Goal: Book appointment/travel/reservation

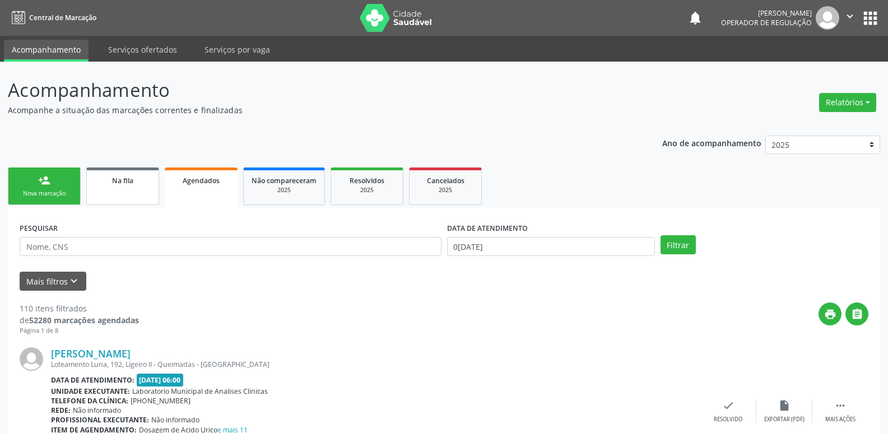
click at [120, 184] on span "Na fila" at bounding box center [122, 181] width 21 height 10
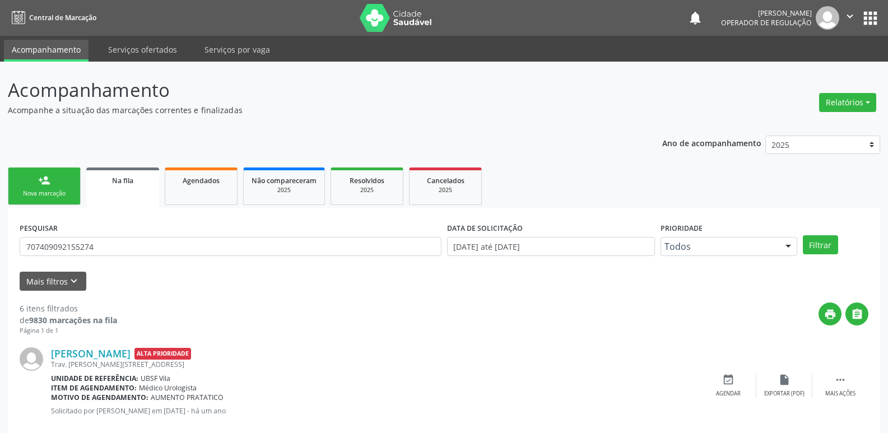
drag, startPoint x: 123, startPoint y: 236, endPoint x: 20, endPoint y: 255, distance: 104.8
click at [105, 248] on input "707409092155274" at bounding box center [231, 246] width 422 height 19
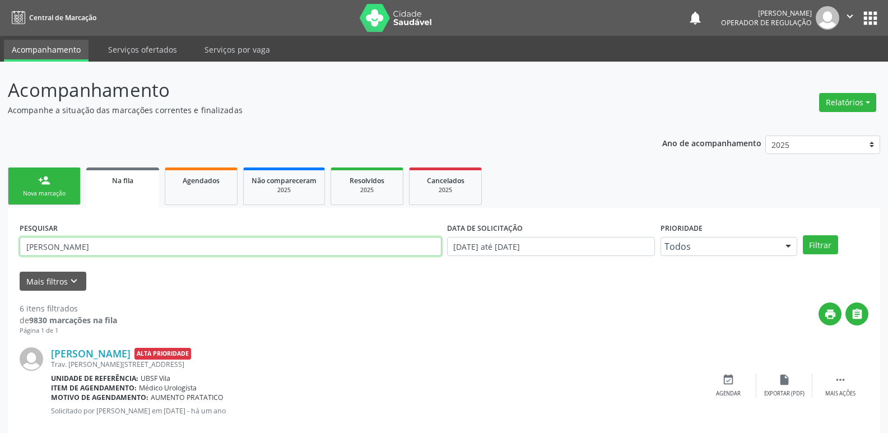
type input "MARCIANA SILVA"
click at [803, 235] on button "Filtrar" at bounding box center [820, 244] width 35 height 19
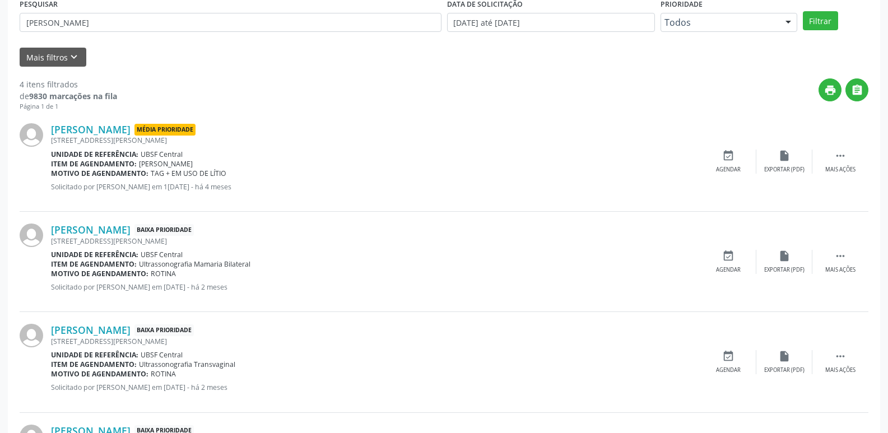
scroll to position [280, 0]
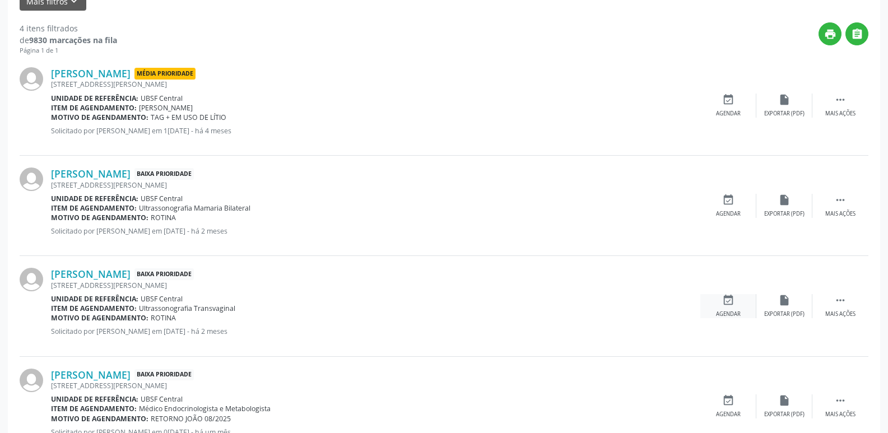
click at [719, 301] on div "event_available Agendar" at bounding box center [728, 306] width 56 height 24
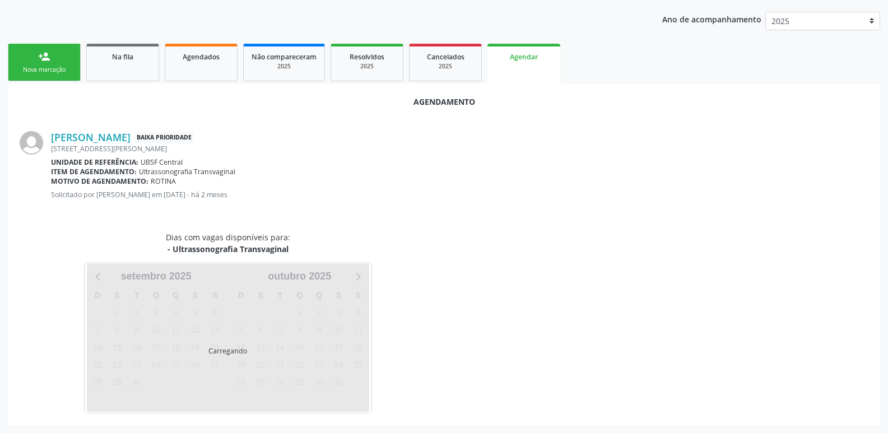
scroll to position [150, 0]
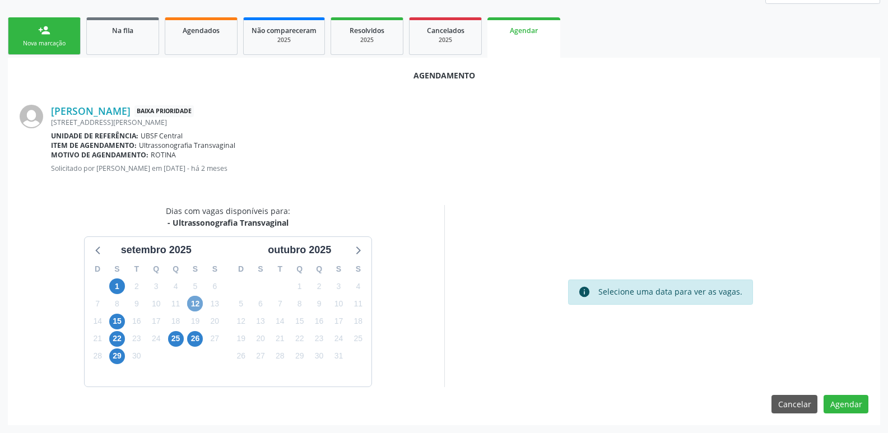
click at [194, 305] on span "12" at bounding box center [195, 304] width 16 height 16
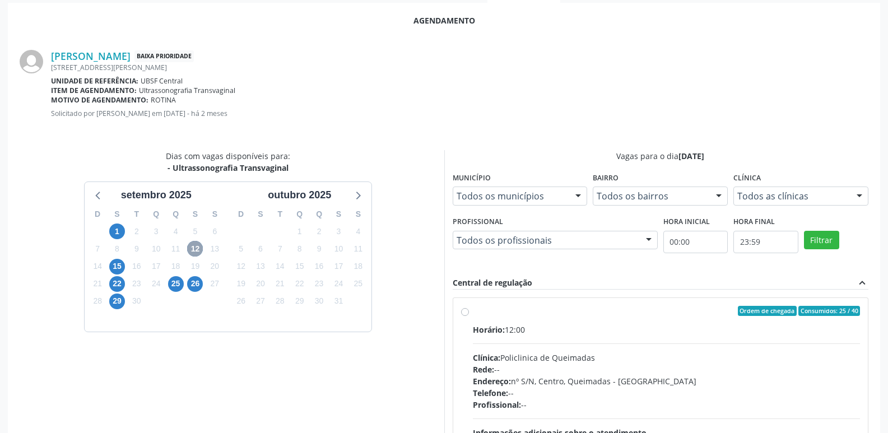
scroll to position [312, 0]
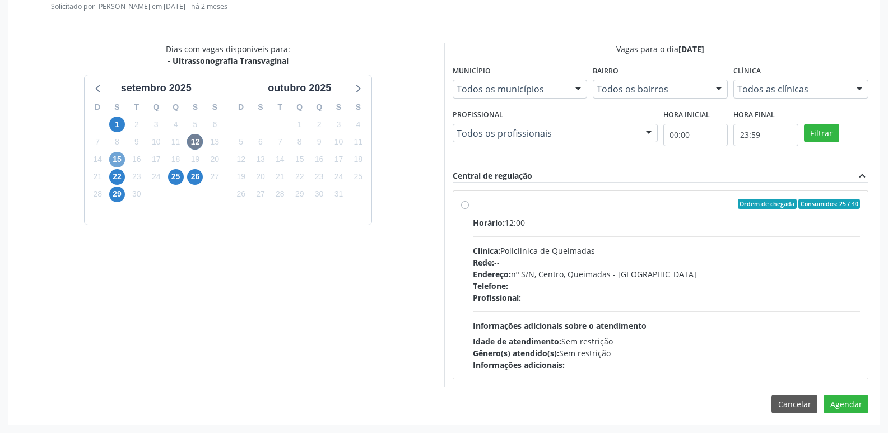
click at [116, 161] on span "15" at bounding box center [117, 160] width 16 height 16
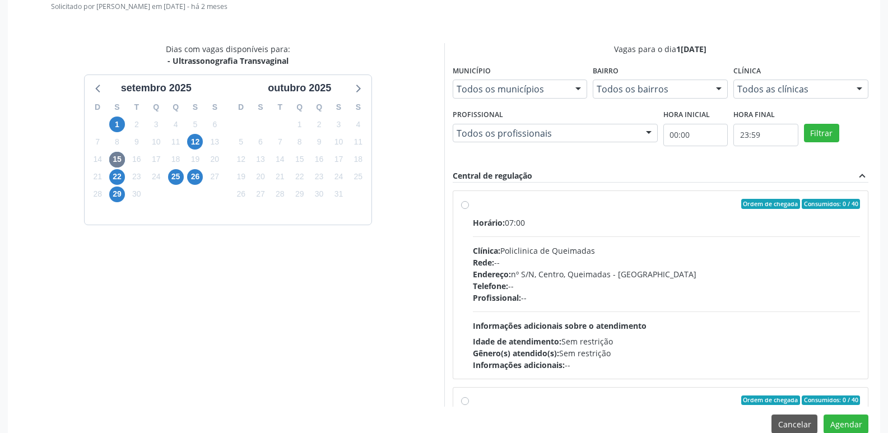
drag, startPoint x: 655, startPoint y: 258, endPoint x: 607, endPoint y: 255, distance: 48.3
click at [655, 261] on div "Rede: --" at bounding box center [667, 263] width 388 height 12
click at [469, 209] on input "Ordem de chegada Consumidos: 0 / 40 Horário: 07:00 Clínica: Policlinica de Quei…" at bounding box center [465, 204] width 8 height 10
radio input "true"
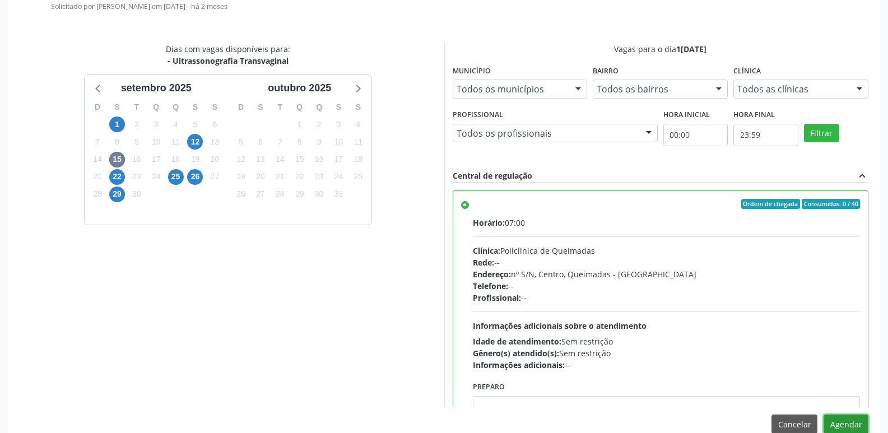
click at [853, 416] on button "Agendar" at bounding box center [846, 424] width 45 height 19
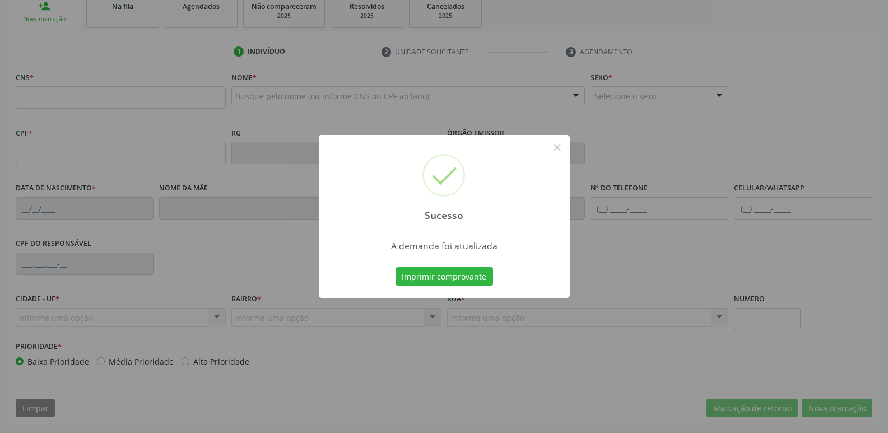
scroll to position [174, 0]
click at [396, 267] on button "Imprimir comprovante" at bounding box center [444, 276] width 97 height 19
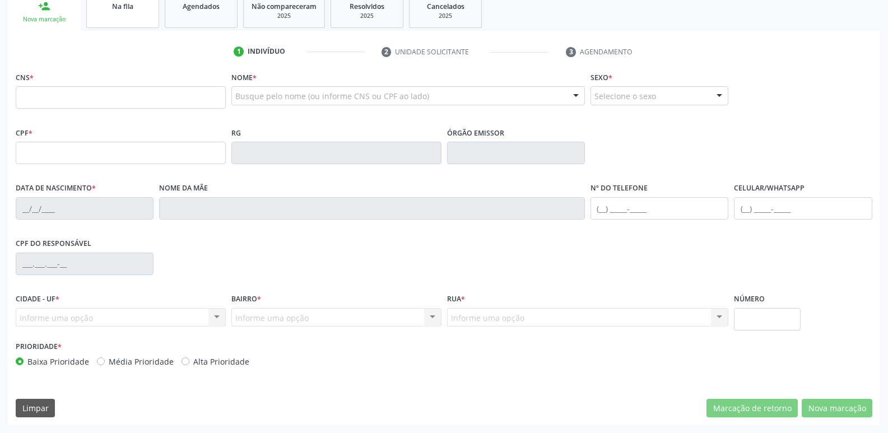
click at [115, 1] on div "Na fila" at bounding box center [123, 6] width 56 height 12
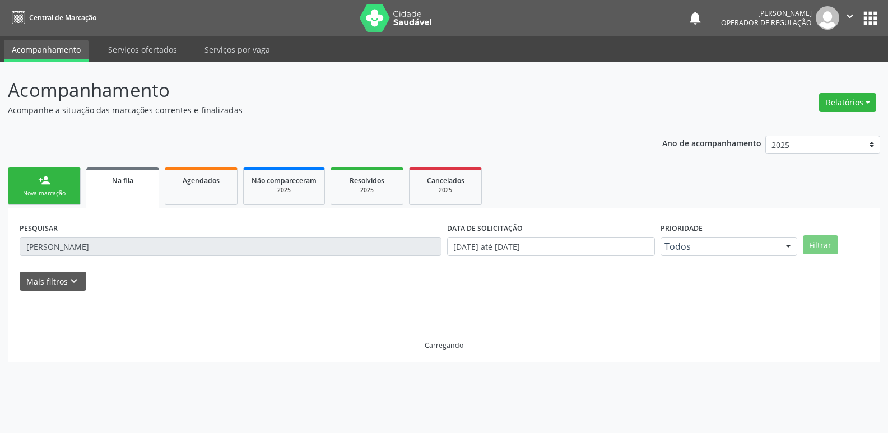
scroll to position [0, 0]
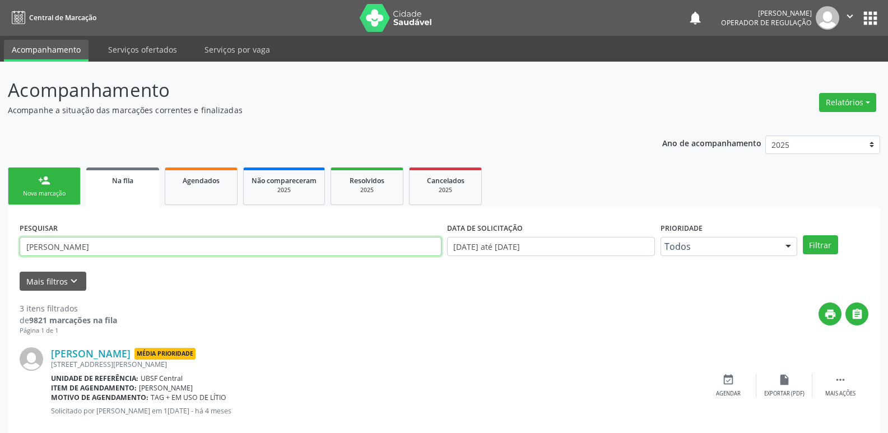
drag, startPoint x: 108, startPoint y: 250, endPoint x: 0, endPoint y: 236, distance: 108.5
click at [0, 236] on div "Acompanhamento Acompanhe a situação das marcações correntes e finalizadas Relat…" at bounding box center [444, 359] width 888 height 594
type input "ana paula da silva b"
click at [803, 235] on button "Filtrar" at bounding box center [820, 244] width 35 height 19
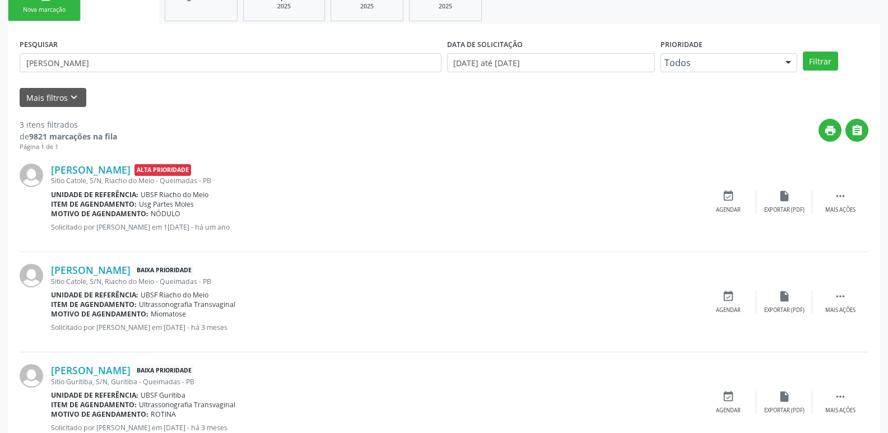
scroll to position [223, 0]
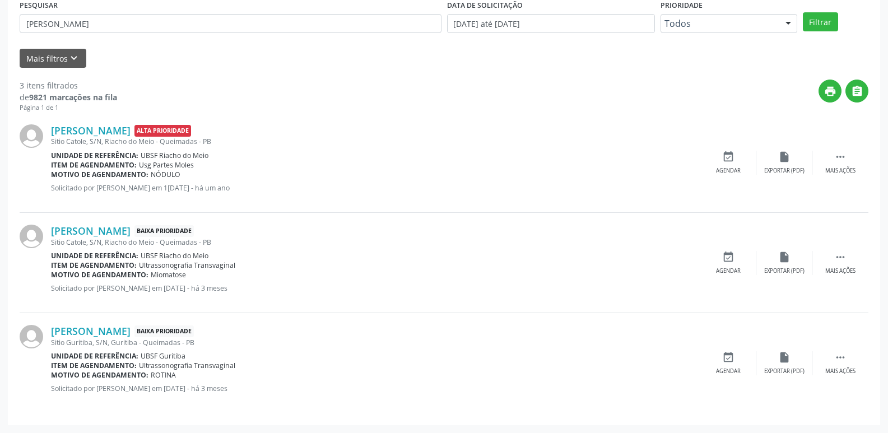
click at [736, 348] on div "Ana Paula da Silva Bezerra Baixa Prioridade Sitio Guritiba, S/N, Guritiba - Que…" at bounding box center [444, 363] width 849 height 100
click at [739, 363] on div "event_available Agendar" at bounding box center [728, 363] width 56 height 24
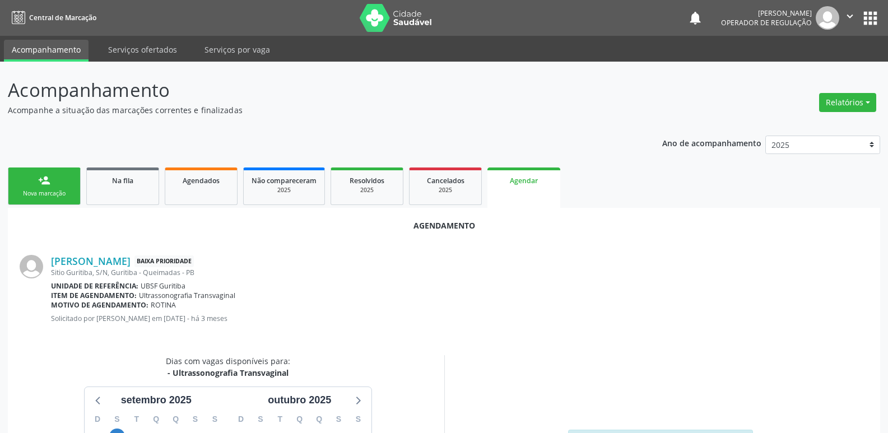
scroll to position [124, 0]
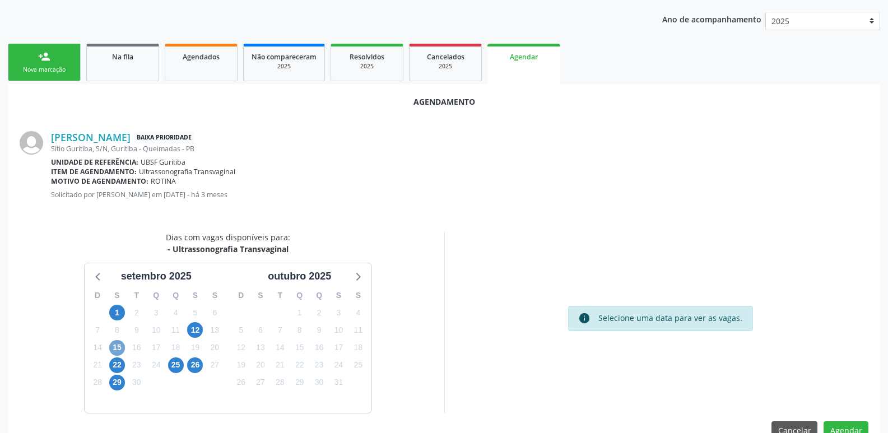
click at [119, 348] on span "15" at bounding box center [117, 348] width 16 height 16
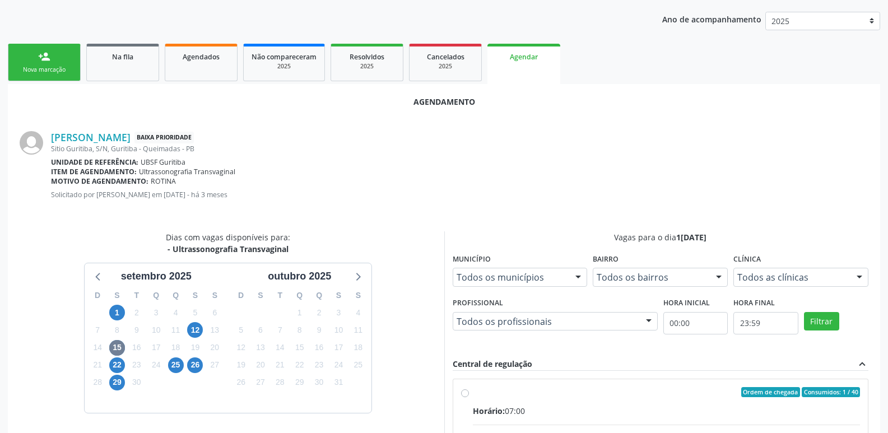
drag, startPoint x: 732, startPoint y: 417, endPoint x: 746, endPoint y: 383, distance: 36.7
radio input "true"
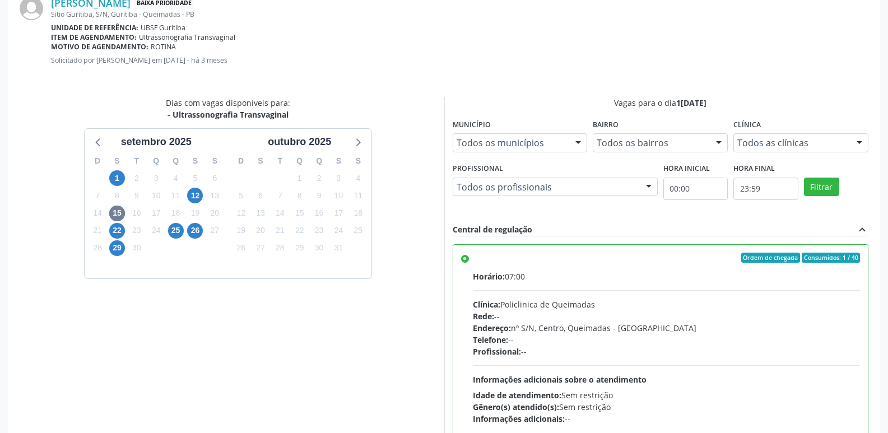
scroll to position [332, 0]
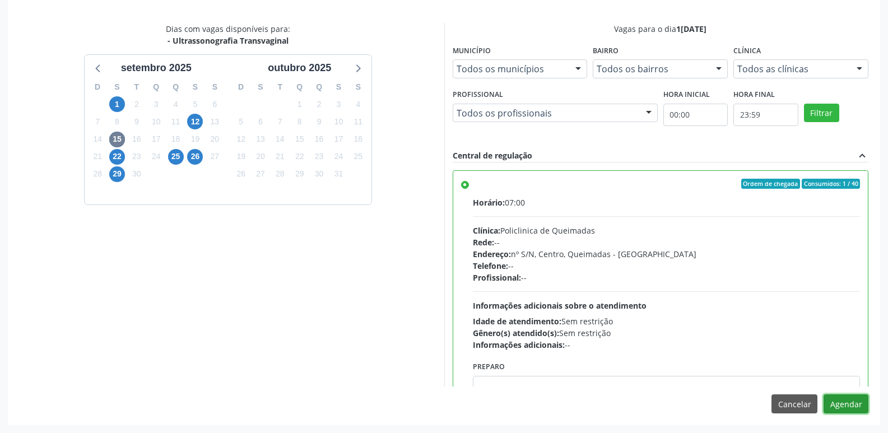
click at [848, 395] on button "Agendar" at bounding box center [846, 403] width 45 height 19
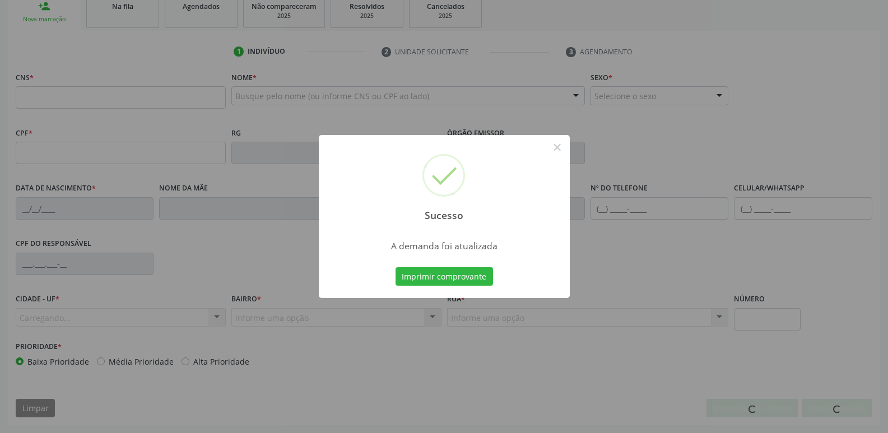
scroll to position [174, 0]
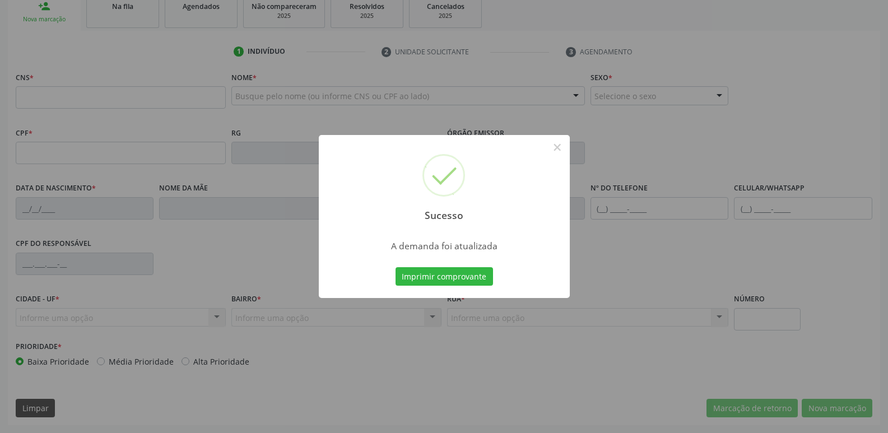
click at [396, 267] on button "Imprimir comprovante" at bounding box center [444, 276] width 97 height 19
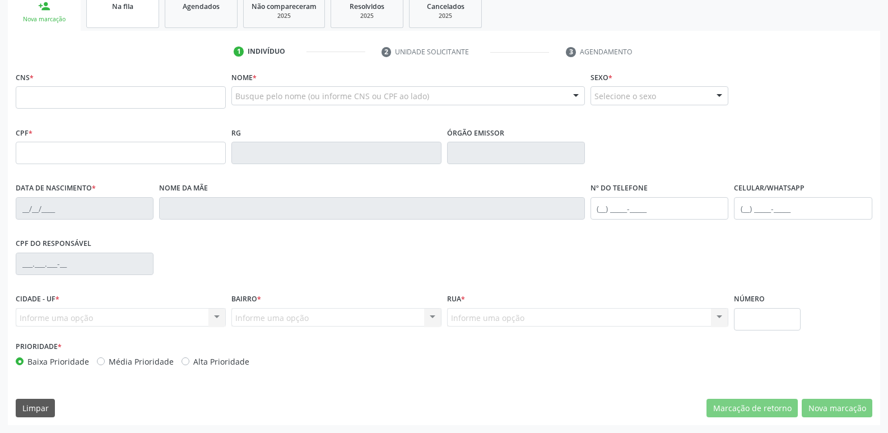
click at [112, 7] on span "Na fila" at bounding box center [122, 7] width 21 height 10
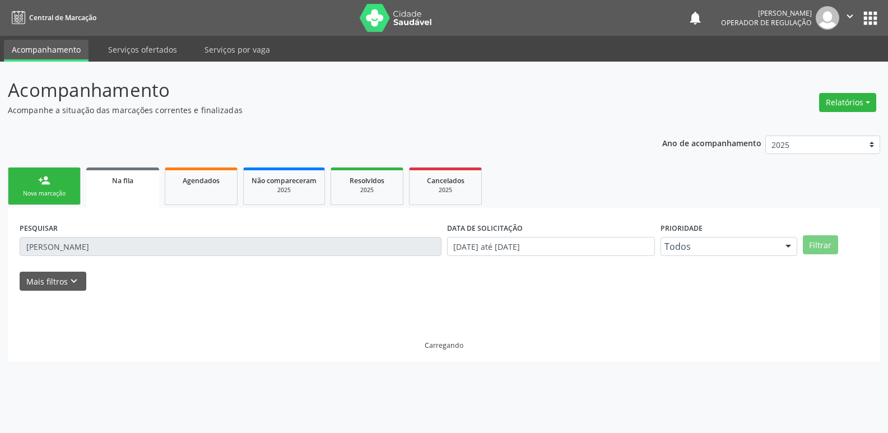
scroll to position [0, 0]
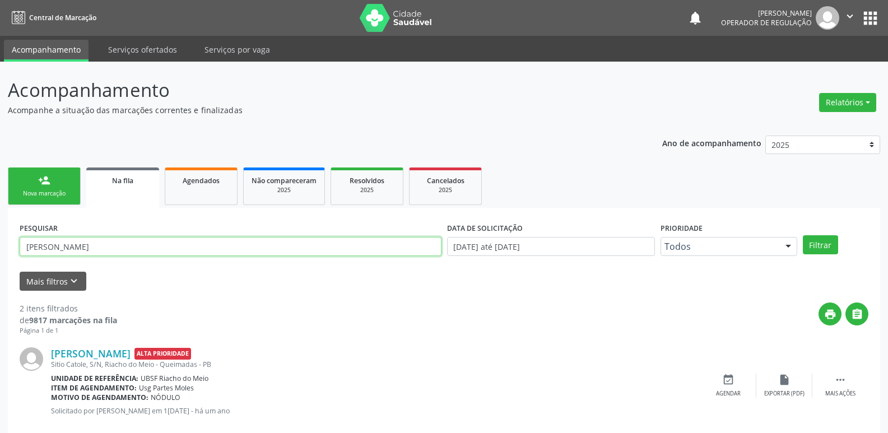
drag, startPoint x: 108, startPoint y: 249, endPoint x: 0, endPoint y: 250, distance: 107.6
click at [0, 250] on div "Acompanhamento Acompanhe a situação das marcações correntes e finalizadas Relat…" at bounding box center [444, 309] width 888 height 494
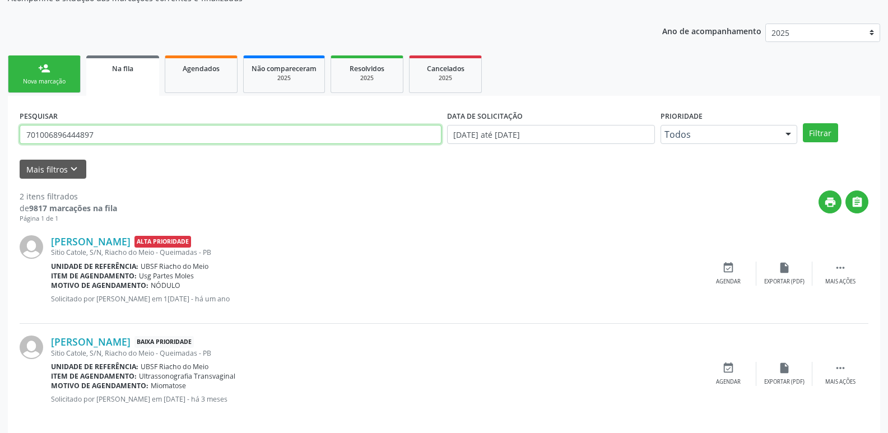
scroll to position [122, 0]
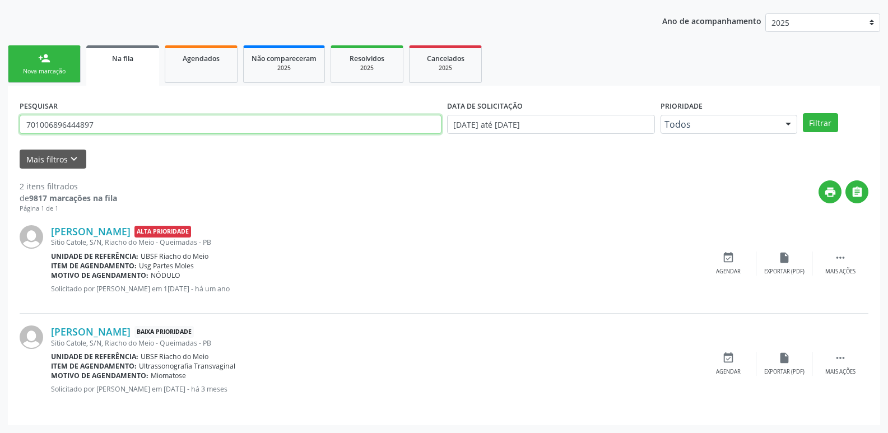
type input "701006896444897"
click at [803, 113] on button "Filtrar" at bounding box center [820, 122] width 35 height 19
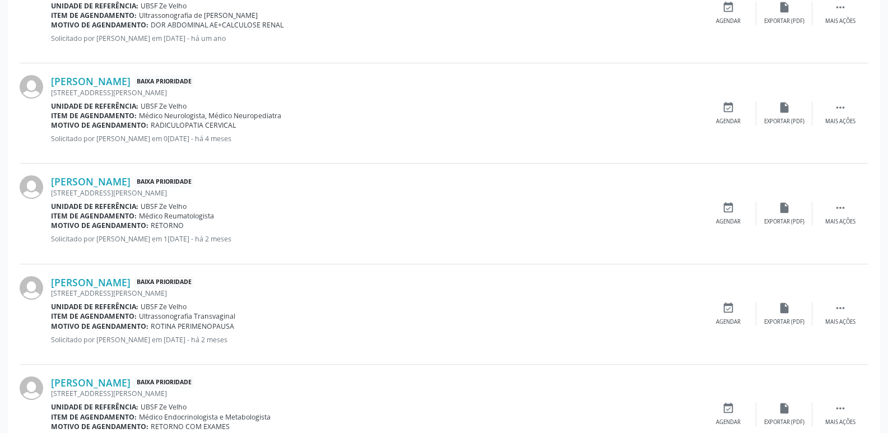
scroll to position [392, 0]
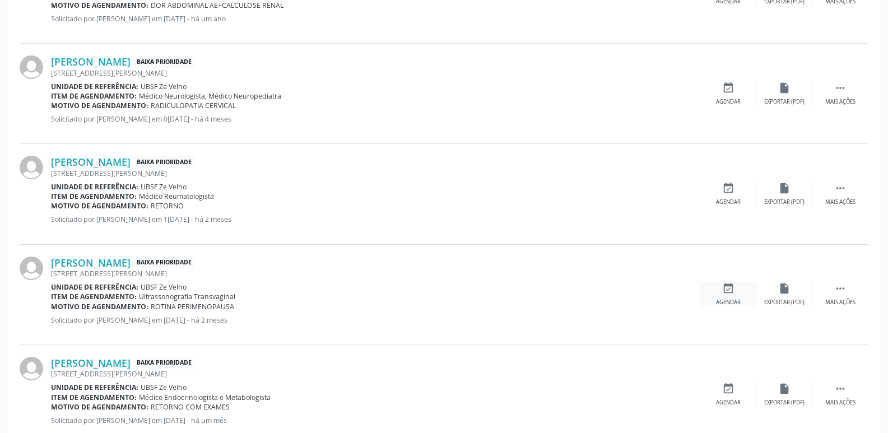
click at [734, 286] on div "event_available Agendar" at bounding box center [728, 294] width 56 height 24
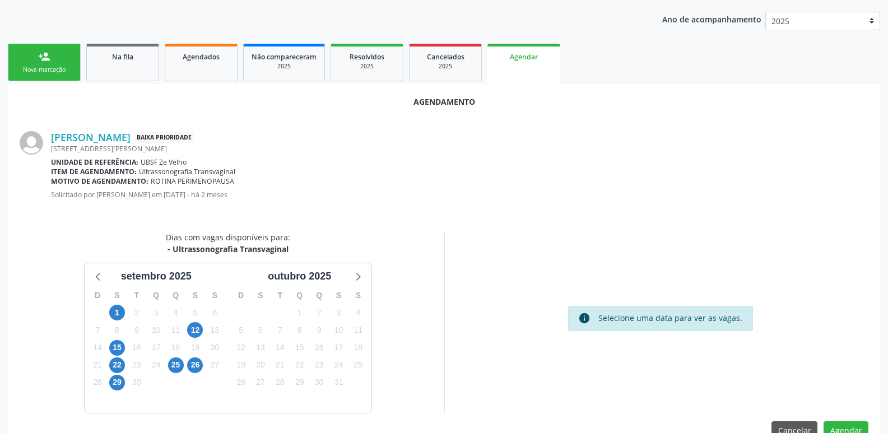
scroll to position [150, 0]
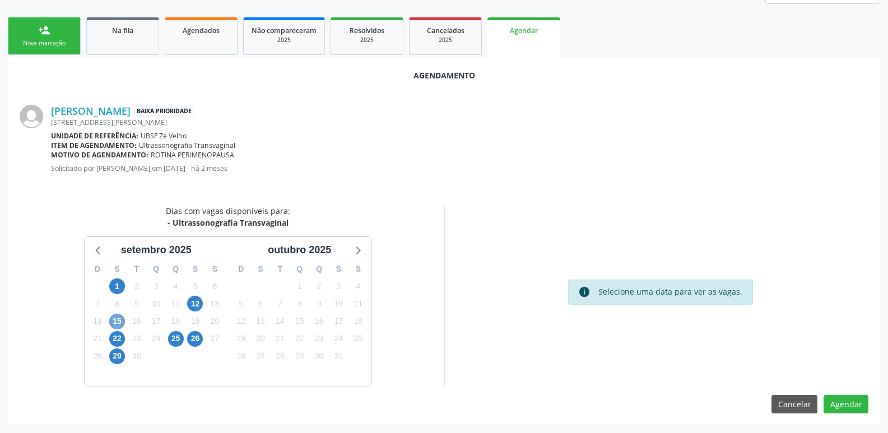
click at [118, 314] on span "15" at bounding box center [117, 322] width 16 height 16
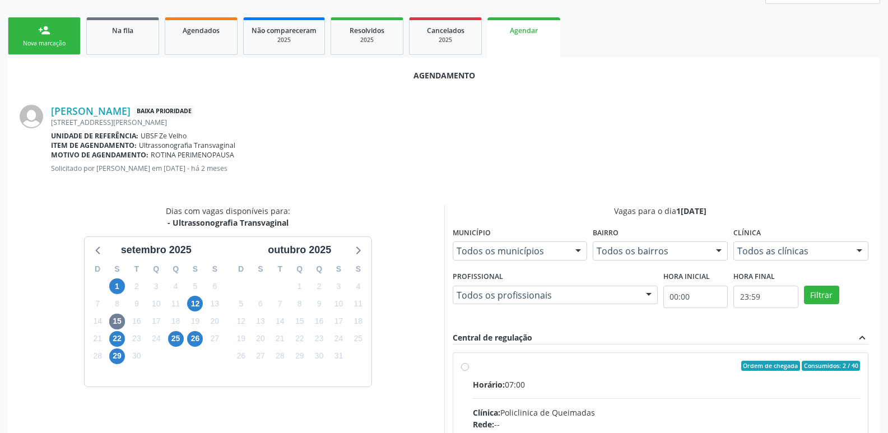
drag, startPoint x: 654, startPoint y: 399, endPoint x: 681, endPoint y: 351, distance: 54.7
radio input "true"
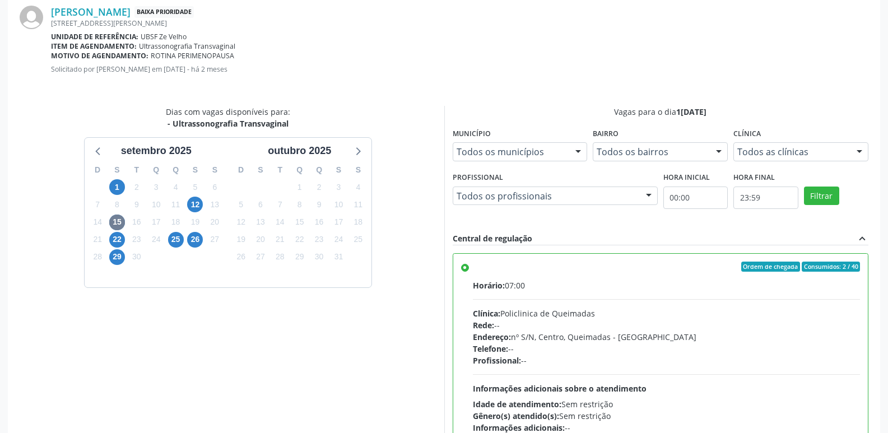
scroll to position [332, 0]
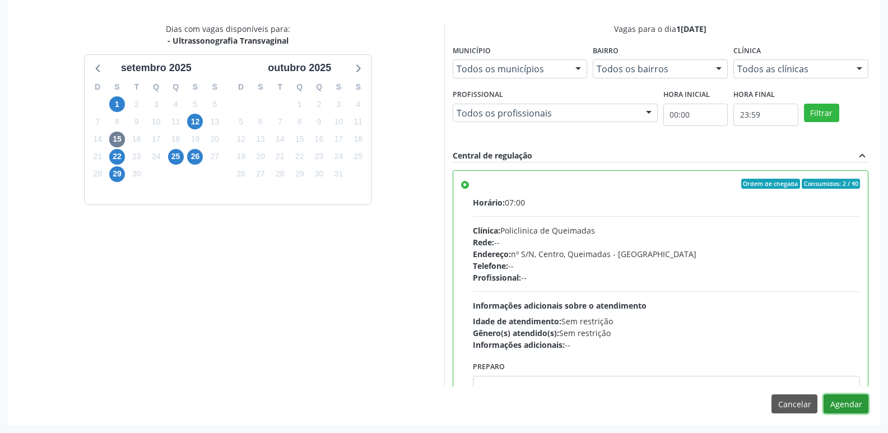
click at [835, 397] on button "Agendar" at bounding box center [846, 403] width 45 height 19
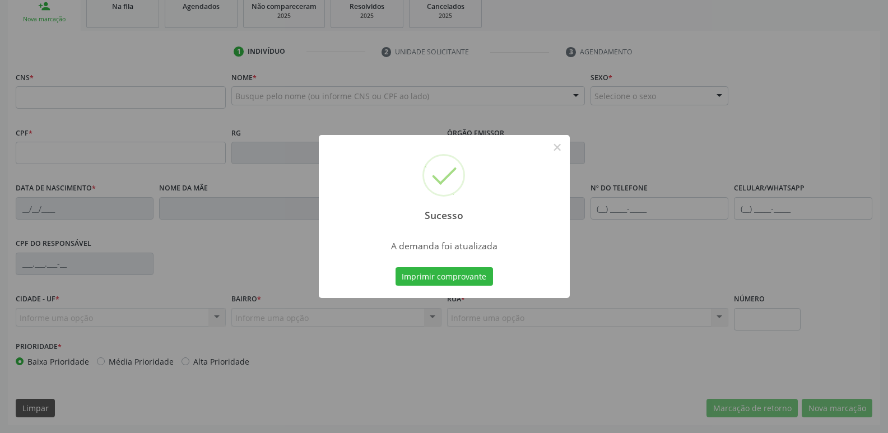
click at [396, 267] on button "Imprimir comprovante" at bounding box center [444, 276] width 97 height 19
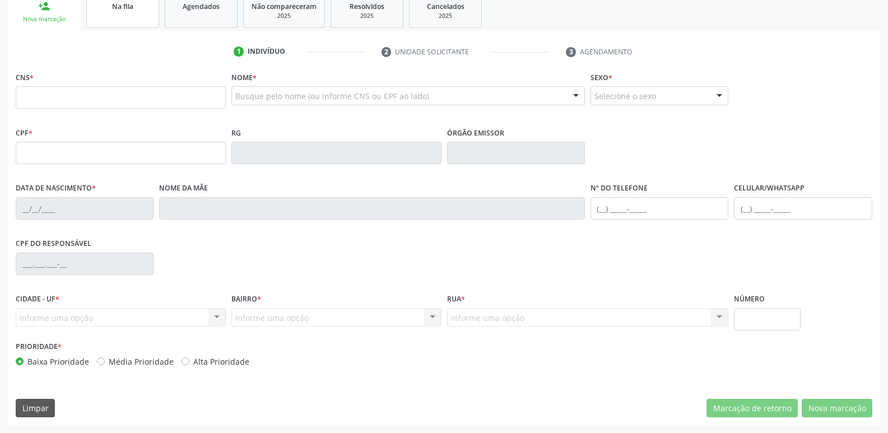
click at [137, 22] on link "Na fila" at bounding box center [122, 10] width 73 height 35
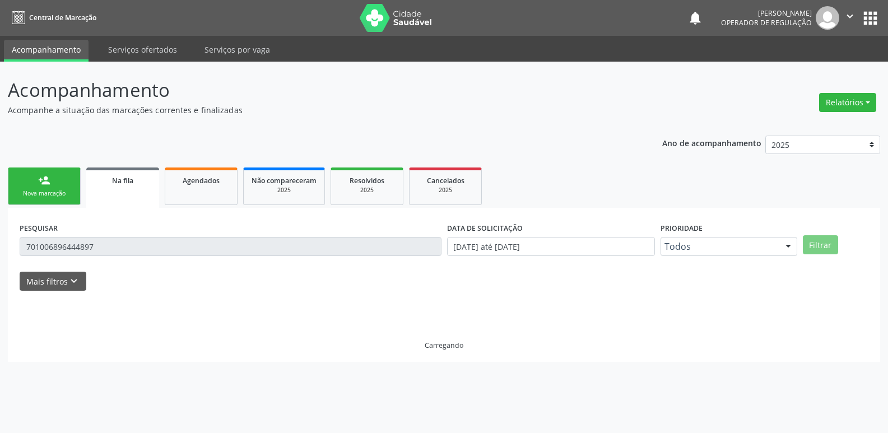
scroll to position [0, 0]
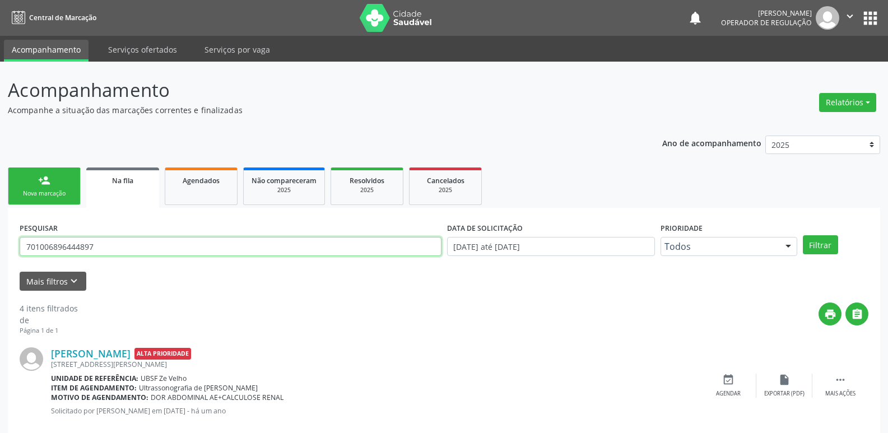
drag, startPoint x: 109, startPoint y: 249, endPoint x: 0, endPoint y: 247, distance: 109.3
click at [0, 247] on div "Acompanhamento Acompanhe a situação das marcações correntes e finalizadas Relat…" at bounding box center [444, 409] width 888 height 695
type input "702604295468946"
click at [803, 235] on button "Filtrar" at bounding box center [820, 244] width 35 height 19
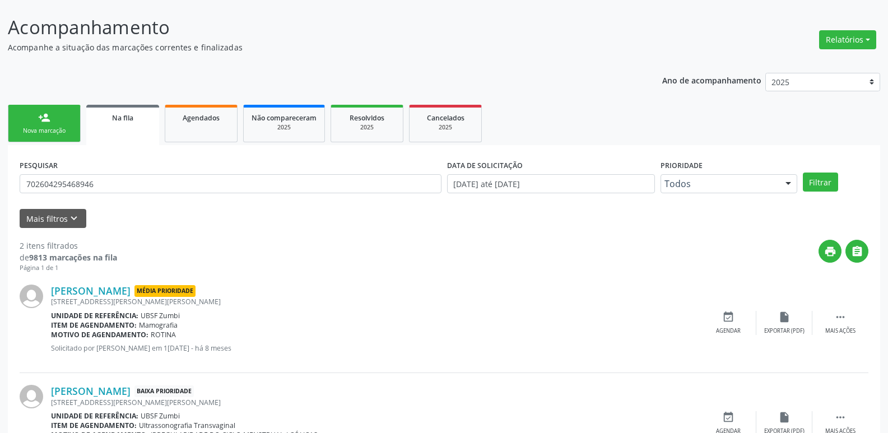
scroll to position [122, 0]
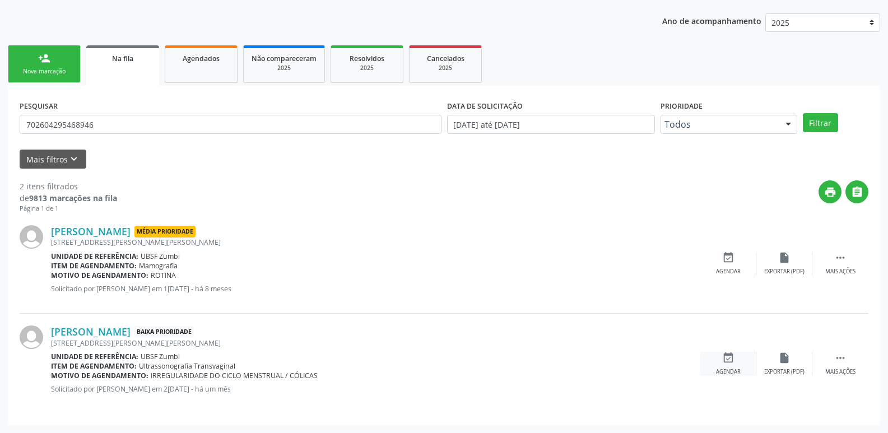
click at [720, 362] on div "event_available Agendar" at bounding box center [728, 364] width 56 height 24
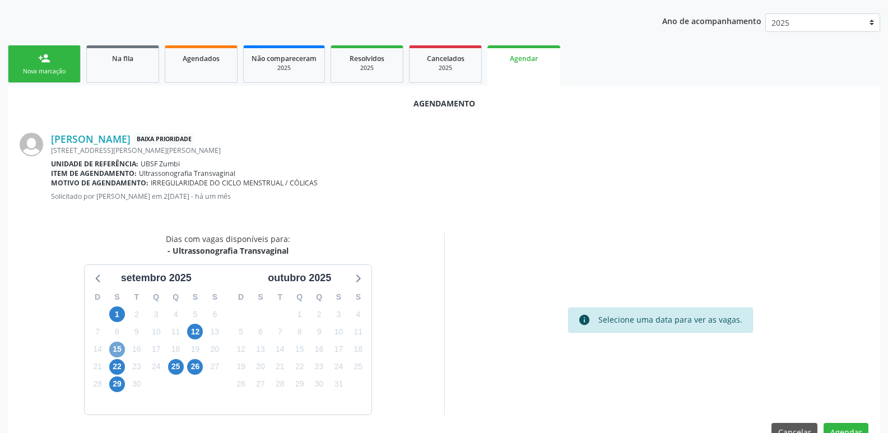
click at [110, 350] on span "15" at bounding box center [117, 350] width 16 height 16
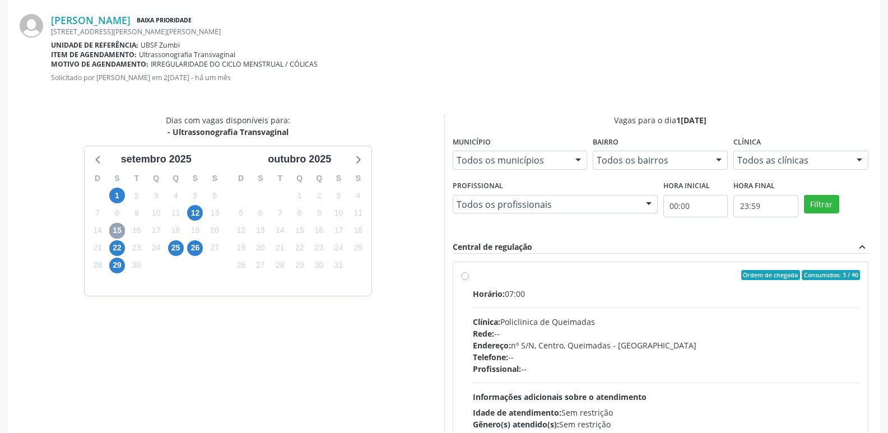
scroll to position [332, 0]
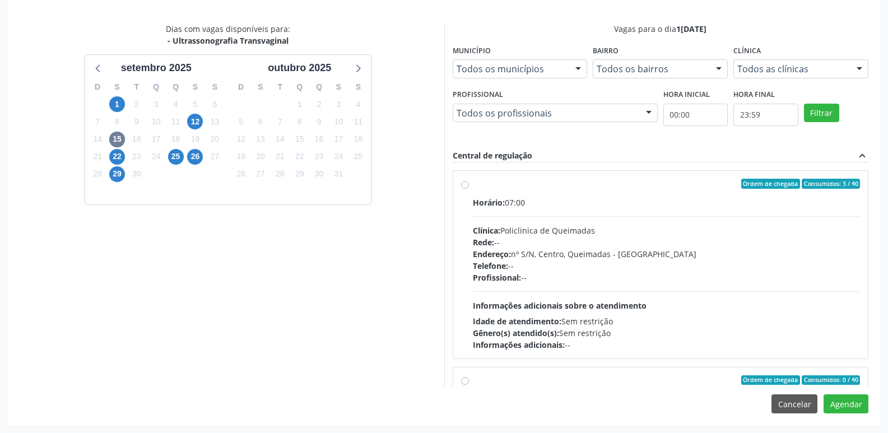
click at [668, 254] on div "Endereço: nº S/N, Centro, Queimadas - PB" at bounding box center [667, 254] width 388 height 12
click at [469, 189] on input "Ordem de chegada Consumidos: 3 / 40 Horário: 07:00 Clínica: Policlinica de Quei…" at bounding box center [465, 184] width 8 height 10
radio input "true"
click at [843, 394] on div "Agendamento Derivania Alves de Oliveira Baixa Prioridade Rua Jose Francisco Ser…" at bounding box center [444, 150] width 872 height 549
click at [845, 398] on button "Agendar" at bounding box center [846, 403] width 45 height 19
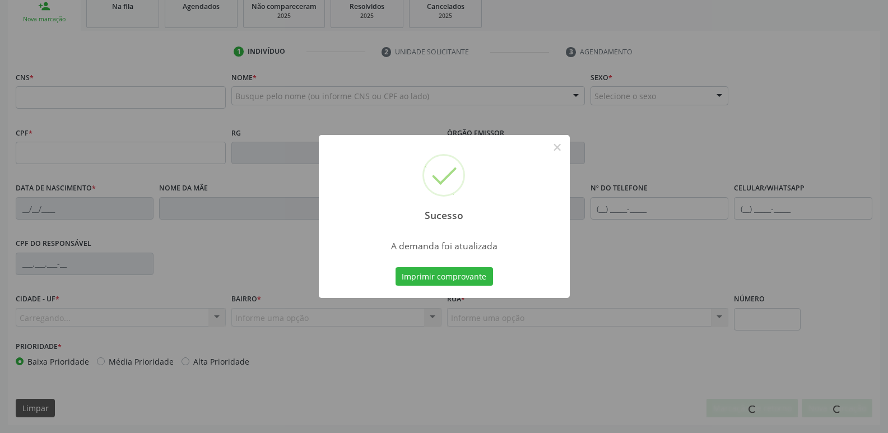
scroll to position [174, 0]
click at [396, 267] on button "Imprimir comprovante" at bounding box center [444, 276] width 97 height 19
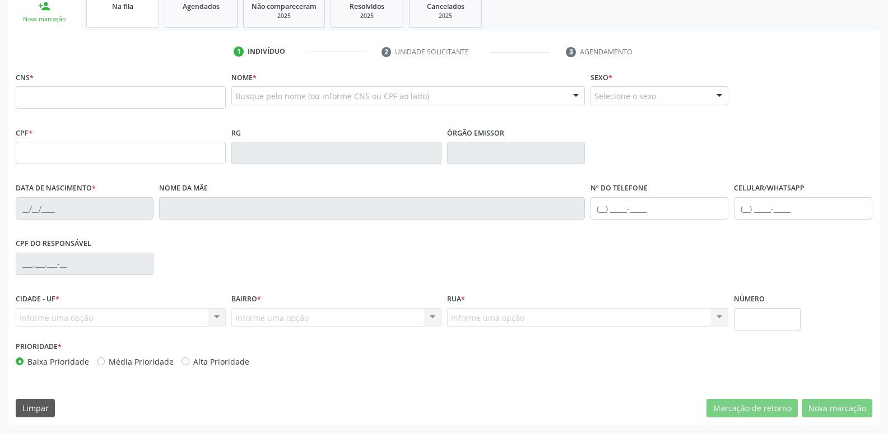
click at [132, 12] on link "Na fila" at bounding box center [122, 10] width 73 height 35
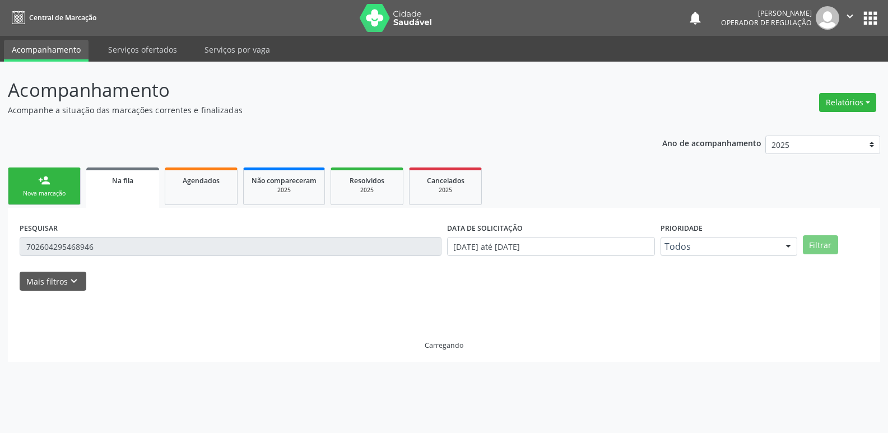
scroll to position [0, 0]
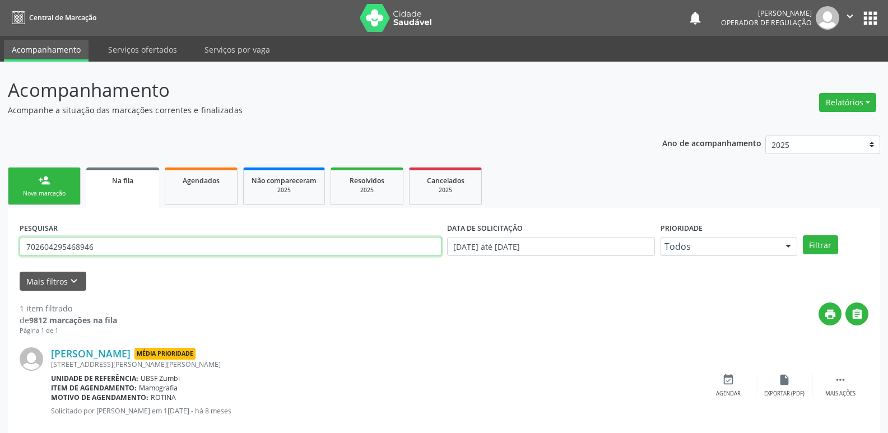
drag, startPoint x: 127, startPoint y: 252, endPoint x: 0, endPoint y: 214, distance: 132.6
click at [0, 214] on div "Acompanhamento Acompanhe a situação das marcações correntes e finalizadas Relat…" at bounding box center [444, 258] width 888 height 393
type input "701409631622133"
click at [803, 235] on button "Filtrar" at bounding box center [820, 244] width 35 height 19
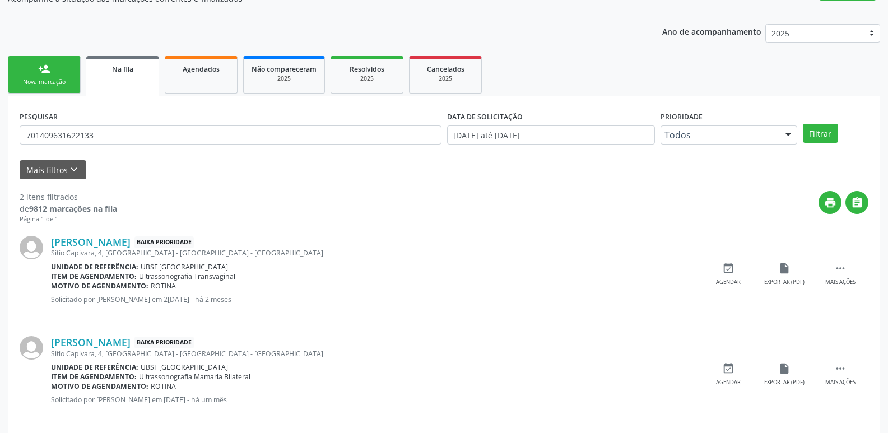
scroll to position [112, 0]
click at [737, 271] on div "event_available Agendar" at bounding box center [728, 274] width 56 height 24
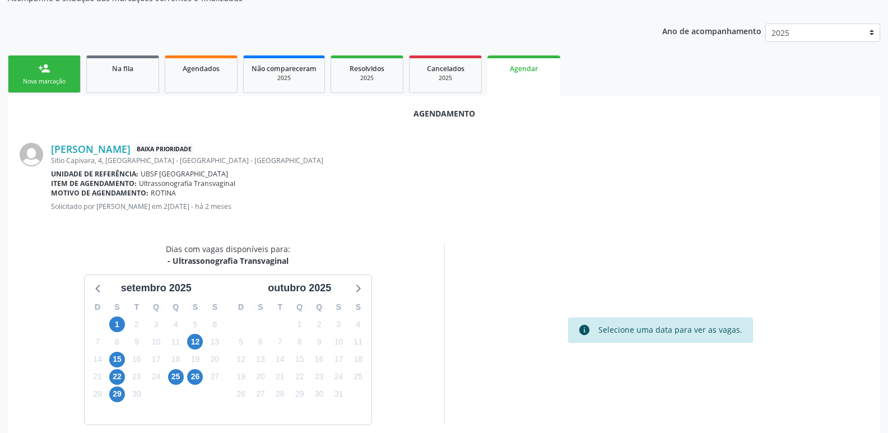
scroll to position [150, 0]
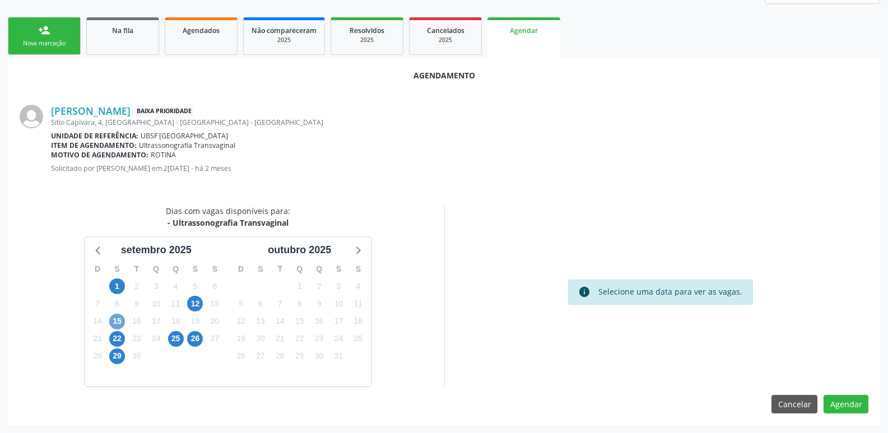
click at [117, 323] on span "15" at bounding box center [117, 322] width 16 height 16
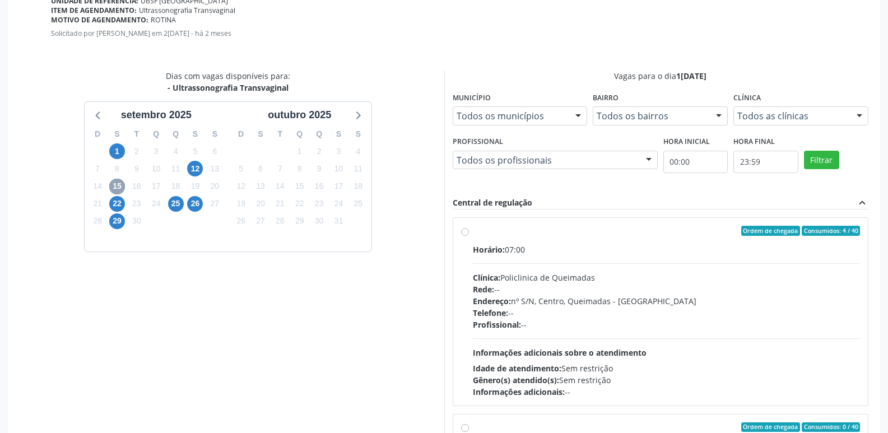
scroll to position [332, 0]
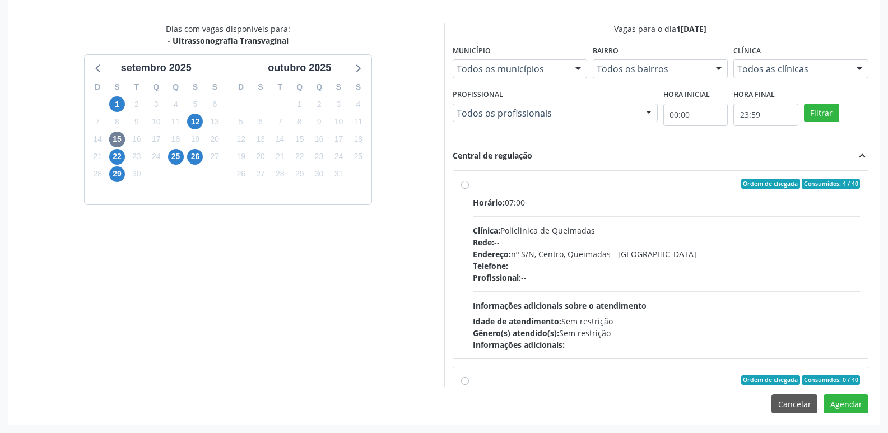
click at [765, 278] on div "Profissional: --" at bounding box center [667, 278] width 388 height 12
click at [469, 189] on input "Ordem de chegada Consumidos: 4 / 40 Horário: 07:00 Clínica: Policlinica de Quei…" at bounding box center [465, 184] width 8 height 10
radio input "true"
click at [841, 406] on button "Agendar" at bounding box center [846, 403] width 45 height 19
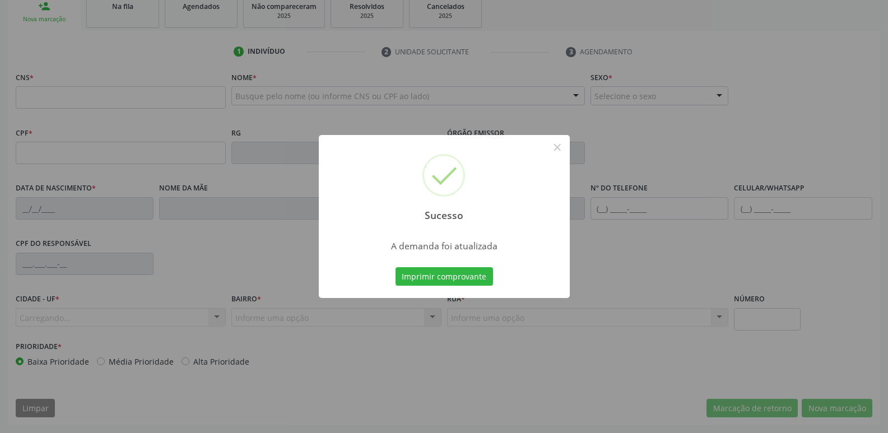
scroll to position [174, 0]
click at [396, 267] on button "Imprimir comprovante" at bounding box center [444, 276] width 97 height 19
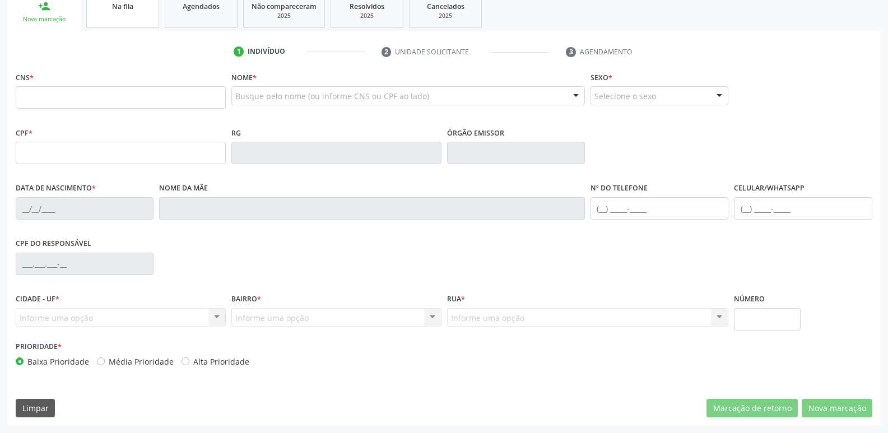
click at [110, 23] on link "Na fila" at bounding box center [122, 10] width 73 height 35
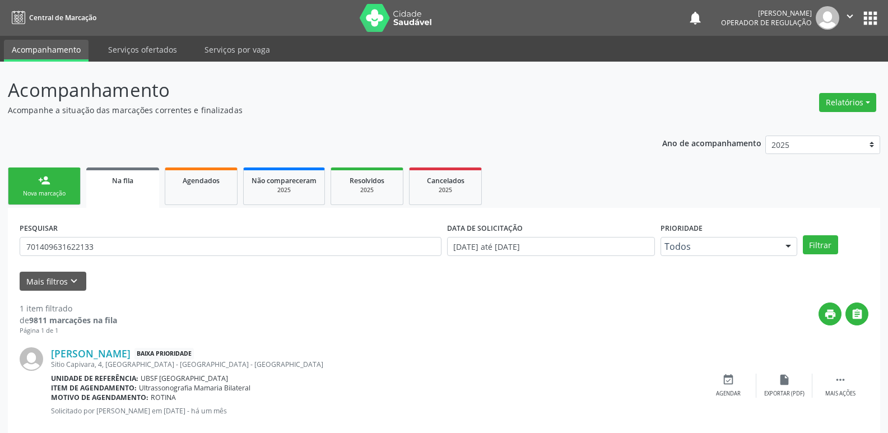
scroll to position [22, 0]
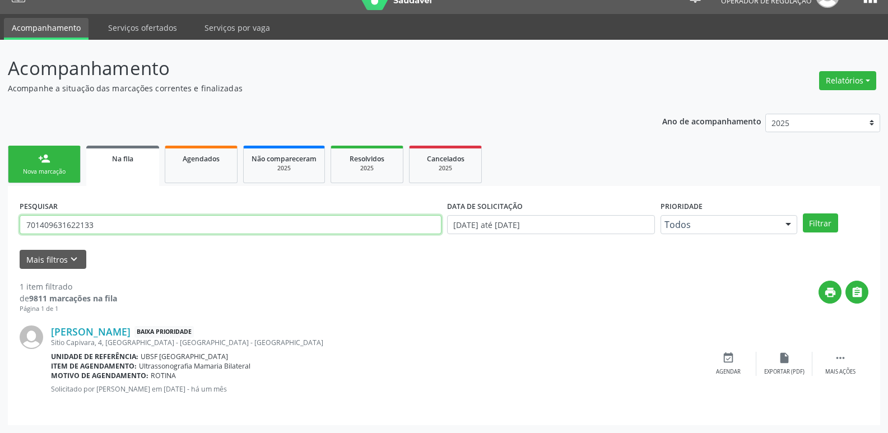
drag, startPoint x: 59, startPoint y: 230, endPoint x: 5, endPoint y: 226, distance: 53.9
click at [5, 226] on div "Acompanhamento Acompanhe a situação das marcações correntes e finalizadas Relat…" at bounding box center [444, 236] width 888 height 393
type input "708705159589191"
click at [803, 213] on button "Filtrar" at bounding box center [820, 222] width 35 height 19
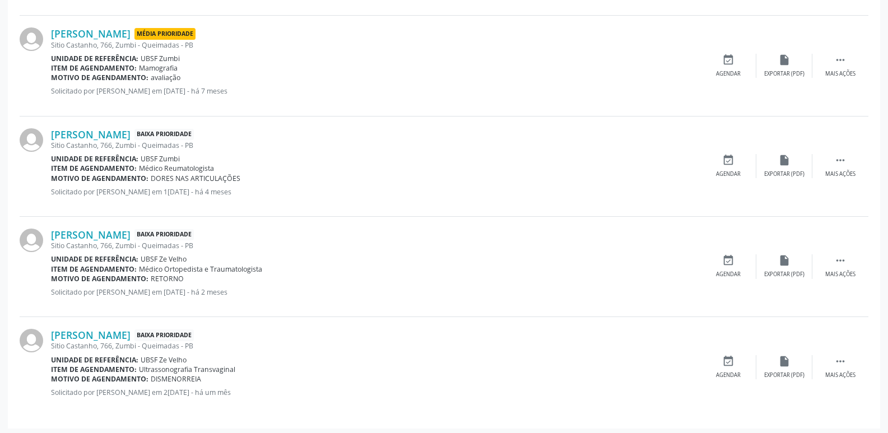
scroll to position [524, 0]
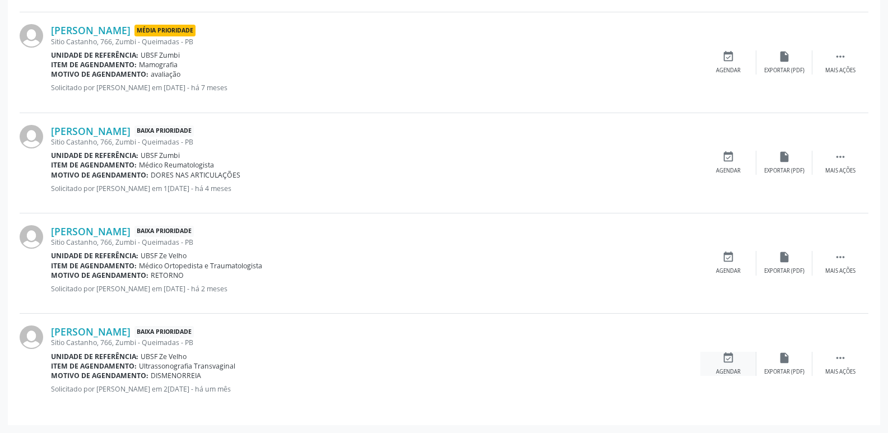
click at [742, 355] on div "event_available Agendar" at bounding box center [728, 364] width 56 height 24
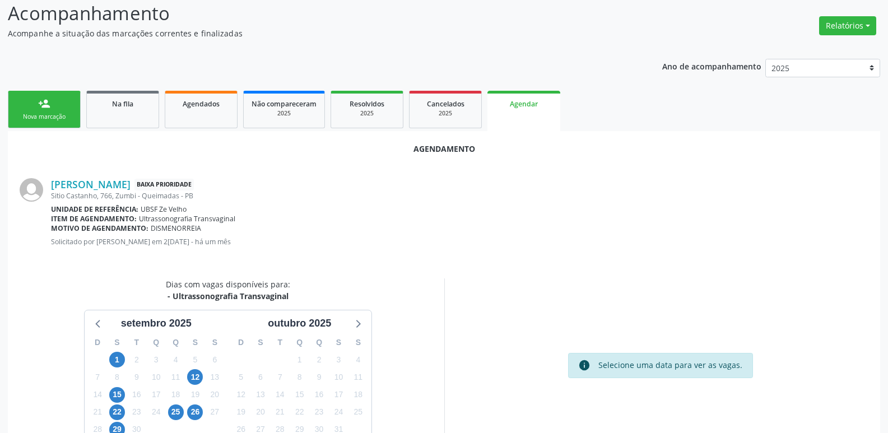
scroll to position [150, 0]
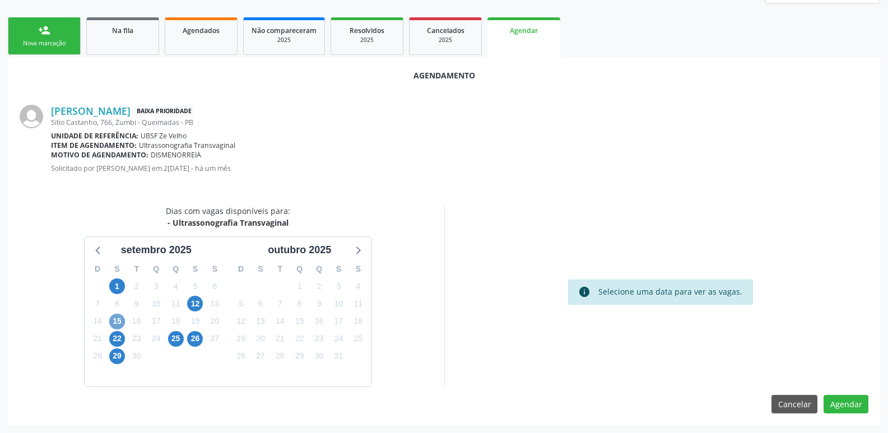
click at [123, 322] on span "15" at bounding box center [117, 322] width 16 height 16
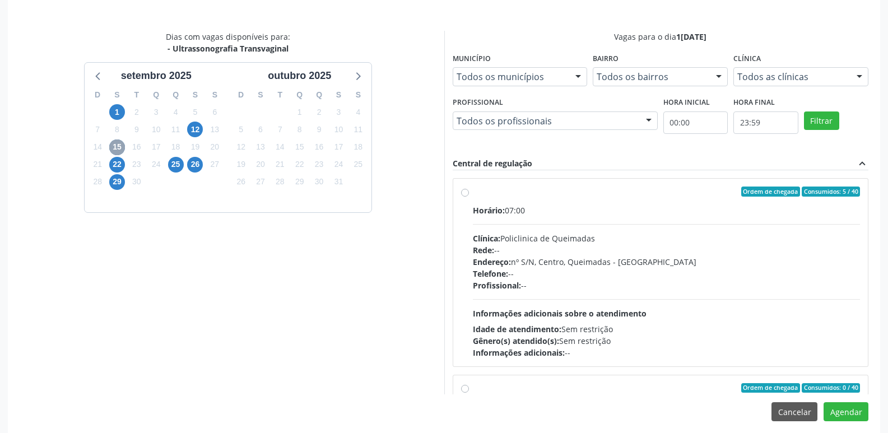
scroll to position [332, 0]
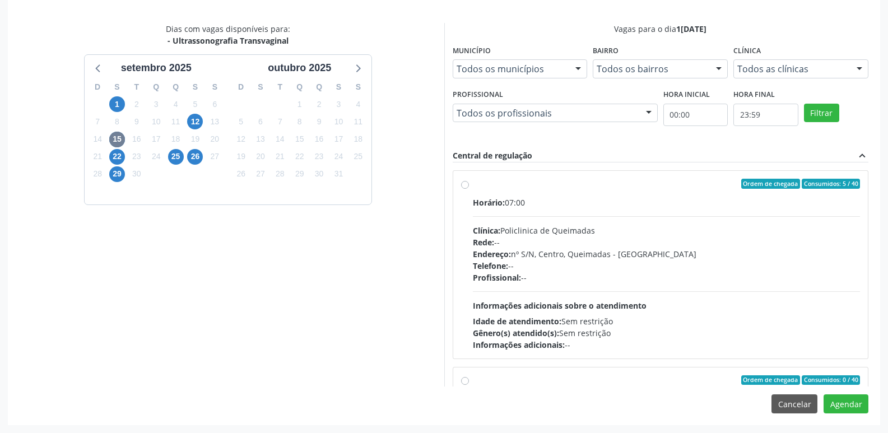
click at [778, 280] on div "Profissional: --" at bounding box center [667, 278] width 388 height 12
click at [469, 189] on input "Ordem de chegada Consumidos: 5 / 40 Horário: 07:00 Clínica: Policlinica de Quei…" at bounding box center [465, 184] width 8 height 10
radio input "true"
click at [841, 400] on button "Agendar" at bounding box center [846, 403] width 45 height 19
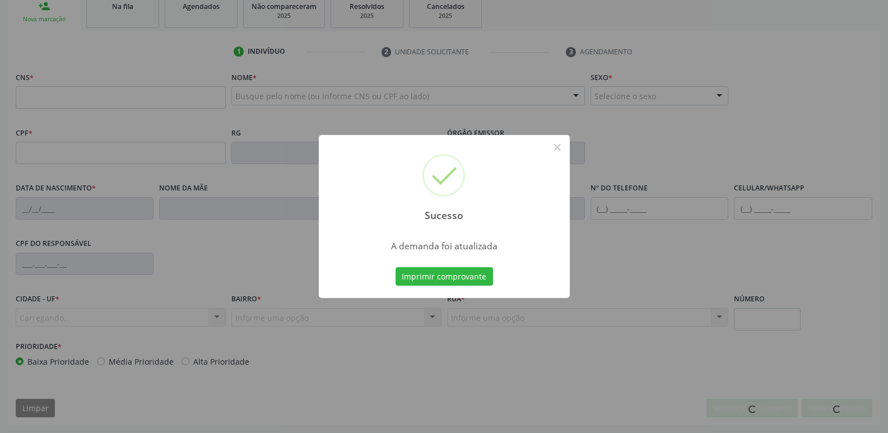
scroll to position [174, 0]
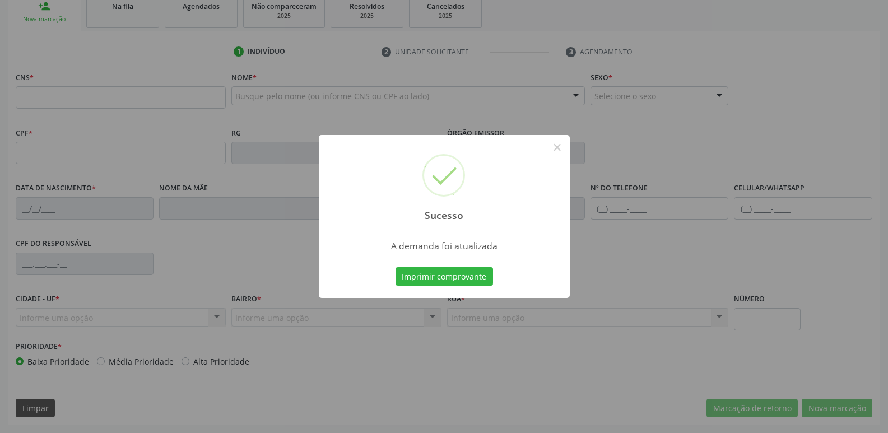
click at [396, 267] on button "Imprimir comprovante" at bounding box center [444, 276] width 97 height 19
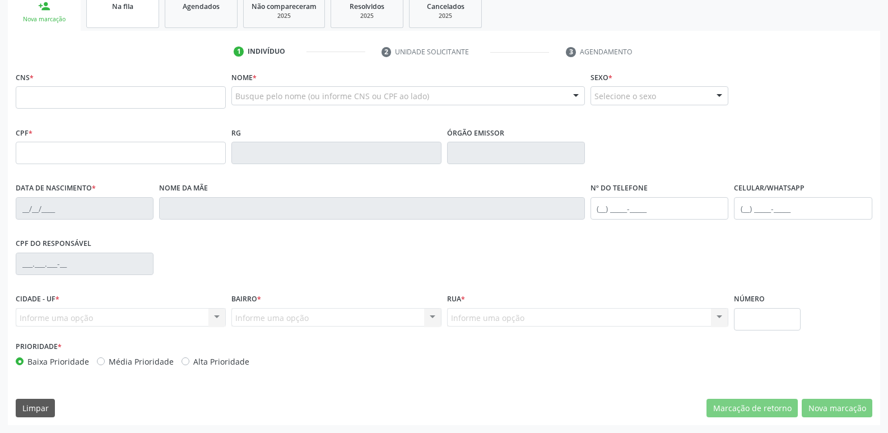
click at [104, 9] on div "Na fila" at bounding box center [123, 6] width 56 height 12
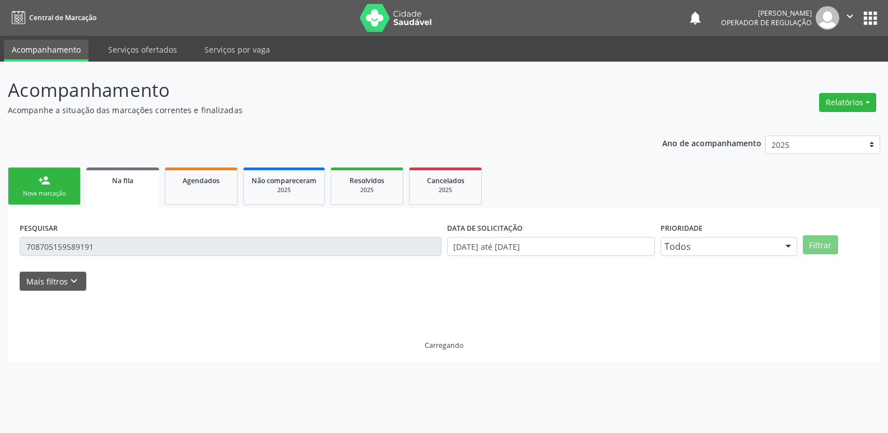
scroll to position [0, 0]
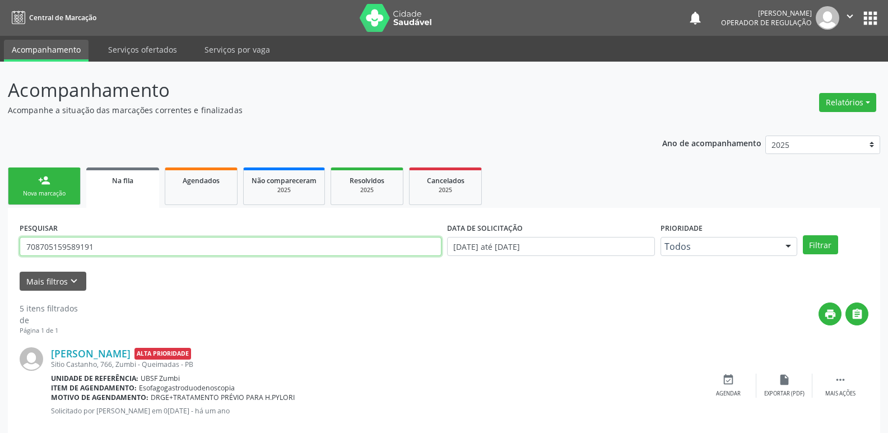
drag, startPoint x: 115, startPoint y: 250, endPoint x: 4, endPoint y: 244, distance: 111.1
click at [803, 235] on button "Filtrar" at bounding box center [820, 244] width 35 height 19
click at [92, 249] on input "7018042" at bounding box center [231, 246] width 422 height 19
type input "7"
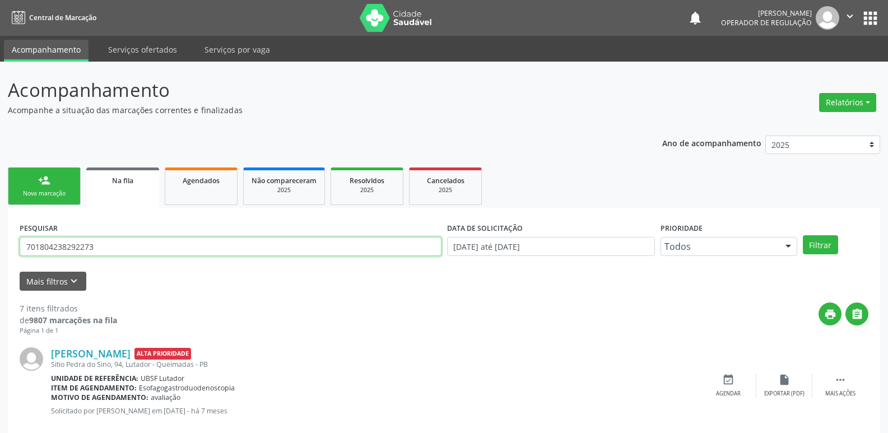
type input "701804238292273"
click at [803, 235] on button "Filtrar" at bounding box center [820, 244] width 35 height 19
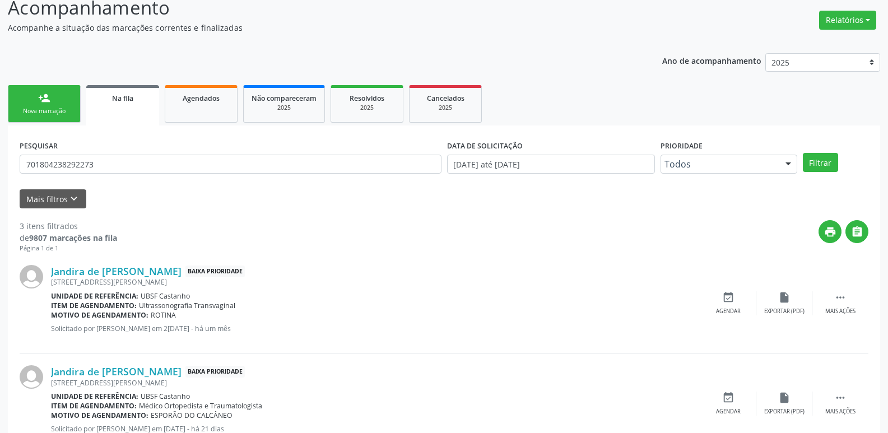
scroll to position [223, 0]
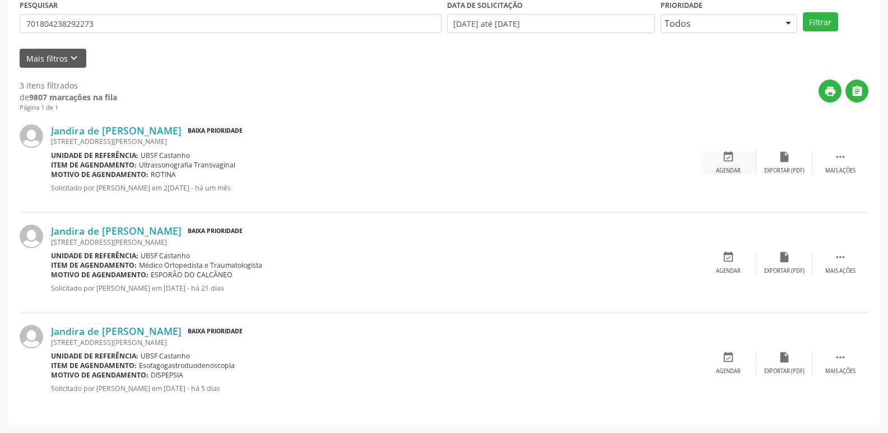
click at [731, 160] on icon "event_available" at bounding box center [728, 157] width 12 height 12
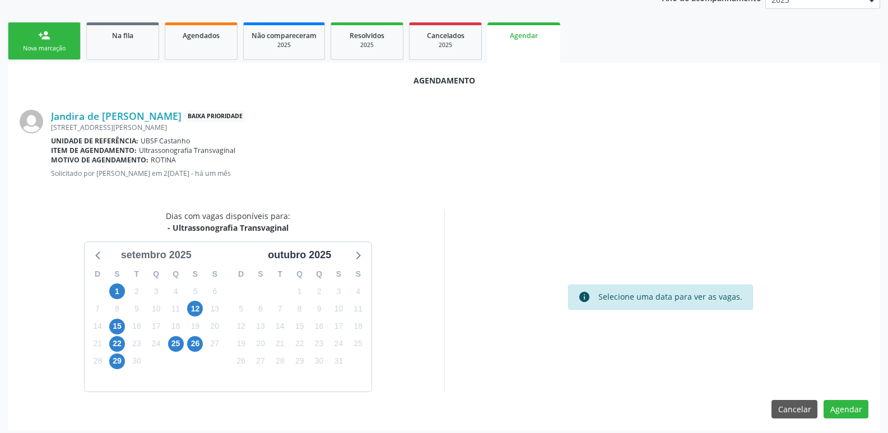
scroll to position [150, 0]
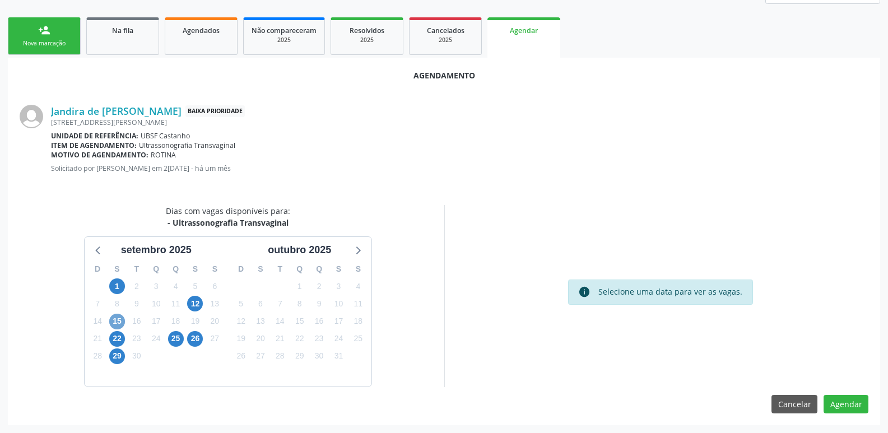
click at [120, 320] on span "15" at bounding box center [117, 322] width 16 height 16
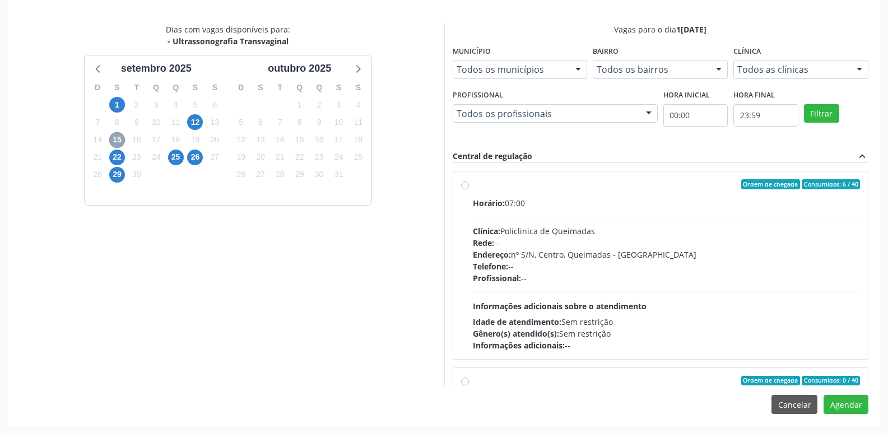
scroll to position [332, 0]
click at [774, 311] on div "Horário: 07:00 Clínica: Policlinica de Queimadas Rede: -- Endereço: nº S/N, Cen…" at bounding box center [667, 274] width 388 height 154
click at [469, 189] on input "Ordem de chegada Consumidos: 6 / 40 Horário: 07:00 Clínica: Policlinica de Quei…" at bounding box center [465, 184] width 8 height 10
radio input "true"
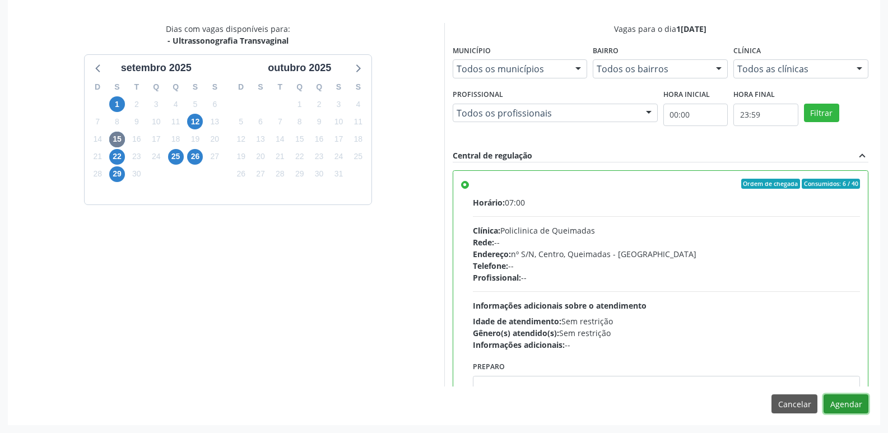
click at [842, 398] on button "Agendar" at bounding box center [846, 403] width 45 height 19
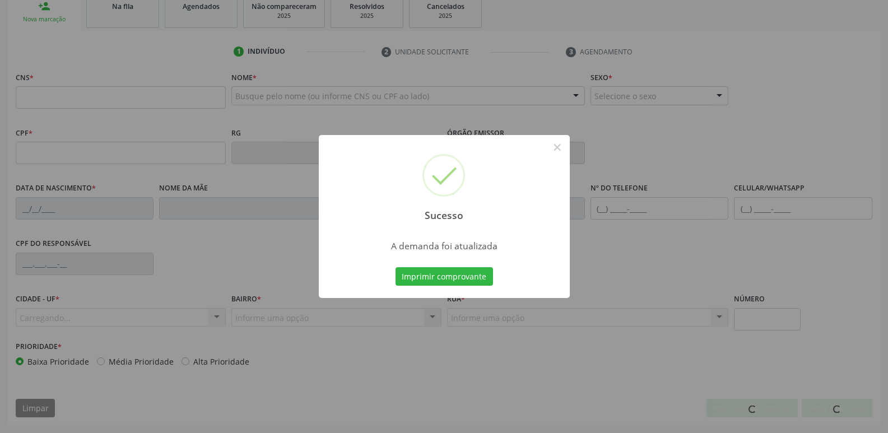
scroll to position [174, 0]
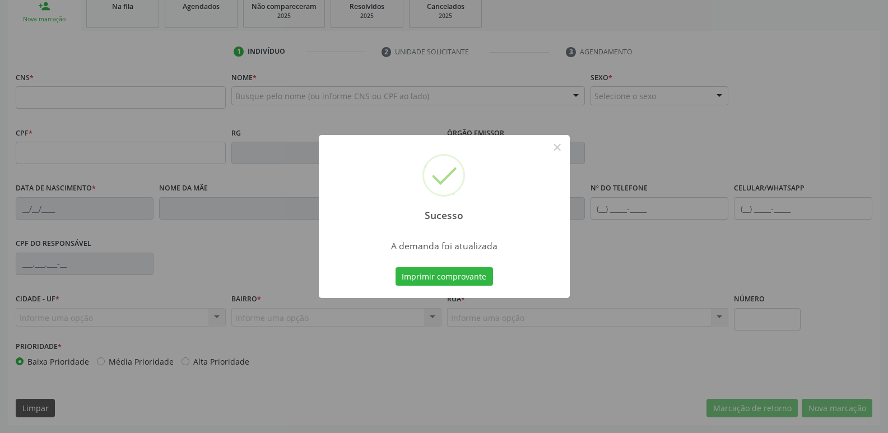
click at [396, 267] on button "Imprimir comprovante" at bounding box center [444, 276] width 97 height 19
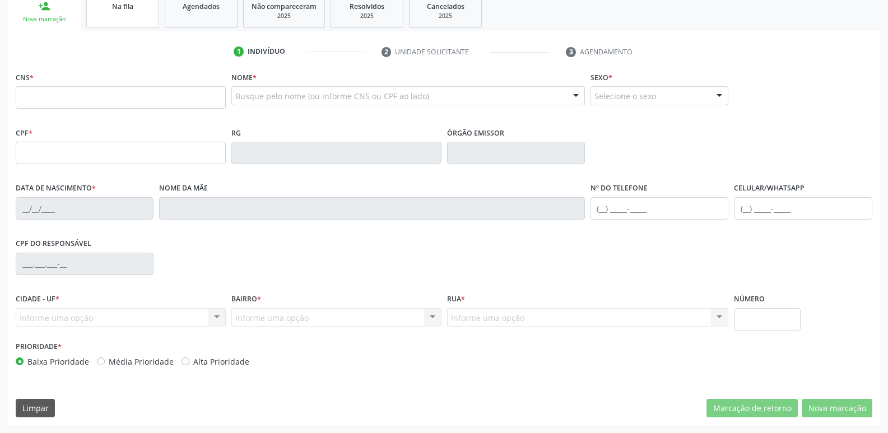
click at [132, 16] on link "Na fila" at bounding box center [122, 10] width 73 height 35
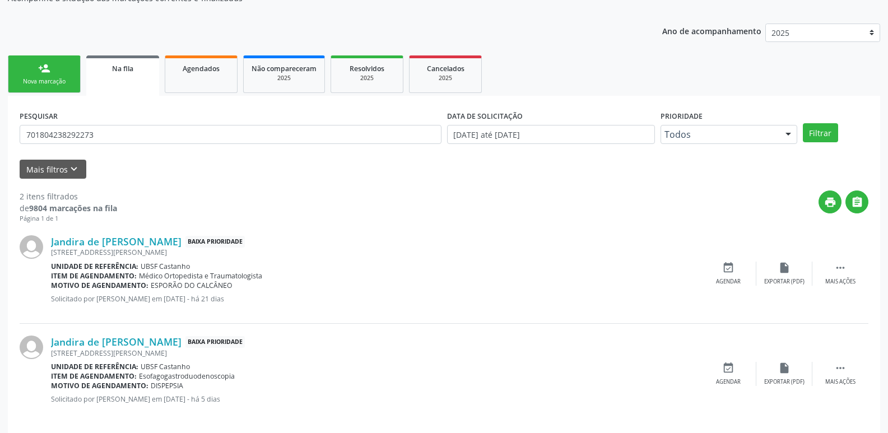
scroll to position [122, 0]
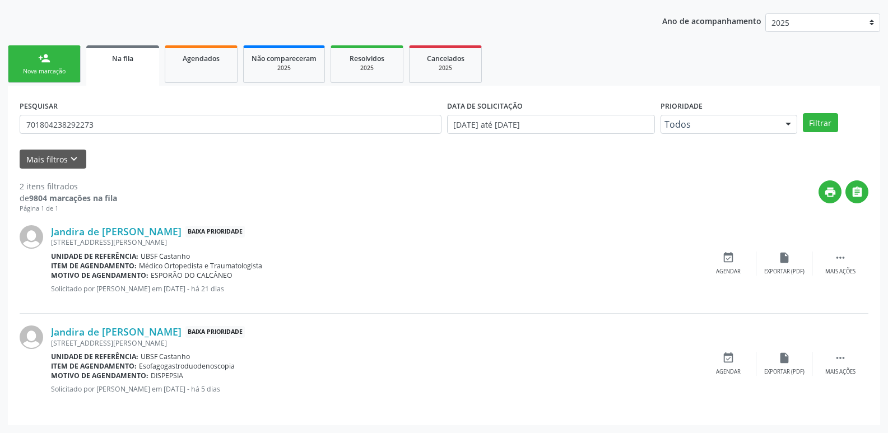
click at [60, 69] on div "Nova marcação" at bounding box center [44, 71] width 56 height 8
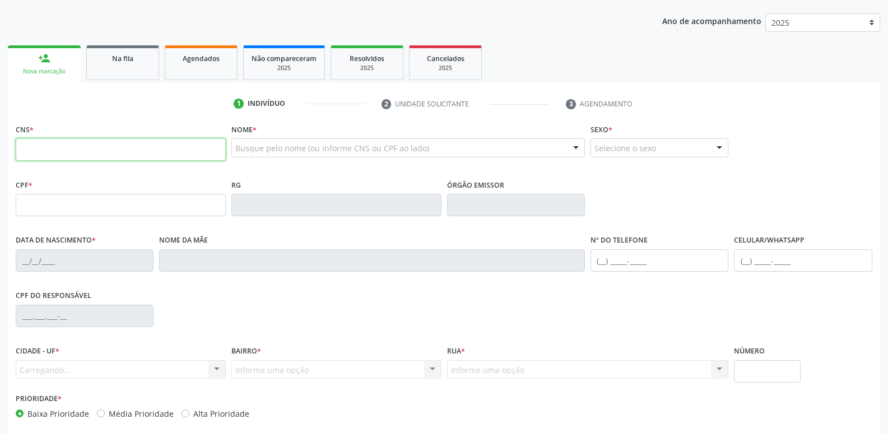
click at [111, 147] on input "text" at bounding box center [121, 149] width 210 height 22
type input "700 4034 0839 5641"
type input "181.303.214-91"
type input "04/10/1955"
type input "Maria Arizete de Andrade Cardoso"
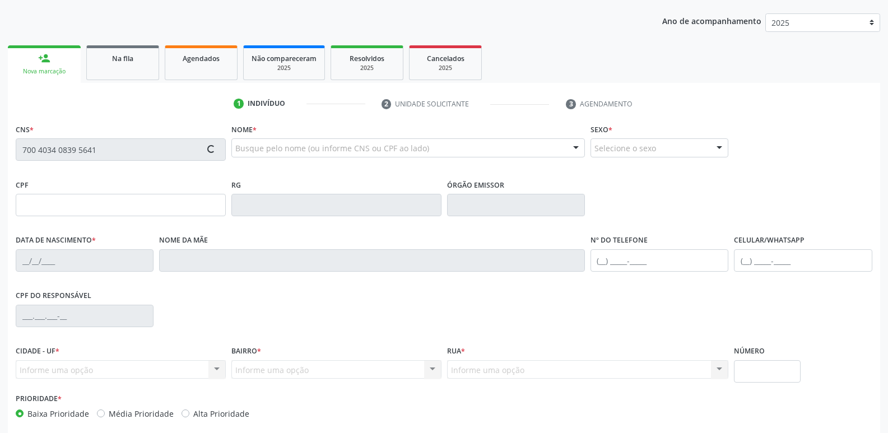
type input "(83) 99388-6562"
type input "186"
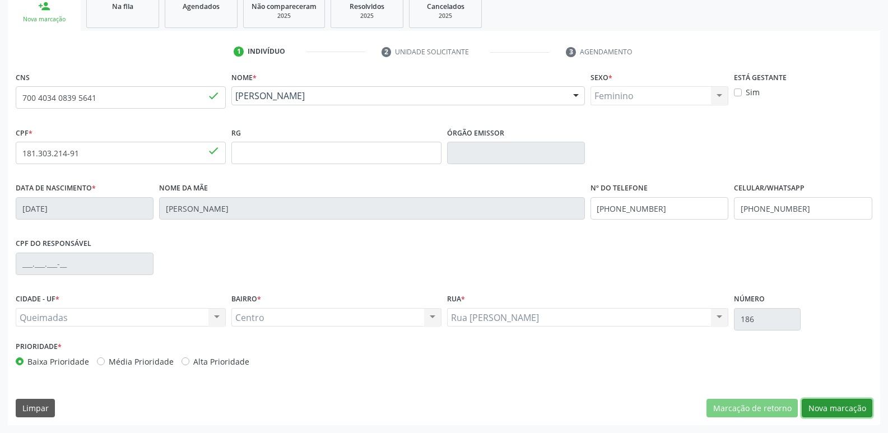
drag, startPoint x: 840, startPoint y: 410, endPoint x: 840, endPoint y: 401, distance: 9.5
click at [839, 410] on button "Nova marcação" at bounding box center [837, 408] width 71 height 19
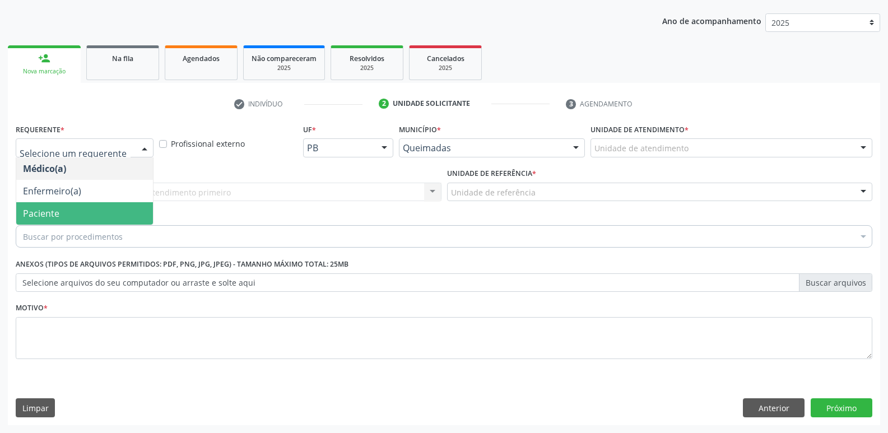
drag, startPoint x: 126, startPoint y: 210, endPoint x: 138, endPoint y: 203, distance: 14.0
click at [130, 208] on span "Paciente" at bounding box center [84, 213] width 137 height 22
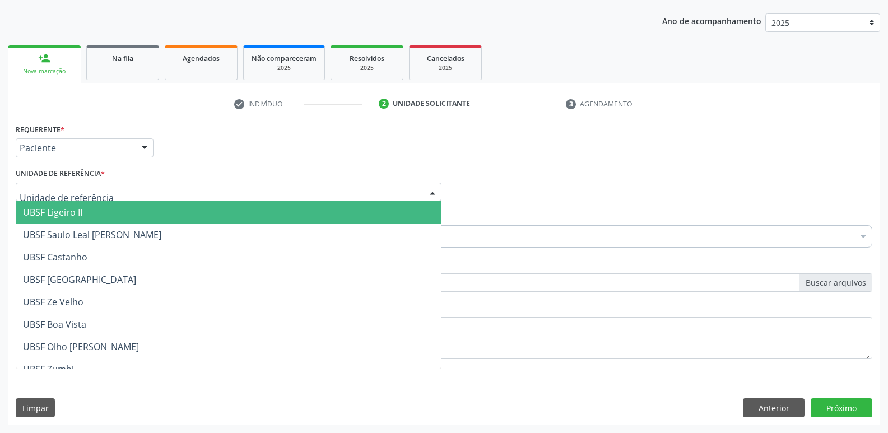
click at [151, 195] on div at bounding box center [229, 192] width 426 height 19
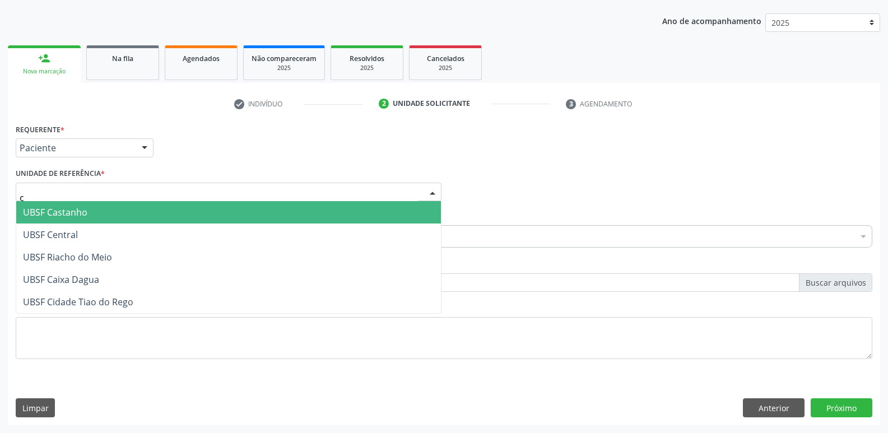
type input "ce"
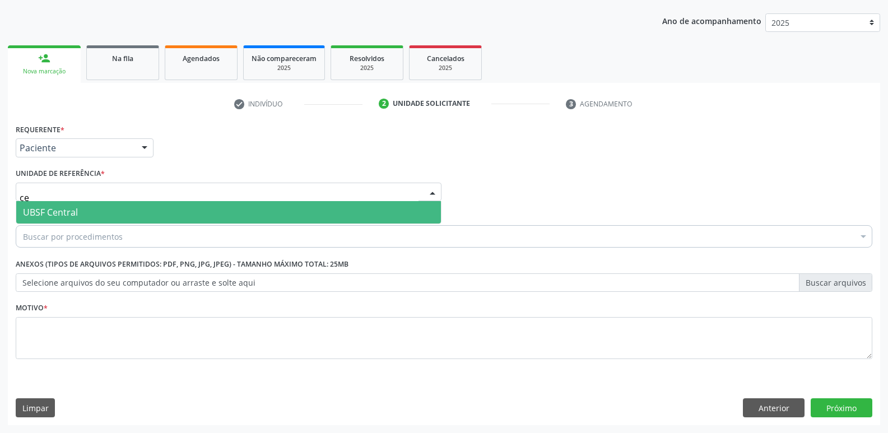
click at [140, 206] on span "UBSF Central" at bounding box center [228, 212] width 425 height 22
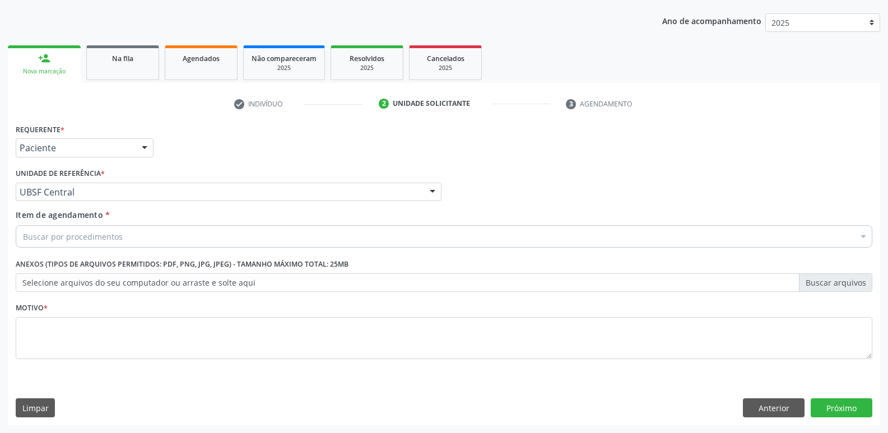
click at [124, 233] on div "Buscar por procedimentos" at bounding box center [444, 236] width 857 height 22
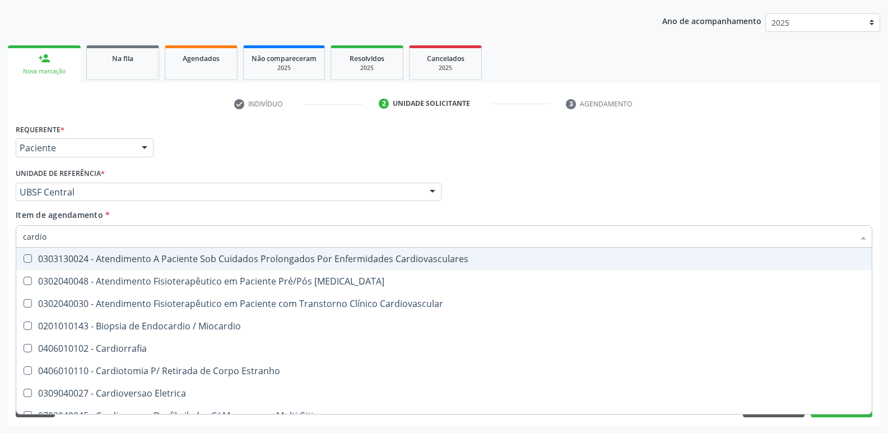
type input "cardiol"
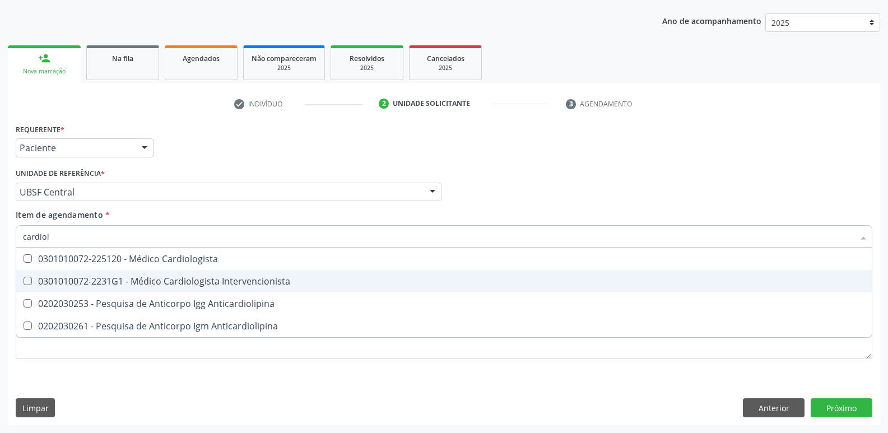
click at [196, 289] on span "0301010072-2231G1 - Médico Cardiologista Intervencionista" at bounding box center [443, 281] width 855 height 22
checkbox Intervencionista "true"
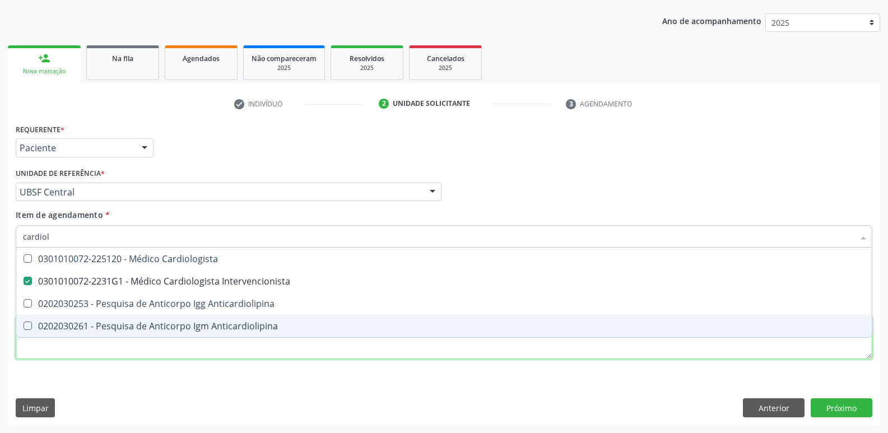
click at [160, 354] on div "Requerente * Paciente Médico(a) Enfermeiro(a) Paciente Nenhum resultado encontr…" at bounding box center [444, 248] width 857 height 254
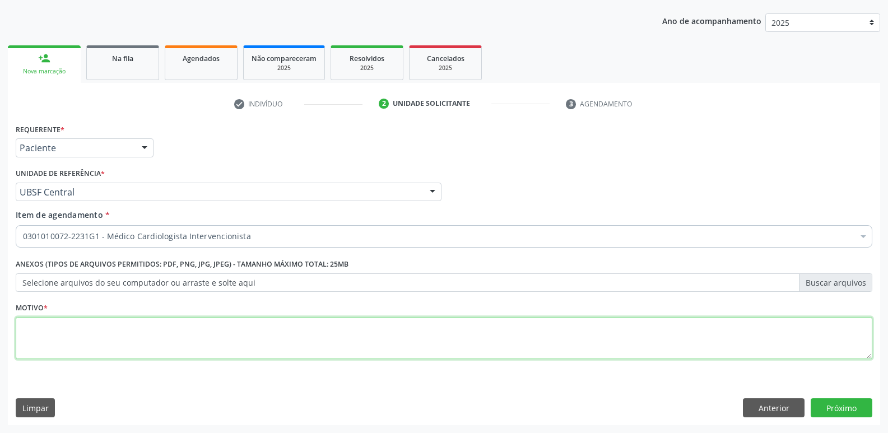
paste textarea "AVALIAÇÃO"
type textarea "AVALIAÇÃO"
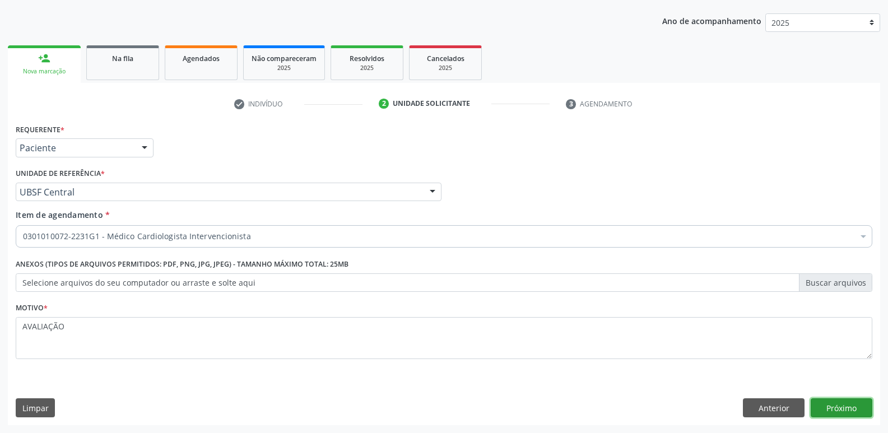
click at [854, 403] on button "Próximo" at bounding box center [842, 407] width 62 height 19
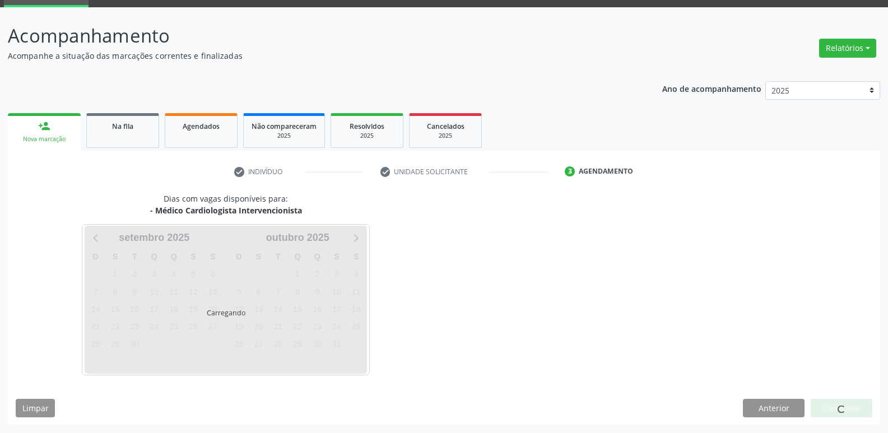
scroll to position [54, 0]
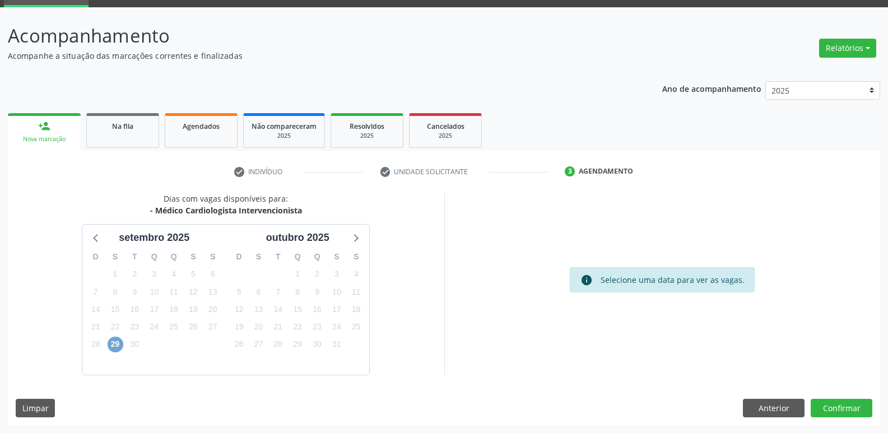
click at [119, 345] on span "29" at bounding box center [116, 345] width 16 height 16
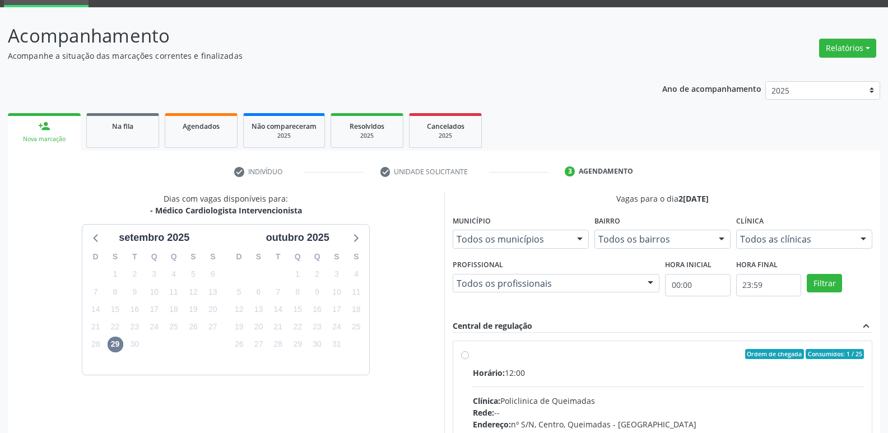
drag, startPoint x: 745, startPoint y: 369, endPoint x: 766, endPoint y: 340, distance: 35.3
click at [759, 350] on label "Ordem de chegada Consumidos: 1 / 25 Horário: 12:00 Clínica: Policlinica de Quei…" at bounding box center [669, 435] width 392 height 172
radio input "true"
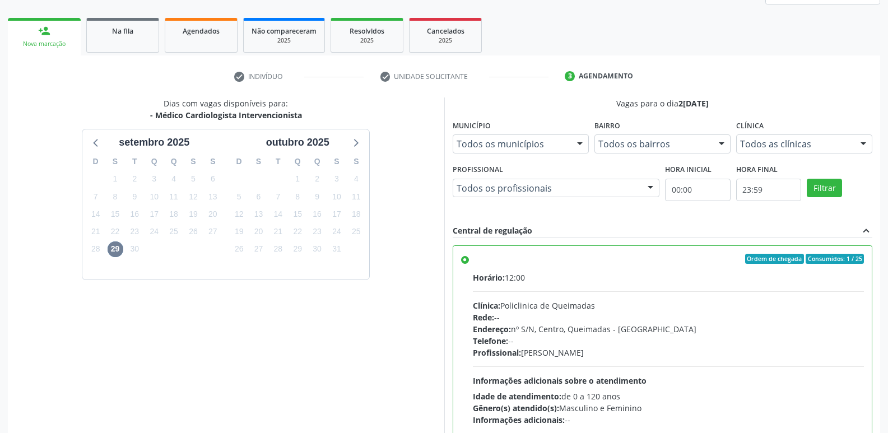
scroll to position [236, 0]
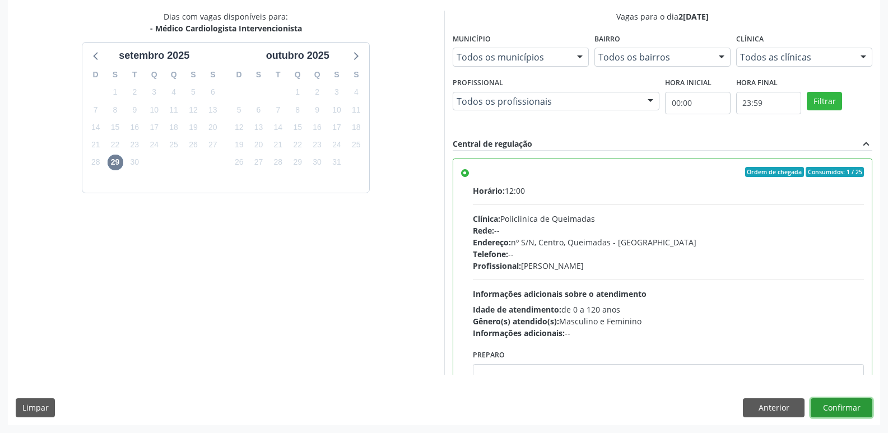
click at [838, 410] on button "Confirmar" at bounding box center [842, 407] width 62 height 19
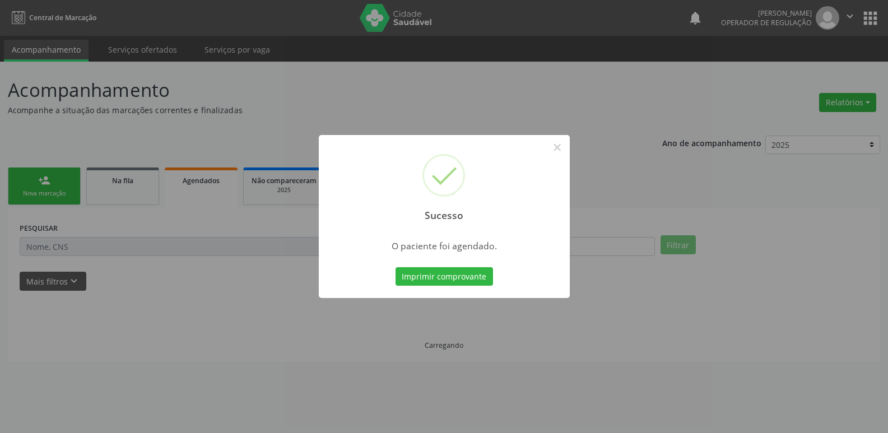
scroll to position [0, 0]
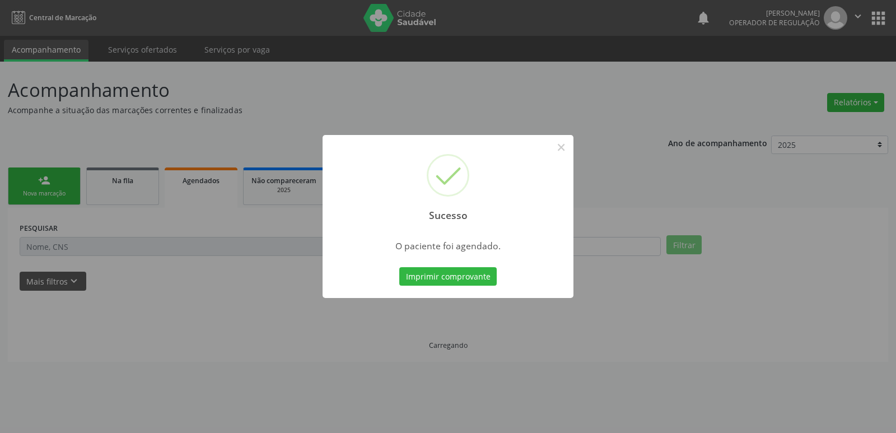
click at [399, 267] on button "Imprimir comprovante" at bounding box center [447, 276] width 97 height 19
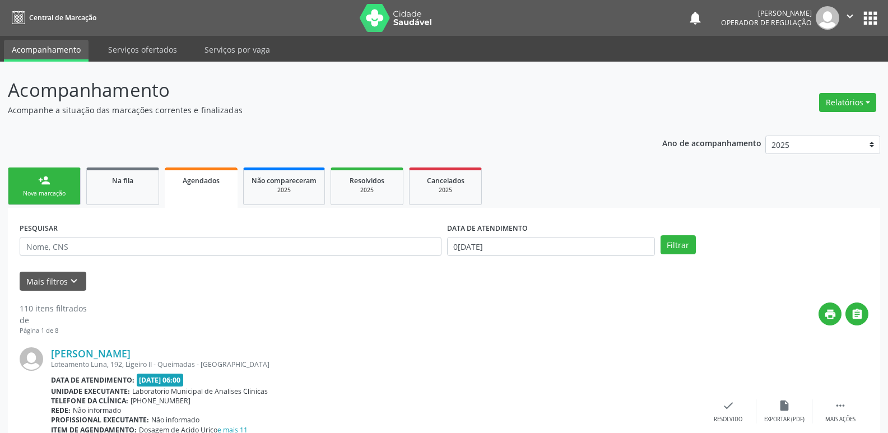
click at [29, 167] on ul "person_add Nova marcação Na fila Agendados Não compareceram 2025 Resolvidos 202…" at bounding box center [444, 186] width 872 height 43
click at [33, 174] on link "person_add Nova marcação" at bounding box center [44, 187] width 73 height 38
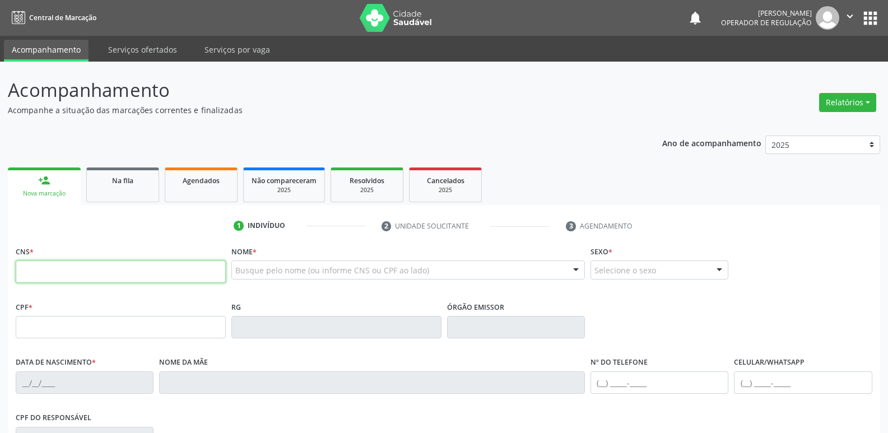
drag, startPoint x: 122, startPoint y: 272, endPoint x: 128, endPoint y: 247, distance: 25.8
click at [122, 272] on input "text" at bounding box center [121, 272] width 210 height 22
click at [119, 183] on span "Na fila" at bounding box center [122, 181] width 21 height 10
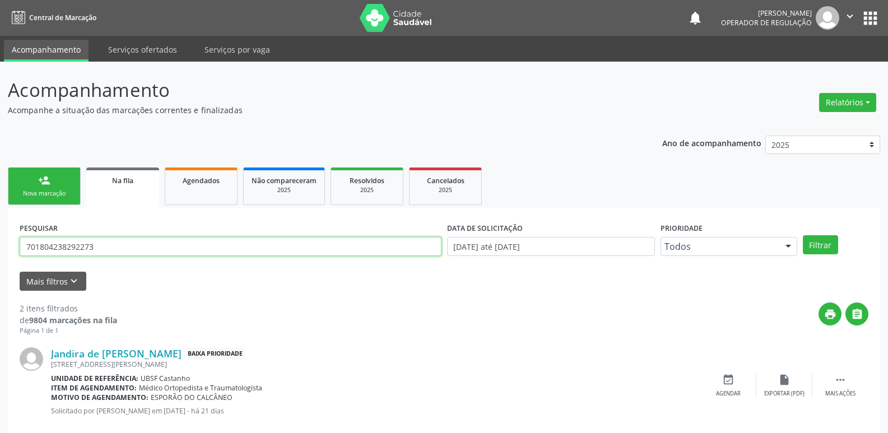
drag, startPoint x: 129, startPoint y: 243, endPoint x: 0, endPoint y: 235, distance: 129.1
click at [0, 235] on div "Acompanhamento Acompanhe a situação das marcações correntes e finalizadas Relat…" at bounding box center [444, 309] width 888 height 494
click at [803, 235] on button "Filtrar" at bounding box center [820, 244] width 35 height 19
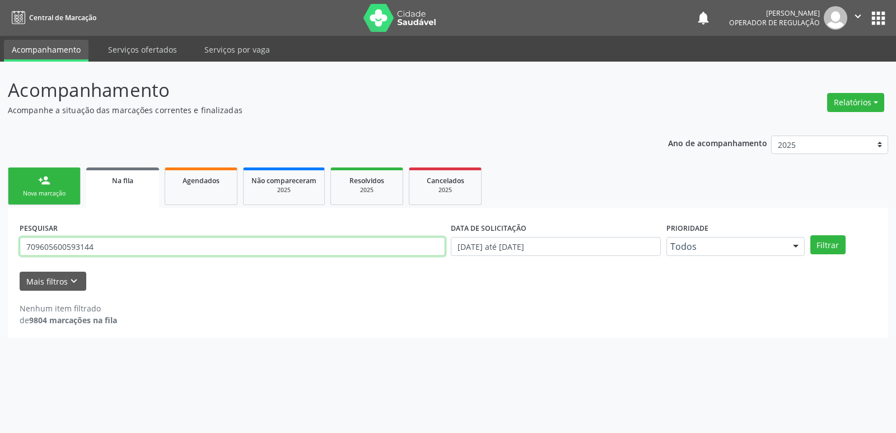
drag, startPoint x: 132, startPoint y: 248, endPoint x: 0, endPoint y: 222, distance: 134.7
click at [0, 222] on div "Acompanhamento Acompanhe a situação das marcações correntes e finalizadas Relat…" at bounding box center [448, 247] width 896 height 371
type input "709605600593174"
click at [811, 235] on button "Filtrar" at bounding box center [828, 244] width 35 height 19
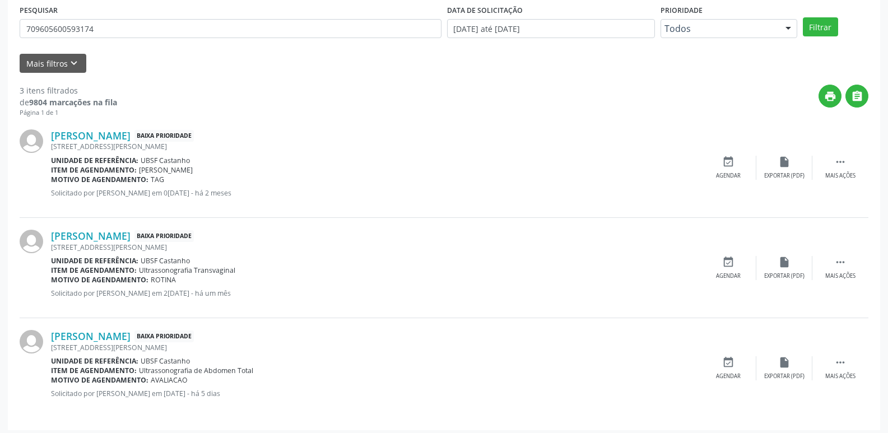
scroll to position [223, 0]
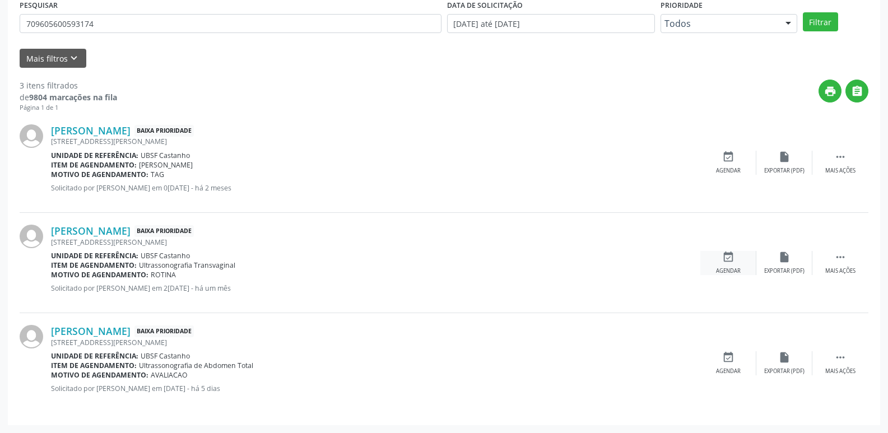
click at [726, 266] on div "event_available Agendar" at bounding box center [728, 263] width 56 height 24
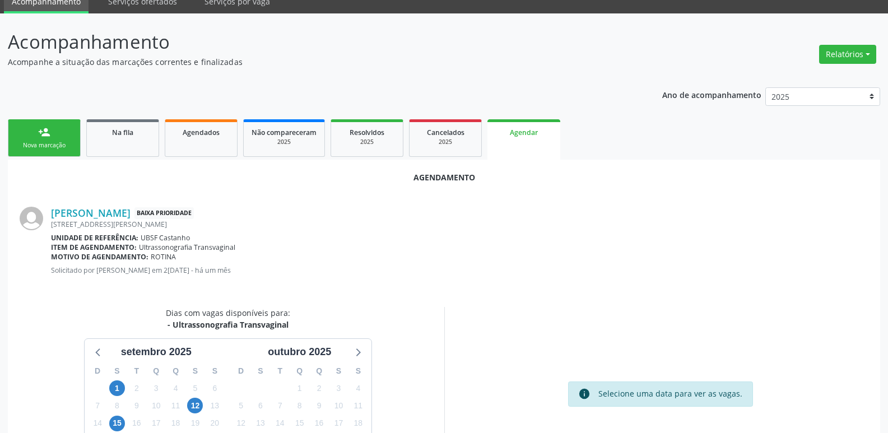
scroll to position [150, 0]
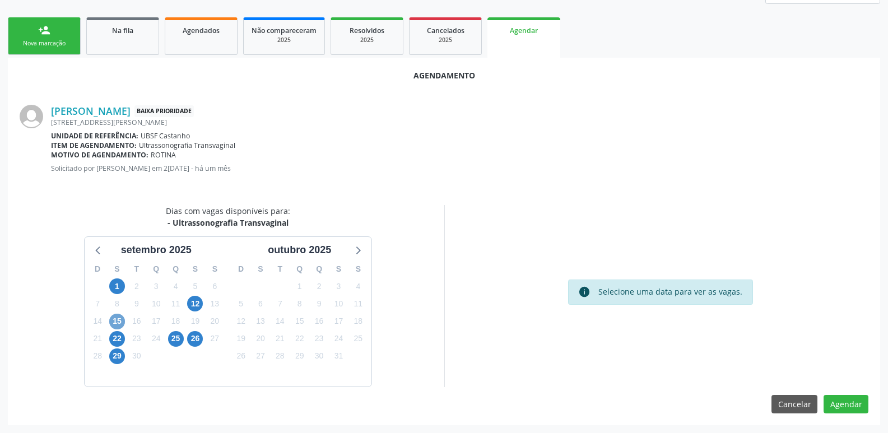
click at [118, 320] on span "15" at bounding box center [117, 322] width 16 height 16
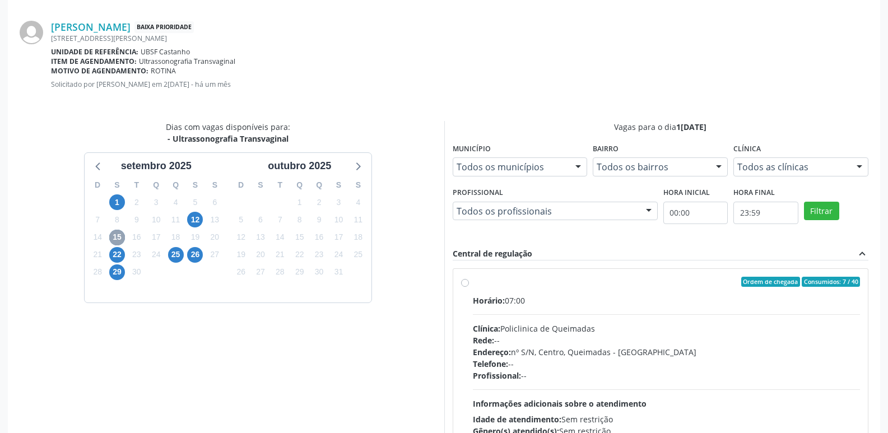
scroll to position [332, 0]
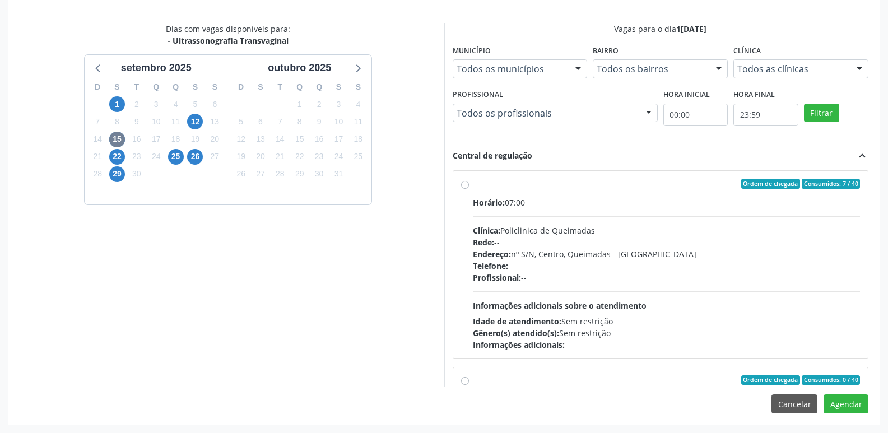
click at [746, 296] on div "Horário: 07:00 Clínica: Policlinica de Queimadas Rede: -- Endereço: nº S/N, Cen…" at bounding box center [667, 274] width 388 height 154
click at [469, 189] on input "Ordem de chegada Consumidos: 7 / 40 Horário: 07:00 Clínica: Policlinica de Quei…" at bounding box center [465, 184] width 8 height 10
radio input "true"
click at [845, 408] on button "Agendar" at bounding box center [846, 403] width 45 height 19
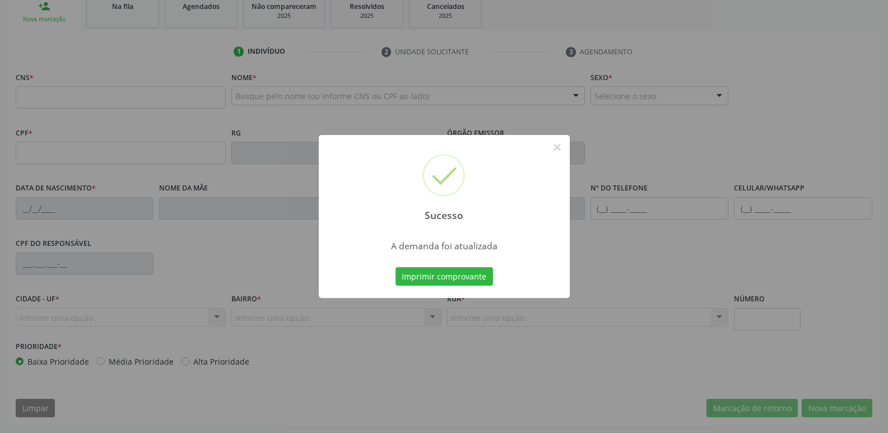
click at [396, 267] on button "Imprimir comprovante" at bounding box center [444, 276] width 97 height 19
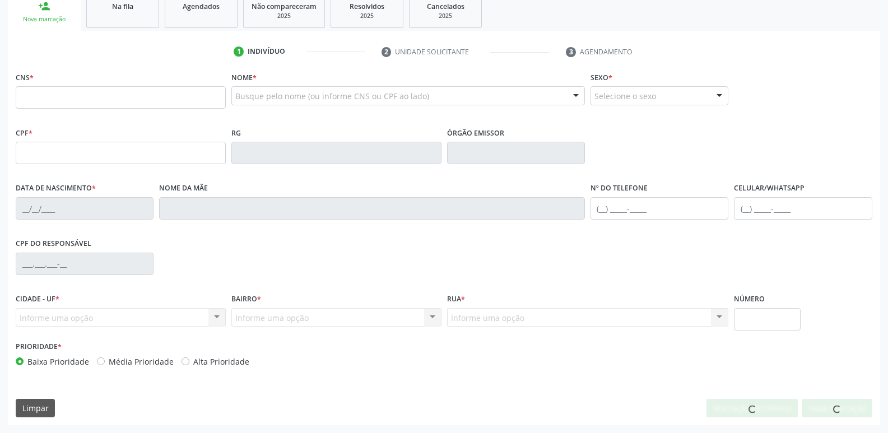
scroll to position [174, 0]
click at [127, 12] on link "Na fila" at bounding box center [122, 10] width 73 height 35
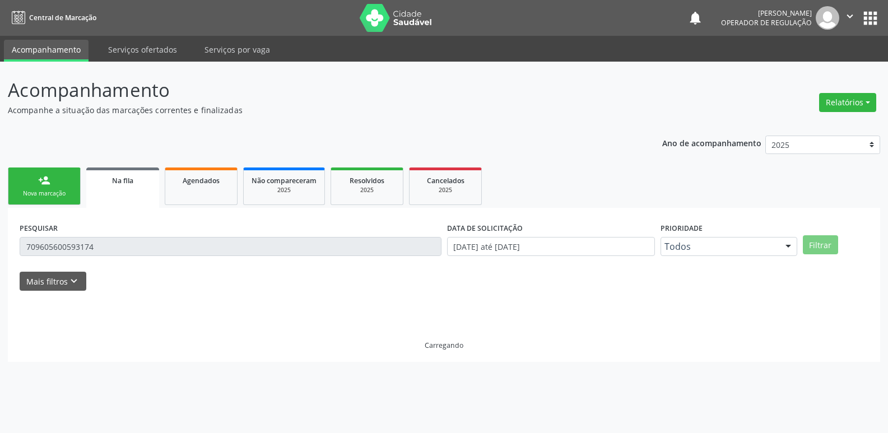
scroll to position [0, 0]
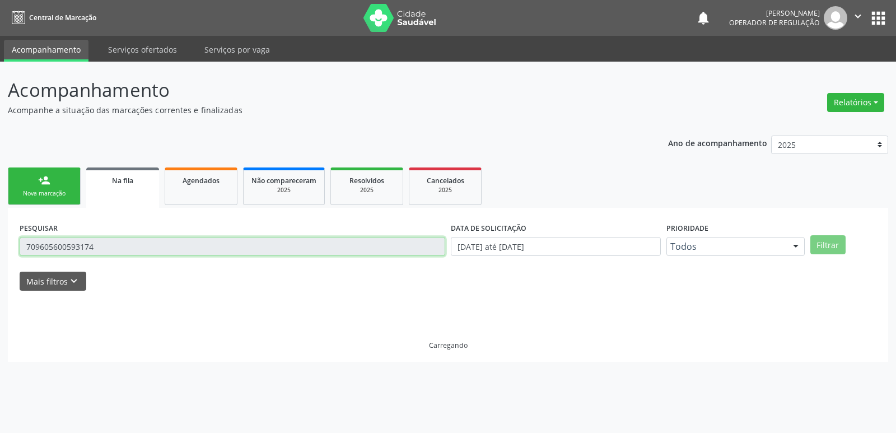
click at [120, 253] on input "709605600593174" at bounding box center [233, 246] width 426 height 19
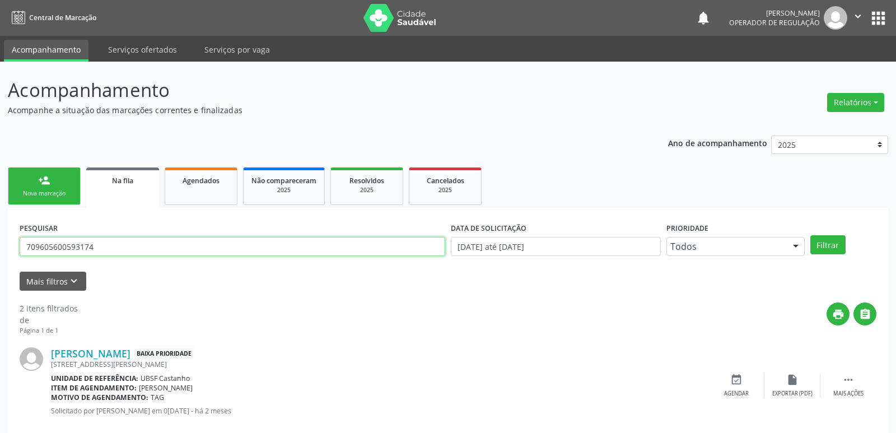
click at [113, 242] on input "709605600593174" at bounding box center [233, 246] width 426 height 19
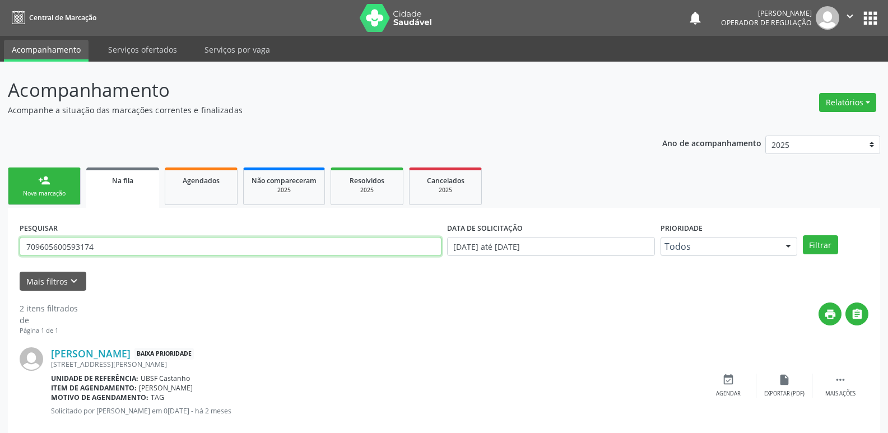
click at [113, 242] on input "709605600593174" at bounding box center [231, 246] width 422 height 19
type input "700002587302204"
click at [803, 235] on button "Filtrar" at bounding box center [820, 244] width 35 height 19
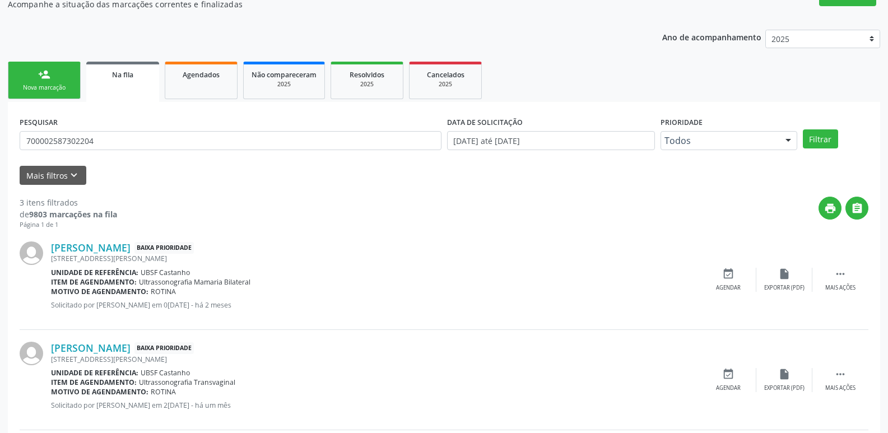
scroll to position [223, 0]
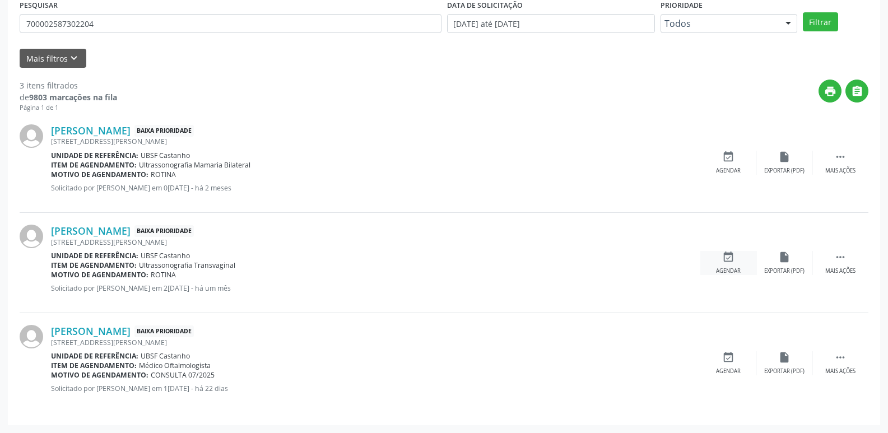
click at [721, 267] on div "Agendar" at bounding box center [728, 271] width 25 height 8
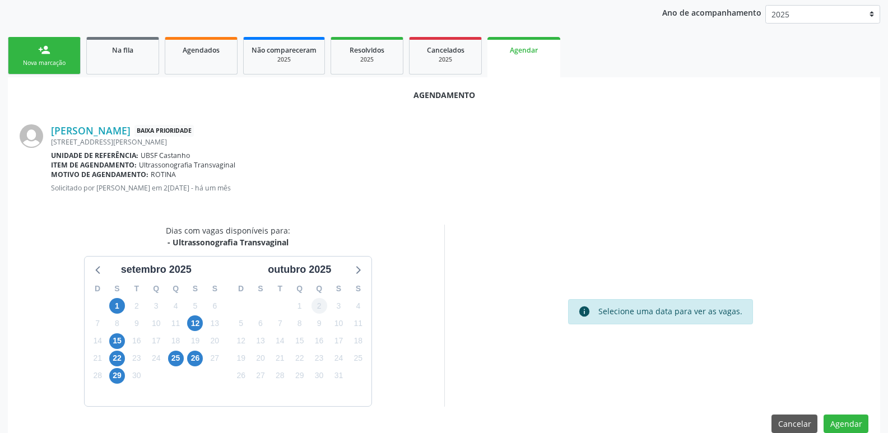
scroll to position [150, 0]
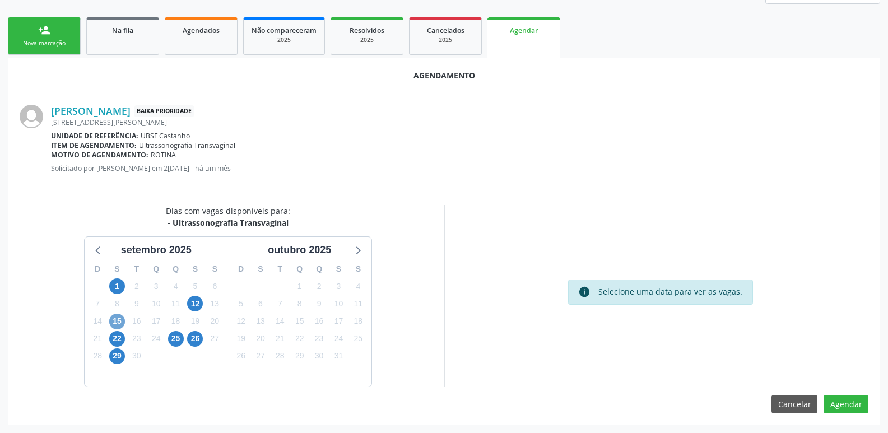
click at [117, 320] on span "15" at bounding box center [117, 322] width 16 height 16
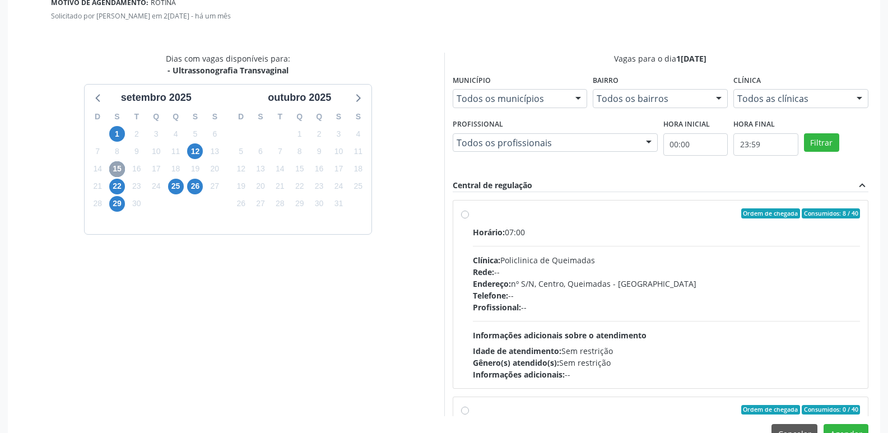
scroll to position [332, 0]
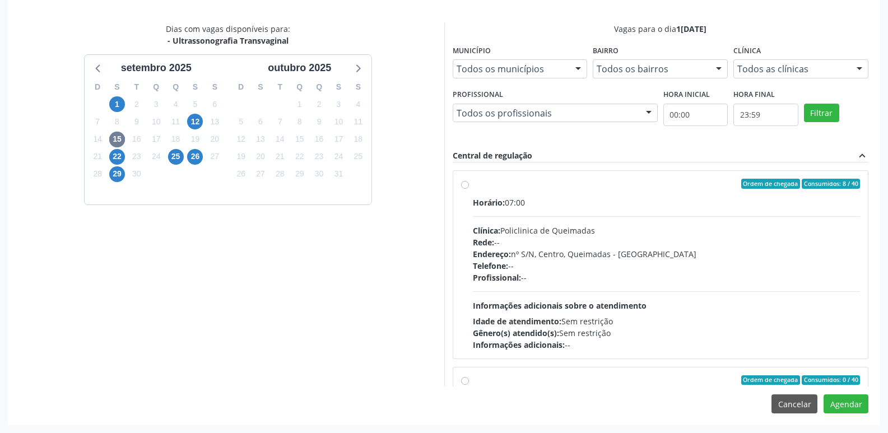
click at [677, 234] on div "Clínica: Policlinica de Queimadas" at bounding box center [667, 231] width 388 height 12
click at [469, 189] on input "Ordem de chegada Consumidos: 8 / 40 Horário: 07:00 Clínica: Policlinica de Quei…" at bounding box center [465, 184] width 8 height 10
radio input "true"
click at [843, 405] on button "Agendar" at bounding box center [846, 403] width 45 height 19
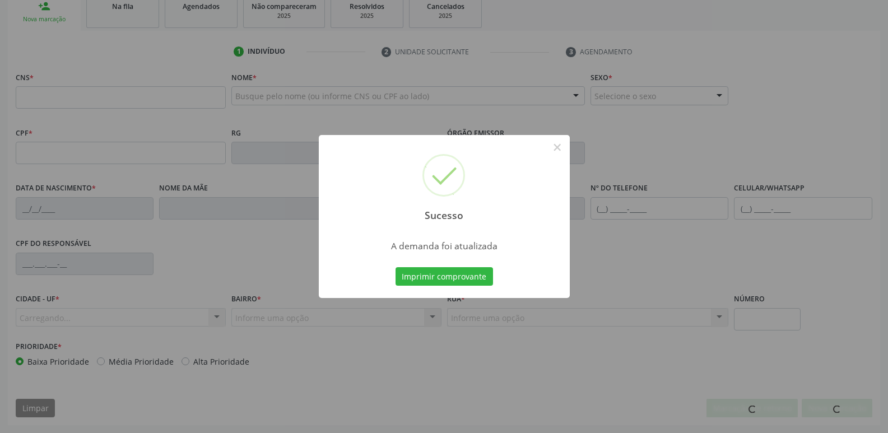
scroll to position [174, 0]
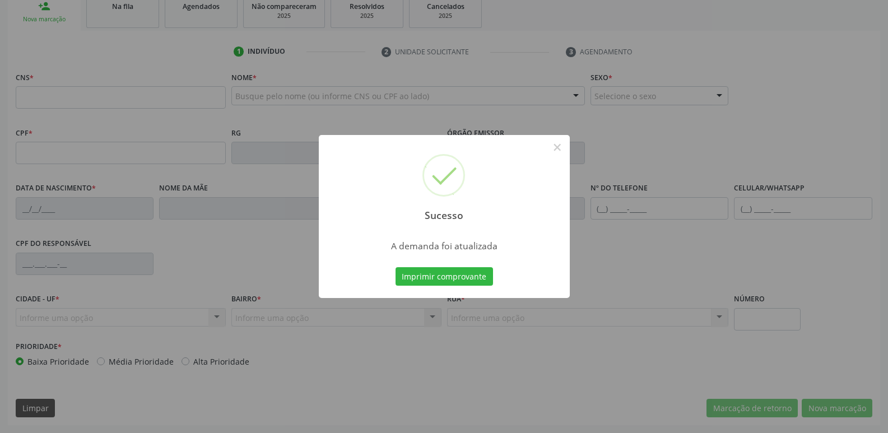
click at [396, 267] on button "Imprimir comprovante" at bounding box center [444, 276] width 97 height 19
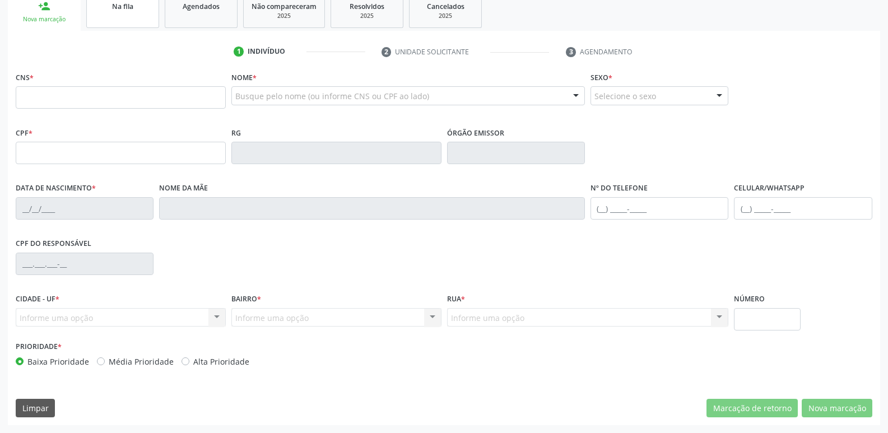
click at [124, 24] on link "Na fila" at bounding box center [122, 10] width 73 height 35
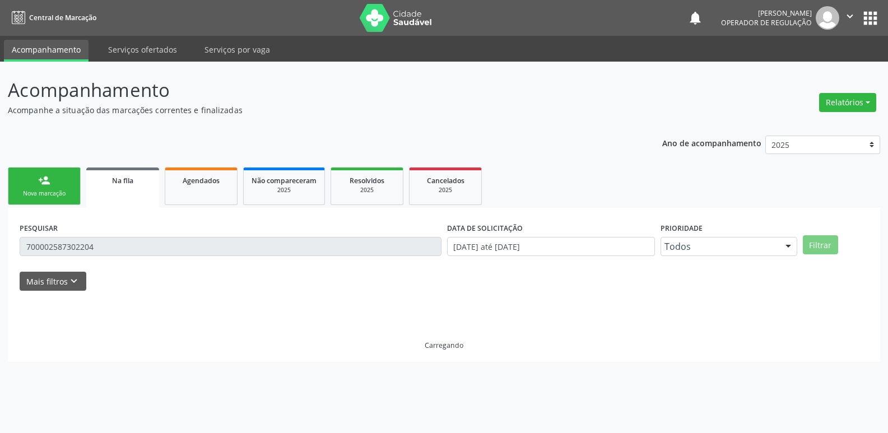
scroll to position [0, 0]
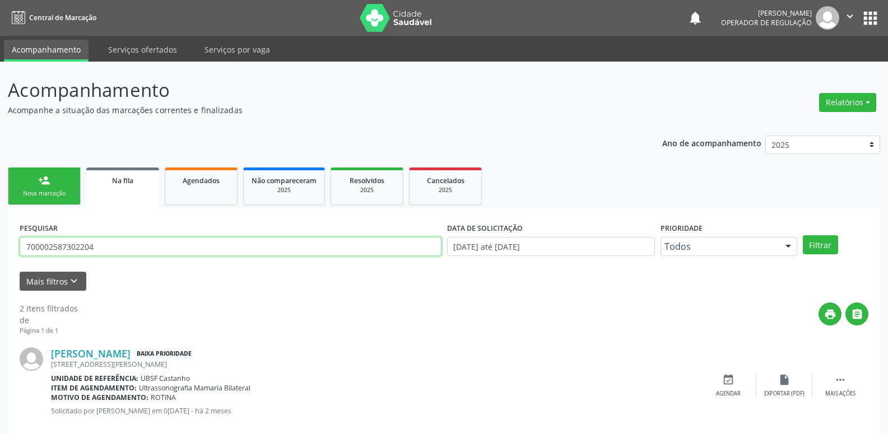
click at [105, 244] on input "700002587302204" at bounding box center [231, 246] width 422 height 19
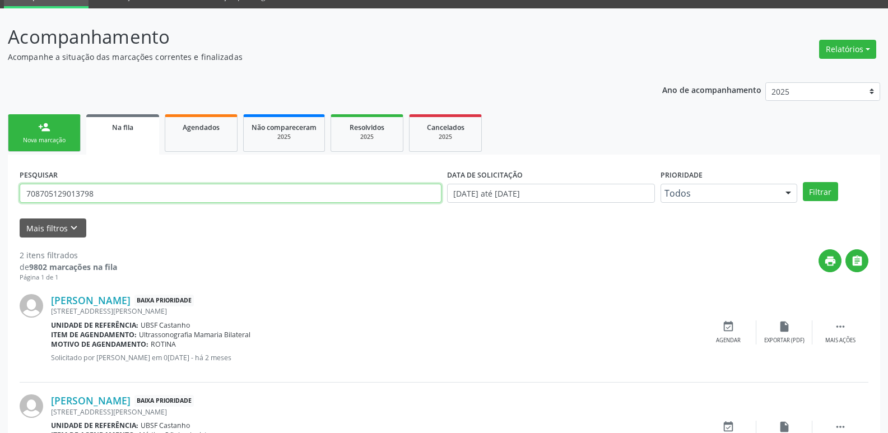
scroll to position [56, 0]
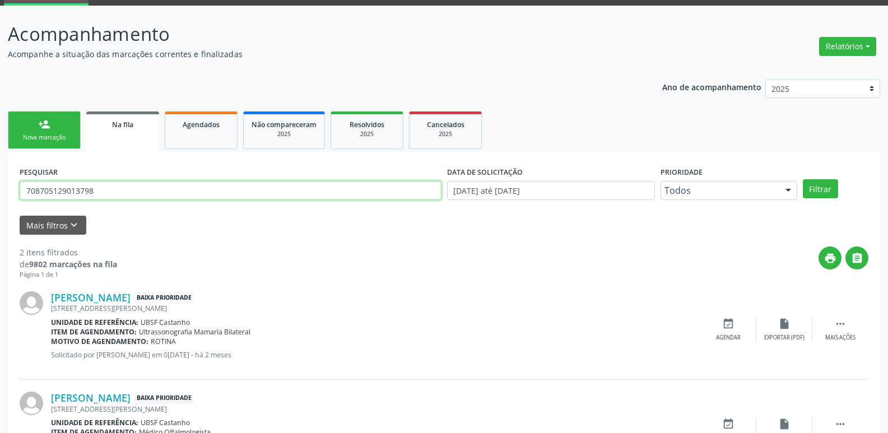
type input "708705129013798"
click at [803, 179] on button "Filtrar" at bounding box center [820, 188] width 35 height 19
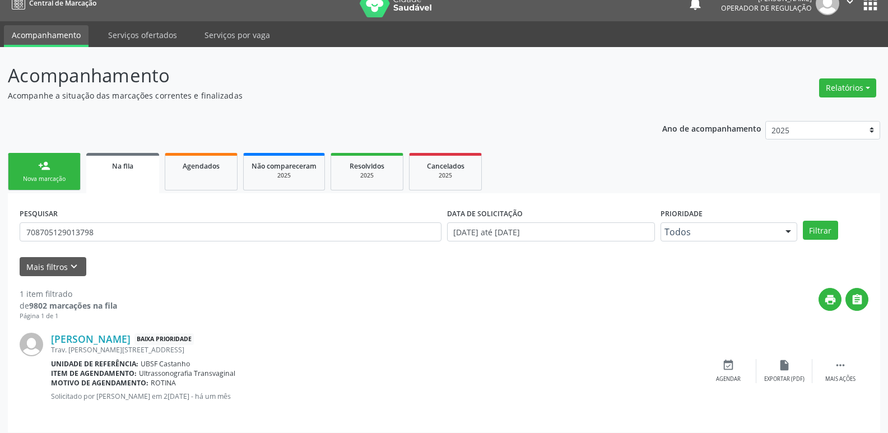
scroll to position [22, 0]
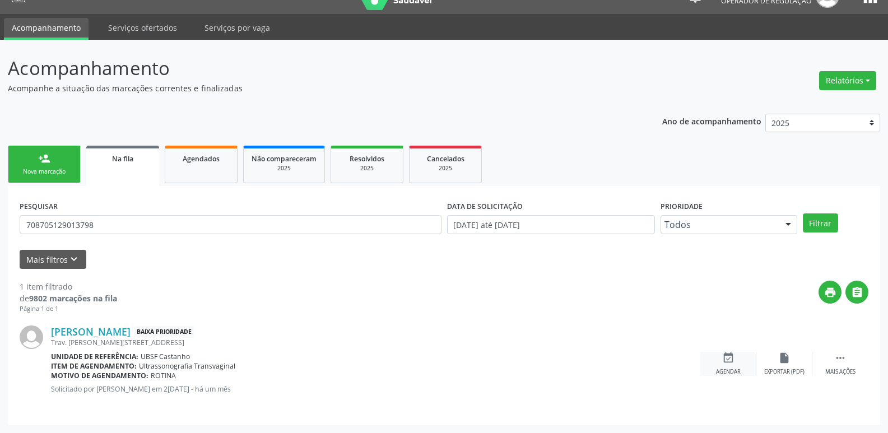
click at [726, 355] on icon "event_available" at bounding box center [728, 358] width 12 height 12
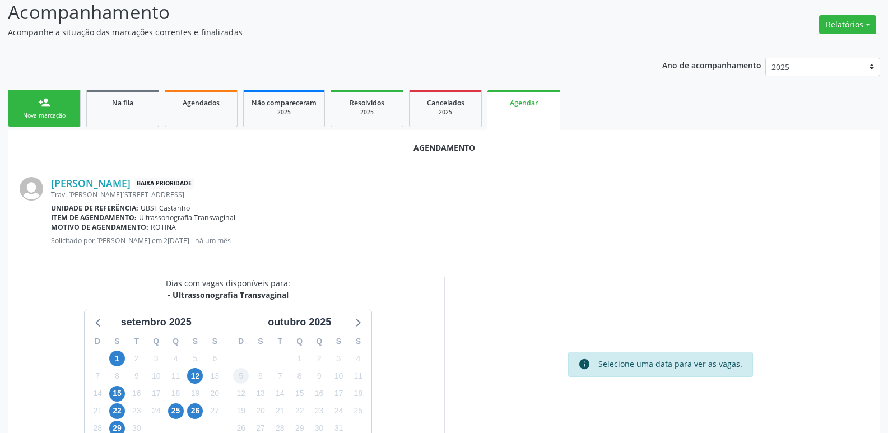
scroll to position [150, 0]
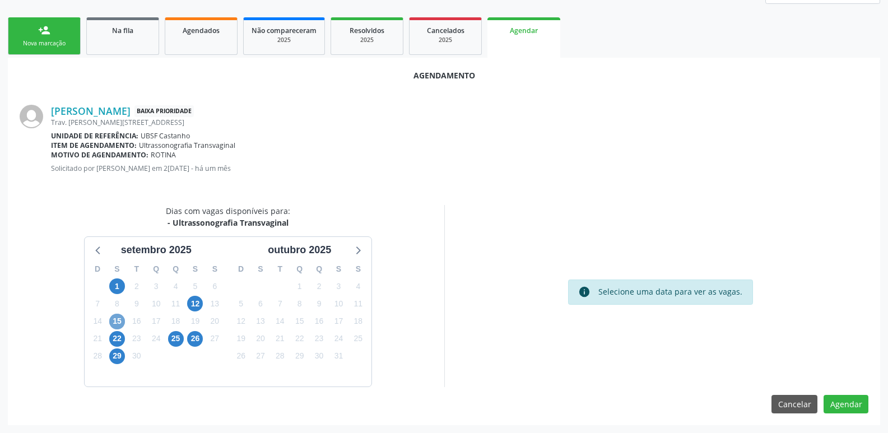
click at [115, 320] on span "15" at bounding box center [117, 322] width 16 height 16
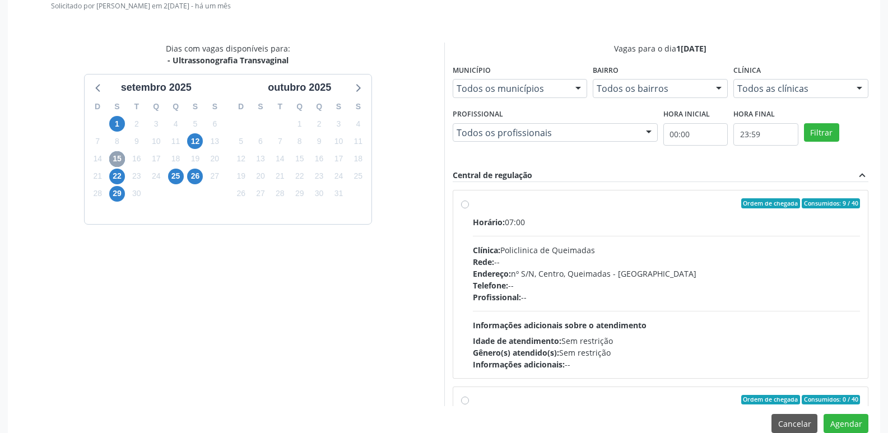
scroll to position [332, 0]
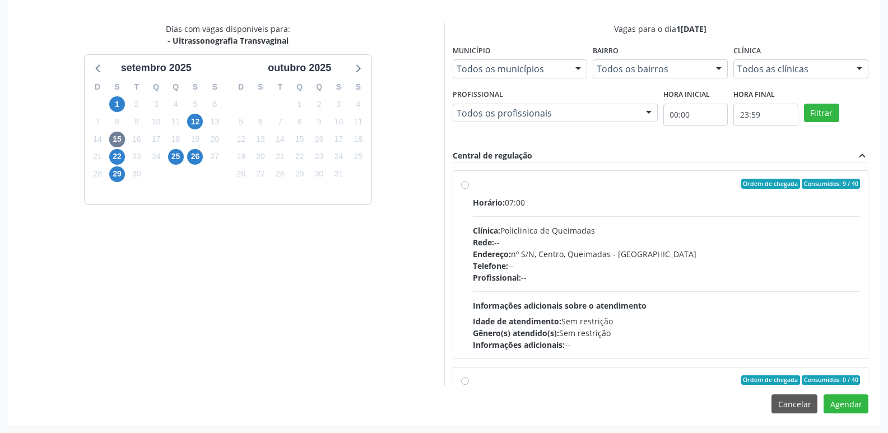
click at [812, 287] on div "Horário: 07:00 Clínica: Policlinica de Queimadas Rede: -- Endereço: nº S/N, Cen…" at bounding box center [667, 274] width 388 height 154
click at [469, 189] on input "Ordem de chegada Consumidos: 9 / 40 Horário: 07:00 Clínica: Policlinica de Quei…" at bounding box center [465, 184] width 8 height 10
radio input "true"
click at [852, 404] on button "Agendar" at bounding box center [846, 403] width 45 height 19
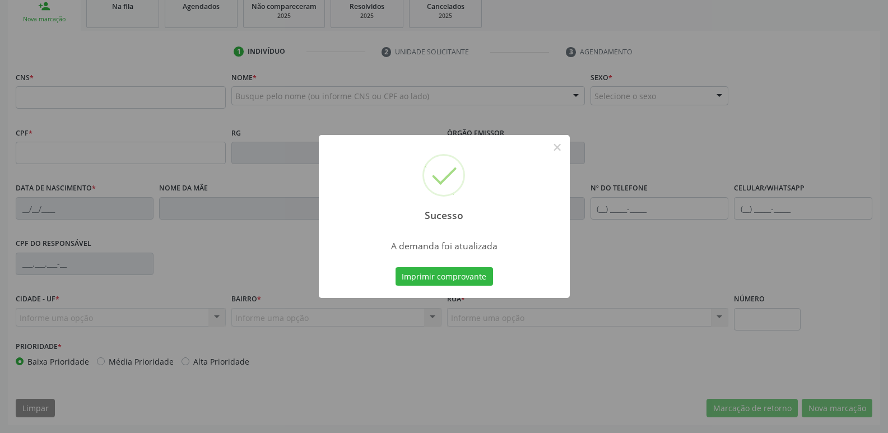
scroll to position [174, 0]
click at [396, 267] on button "Imprimir comprovante" at bounding box center [444, 276] width 97 height 19
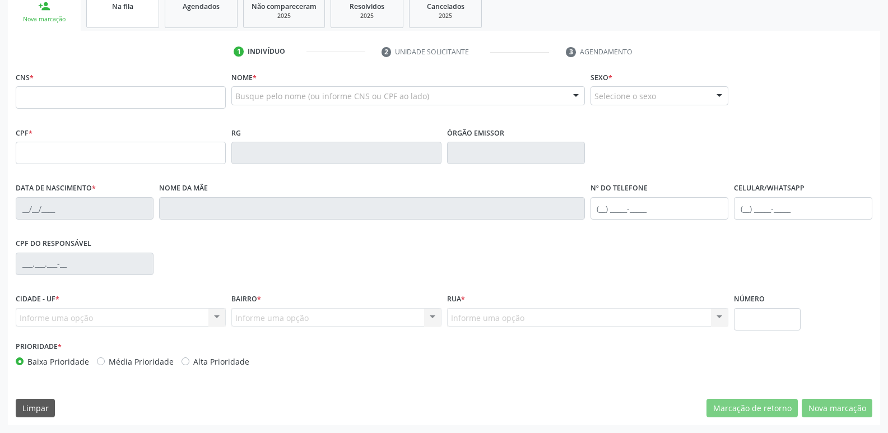
click at [129, 2] on span "Na fila" at bounding box center [122, 7] width 21 height 10
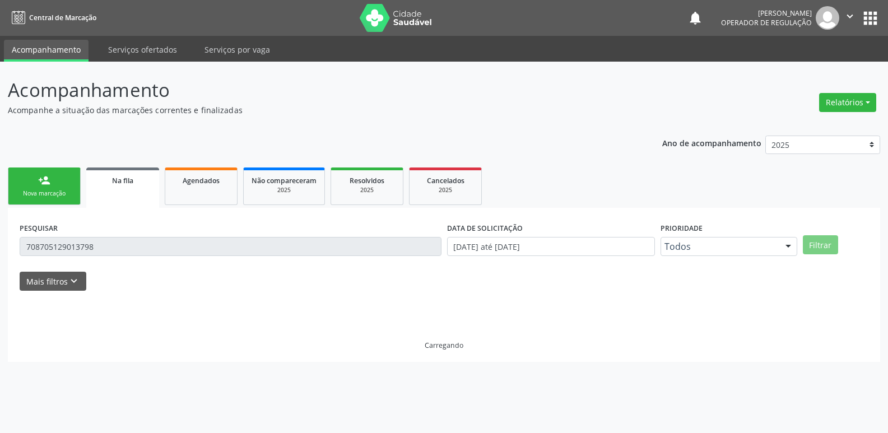
scroll to position [0, 0]
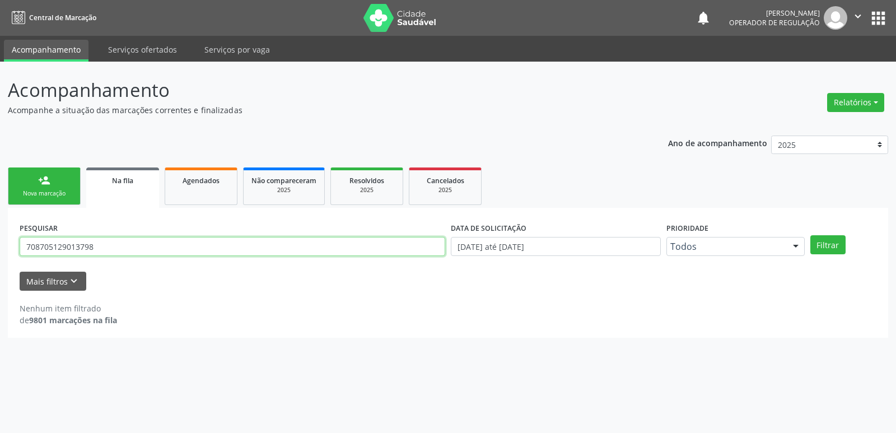
drag, startPoint x: 107, startPoint y: 247, endPoint x: 0, endPoint y: 248, distance: 107.0
click at [0, 248] on div "Acompanhamento Acompanhe a situação das marcações correntes e finalizadas Relat…" at bounding box center [448, 247] width 896 height 371
type input "701409655583235"
click at [811, 235] on button "Filtrar" at bounding box center [828, 244] width 35 height 19
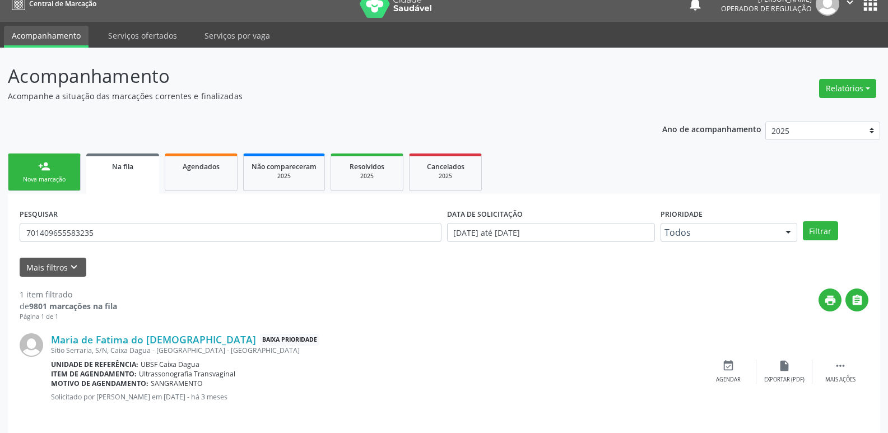
scroll to position [22, 0]
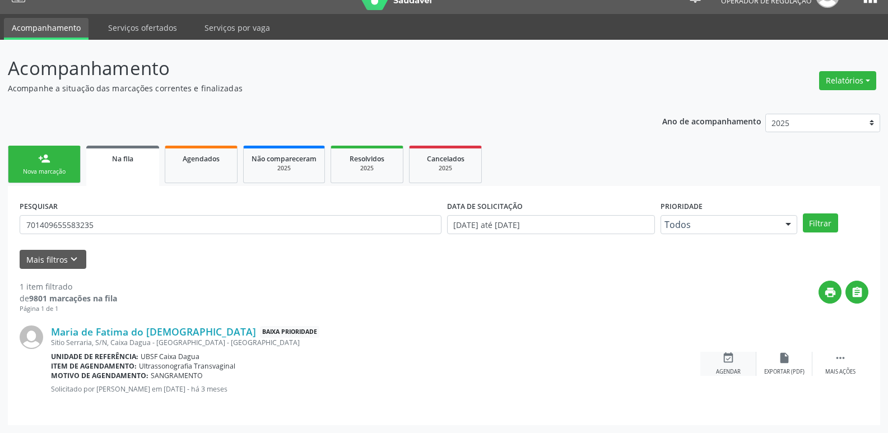
click at [724, 357] on icon "event_available" at bounding box center [728, 358] width 12 height 12
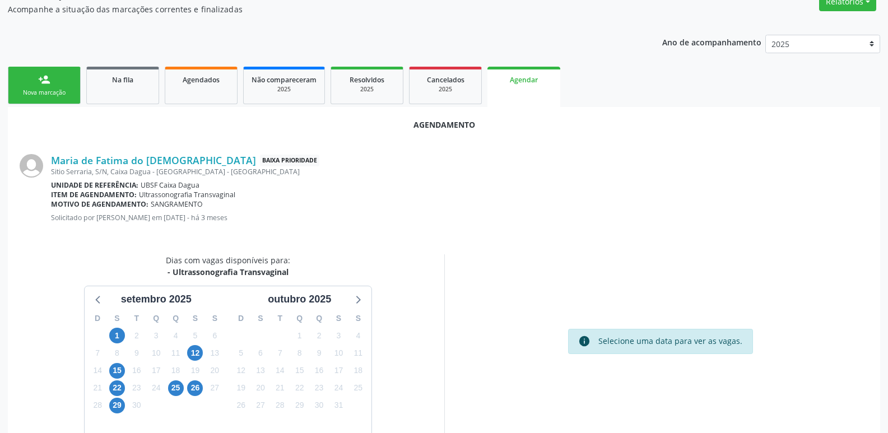
scroll to position [150, 0]
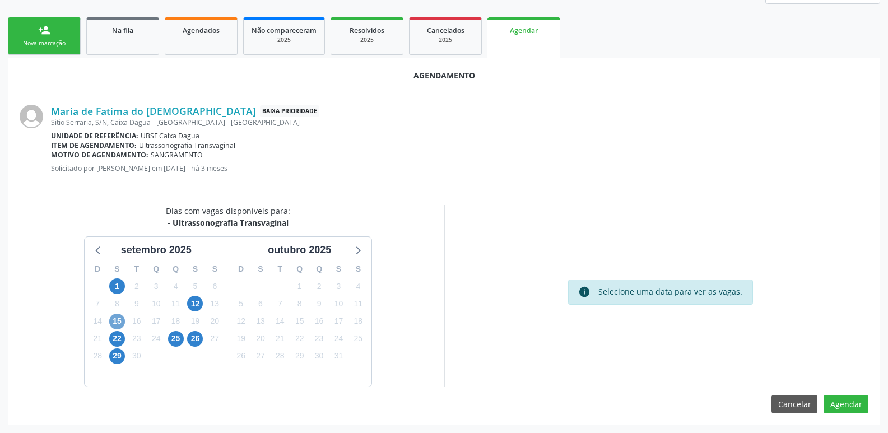
click at [114, 325] on span "15" at bounding box center [117, 322] width 16 height 16
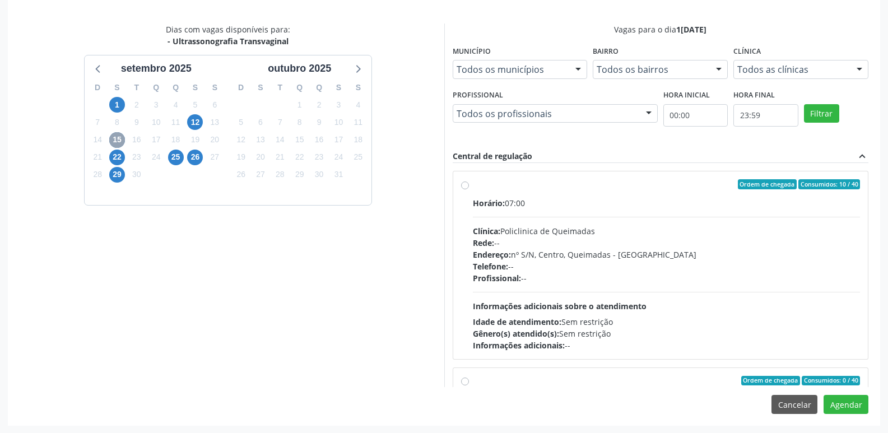
scroll to position [332, 0]
drag, startPoint x: 755, startPoint y: 285, endPoint x: 801, endPoint y: 312, distance: 53.7
click at [756, 286] on div "Horário: 07:00 Clínica: Policlinica de Queimadas Rede: -- Endereço: nº S/N, Cen…" at bounding box center [667, 274] width 388 height 154
click at [469, 189] on input "Ordem de chegada Consumidos: 10 / 40 Horário: 07:00 Clínica: Policlinica de Que…" at bounding box center [465, 184] width 8 height 10
radio input "true"
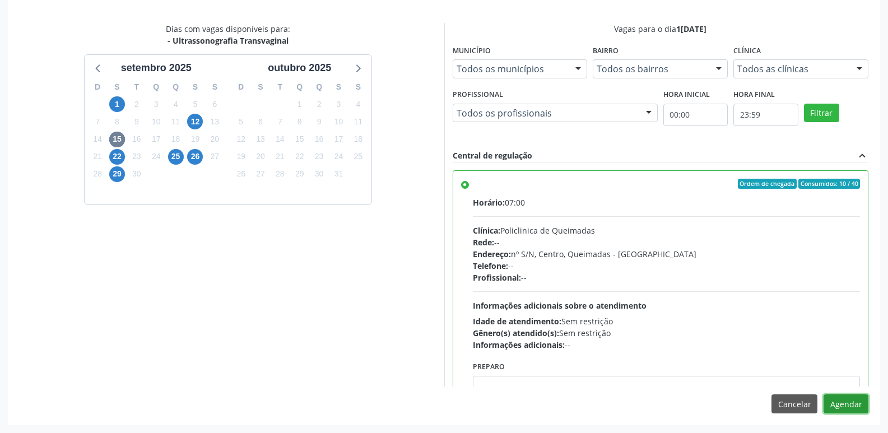
click at [840, 398] on button "Agendar" at bounding box center [846, 403] width 45 height 19
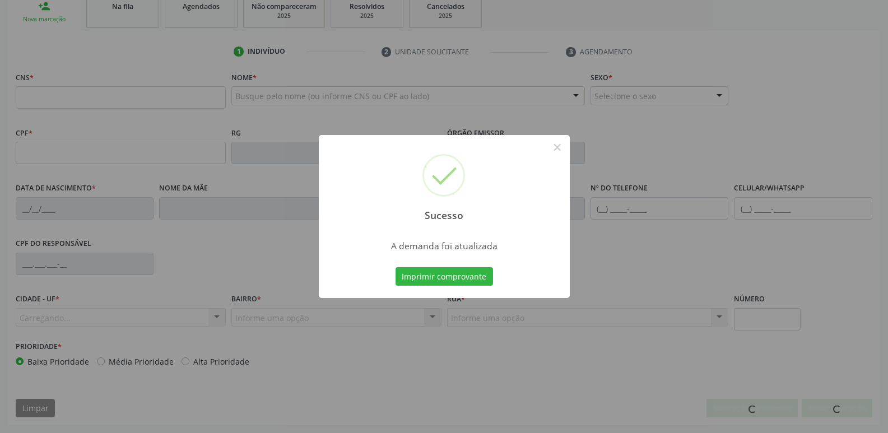
scroll to position [174, 0]
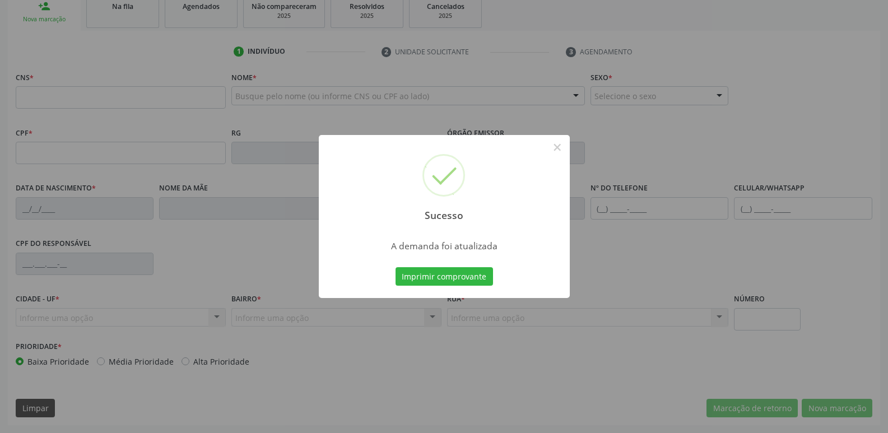
click at [396, 267] on button "Imprimir comprovante" at bounding box center [444, 276] width 97 height 19
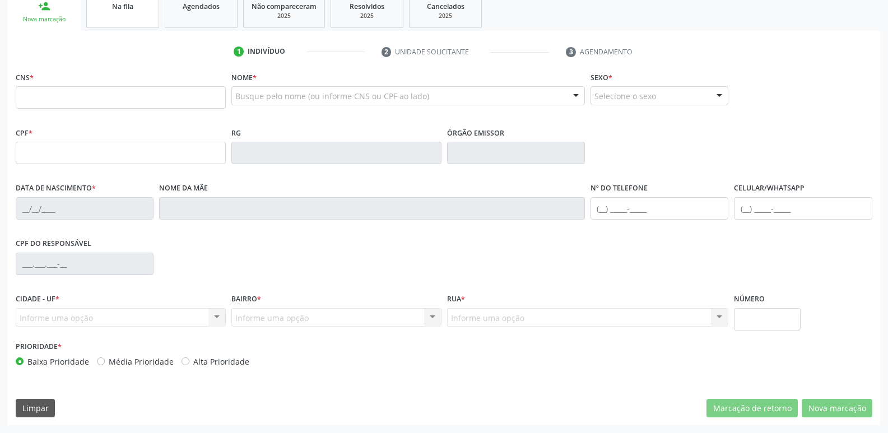
click at [126, 15] on link "Na fila" at bounding box center [122, 10] width 73 height 35
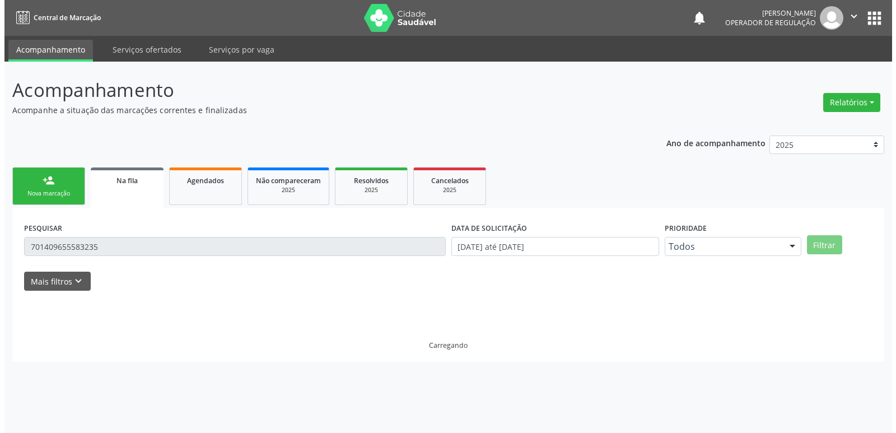
scroll to position [0, 0]
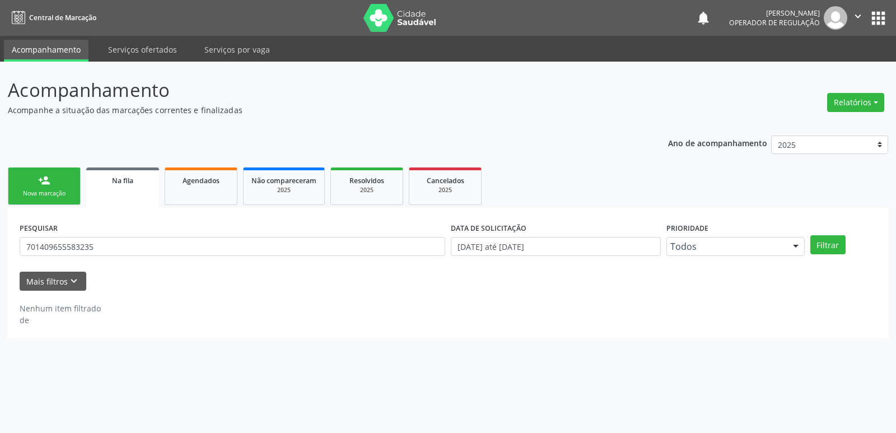
click at [116, 245] on input "701409655583235" at bounding box center [233, 246] width 426 height 19
type input "702805127880"
click at [811, 235] on button "Filtrar" at bounding box center [828, 244] width 35 height 19
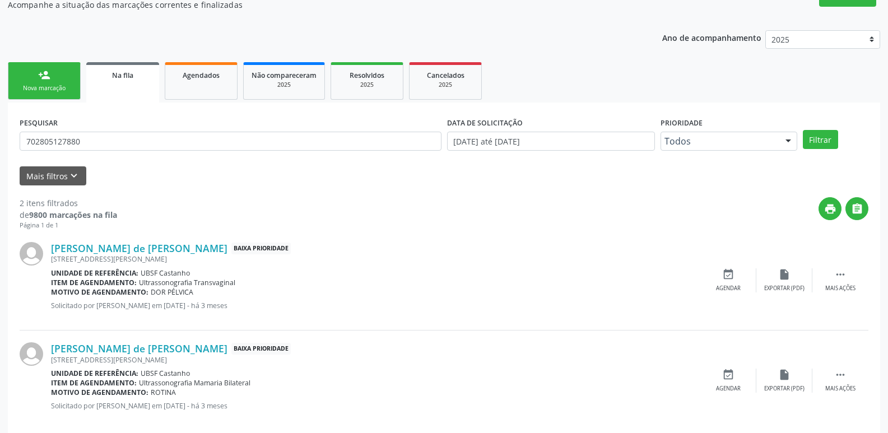
scroll to position [112, 0]
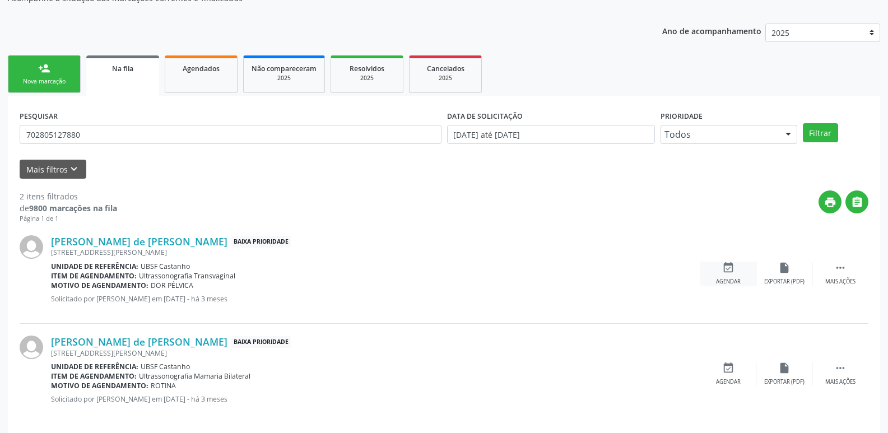
click at [735, 275] on div "event_available Agendar" at bounding box center [728, 274] width 56 height 24
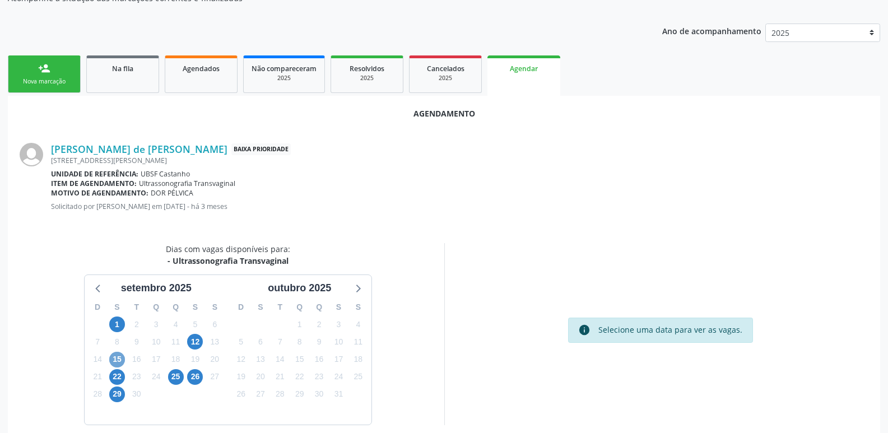
click at [118, 358] on span "15" at bounding box center [117, 360] width 16 height 16
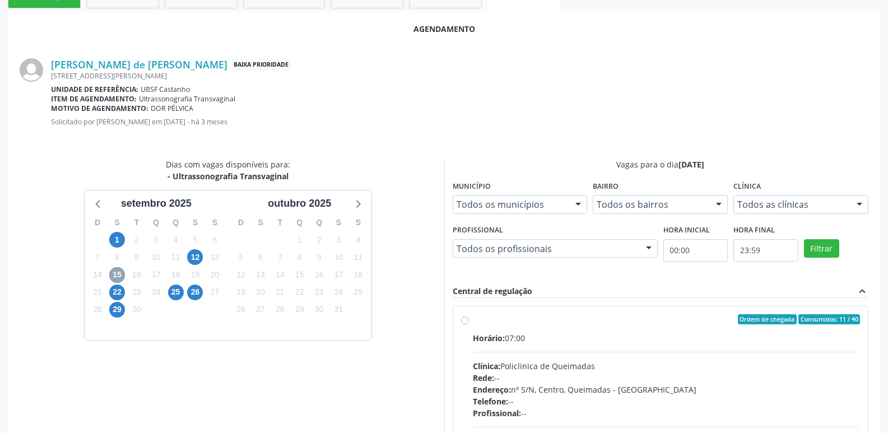
scroll to position [332, 0]
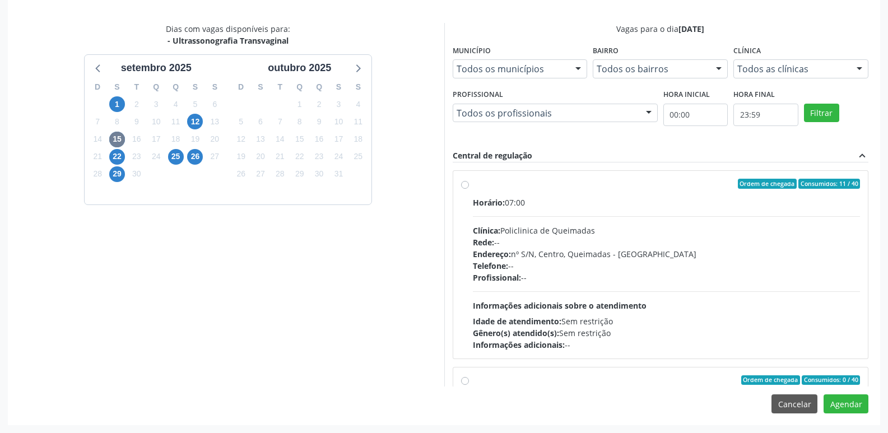
click at [675, 254] on div "Endereço: nº S/N, Centro, Queimadas - PB" at bounding box center [667, 254] width 388 height 12
click at [469, 189] on input "Ordem de chegada Consumidos: 11 / 40 Horário: 07:00 Clínica: Policlinica de Que…" at bounding box center [465, 184] width 8 height 10
radio input "true"
click at [839, 407] on button "Agendar" at bounding box center [846, 403] width 45 height 19
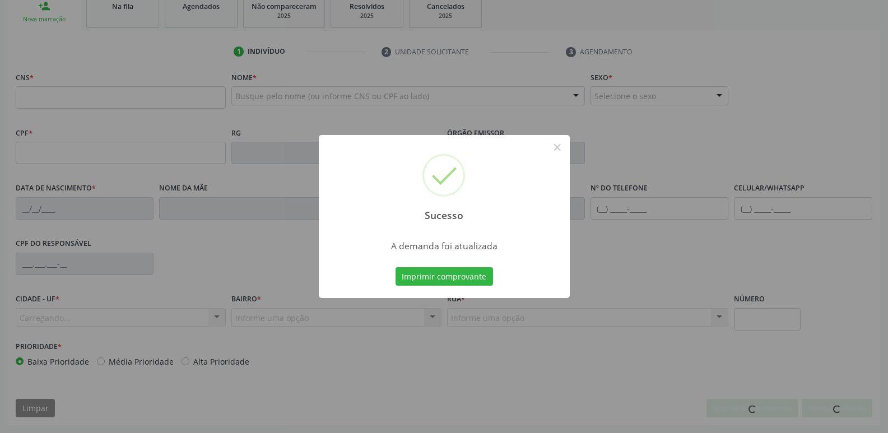
scroll to position [174, 0]
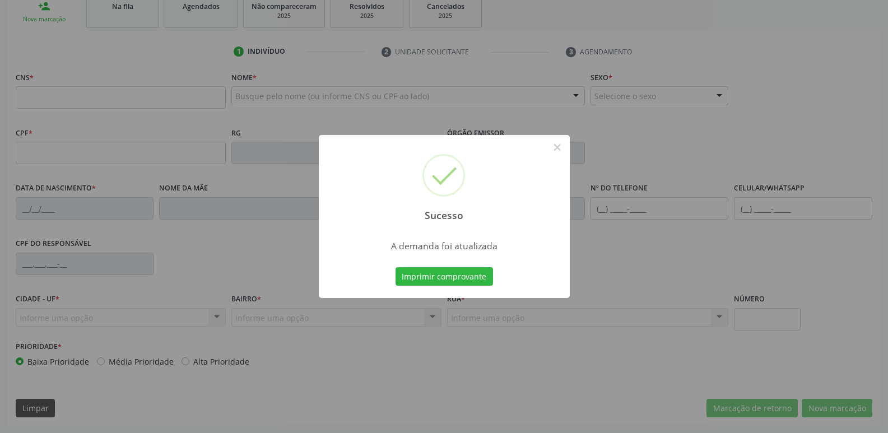
click at [396, 267] on button "Imprimir comprovante" at bounding box center [444, 276] width 97 height 19
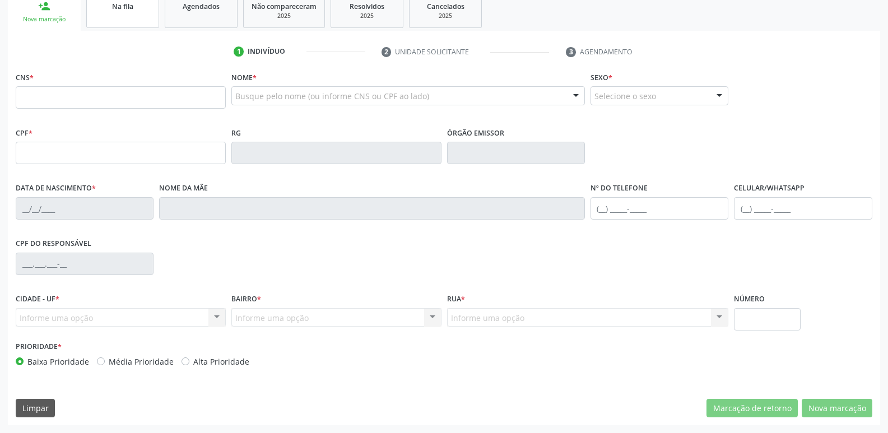
click at [119, 7] on span "Na fila" at bounding box center [122, 7] width 21 height 10
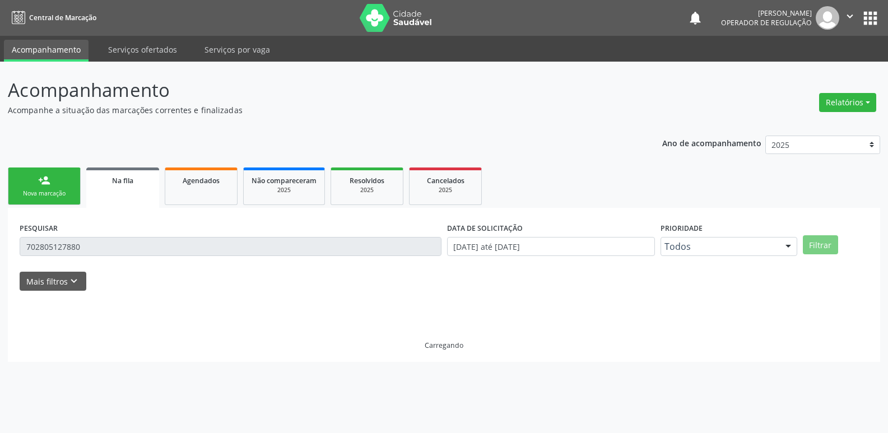
scroll to position [0, 0]
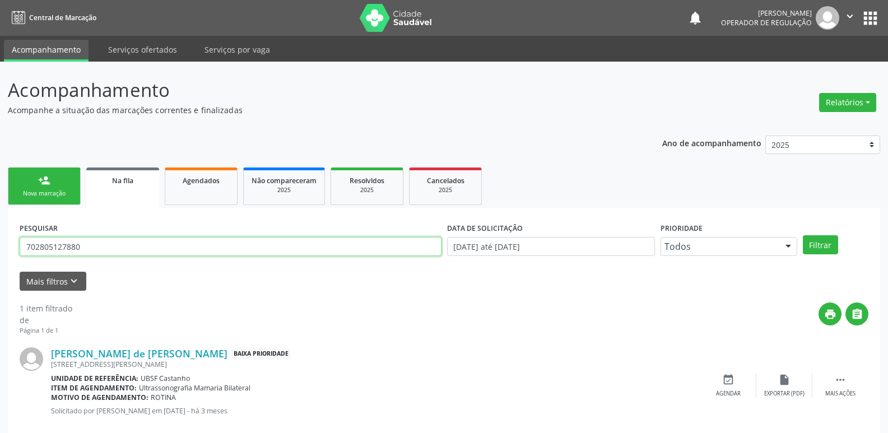
click at [103, 243] on input "702805127880" at bounding box center [231, 246] width 422 height 19
click at [803, 235] on button "Filtrar" at bounding box center [820, 244] width 35 height 19
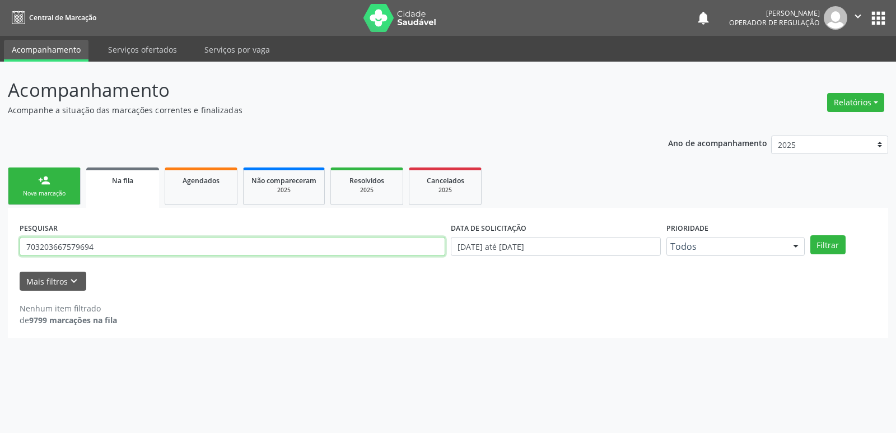
click at [54, 247] on input "703203667579694" at bounding box center [233, 246] width 426 height 19
click at [70, 246] on input "703203667579694" at bounding box center [233, 246] width 426 height 19
type input "703203667479694"
click at [811, 235] on button "Filtrar" at bounding box center [828, 244] width 35 height 19
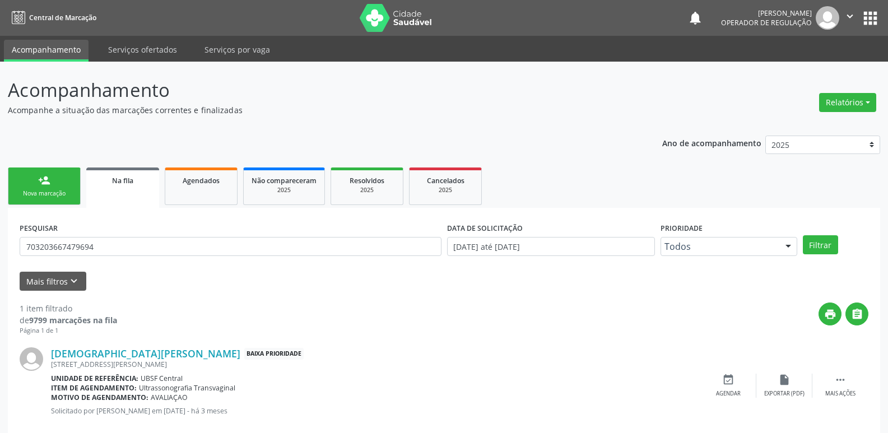
scroll to position [22, 0]
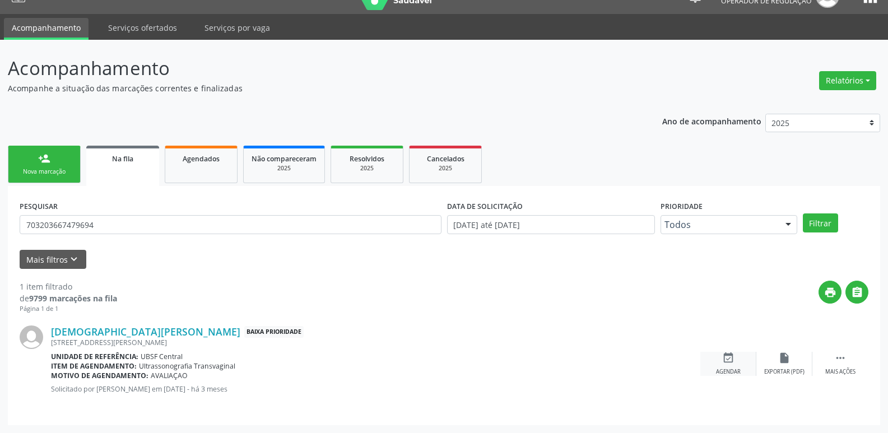
click at [732, 352] on icon "event_available" at bounding box center [728, 358] width 12 height 12
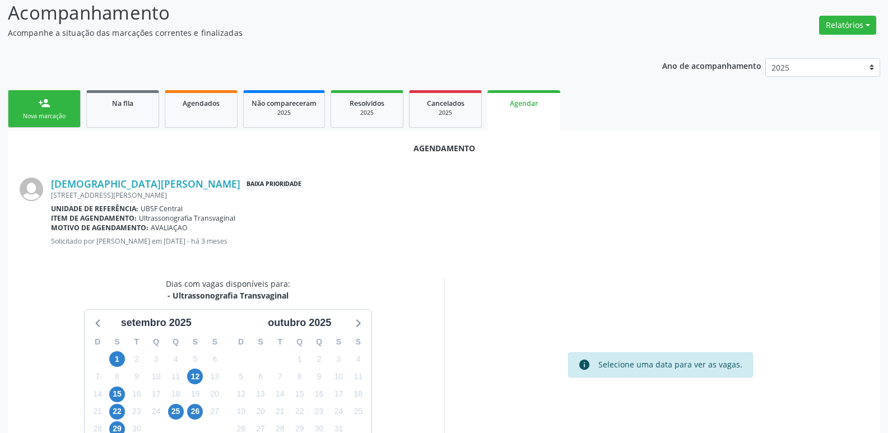
scroll to position [150, 0]
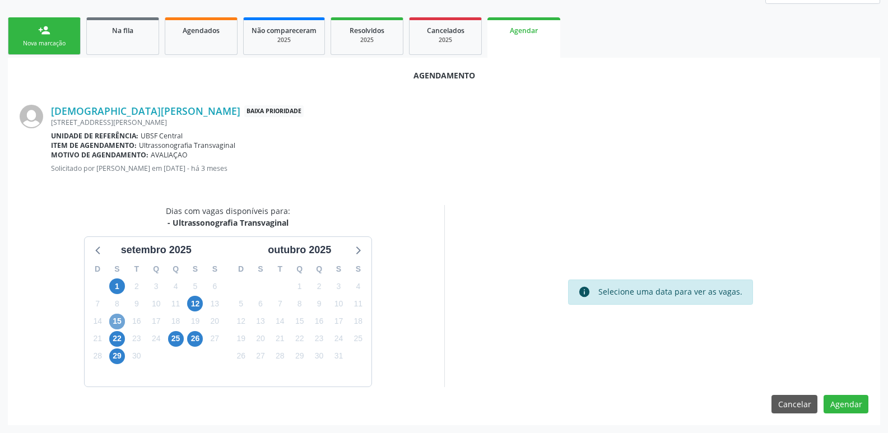
click at [117, 320] on span "15" at bounding box center [117, 322] width 16 height 16
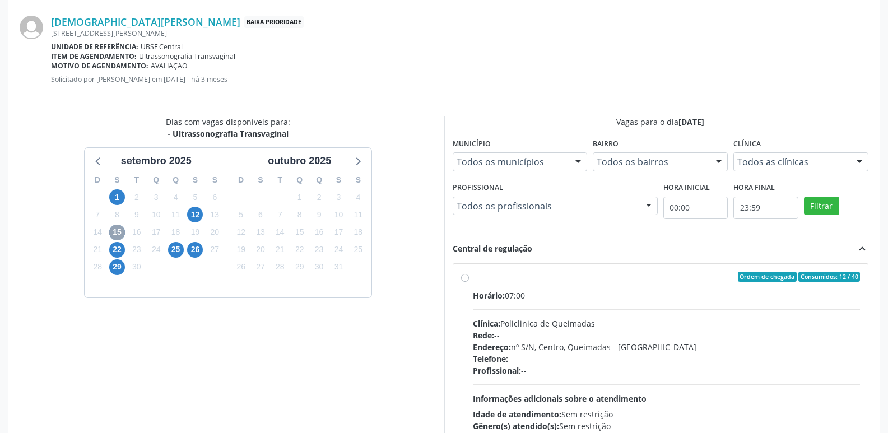
scroll to position [332, 0]
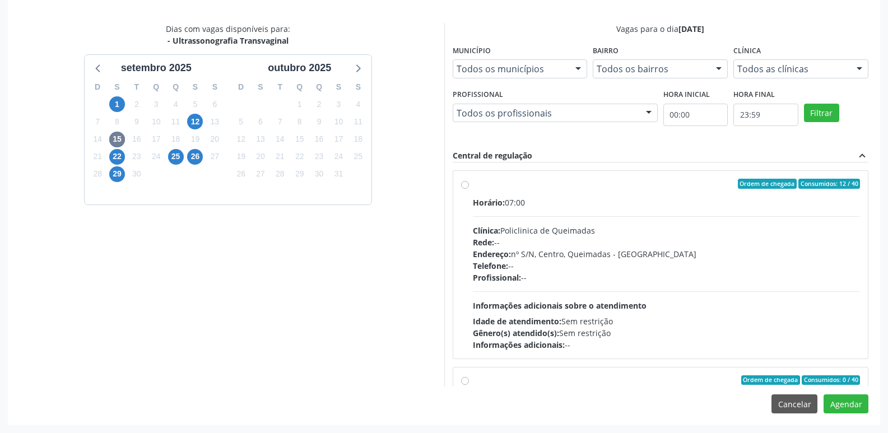
click at [698, 248] on div "Endereço: nº S/N, Centro, Queimadas - PB" at bounding box center [667, 254] width 388 height 12
click at [469, 189] on input "Ordem de chegada Consumidos: 12 / 40 Horário: 07:00 Clínica: Policlinica de Que…" at bounding box center [465, 184] width 8 height 10
radio input "true"
click at [850, 406] on button "Agendar" at bounding box center [846, 403] width 45 height 19
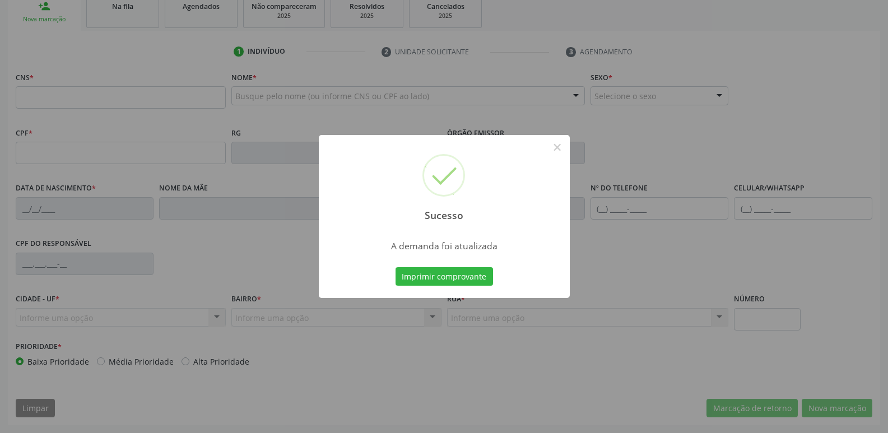
scroll to position [174, 0]
click at [396, 267] on button "Imprimir comprovante" at bounding box center [444, 276] width 97 height 19
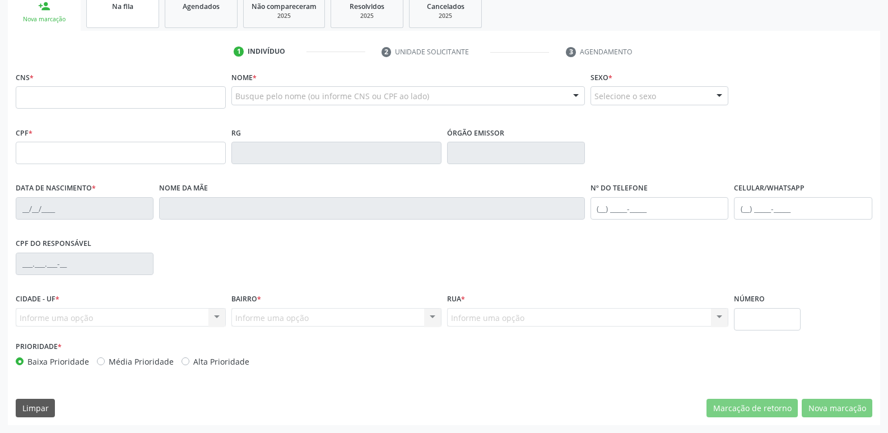
click at [122, 1] on div "Na fila" at bounding box center [123, 6] width 56 height 12
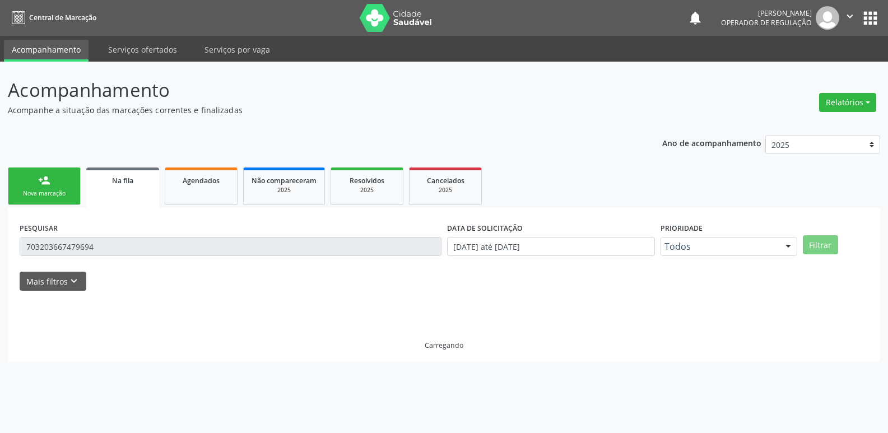
scroll to position [0, 0]
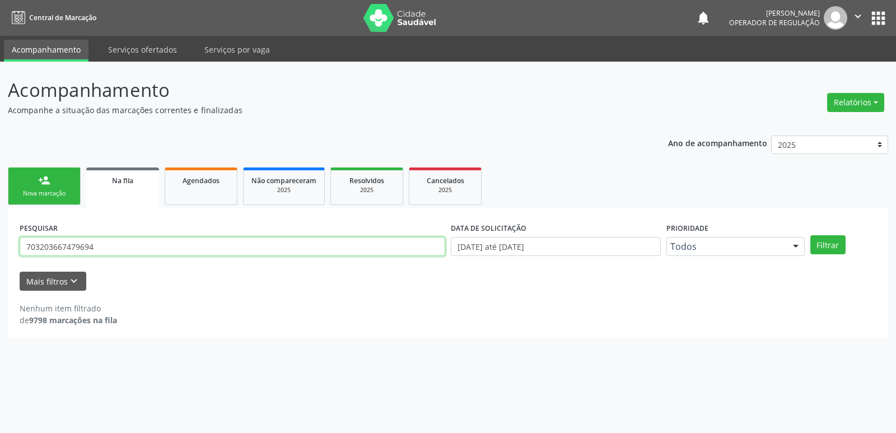
drag, startPoint x: 119, startPoint y: 244, endPoint x: 0, endPoint y: 192, distance: 130.2
click at [0, 192] on div "Acompanhamento Acompanhe a situação das marcações correntes e finalizadas Relat…" at bounding box center [448, 247] width 896 height 371
type input "706901120271733"
click at [811, 235] on button "Filtrar" at bounding box center [828, 244] width 35 height 19
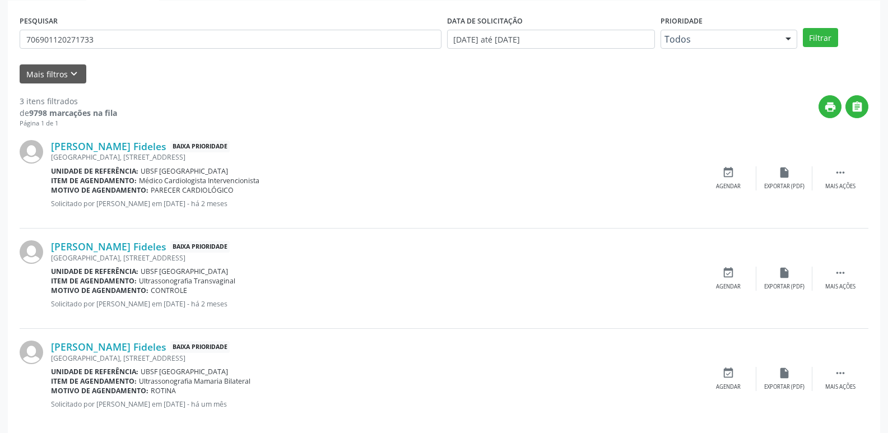
scroll to position [223, 0]
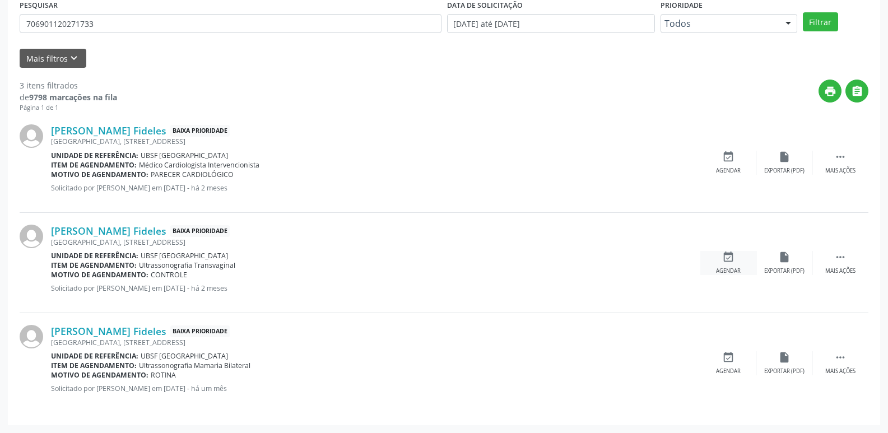
click at [737, 263] on div "event_available Agendar" at bounding box center [728, 263] width 56 height 24
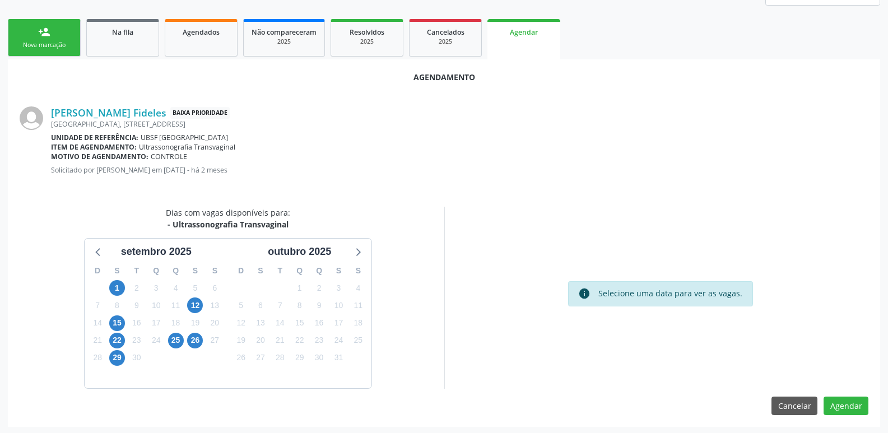
scroll to position [150, 0]
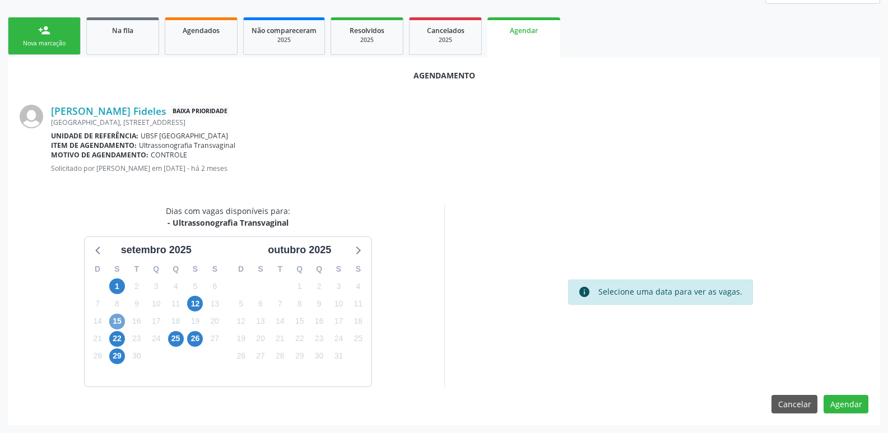
click at [117, 323] on span "15" at bounding box center [117, 322] width 16 height 16
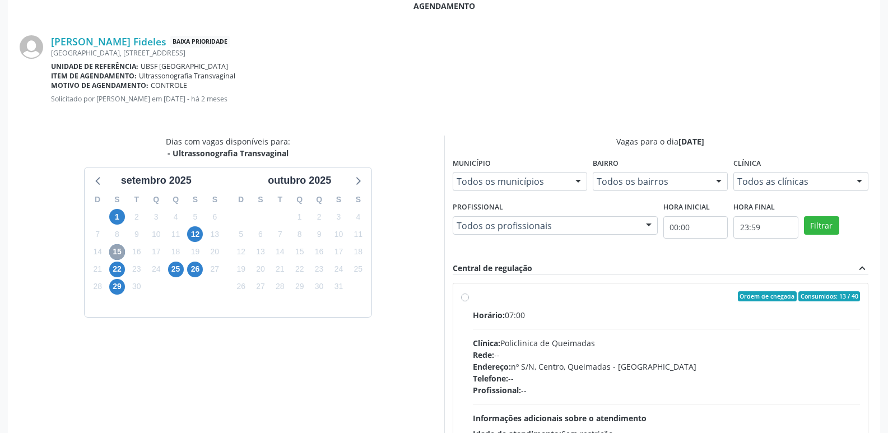
scroll to position [318, 0]
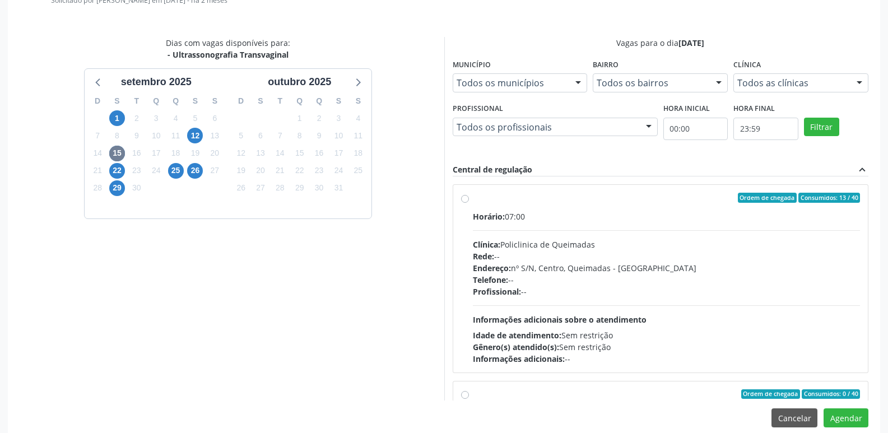
click at [679, 266] on div "Endereço: nº S/N, Centro, Queimadas - PB" at bounding box center [667, 268] width 388 height 12
click at [469, 203] on input "Ordem de chegada Consumidos: 13 / 40 Horário: 07:00 Clínica: Policlinica de Que…" at bounding box center [465, 198] width 8 height 10
radio input "true"
click at [858, 410] on button "Agendar" at bounding box center [846, 417] width 45 height 19
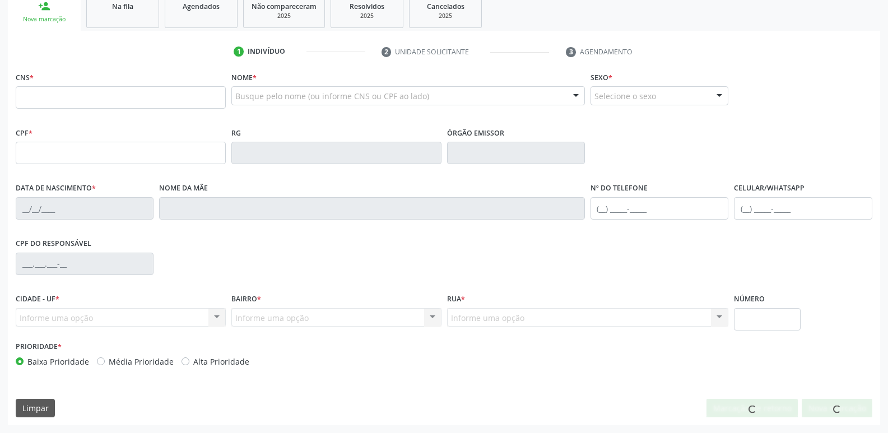
scroll to position [174, 0]
click at [111, 12] on link "Na fila" at bounding box center [122, 10] width 73 height 35
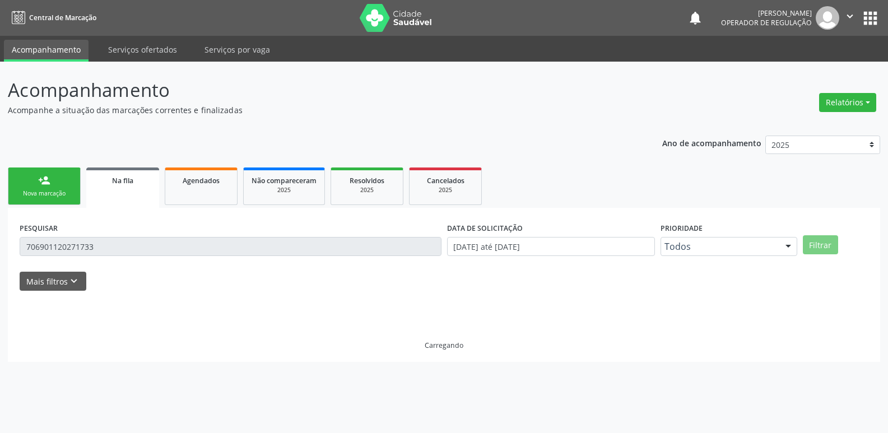
scroll to position [0, 0]
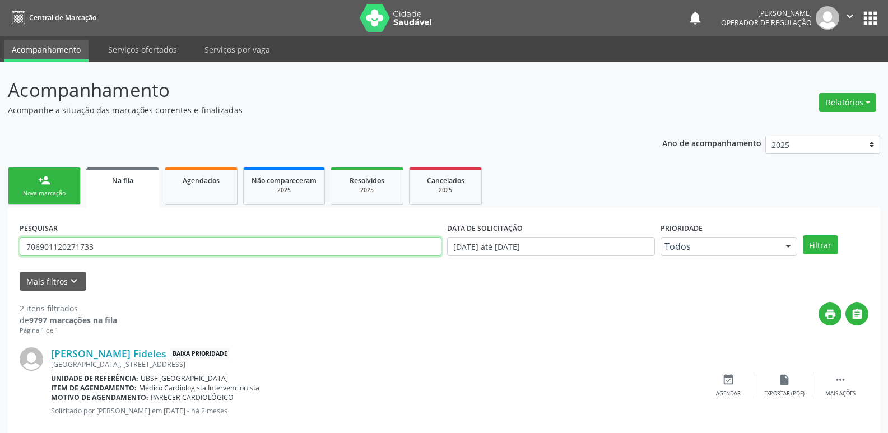
drag, startPoint x: 141, startPoint y: 245, endPoint x: 0, endPoint y: 120, distance: 188.5
click at [0, 120] on div "Acompanhamento Acompanhe a situação das marcações correntes e finalizadas Relat…" at bounding box center [444, 309] width 888 height 494
type input "705000433405150"
click at [803, 235] on button "Filtrar" at bounding box center [820, 244] width 35 height 19
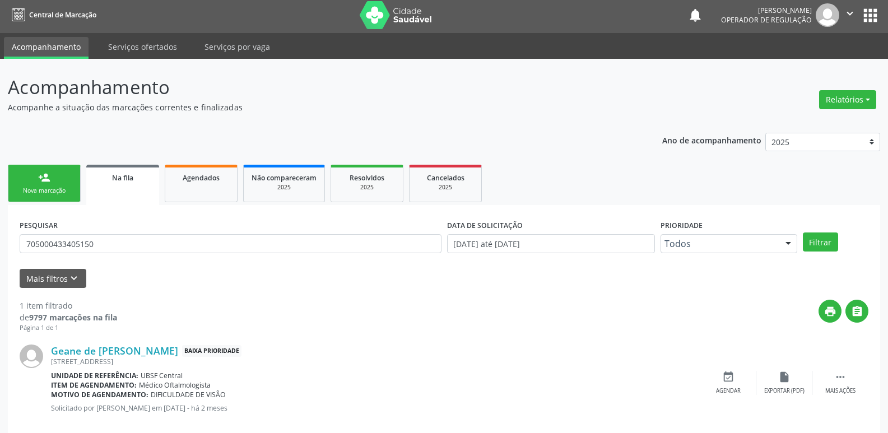
scroll to position [22, 0]
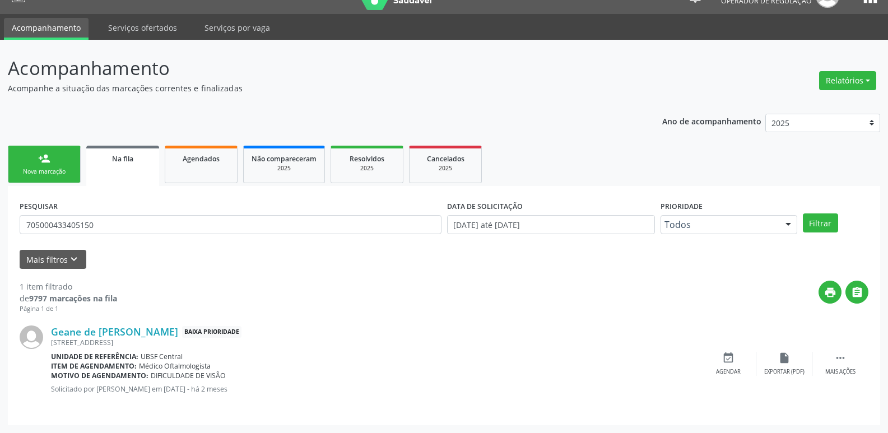
click at [75, 168] on link "person_add Nova marcação" at bounding box center [44, 165] width 73 height 38
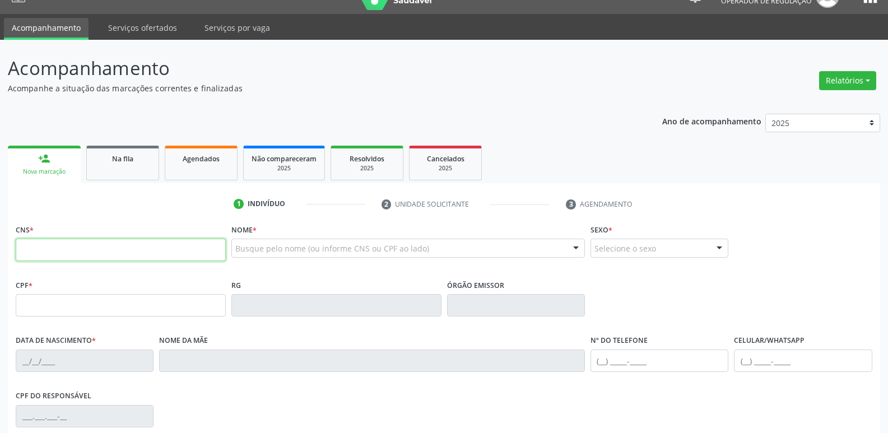
click at [64, 246] on input "text" at bounding box center [121, 250] width 210 height 22
type input "705 0004 3340 5150"
type input "082.528.204-76"
type input "06/07/1980"
type input "Maria de Lourdes Nóbrega da Silva"
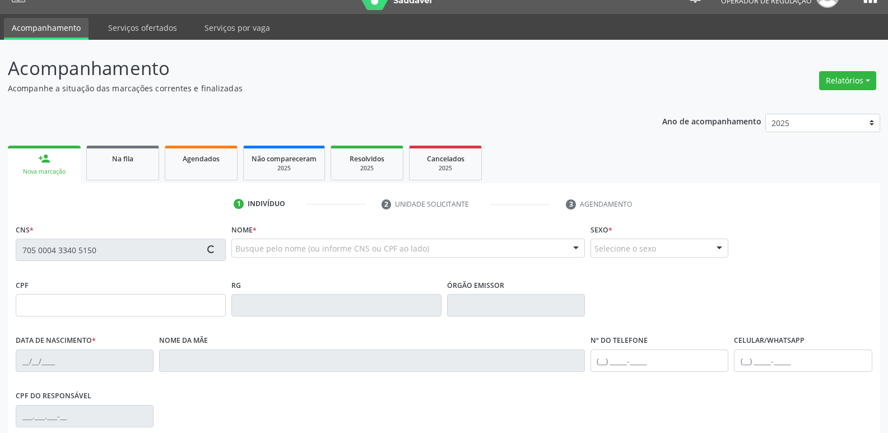
type input "(83) 98803-5071"
type input "51"
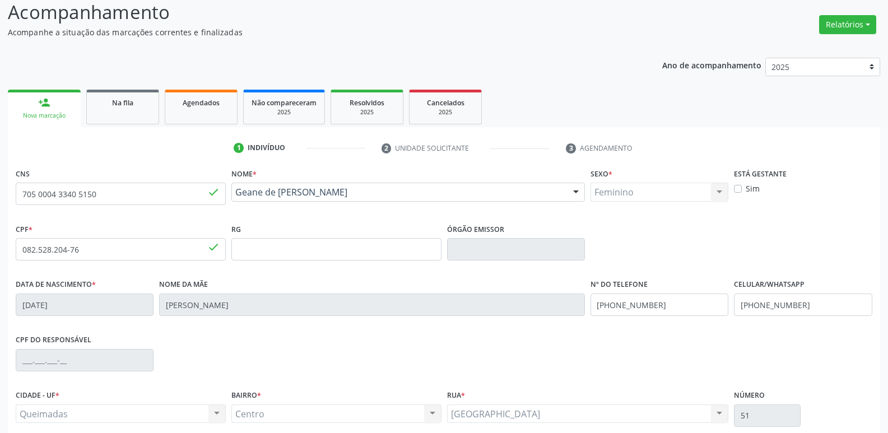
scroll to position [174, 0]
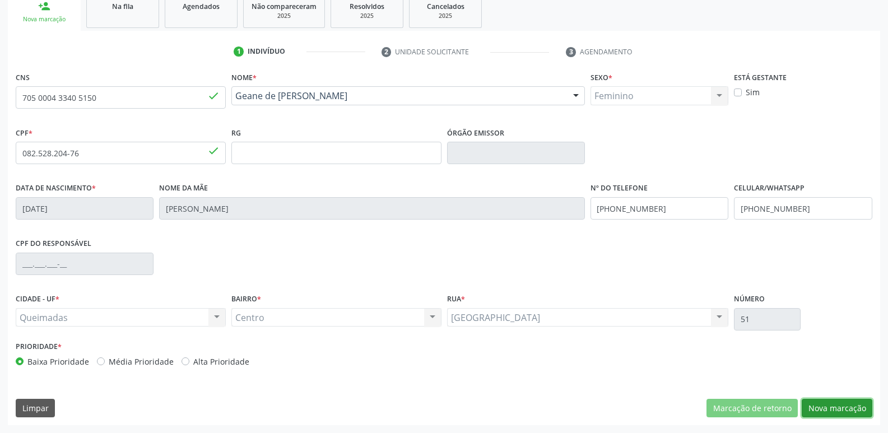
click at [835, 401] on button "Nova marcação" at bounding box center [837, 408] width 71 height 19
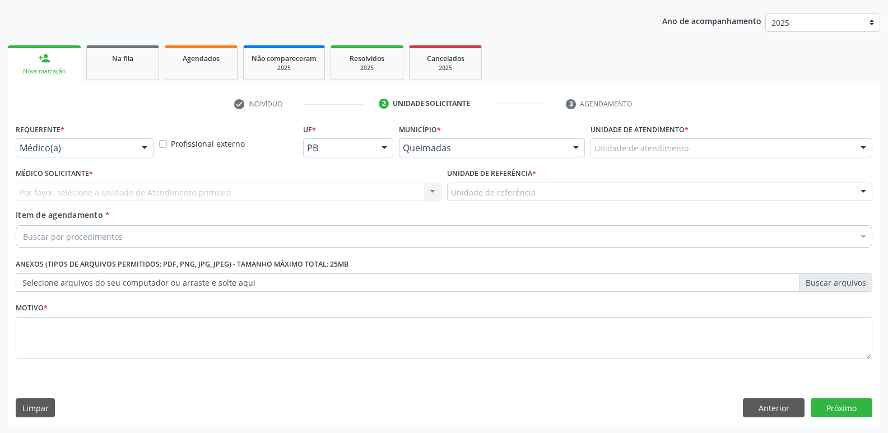
scroll to position [122, 0]
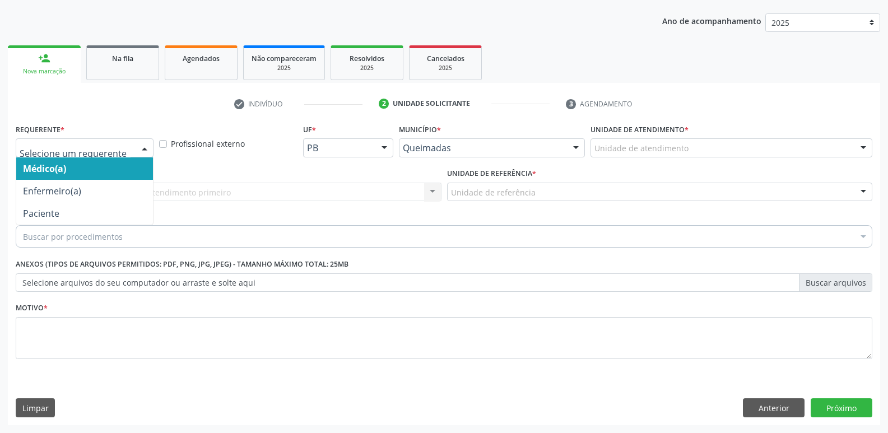
click at [106, 140] on div at bounding box center [85, 147] width 138 height 19
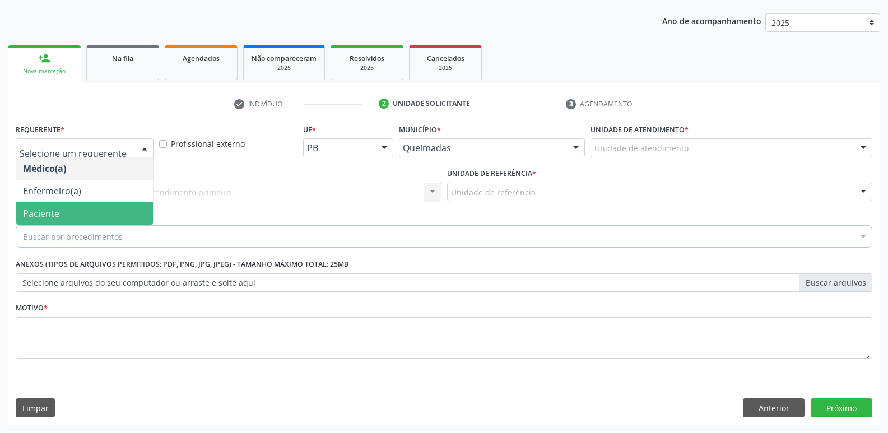
click at [84, 209] on span "Paciente" at bounding box center [84, 213] width 137 height 22
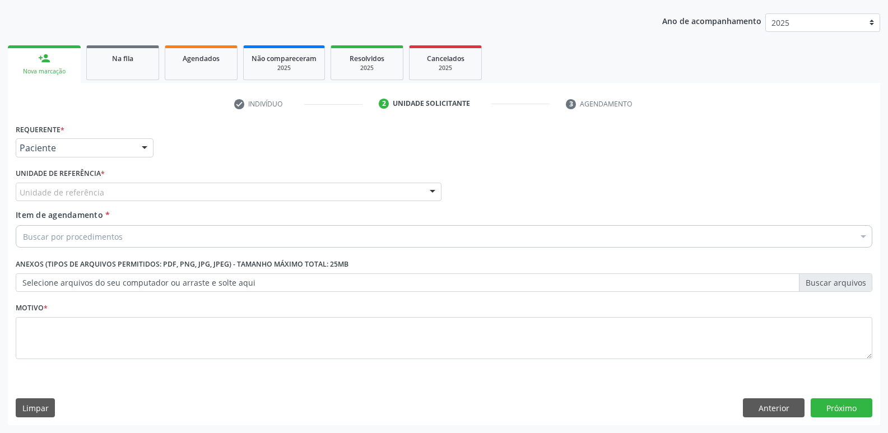
click at [132, 191] on div "Unidade de referência" at bounding box center [229, 192] width 426 height 19
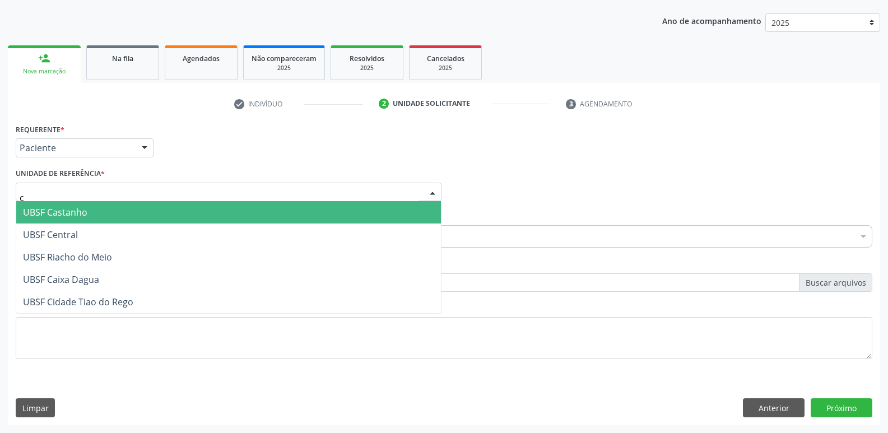
type input "ce"
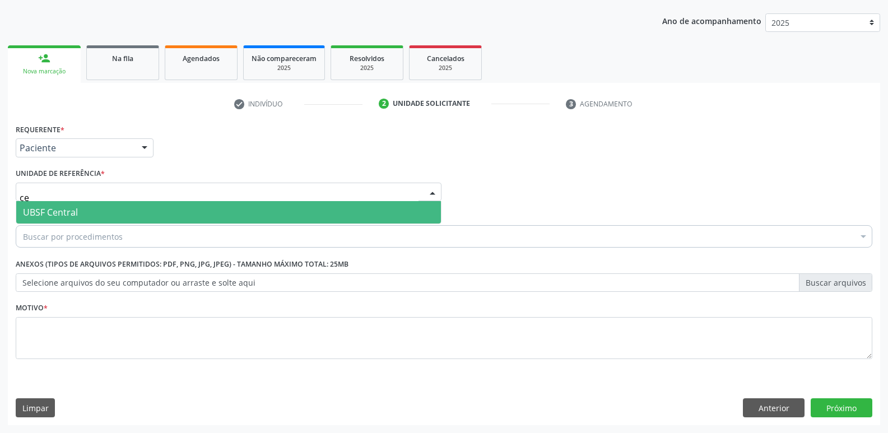
click at [108, 207] on span "UBSF Central" at bounding box center [228, 212] width 425 height 22
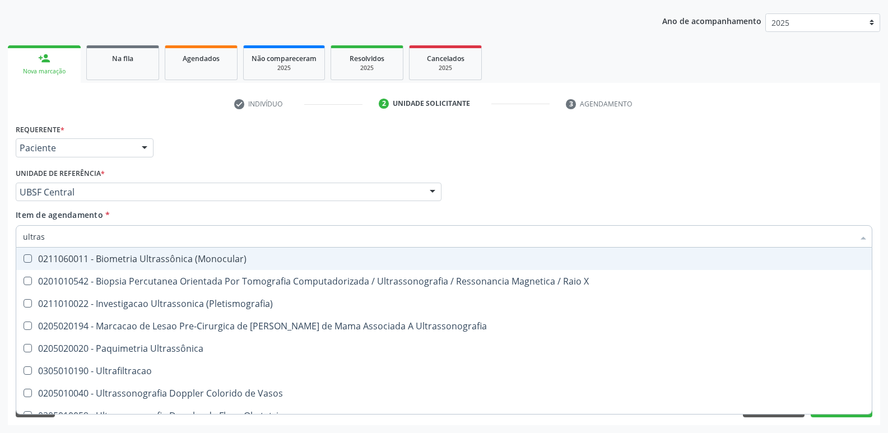
type input "ultrass"
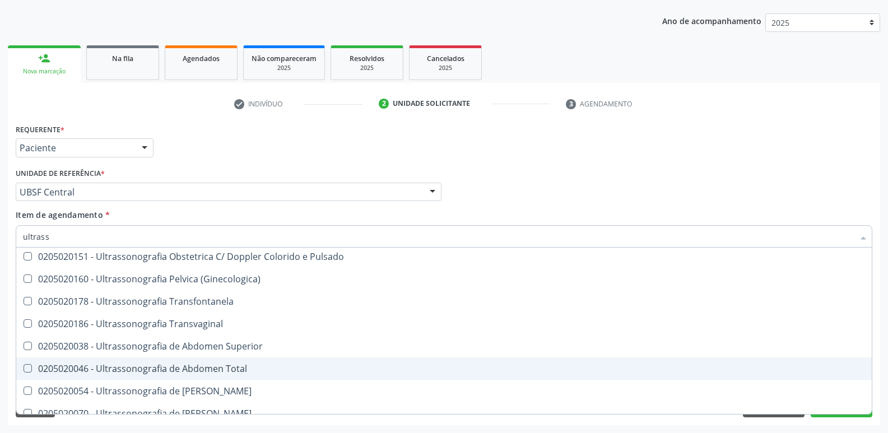
scroll to position [168, 0]
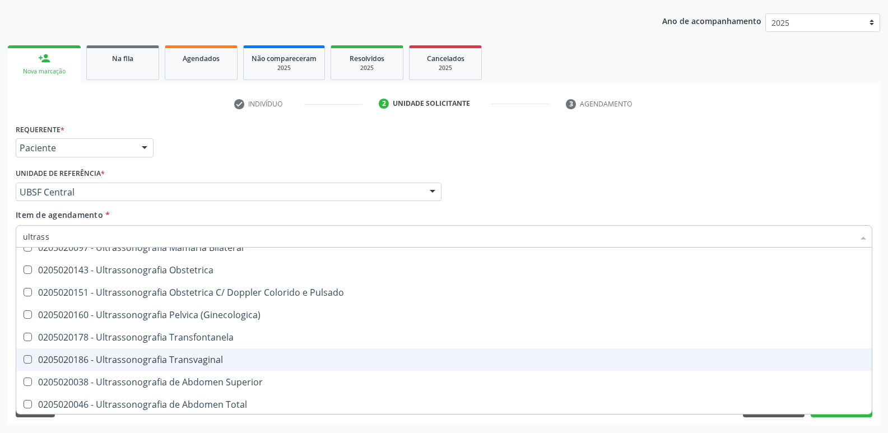
click at [189, 359] on div "0205020186 - Ultrassonografia Transvaginal" at bounding box center [444, 359] width 842 height 9
checkbox Transvaginal "true"
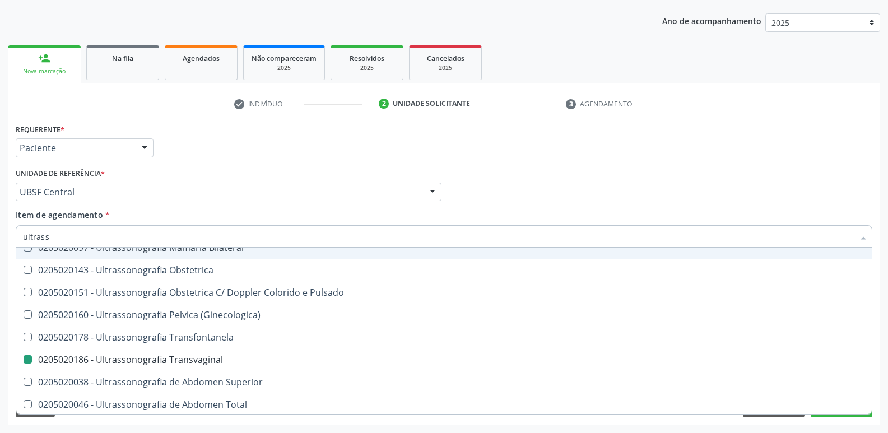
drag, startPoint x: 264, startPoint y: 128, endPoint x: 250, endPoint y: 157, distance: 32.3
click at [264, 128] on div "Requerente * Paciente Médico(a) Enfermeiro(a) Paciente Nenhum resultado encontr…" at bounding box center [444, 143] width 862 height 44
checkbox X "true"
checkbox Transvaginal "false"
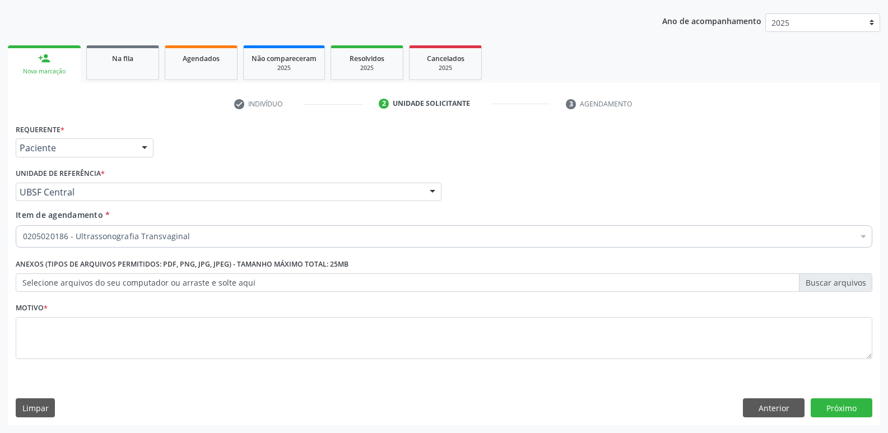
scroll to position [0, 0]
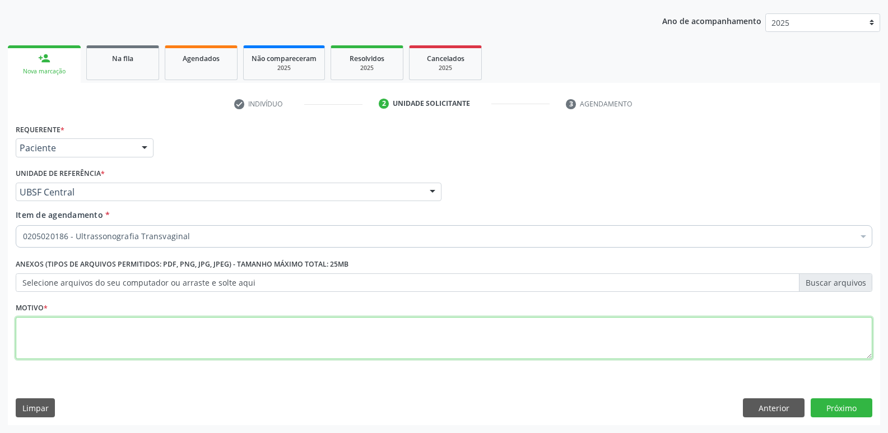
click at [158, 333] on textarea at bounding box center [444, 338] width 857 height 43
paste textarea "AVALIAÇÃO"
type textarea "AVALIAÇÃO"
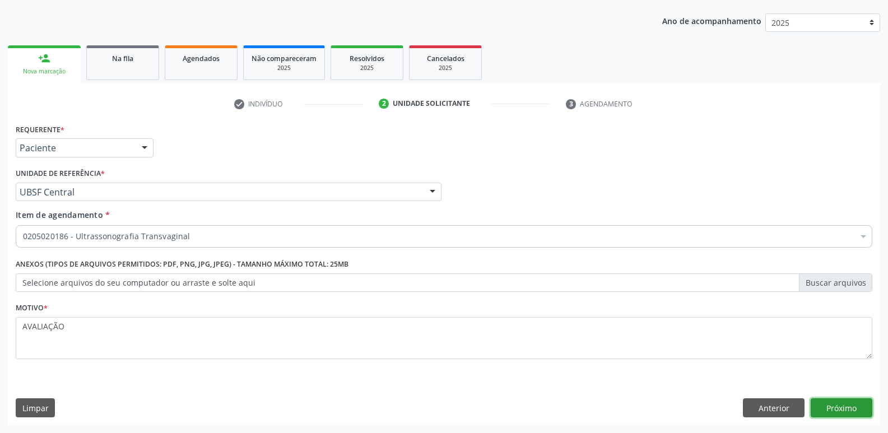
click at [820, 405] on button "Próximo" at bounding box center [842, 407] width 62 height 19
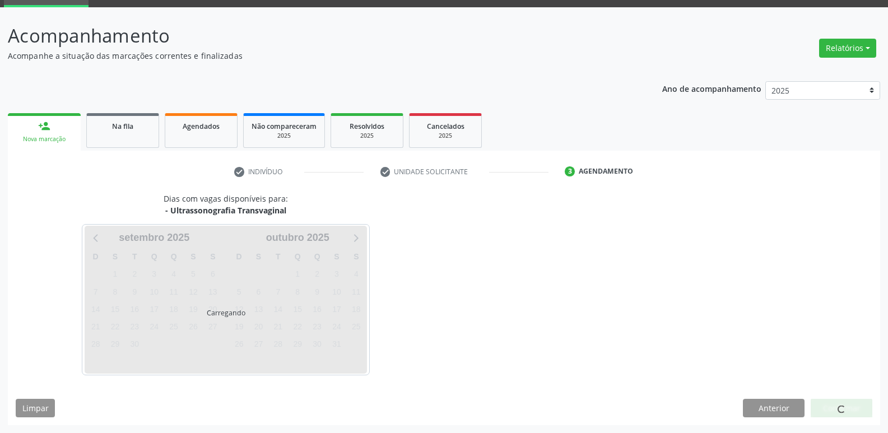
scroll to position [54, 0]
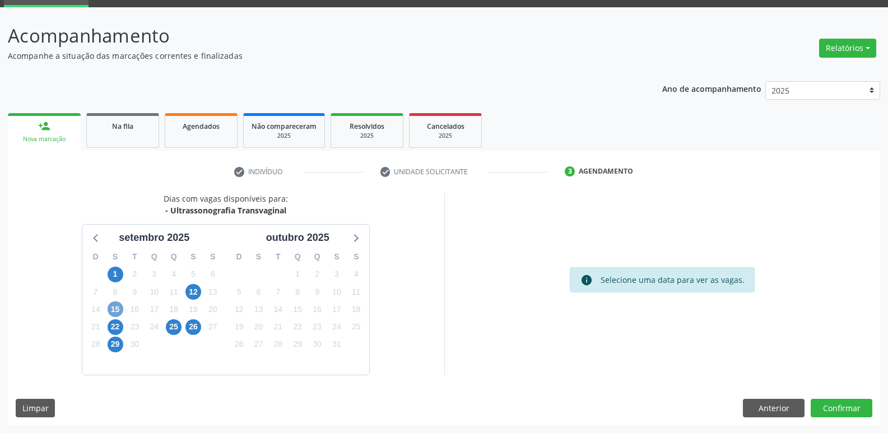
click at [116, 306] on span "15" at bounding box center [116, 309] width 16 height 16
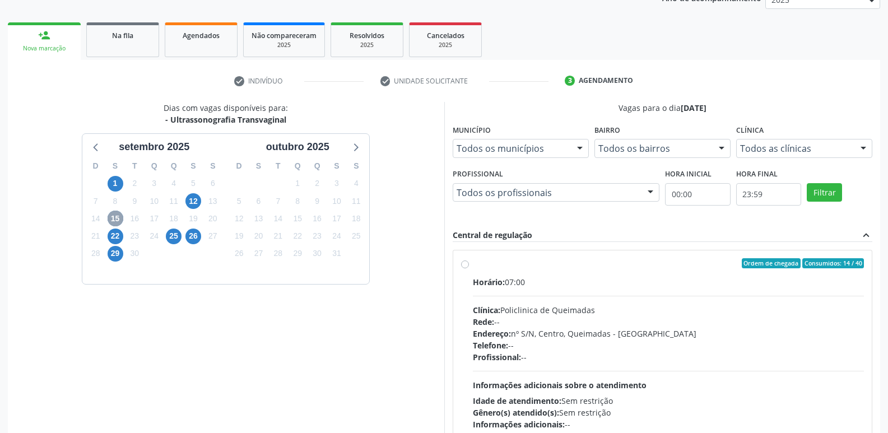
scroll to position [236, 0]
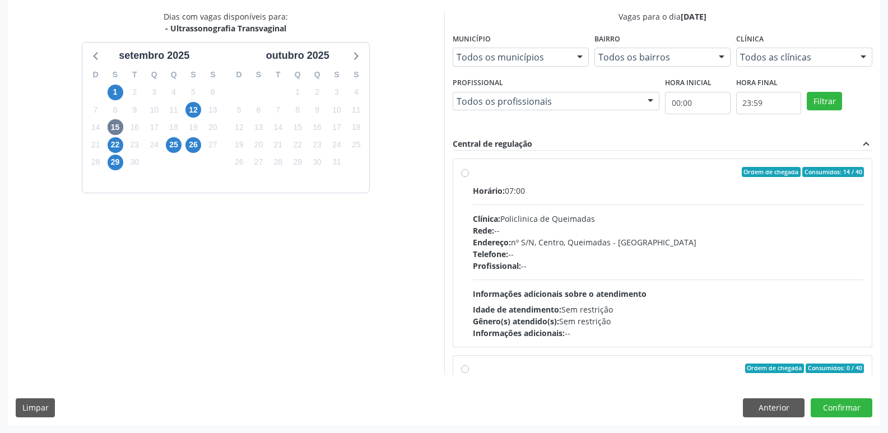
click at [766, 285] on div "Horário: 07:00 Clínica: Policlinica de Queimadas Rede: -- Endereço: nº S/N, Cen…" at bounding box center [669, 262] width 392 height 154
click at [469, 177] on input "Ordem de chegada Consumidos: 14 / 40 Horário: 07:00 Clínica: Policlinica de Que…" at bounding box center [465, 172] width 8 height 10
radio input "true"
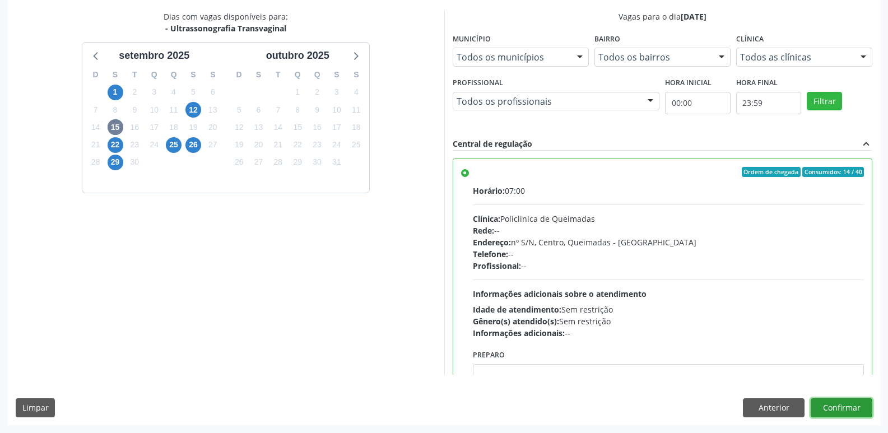
click at [832, 405] on button "Confirmar" at bounding box center [842, 407] width 62 height 19
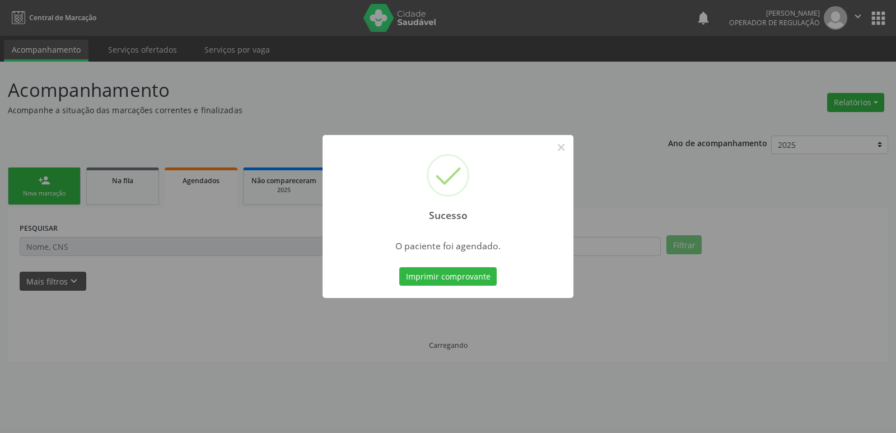
click at [399, 267] on button "Imprimir comprovante" at bounding box center [447, 276] width 97 height 19
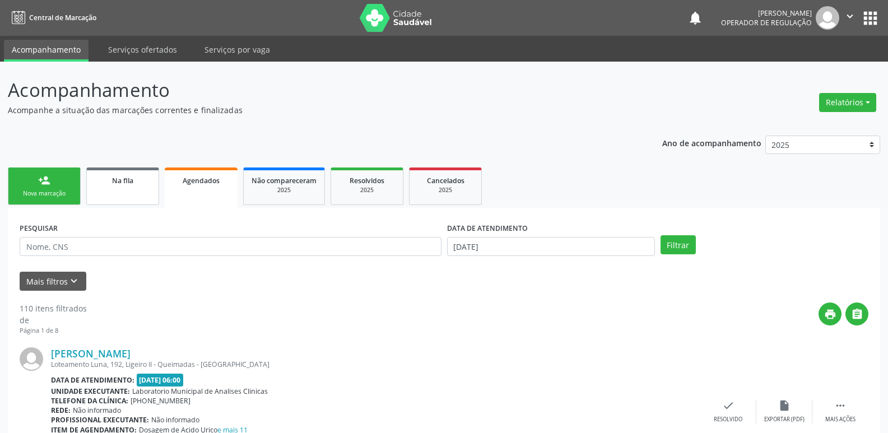
click at [137, 186] on link "Na fila" at bounding box center [122, 187] width 73 height 38
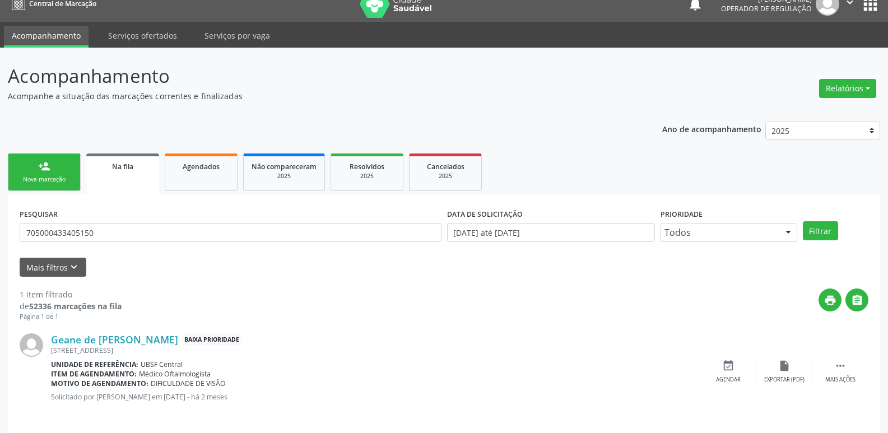
scroll to position [22, 0]
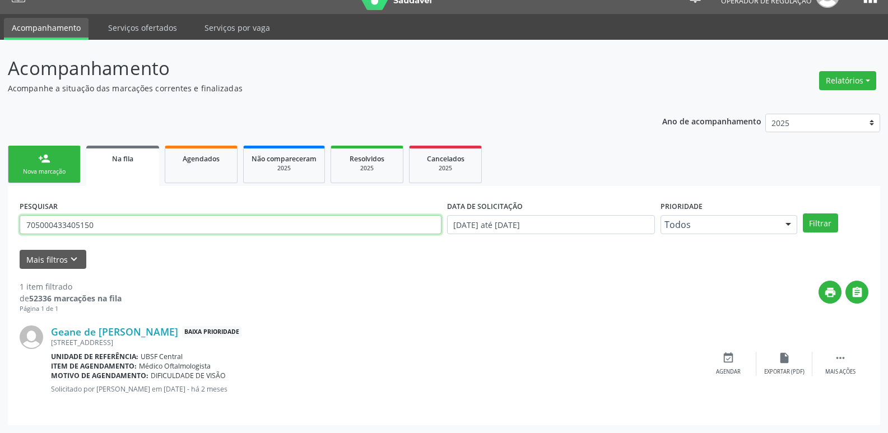
drag, startPoint x: 185, startPoint y: 229, endPoint x: 2, endPoint y: 161, distance: 195.5
click at [2, 162] on div "Acompanhamento Acompanhe a situação das marcações correntes e finalizadas Relat…" at bounding box center [444, 236] width 888 height 393
type input "700400444479741"
click at [803, 213] on button "Filtrar" at bounding box center [820, 222] width 35 height 19
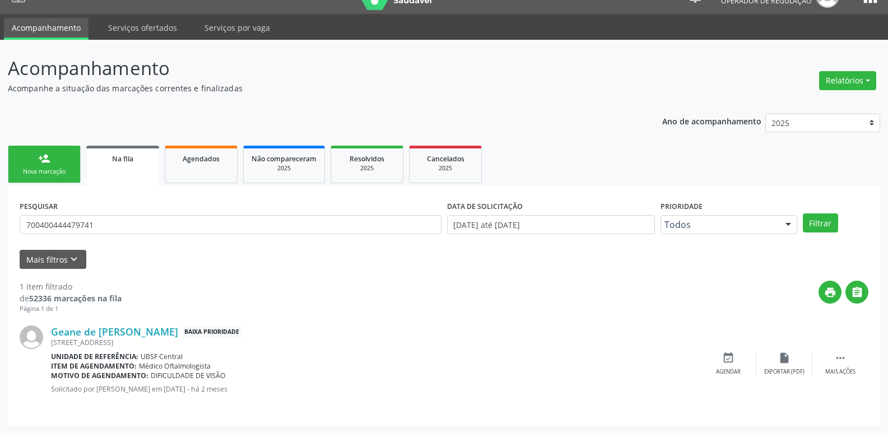
scroll to position [0, 0]
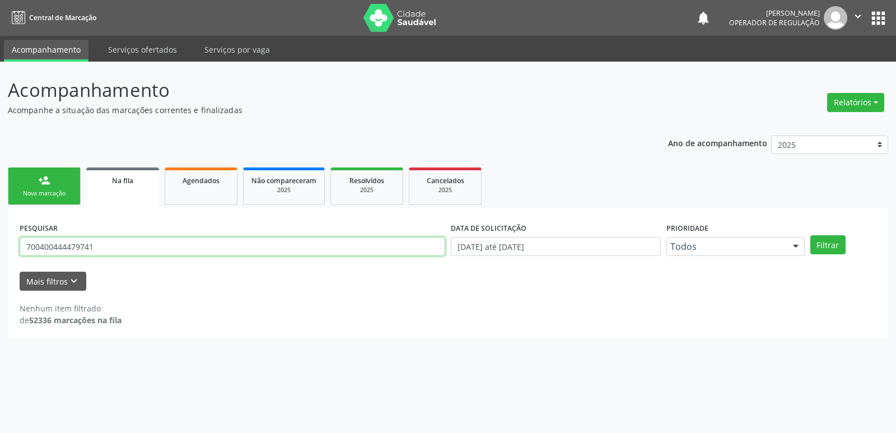
click at [199, 239] on input "700400444479741" at bounding box center [233, 246] width 426 height 19
click at [811, 235] on button "Filtrar" at bounding box center [828, 244] width 35 height 19
click at [34, 179] on link "person_add Nova marcação" at bounding box center [44, 187] width 73 height 38
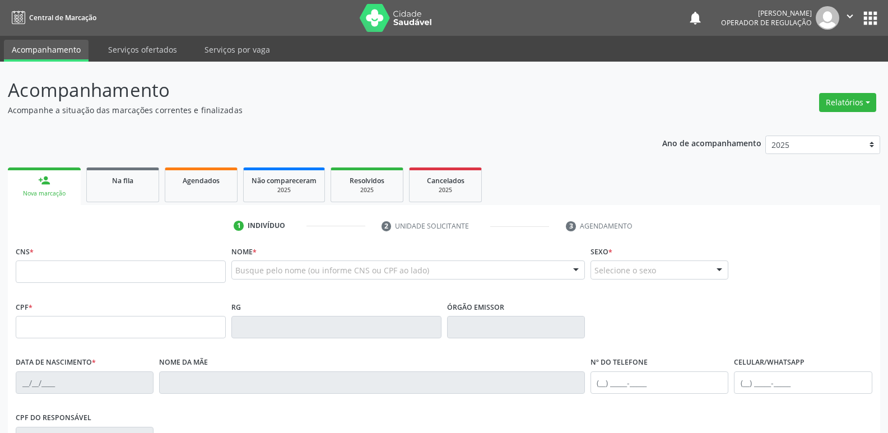
drag, startPoint x: 105, startPoint y: 290, endPoint x: 102, endPoint y: 267, distance: 23.1
click at [105, 286] on fieldset "CNS *" at bounding box center [121, 267] width 210 height 48
click at [102, 267] on input "text" at bounding box center [121, 272] width 210 height 22
type input "700 4004 4447 9741"
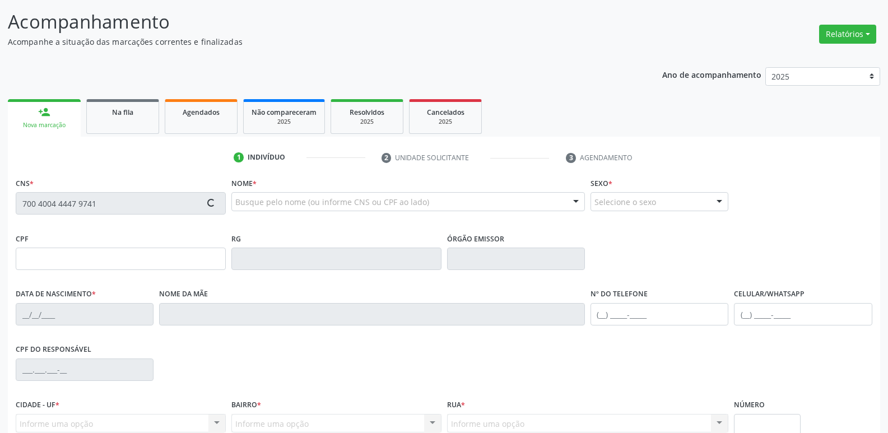
type input "032.543.234-16"
type input "05/10/1975"
type input "Maria de Lurdes Rodrigues Araújo"
type input "(83) 99177-5078"
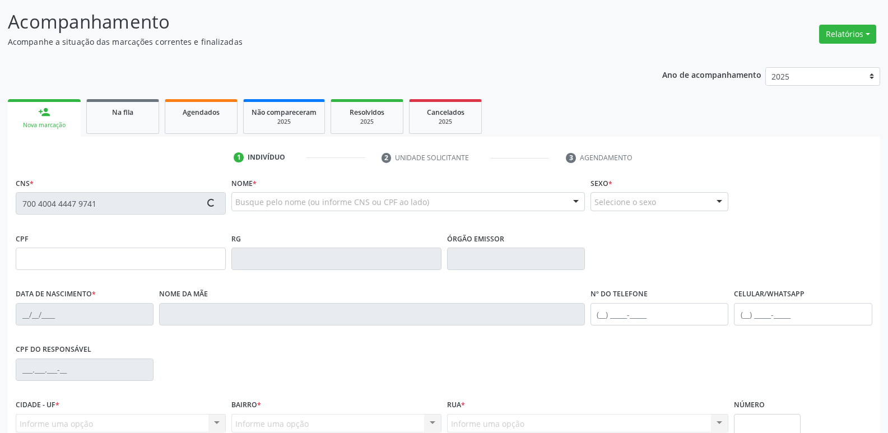
type input "61"
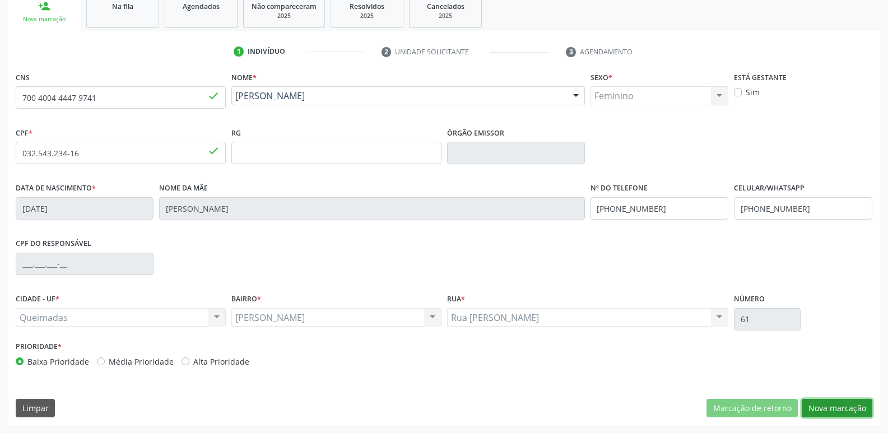
click at [840, 408] on button "Nova marcação" at bounding box center [837, 408] width 71 height 19
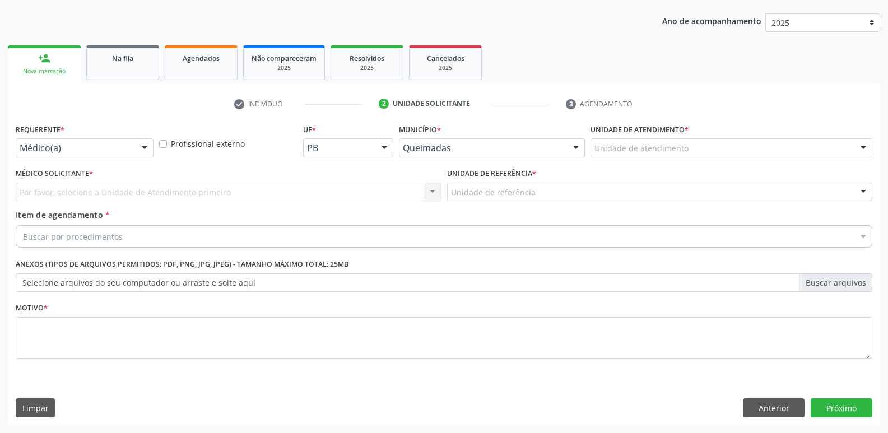
scroll to position [122, 0]
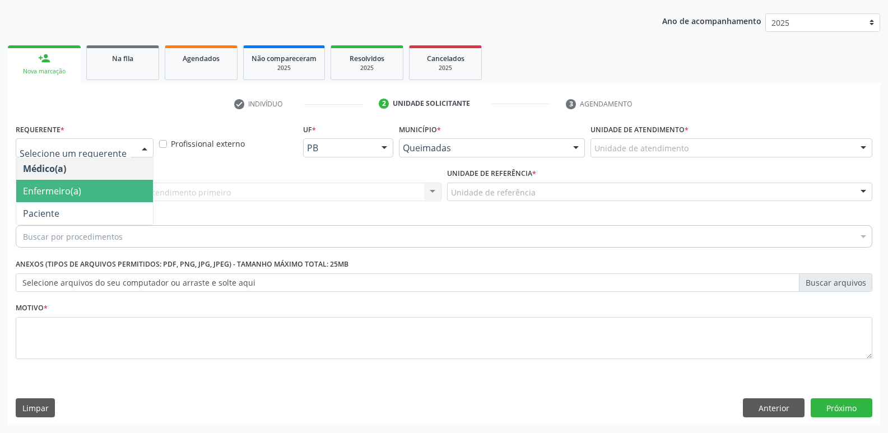
click at [47, 204] on span "Paciente" at bounding box center [84, 213] width 137 height 22
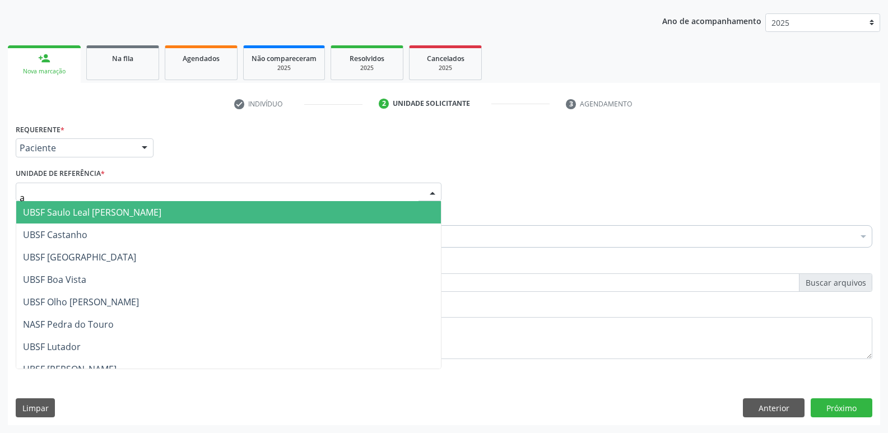
type input "an"
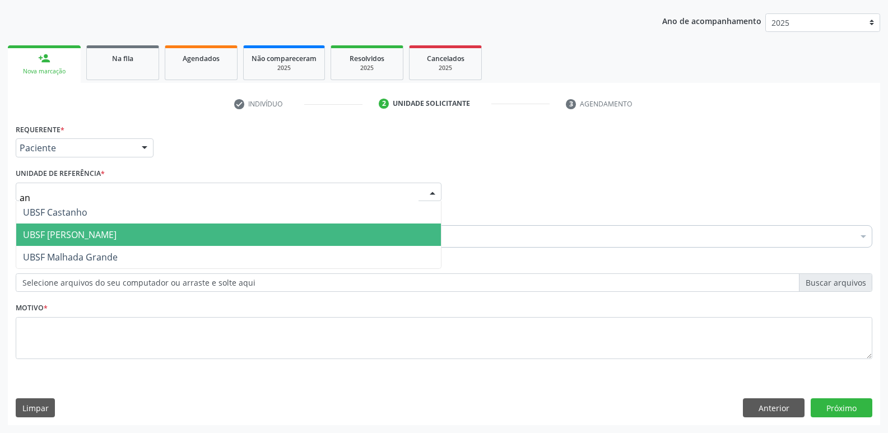
click at [61, 236] on span "UBSF [PERSON_NAME]" at bounding box center [70, 235] width 94 height 12
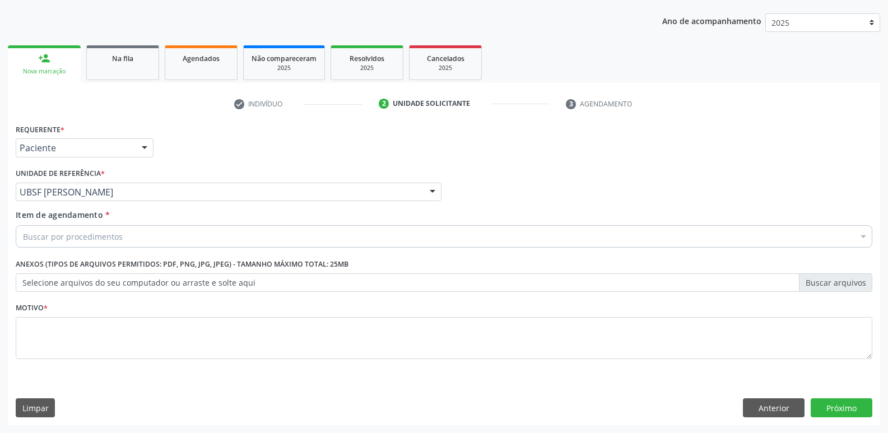
click at [58, 243] on div "Buscar por procedimentos" at bounding box center [444, 236] width 857 height 22
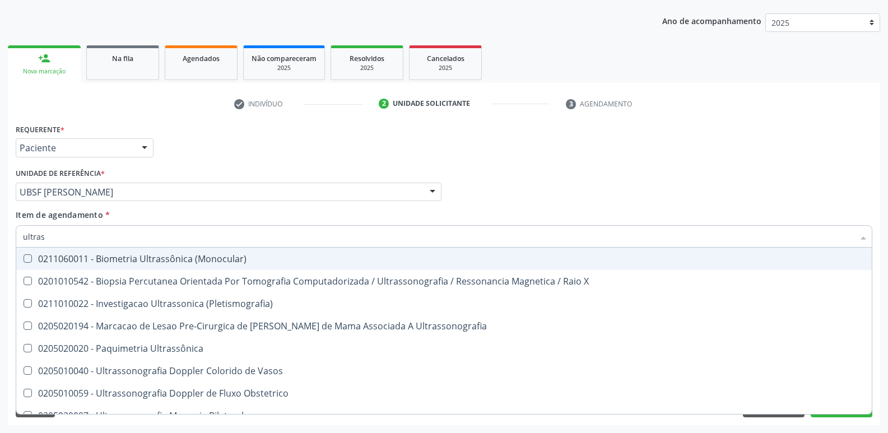
type input "ultrass"
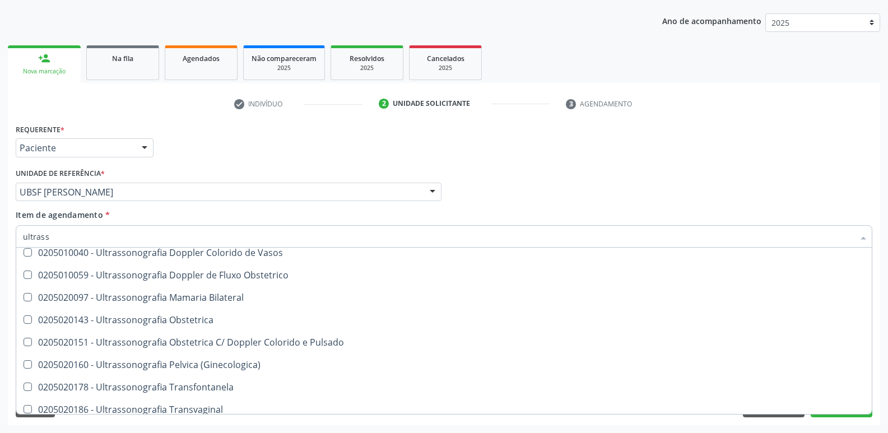
scroll to position [224, 0]
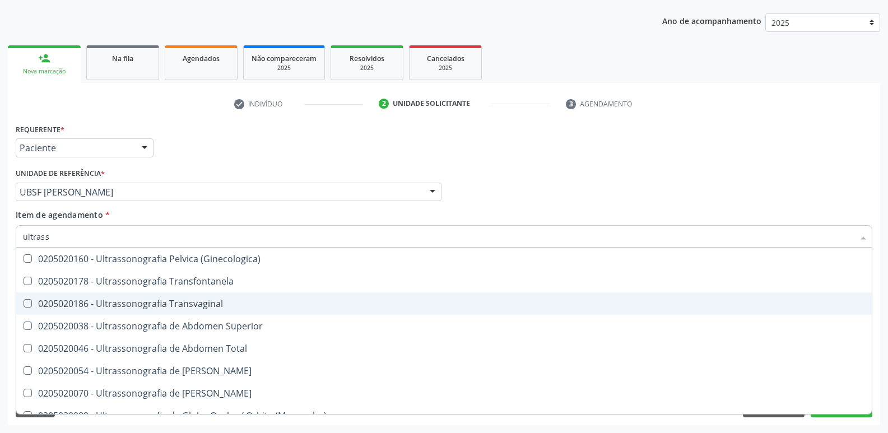
click at [206, 308] on div "0205020186 - Ultrassonografia Transvaginal" at bounding box center [444, 303] width 842 height 9
checkbox Transvaginal "true"
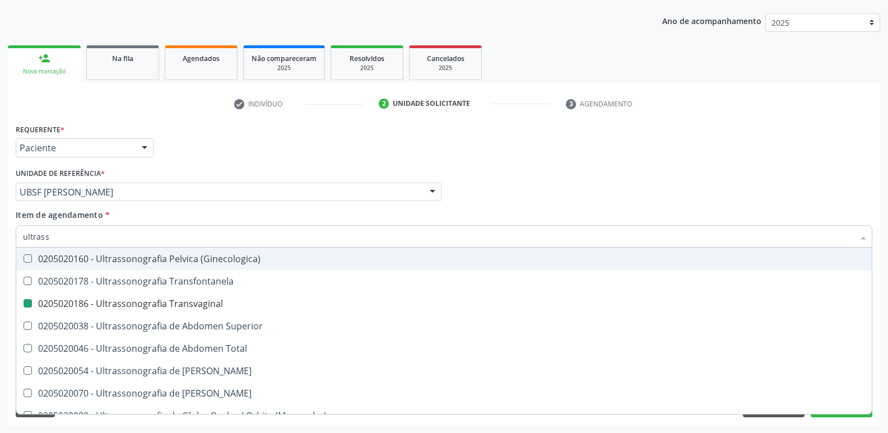
drag, startPoint x: 287, startPoint y: 156, endPoint x: 262, endPoint y: 230, distance: 78.7
click at [287, 157] on div "Requerente * Paciente Médico(a) Enfermeiro(a) Paciente Nenhum resultado encontr…" at bounding box center [444, 143] width 862 height 44
checkbox X "true"
checkbox Transvaginal "false"
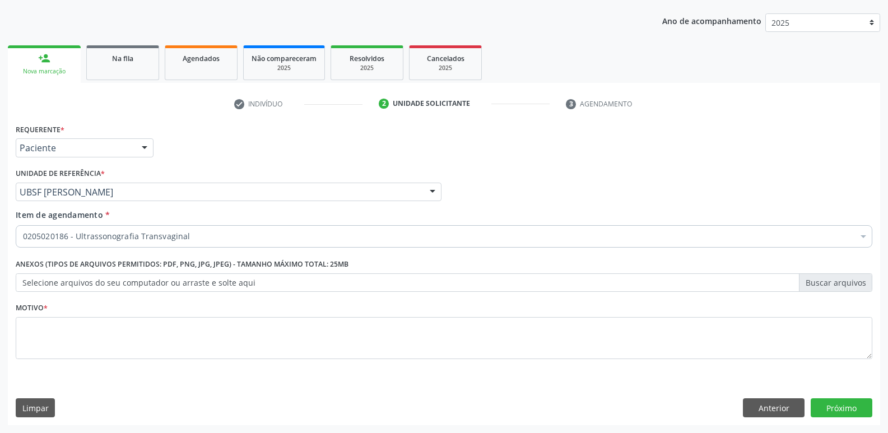
scroll to position [0, 0]
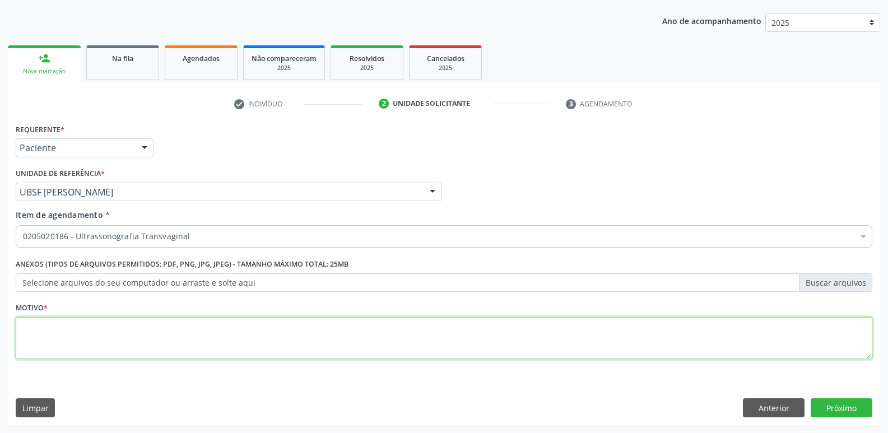
click at [148, 326] on textarea at bounding box center [444, 338] width 857 height 43
paste textarea "AVALIAÇÃO"
type textarea "AVALIAÇÃO"
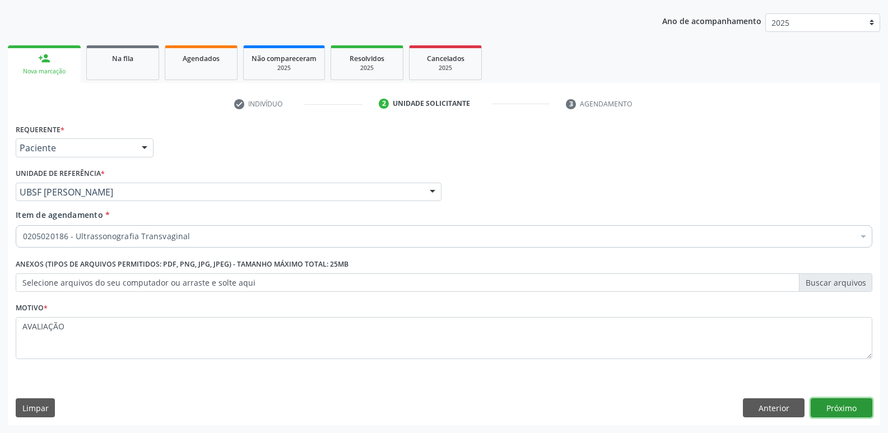
click at [848, 406] on button "Próximo" at bounding box center [842, 407] width 62 height 19
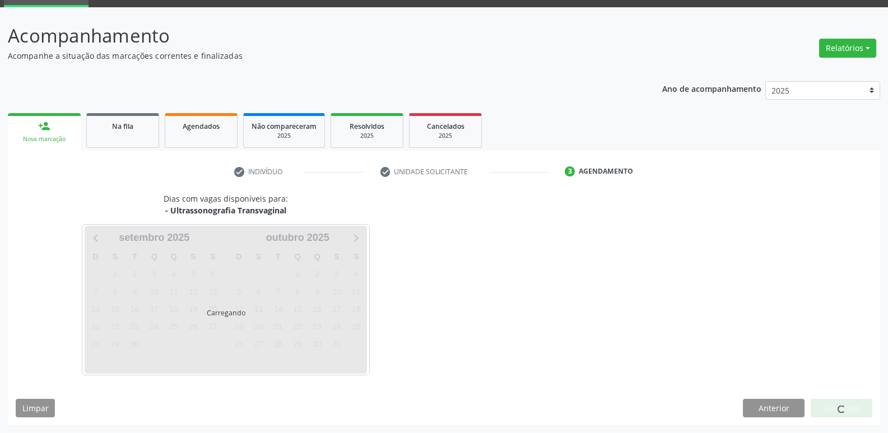
scroll to position [54, 0]
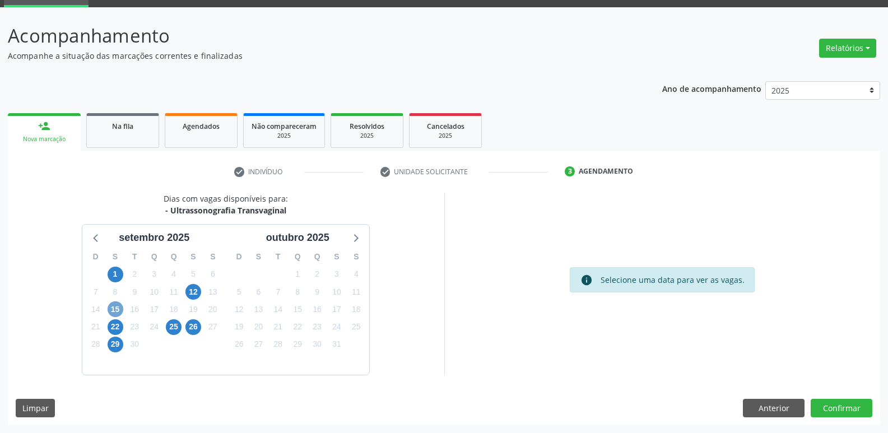
click at [117, 305] on span "15" at bounding box center [116, 309] width 16 height 16
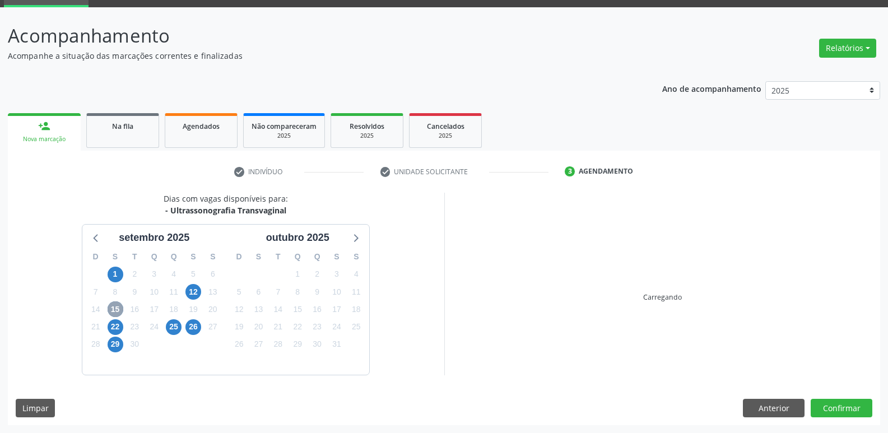
click at [117, 305] on span "15" at bounding box center [116, 309] width 16 height 16
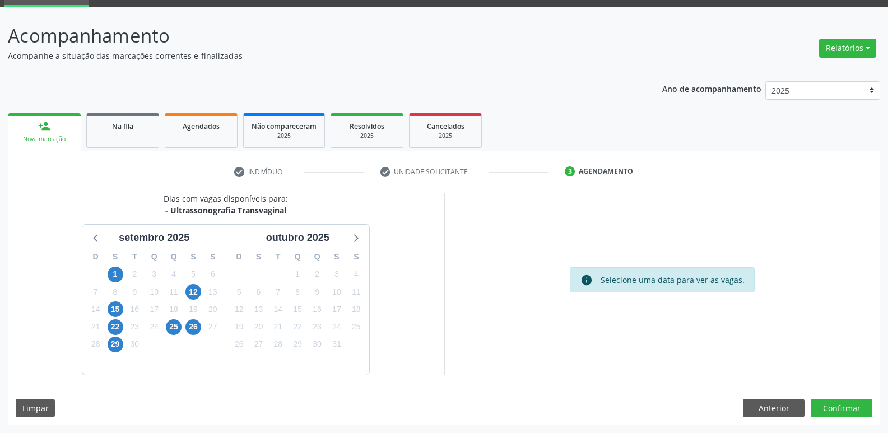
click at [125, 309] on div "16" at bounding box center [135, 309] width 20 height 17
click at [119, 309] on span "15" at bounding box center [116, 309] width 16 height 16
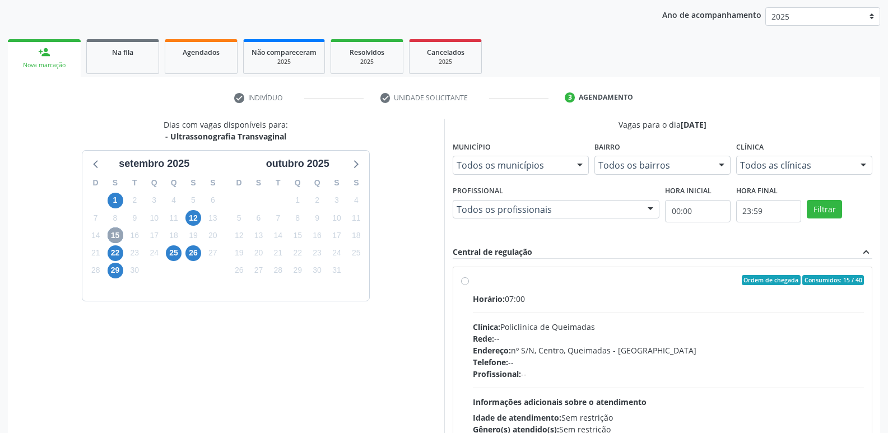
scroll to position [236, 0]
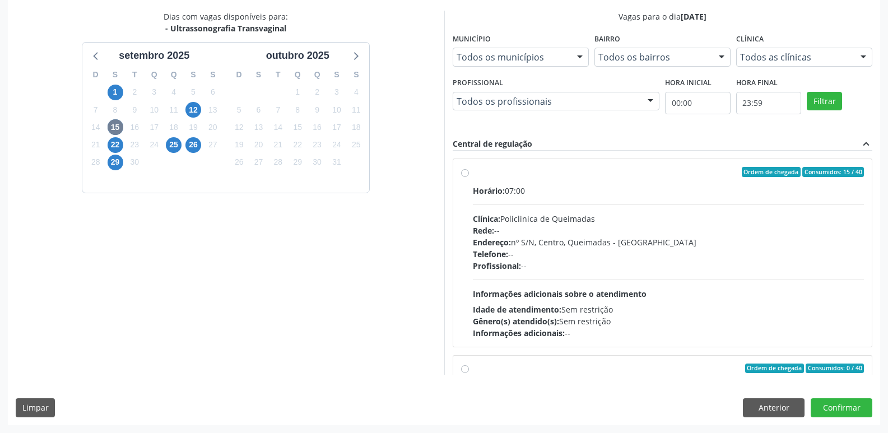
drag, startPoint x: 810, startPoint y: 281, endPoint x: 806, endPoint y: 296, distance: 15.6
click at [808, 288] on div "Horário: 07:00 Clínica: Policlinica de Queimadas Rede: -- Endereço: nº S/N, Cen…" at bounding box center [669, 262] width 392 height 154
click at [469, 177] on input "Ordem de chegada Consumidos: 15 / 40 Horário: 07:00 Clínica: Policlinica de Que…" at bounding box center [465, 172] width 8 height 10
radio input "true"
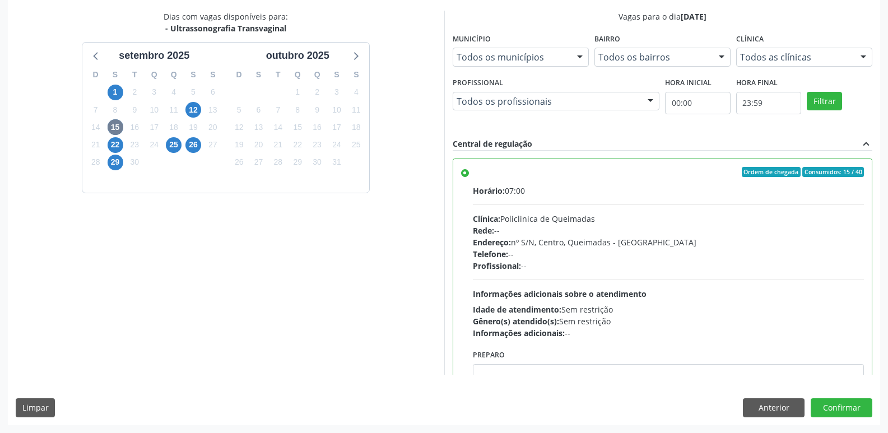
click at [816, 398] on div "Dias com vagas disponíveis para: - Ultrassonografia Transvaginal setembro 2025 …" at bounding box center [444, 218] width 872 height 414
click at [820, 401] on button "Confirmar" at bounding box center [842, 407] width 62 height 19
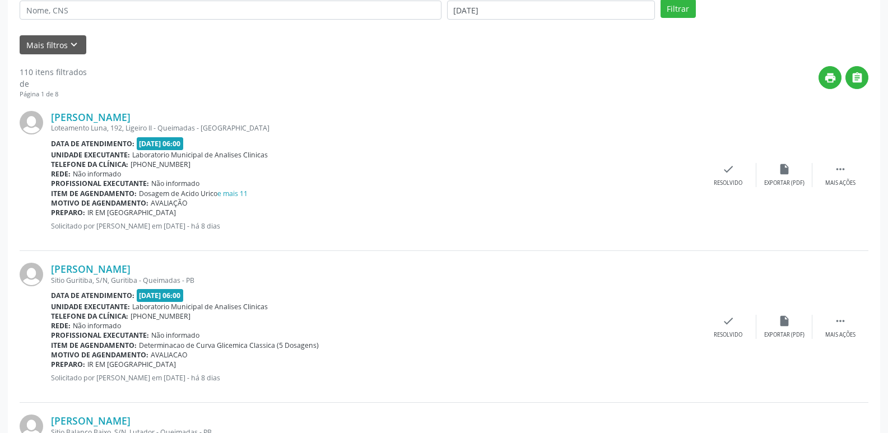
scroll to position [0, 0]
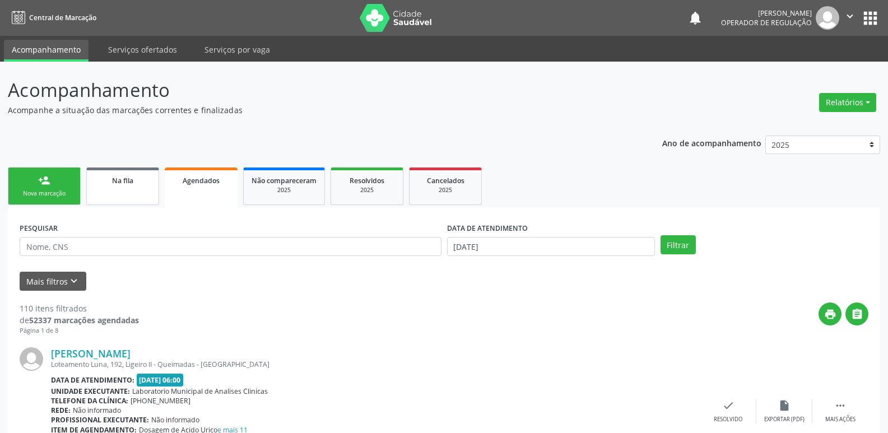
click at [129, 184] on span "Na fila" at bounding box center [122, 181] width 21 height 10
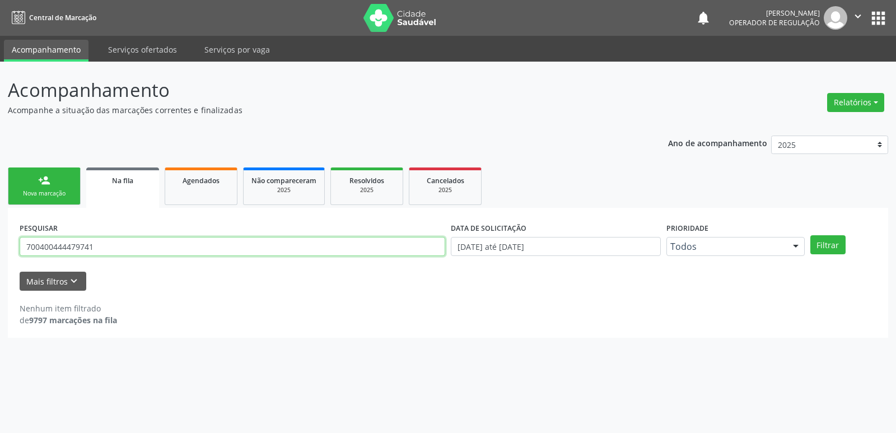
drag, startPoint x: 99, startPoint y: 253, endPoint x: 0, endPoint y: 176, distance: 124.6
click at [0, 176] on div "Acompanhamento Acompanhe a situação das marcações correntes e finalizadas Relat…" at bounding box center [448, 247] width 896 height 371
type input "704507315137419"
click at [811, 235] on button "Filtrar" at bounding box center [828, 244] width 35 height 19
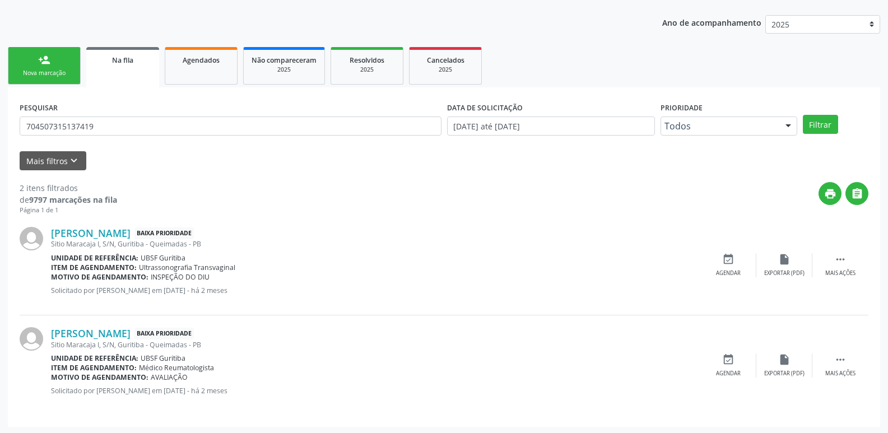
scroll to position [122, 0]
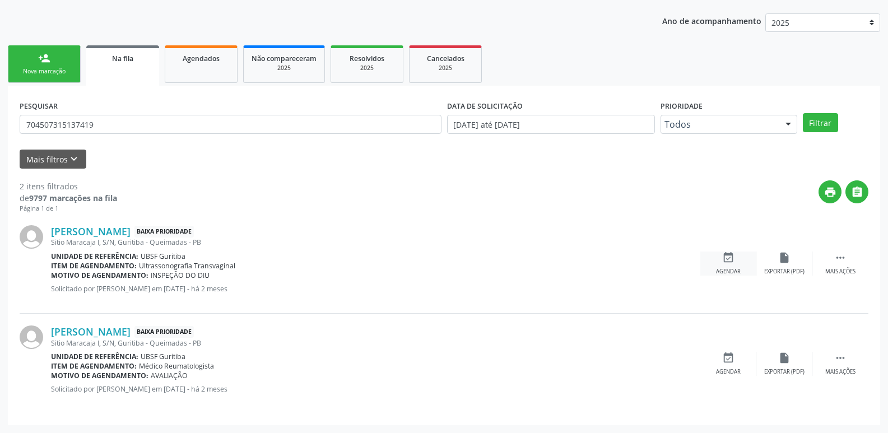
click at [721, 253] on div "event_available Agendar" at bounding box center [728, 264] width 56 height 24
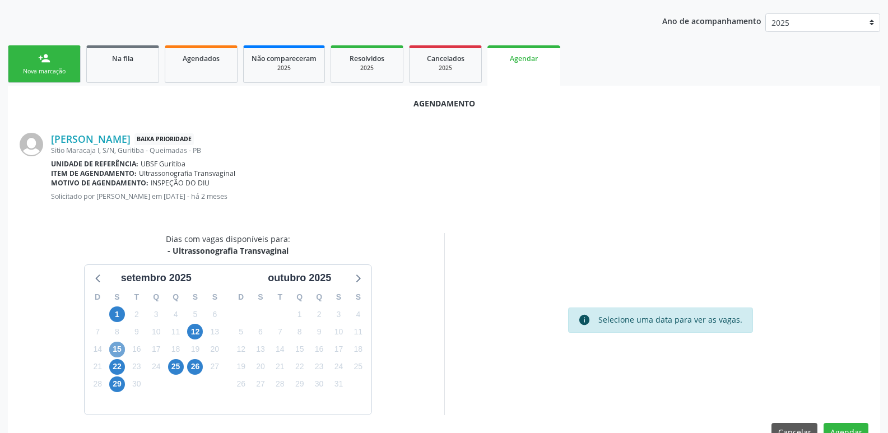
click at [113, 351] on span "15" at bounding box center [117, 350] width 16 height 16
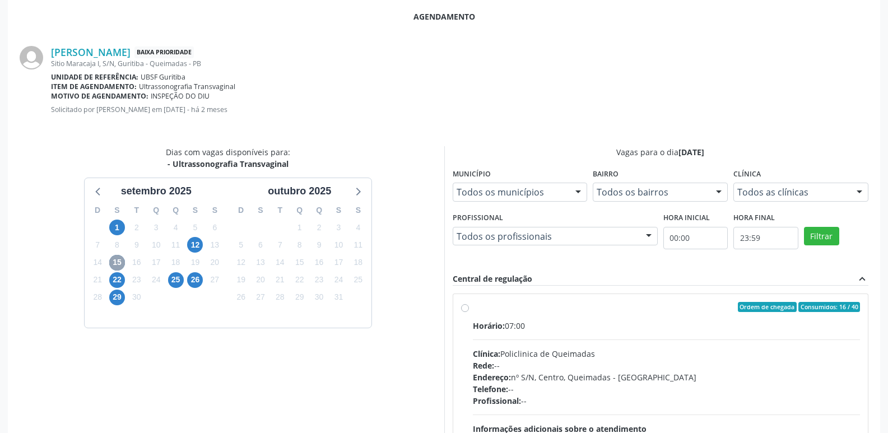
scroll to position [332, 0]
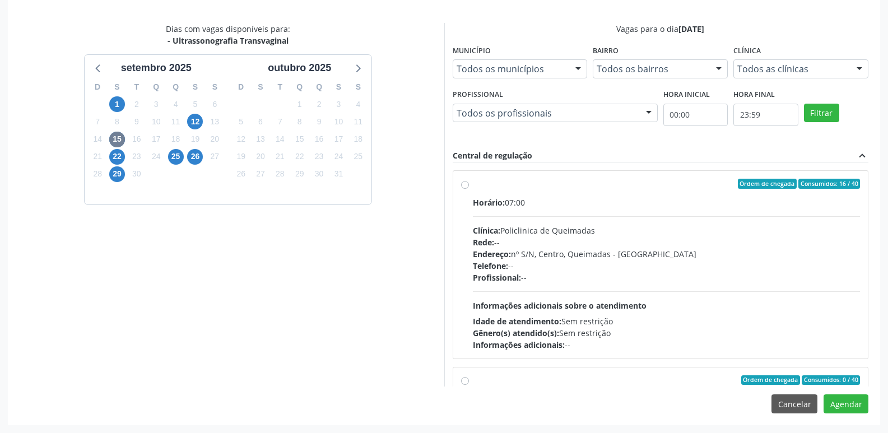
click at [732, 319] on div "Idade de atendimento: Sem restrição" at bounding box center [667, 321] width 388 height 12
click at [469, 189] on input "Ordem de chegada Consumidos: 16 / 40 Horário: 07:00 Clínica: Policlinica de Que…" at bounding box center [465, 184] width 8 height 10
radio input "true"
click at [836, 407] on button "Agendar" at bounding box center [846, 403] width 45 height 19
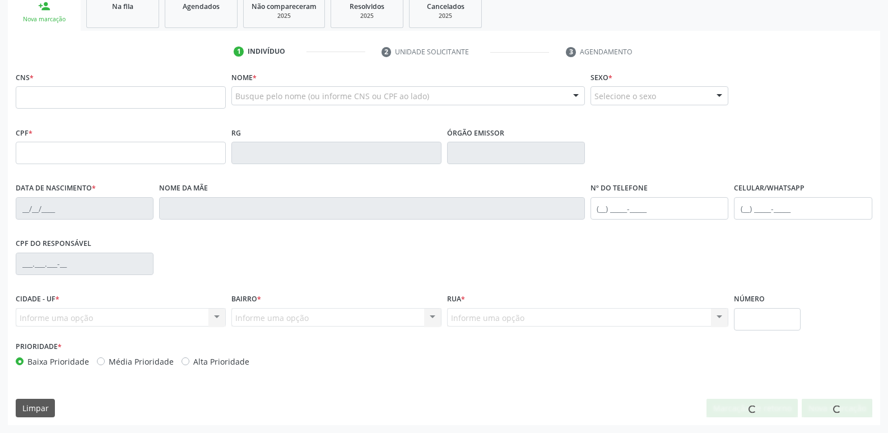
scroll to position [174, 0]
click at [136, 14] on link "Na fila" at bounding box center [122, 10] width 73 height 35
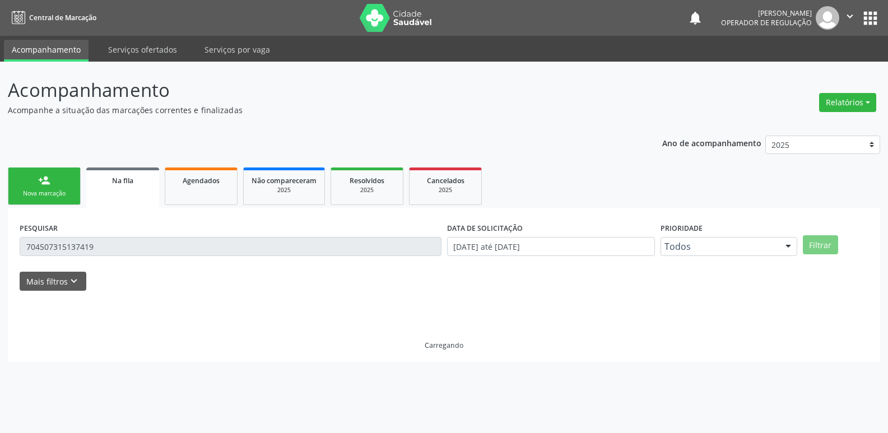
scroll to position [0, 0]
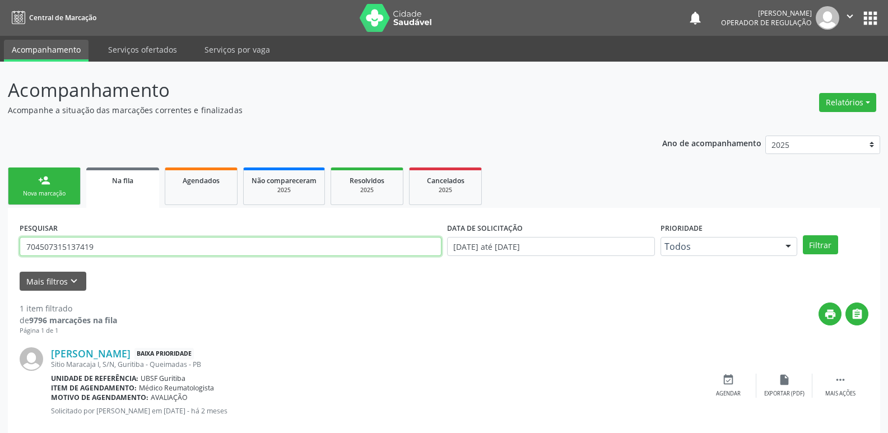
drag, startPoint x: 123, startPoint y: 245, endPoint x: 0, endPoint y: 240, distance: 123.4
click at [0, 240] on div "Acompanhamento Acompanhe a situação das marcações correntes e finalizadas Relat…" at bounding box center [444, 258] width 888 height 393
type input "705007892815657"
click at [803, 235] on button "Filtrar" at bounding box center [820, 244] width 35 height 19
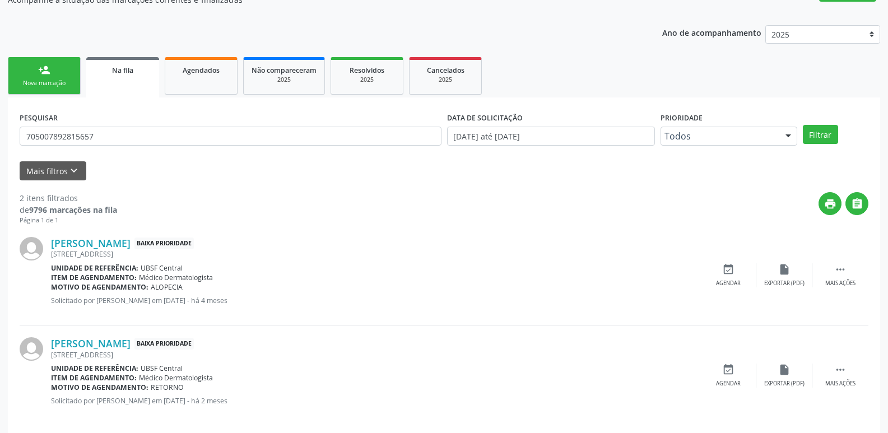
scroll to position [122, 0]
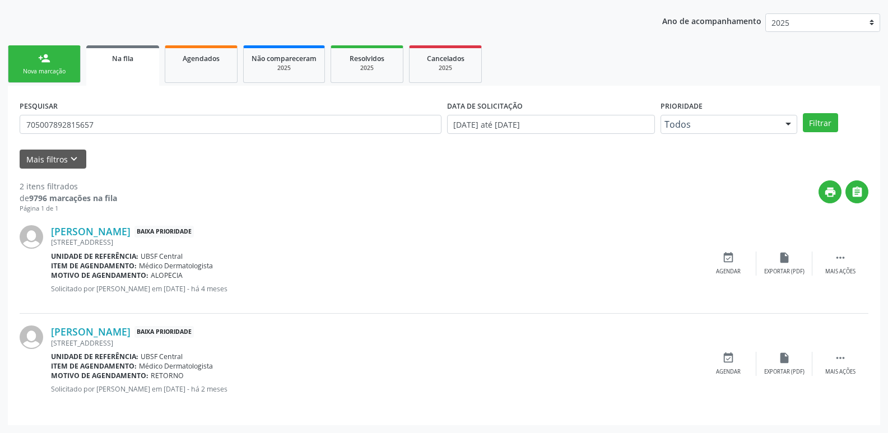
click at [53, 69] on div "Nova marcação" at bounding box center [44, 71] width 56 height 8
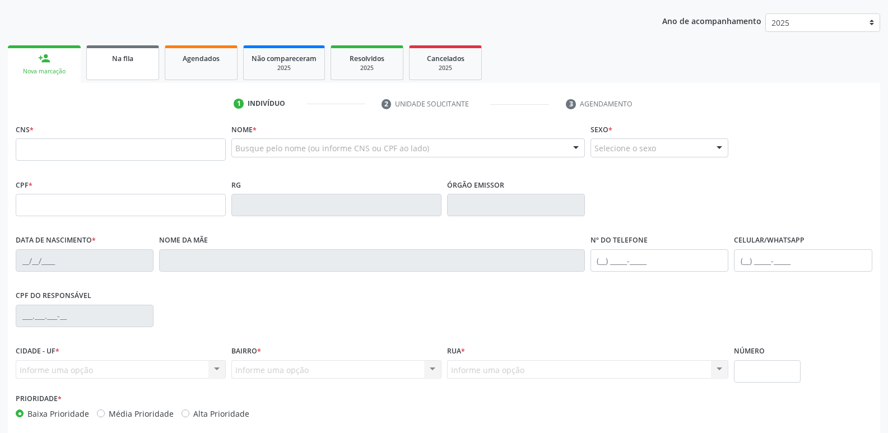
click at [124, 54] on span "Na fila" at bounding box center [122, 59] width 21 height 10
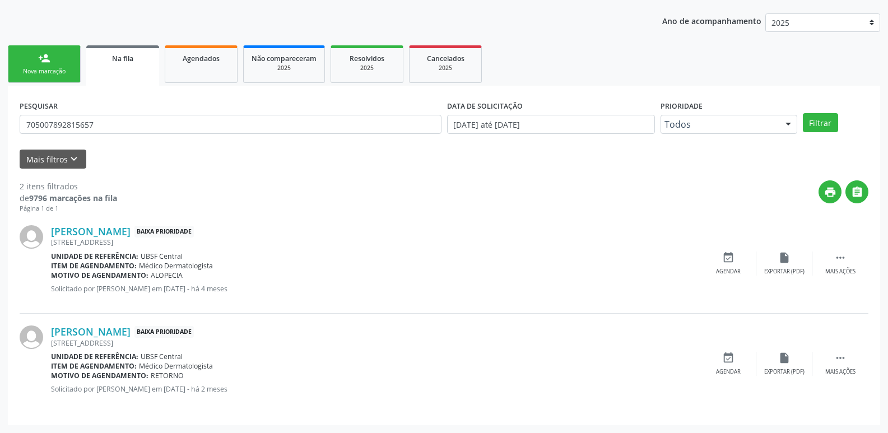
click at [56, 60] on link "person_add Nova marcação" at bounding box center [44, 64] width 73 height 38
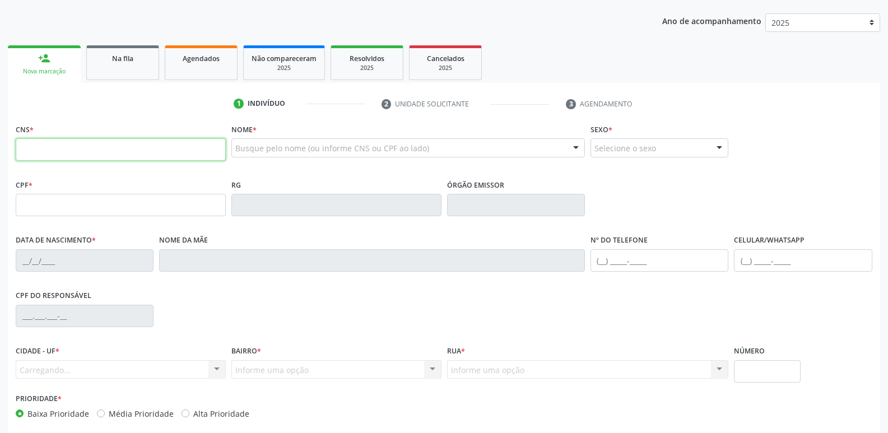
click at [150, 148] on input "text" at bounding box center [121, 149] width 210 height 22
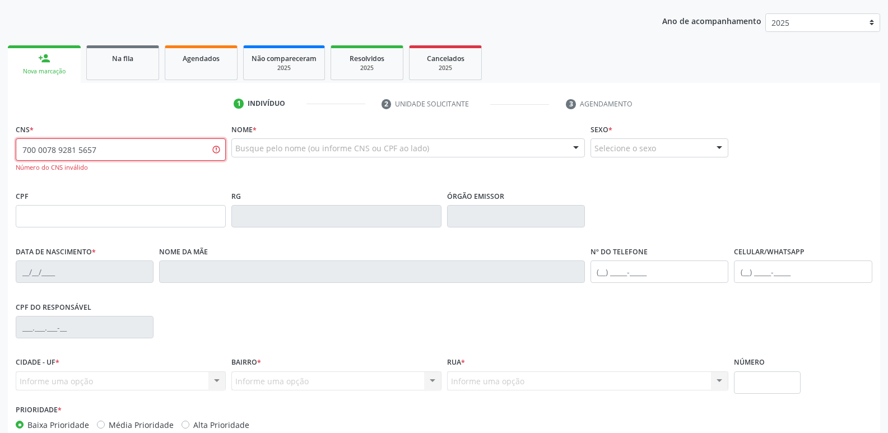
click at [33, 148] on input "700 0078 9281 5657" at bounding box center [121, 149] width 210 height 22
click at [27, 151] on input "700 0789 2815 657" at bounding box center [121, 149] width 210 height 22
click at [29, 151] on input "700 0789 2815 657" at bounding box center [121, 149] width 210 height 22
click at [33, 151] on input "700 0789 2815 657" at bounding box center [121, 149] width 210 height 22
type input "705 0078 9281 5657"
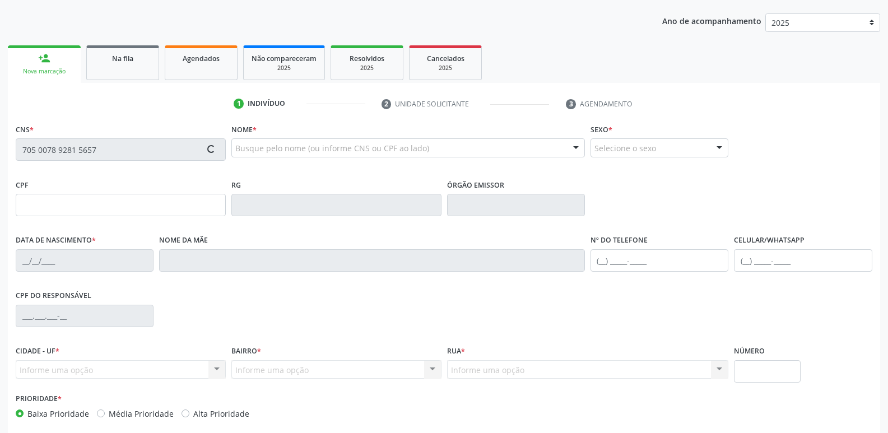
type input "069.906.984-03"
type input "10/08/1987"
type input "Sonia Alexandre da Silva"
type input "(83) 99135-0255"
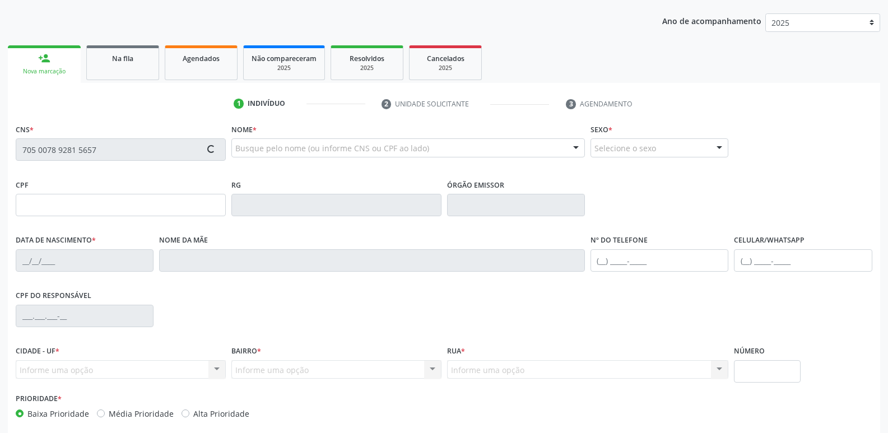
type input "101"
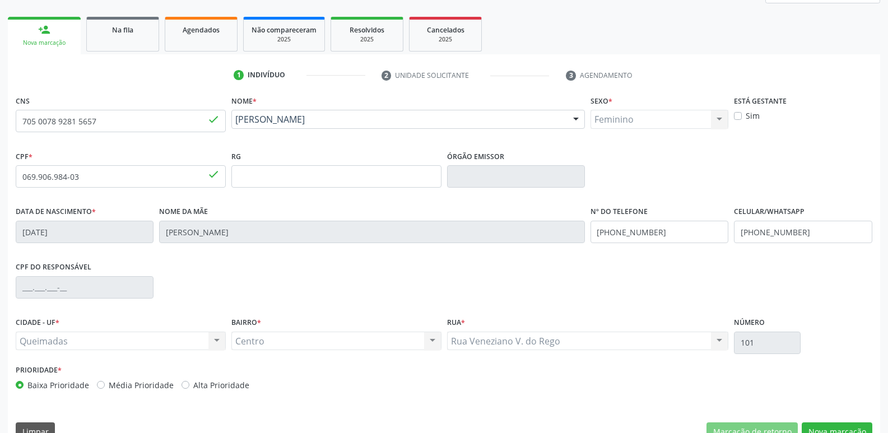
scroll to position [174, 0]
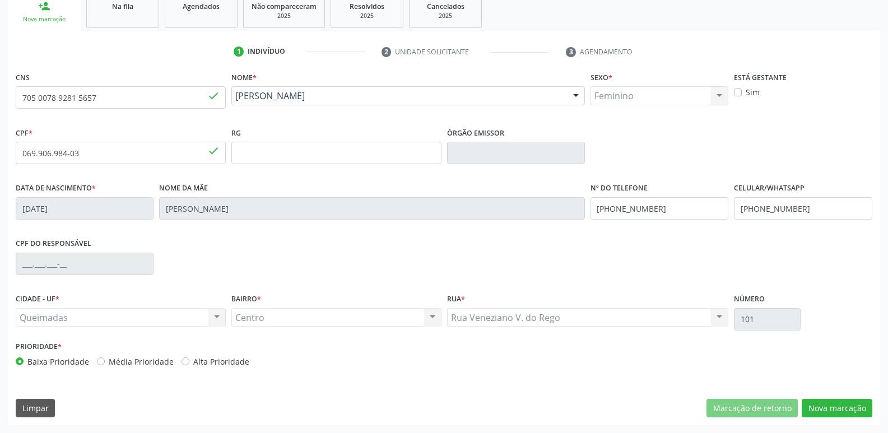
click at [821, 397] on div "CNS 705 0078 9281 5657 done Nome * Renata Luar Alexandre Silva Renata Luar Alex…" at bounding box center [444, 247] width 872 height 356
click at [836, 410] on button "Nova marcação" at bounding box center [837, 408] width 71 height 19
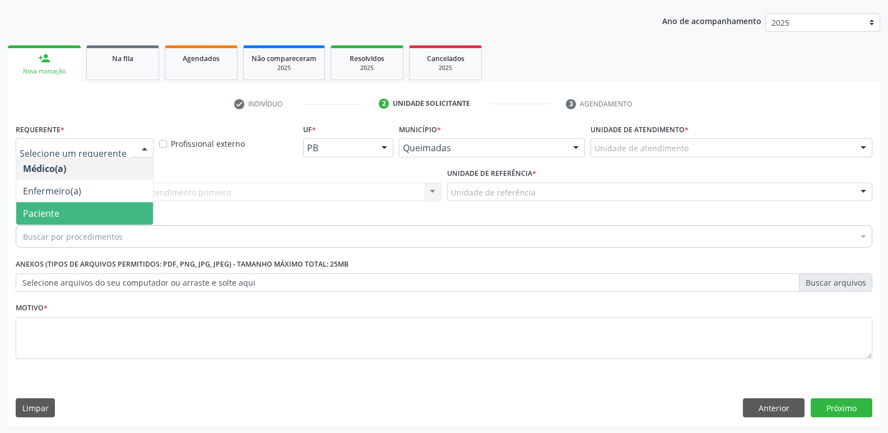
click at [63, 212] on span "Paciente" at bounding box center [84, 213] width 137 height 22
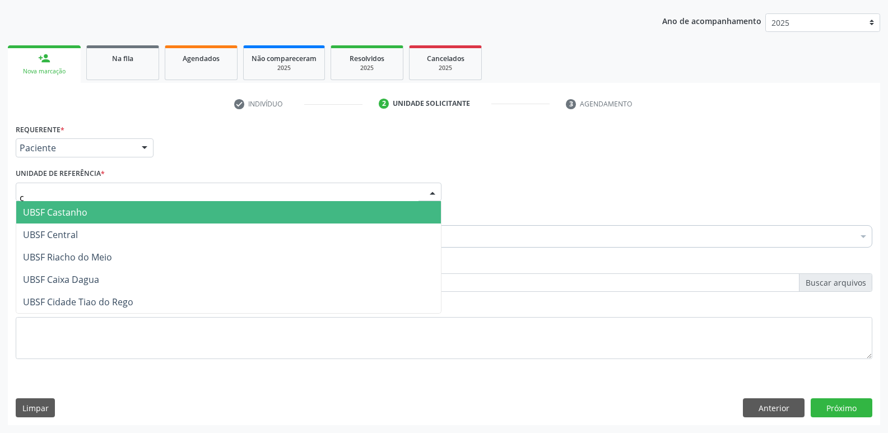
type input "ce"
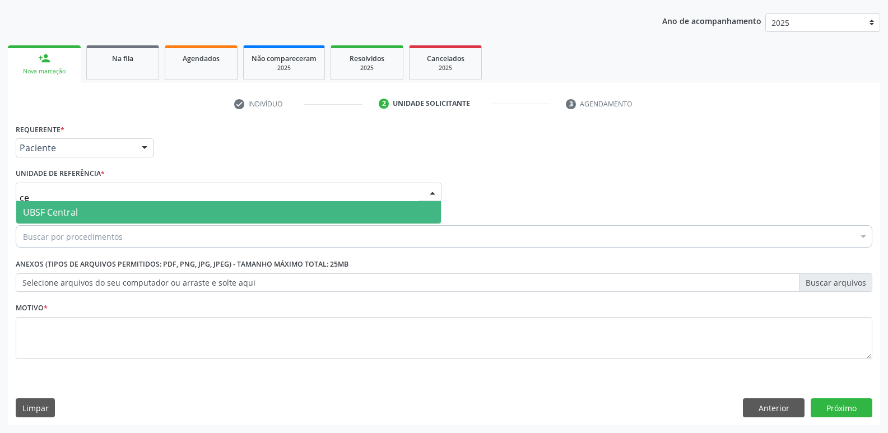
click at [72, 211] on span "UBSF Central" at bounding box center [50, 212] width 55 height 12
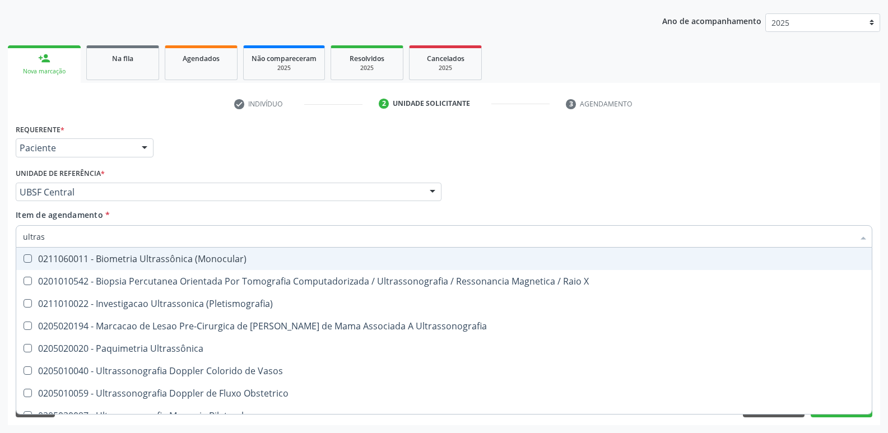
type input "ultrass"
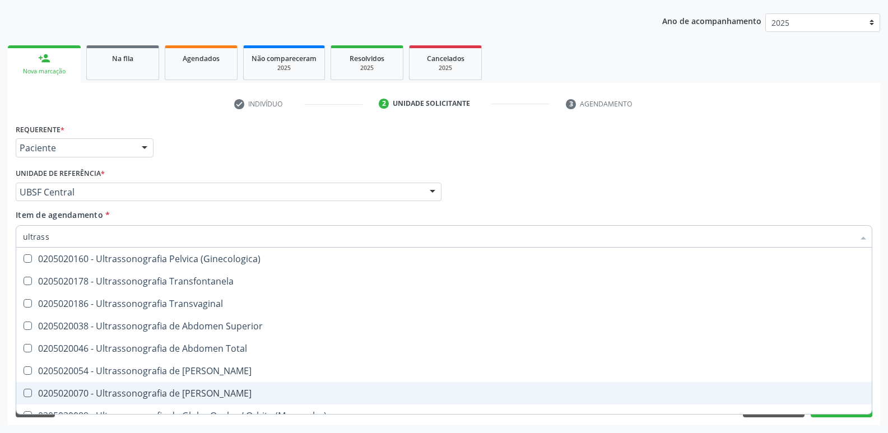
scroll to position [168, 0]
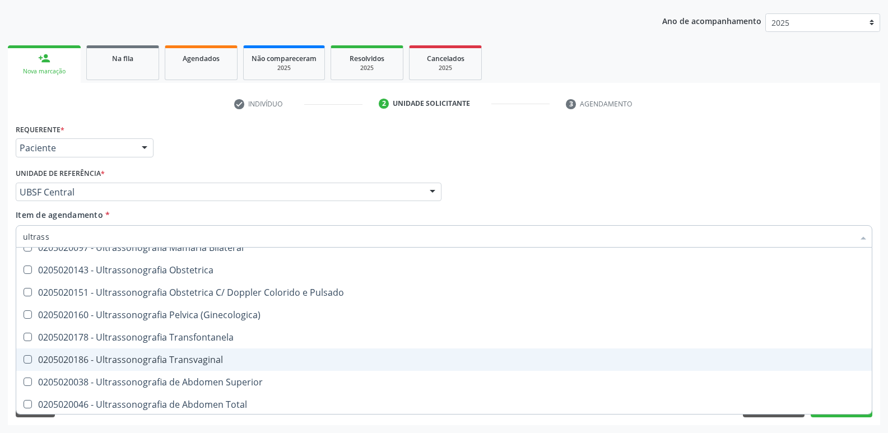
click at [226, 357] on div "0205020186 - Ultrassonografia Transvaginal" at bounding box center [444, 359] width 842 height 9
checkbox Transvaginal "true"
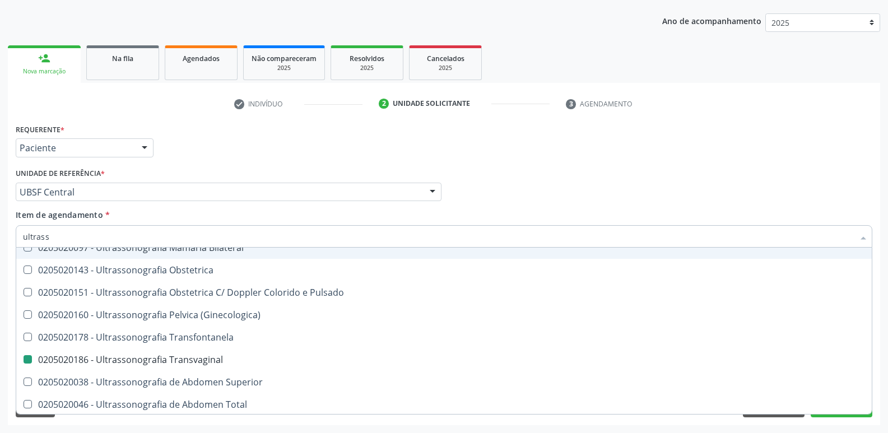
click at [268, 160] on div "Requerente * Paciente Médico(a) Enfermeiro(a) Paciente Nenhum resultado encontr…" at bounding box center [444, 143] width 862 height 44
checkbox X "true"
checkbox Transvaginal "false"
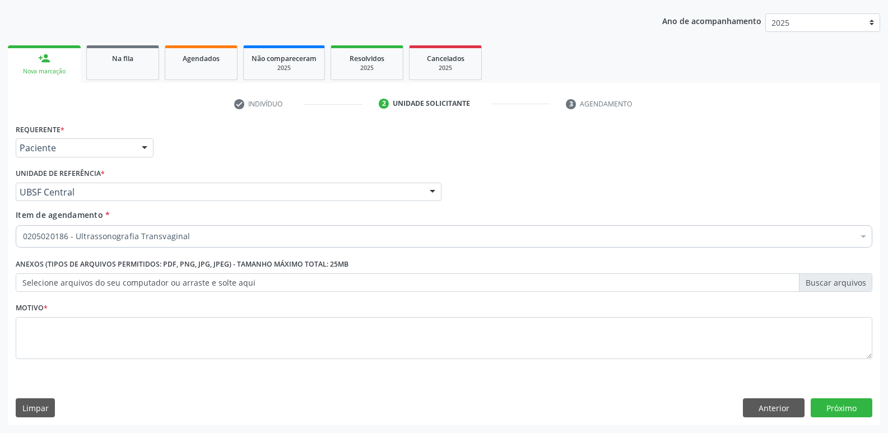
scroll to position [0, 0]
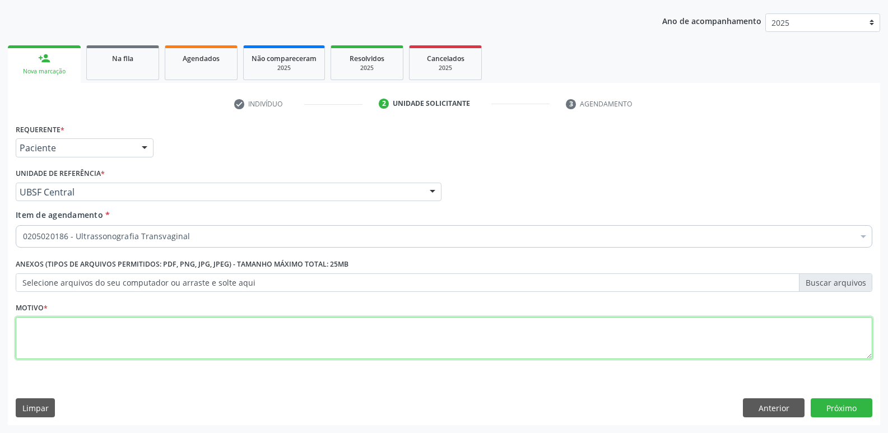
click at [216, 333] on textarea at bounding box center [444, 338] width 857 height 43
type textarea "v"
paste textarea "AVALIAÇÃO"
type textarea "AVALIAÇÃO"
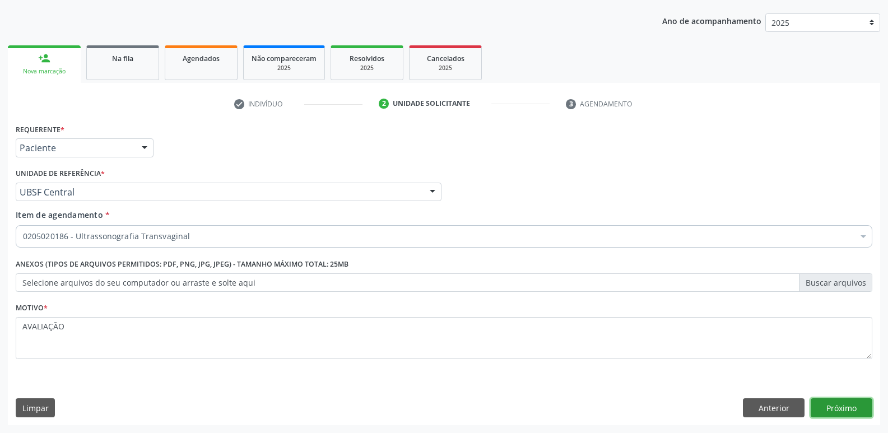
click at [839, 402] on button "Próximo" at bounding box center [842, 407] width 62 height 19
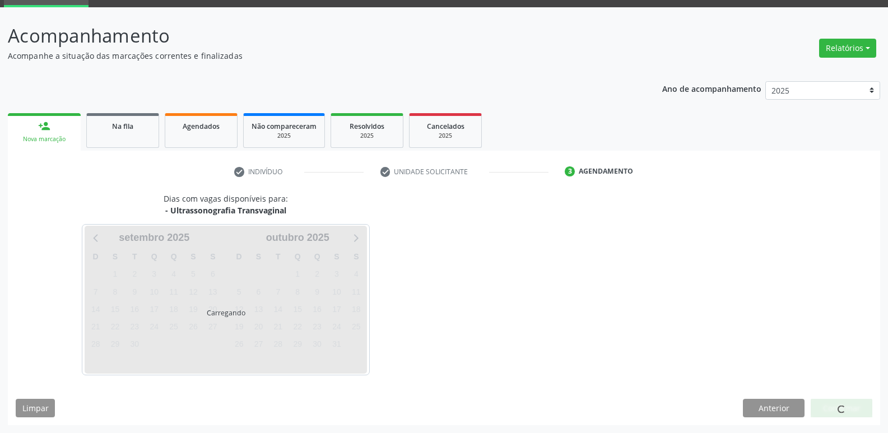
scroll to position [54, 0]
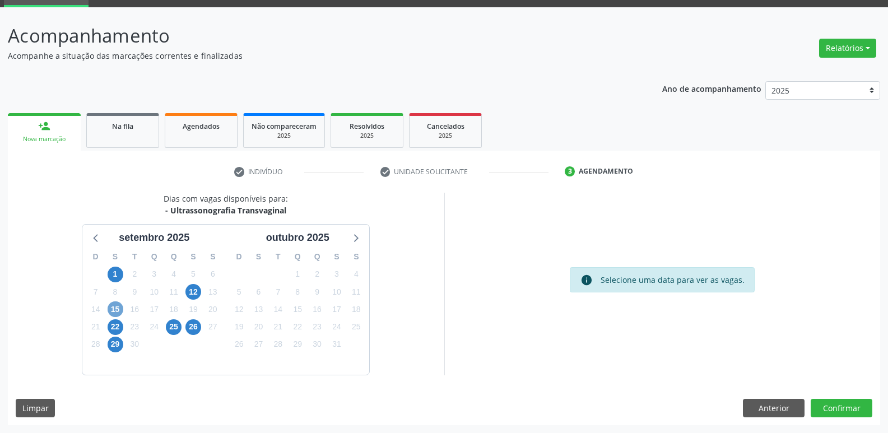
click at [116, 306] on span "15" at bounding box center [116, 309] width 16 height 16
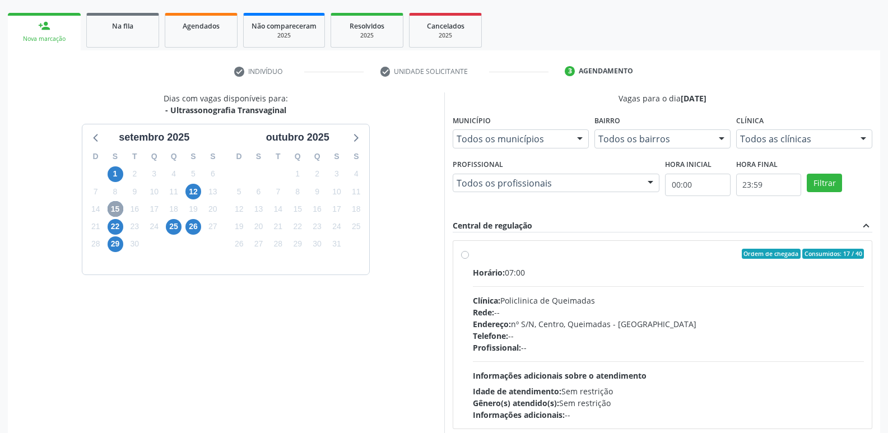
scroll to position [236, 0]
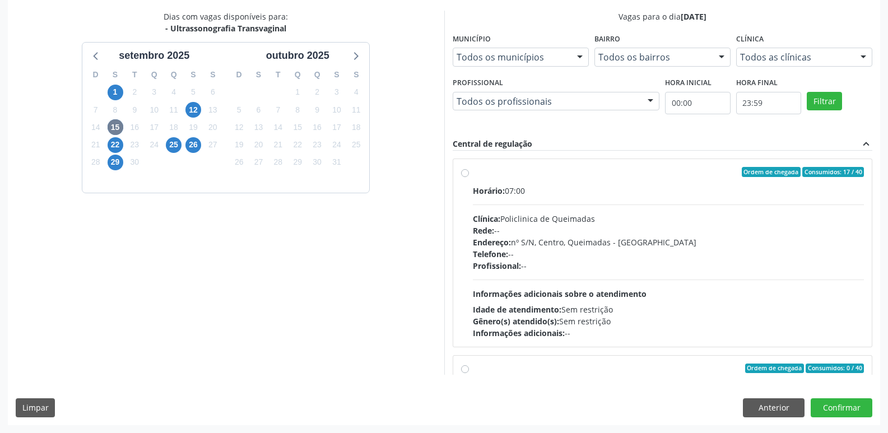
click at [796, 269] on div "Profissional: --" at bounding box center [669, 266] width 392 height 12
click at [469, 177] on input "Ordem de chegada Consumidos: 17 / 40 Horário: 07:00 Clínica: Policlinica de Que…" at bounding box center [465, 172] width 8 height 10
radio input "true"
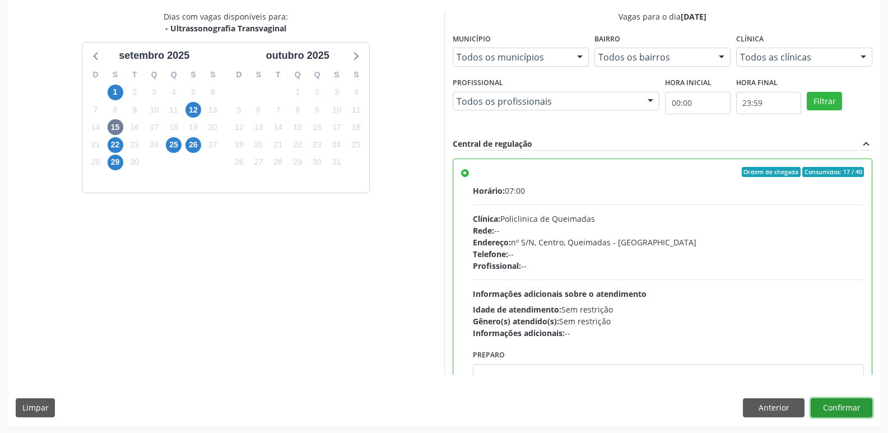
click at [829, 409] on button "Confirmar" at bounding box center [842, 407] width 62 height 19
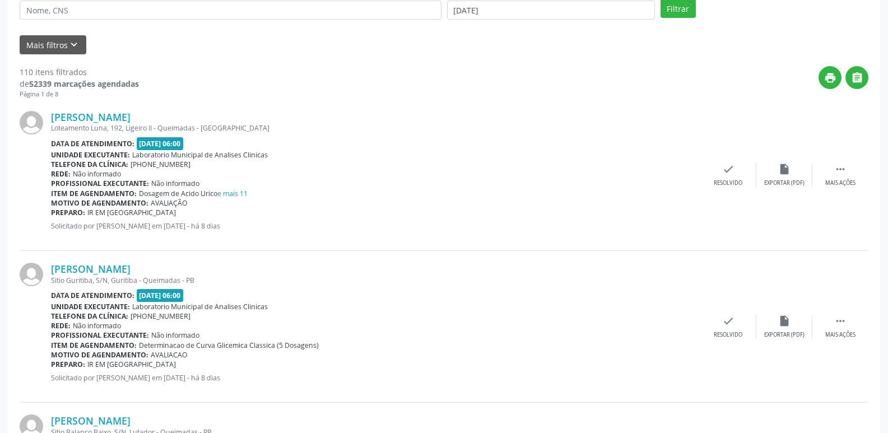
scroll to position [0, 0]
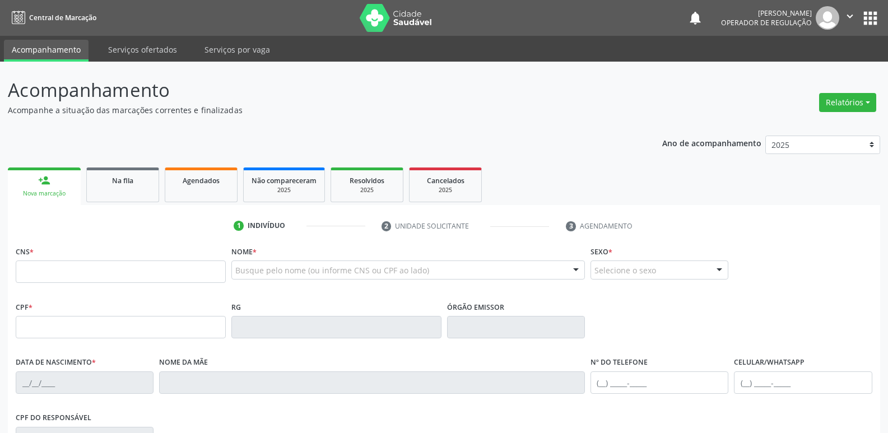
click at [136, 166] on ul "person_add Nova marcação Na fila Agendados Não compareceram 2025 Resolvidos 202…" at bounding box center [444, 185] width 872 height 40
click at [133, 174] on div "Na fila" at bounding box center [123, 180] width 56 height 12
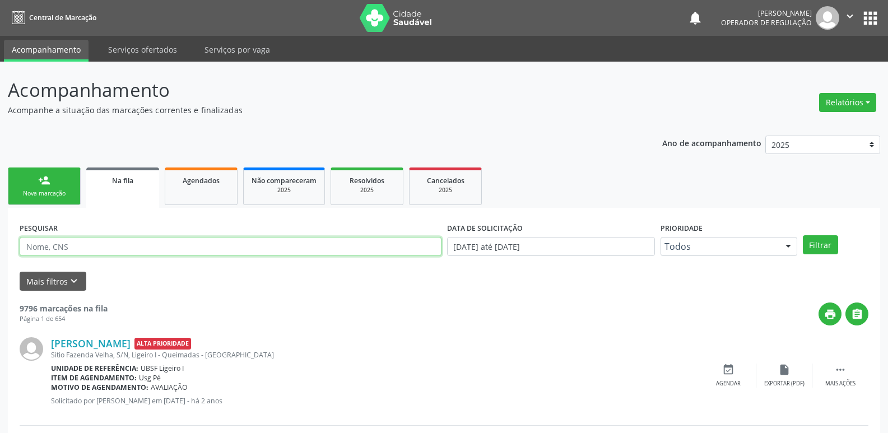
click at [103, 244] on input "text" at bounding box center [231, 246] width 422 height 19
type input "700707910744819"
click at [803, 235] on button "Filtrar" at bounding box center [820, 244] width 35 height 19
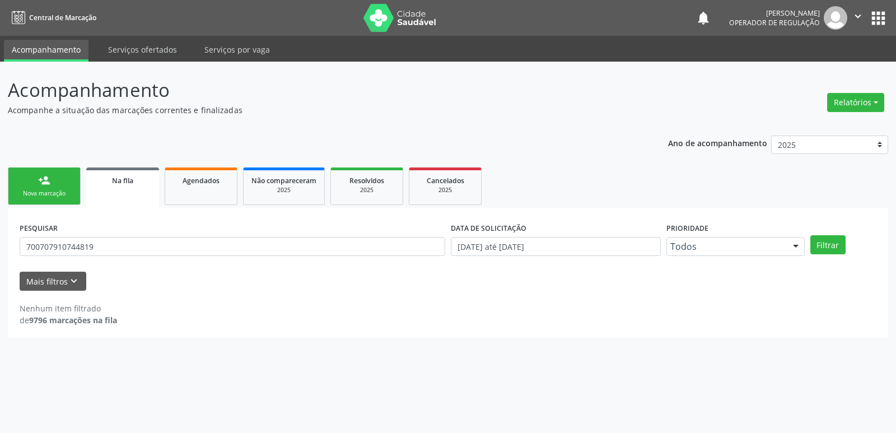
click at [44, 183] on div "person_add" at bounding box center [44, 180] width 12 height 12
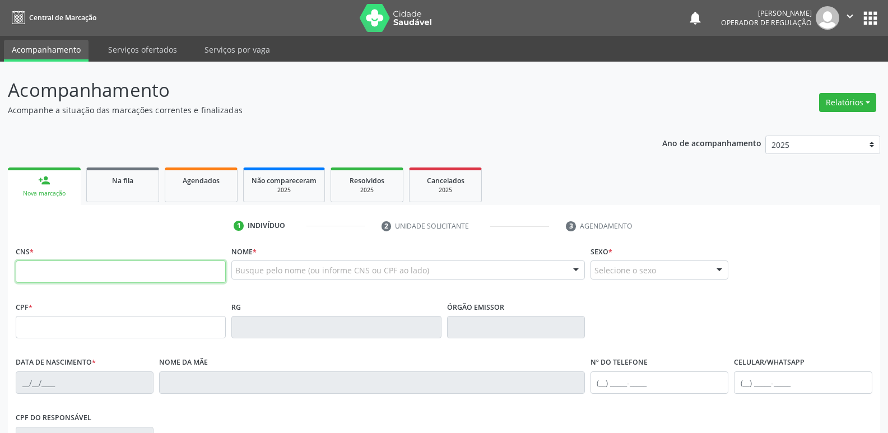
click at [63, 268] on input "text" at bounding box center [121, 272] width 210 height 22
type input "700 7079 1074 4879"
type input "069.239.434-69"
type input "[DATE]"
type input "[PERSON_NAME]"
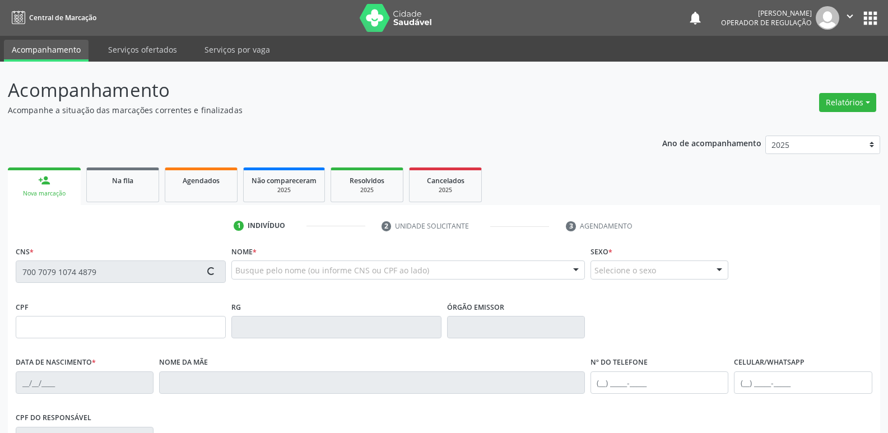
type input "[PHONE_NUMBER]"
type input "67"
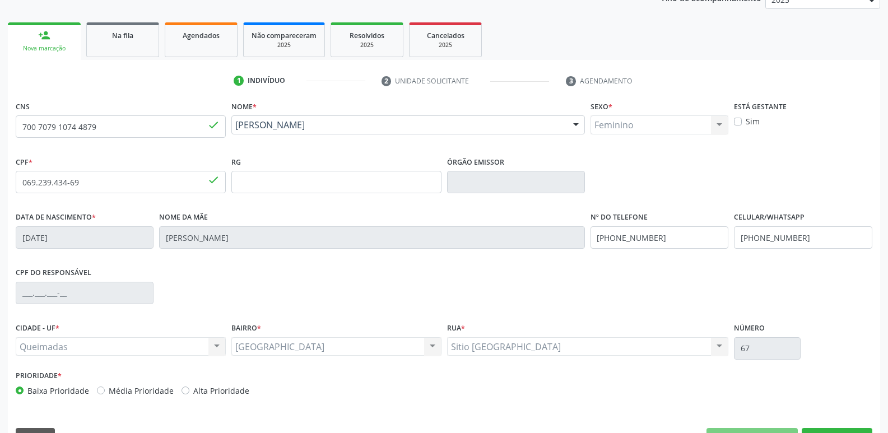
scroll to position [174, 0]
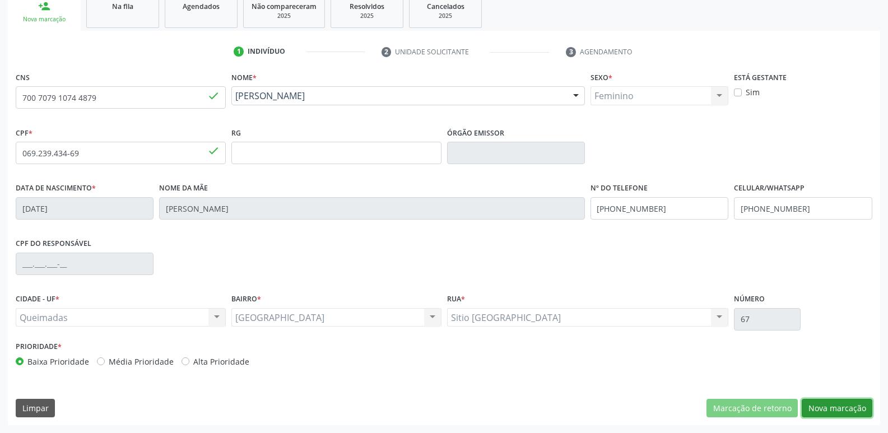
click at [848, 399] on button "Nova marcação" at bounding box center [837, 408] width 71 height 19
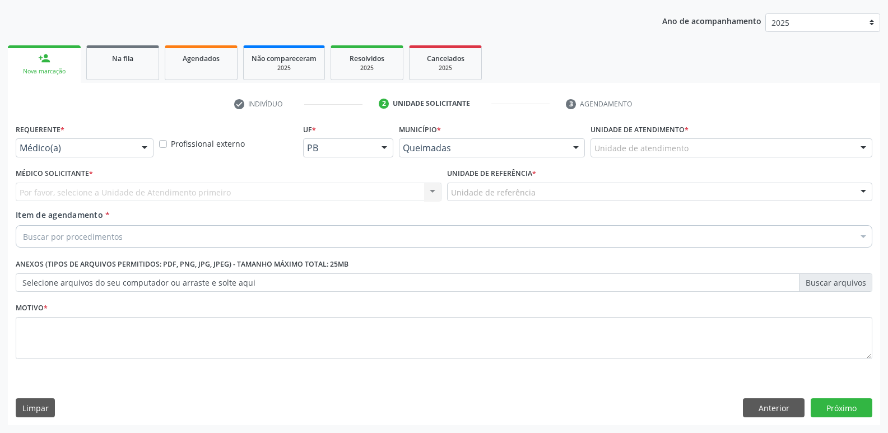
scroll to position [122, 0]
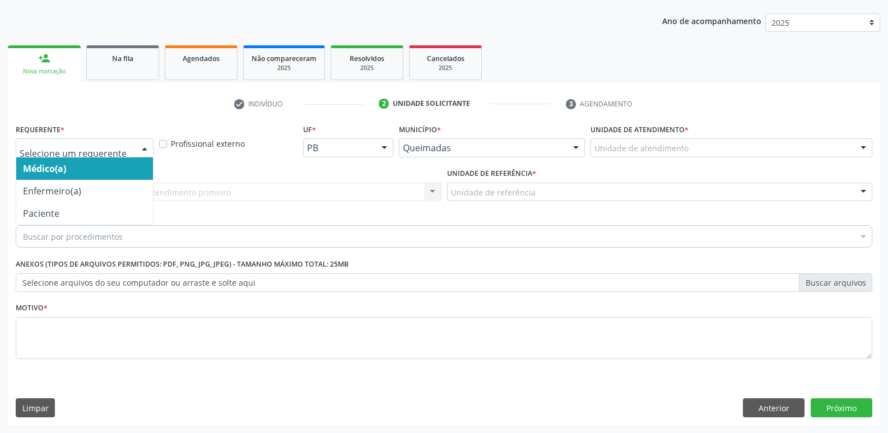
drag, startPoint x: 75, startPoint y: 151, endPoint x: 78, endPoint y: 183, distance: 32.1
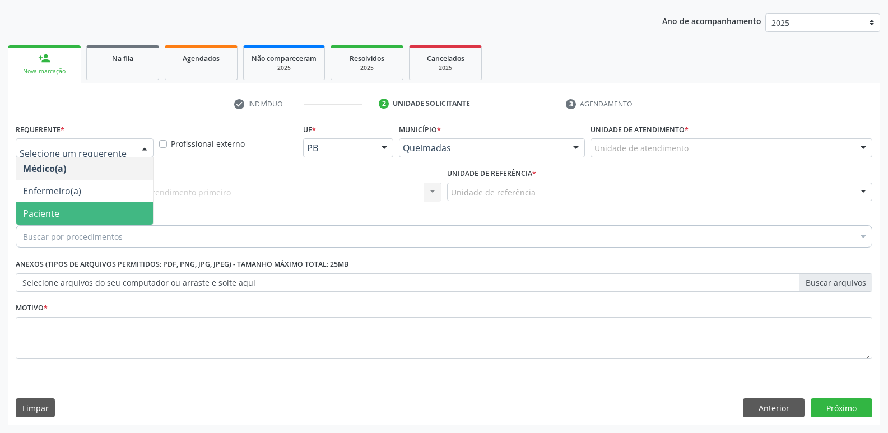
click at [77, 213] on span "Paciente" at bounding box center [84, 213] width 137 height 22
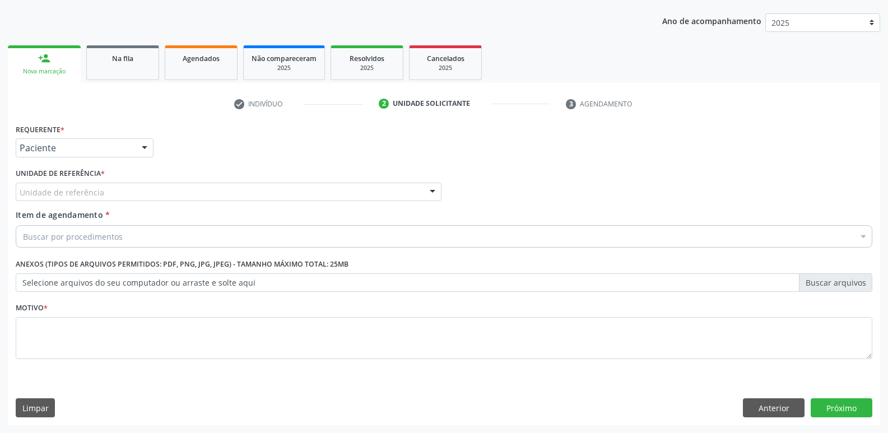
click at [125, 194] on div "Unidade de referência" at bounding box center [229, 192] width 426 height 19
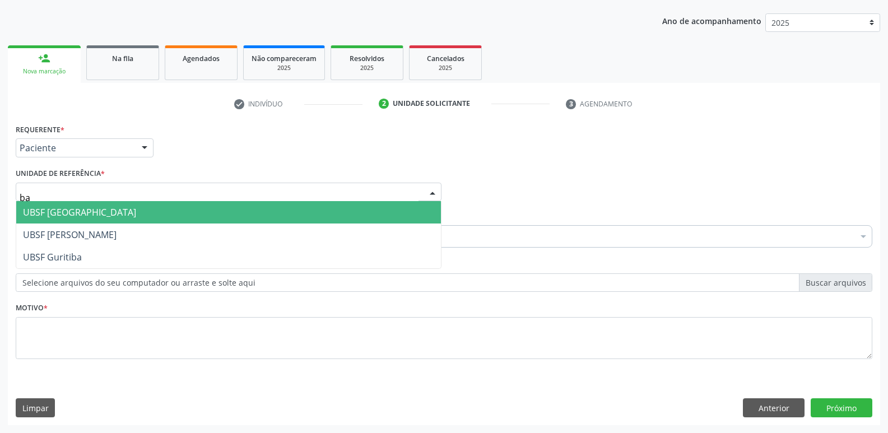
type input "bai"
click at [84, 211] on span "UBSF [GEOGRAPHIC_DATA]" at bounding box center [79, 212] width 113 height 12
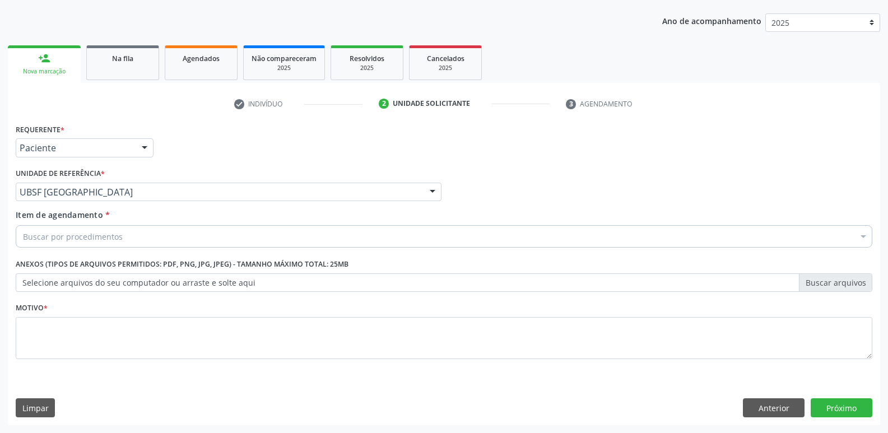
click at [134, 234] on div "Buscar por procedimentos" at bounding box center [444, 236] width 857 height 22
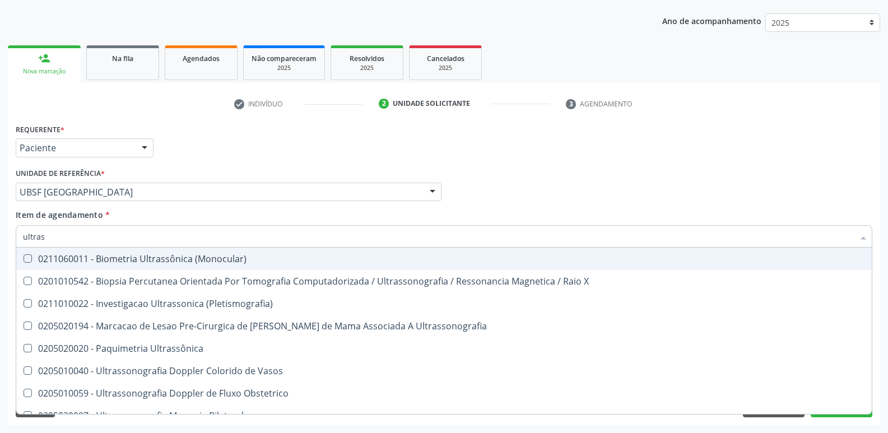
type input "ultrass"
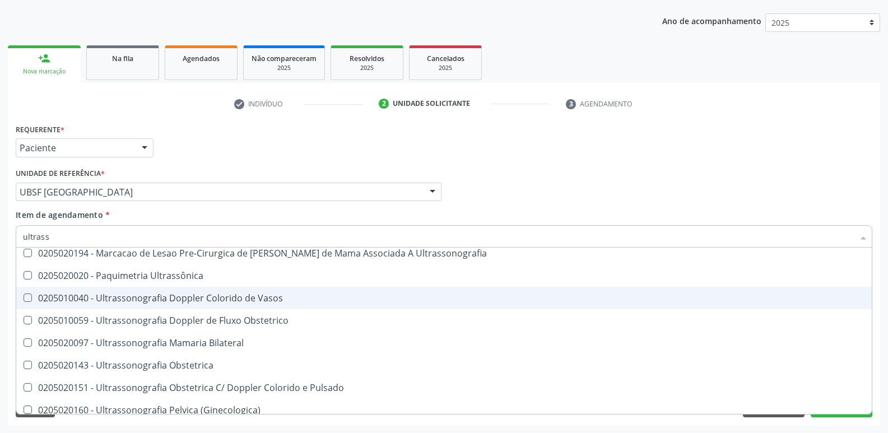
scroll to position [224, 0]
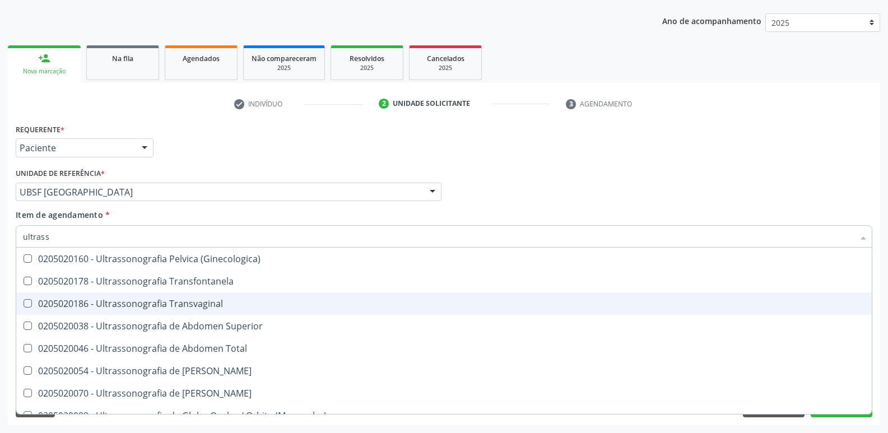
click at [218, 303] on div "0205020186 - Ultrassonografia Transvaginal" at bounding box center [444, 303] width 842 height 9
checkbox Transvaginal "true"
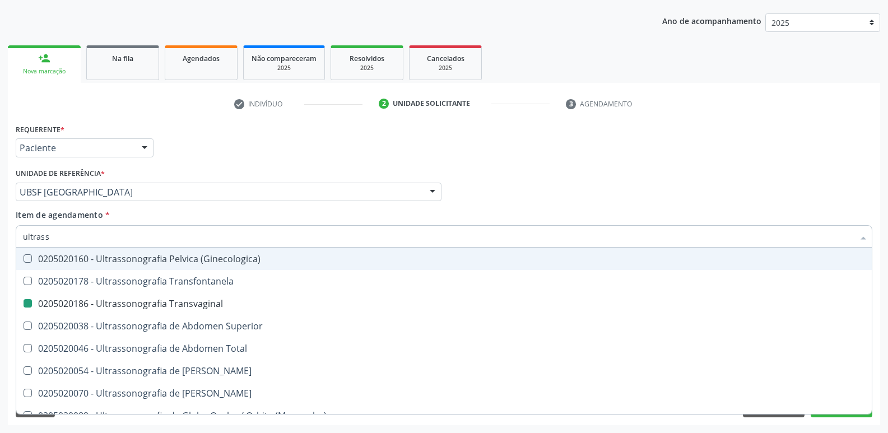
click at [272, 161] on div "Requerente * Paciente Médico(a) Enfermeiro(a) Paciente Nenhum resultado encontr…" at bounding box center [444, 143] width 862 height 44
checkbox X "true"
checkbox Transvaginal "false"
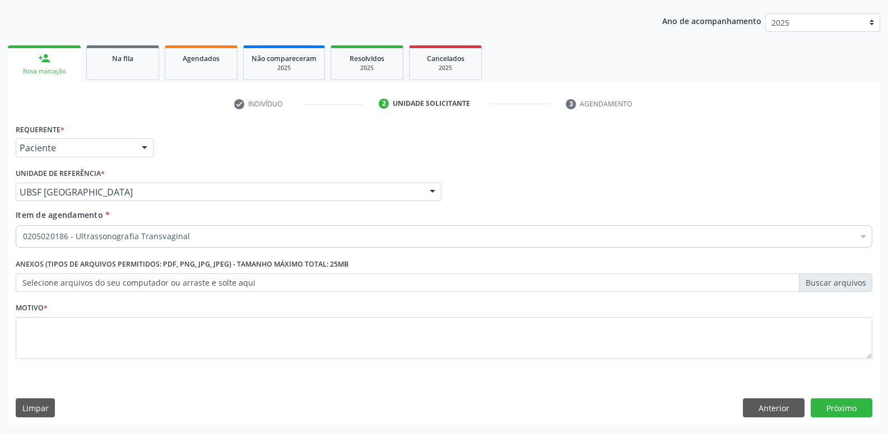
scroll to position [0, 0]
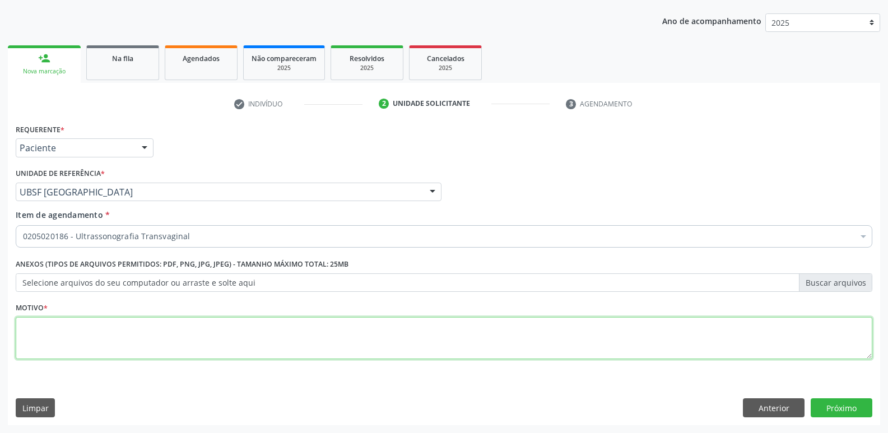
click at [163, 343] on textarea at bounding box center [444, 338] width 857 height 43
paste textarea "AVALIAÇÃO"
type textarea "AVALIAÇÃO"
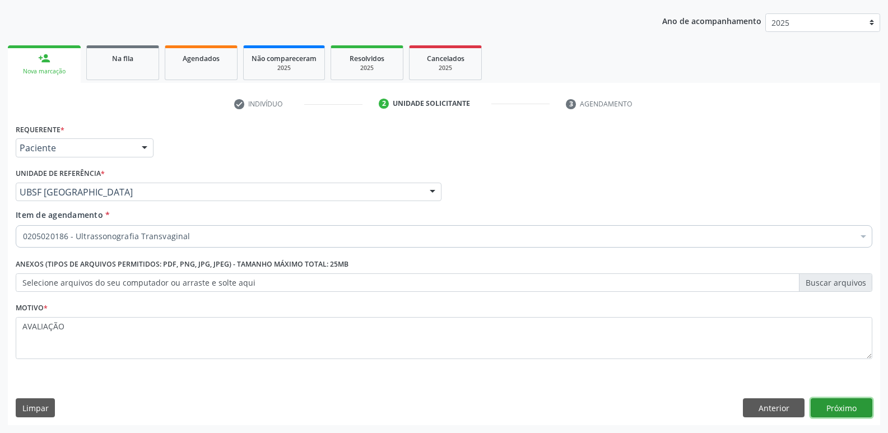
click at [848, 401] on button "Próximo" at bounding box center [842, 407] width 62 height 19
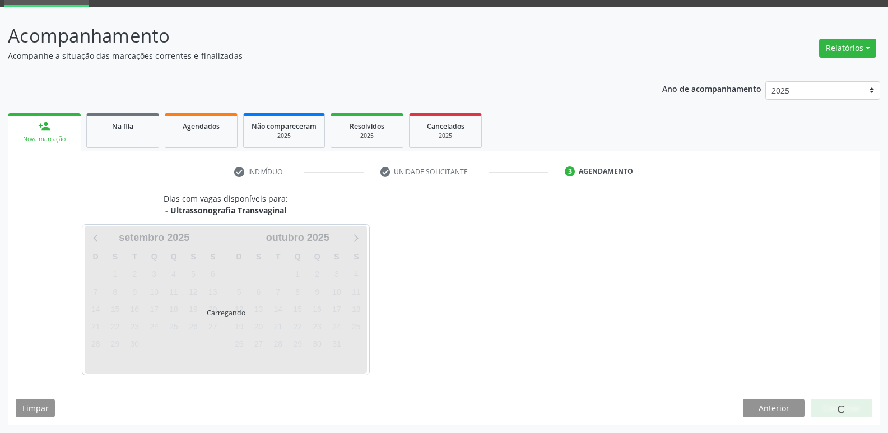
scroll to position [54, 0]
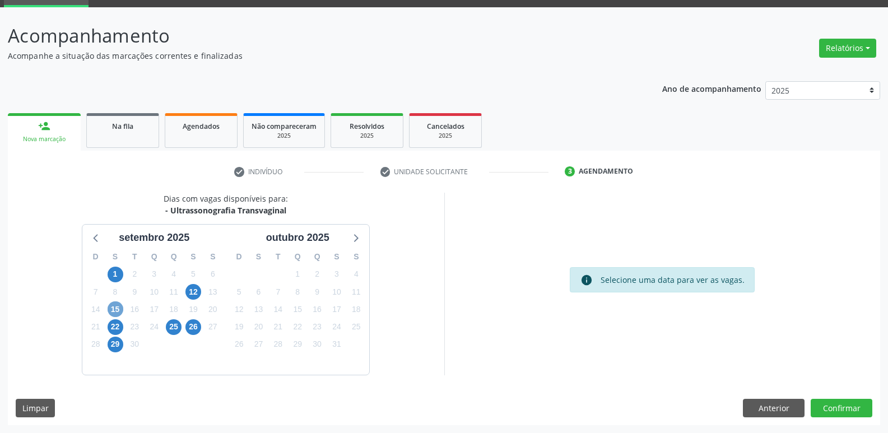
click at [115, 309] on span "15" at bounding box center [116, 309] width 16 height 16
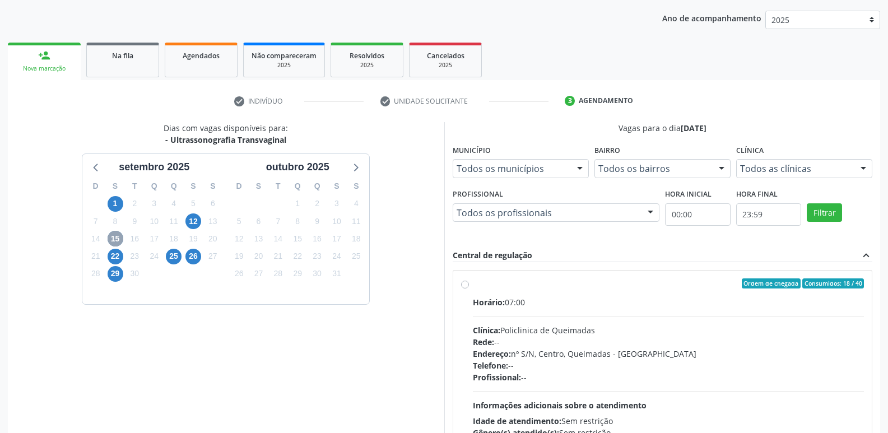
scroll to position [236, 0]
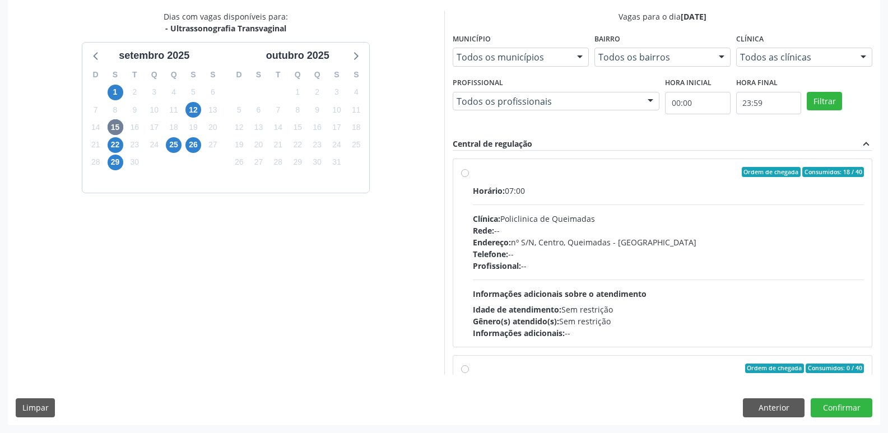
click at [754, 261] on div "Profissional: --" at bounding box center [669, 266] width 392 height 12
click at [469, 177] on input "Ordem de chegada Consumidos: 18 / 40 Horário: 07:00 Clínica: Policlinica de Que…" at bounding box center [465, 172] width 8 height 10
radio input "true"
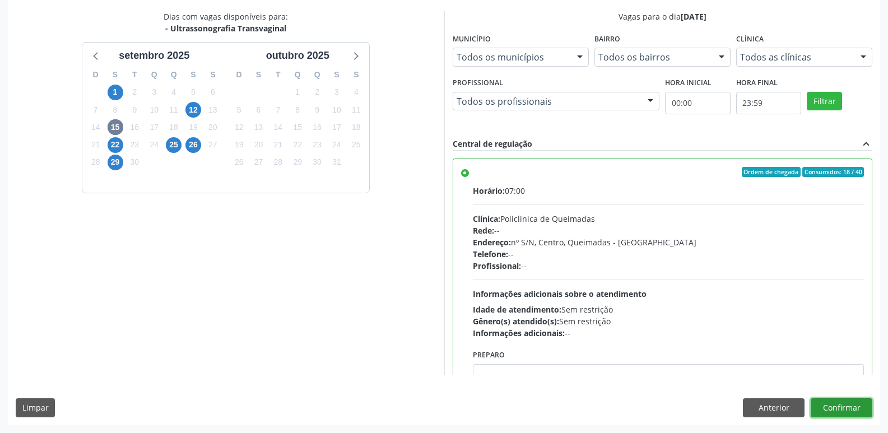
click at [866, 405] on button "Confirmar" at bounding box center [842, 407] width 62 height 19
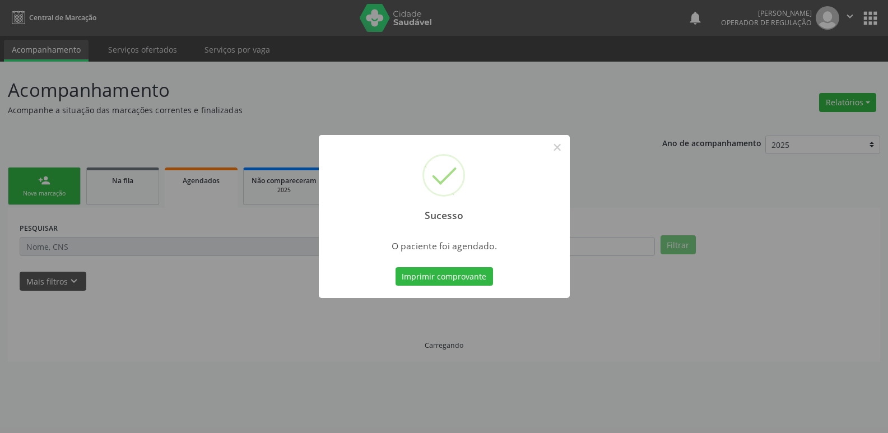
scroll to position [0, 0]
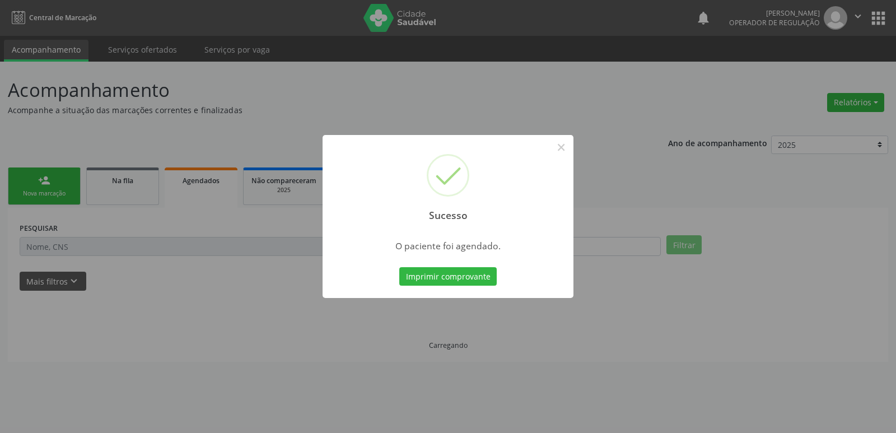
click at [399, 267] on button "Imprimir comprovante" at bounding box center [447, 276] width 97 height 19
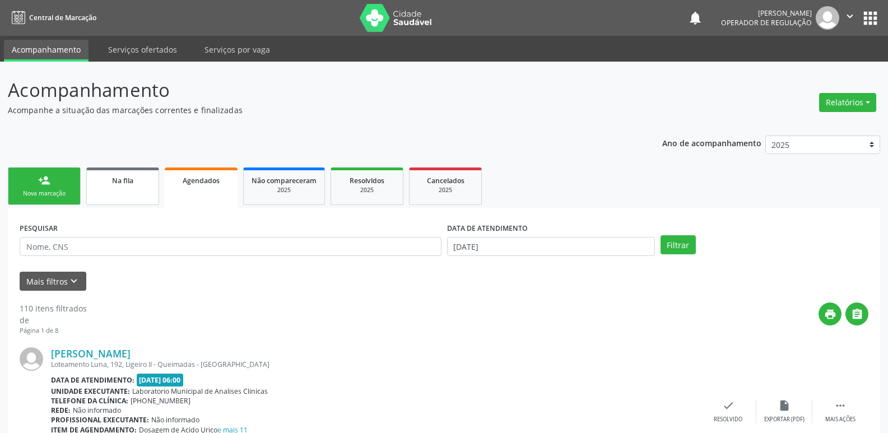
click at [122, 184] on span "Na fila" at bounding box center [122, 181] width 21 height 10
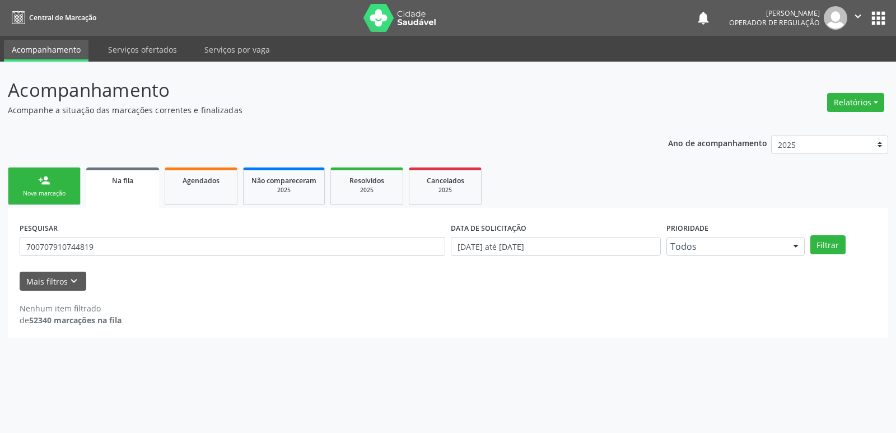
click at [36, 190] on div "Nova marcação" at bounding box center [44, 193] width 56 height 8
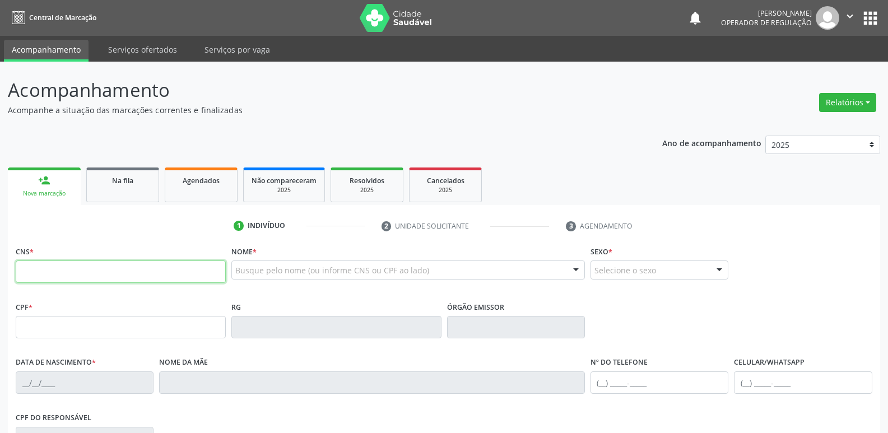
click at [88, 272] on input "text" at bounding box center [121, 272] width 210 height 22
type input "700 3099 0617 1431"
type input "700.617.714-65"
type input "[DATE]"
type input "[PERSON_NAME]"
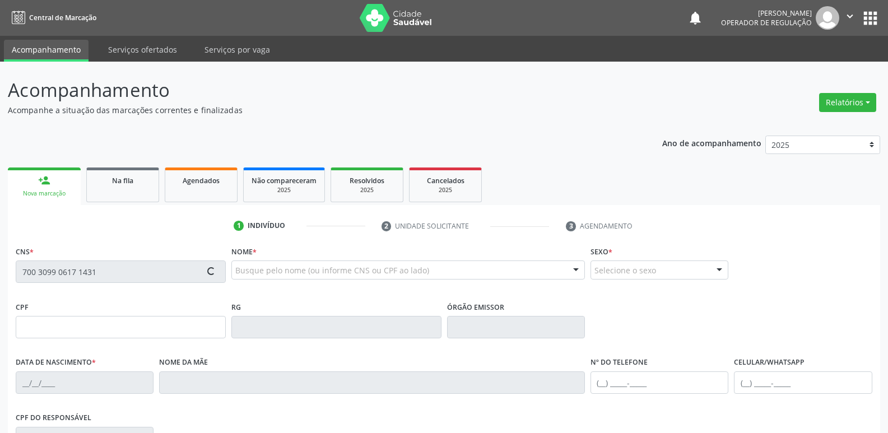
type input "[PHONE_NUMBER]"
type input "108"
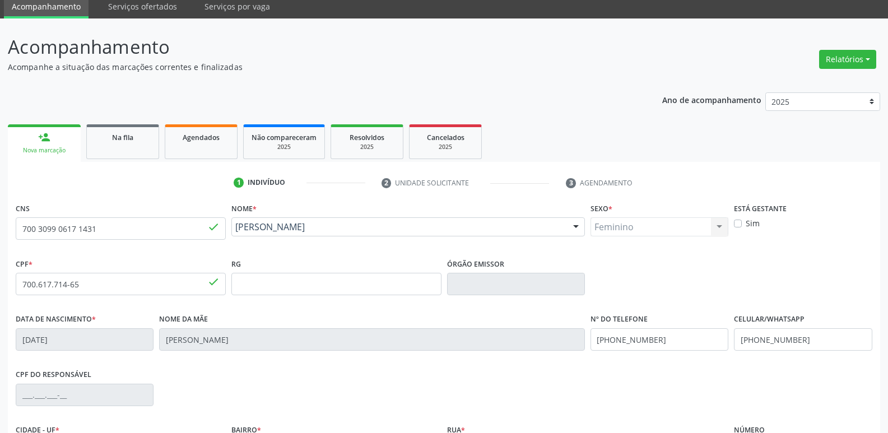
scroll to position [174, 0]
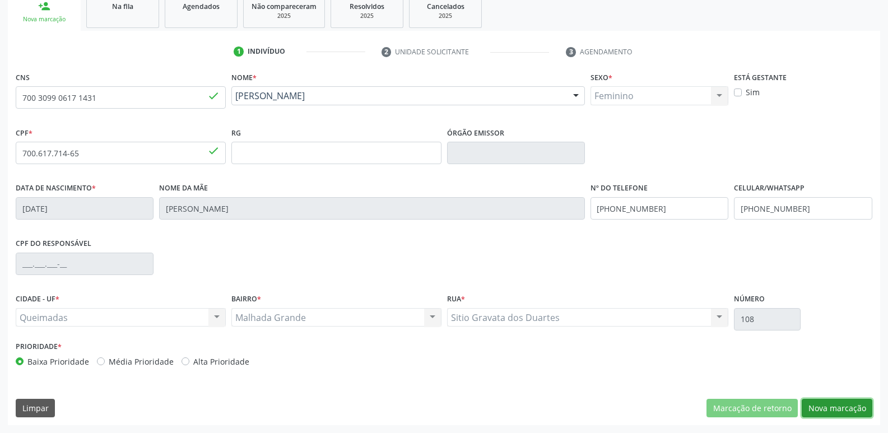
drag, startPoint x: 825, startPoint y: 407, endPoint x: 816, endPoint y: 406, distance: 8.6
click at [825, 407] on button "Nova marcação" at bounding box center [837, 408] width 71 height 19
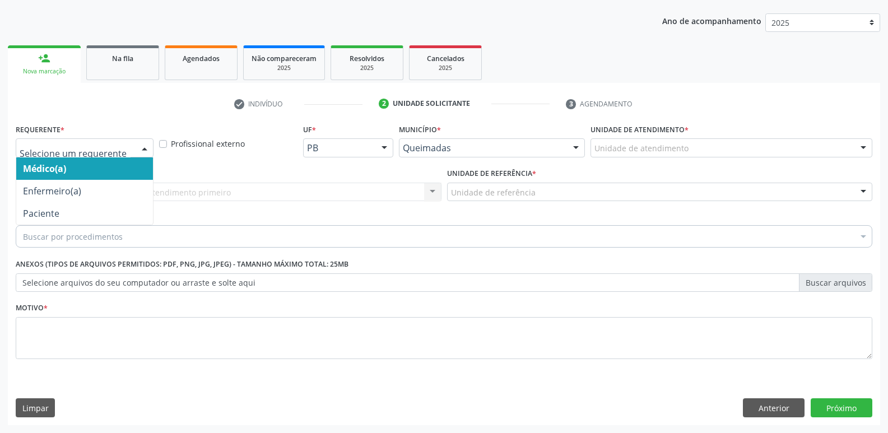
click at [136, 139] on div at bounding box center [85, 147] width 138 height 19
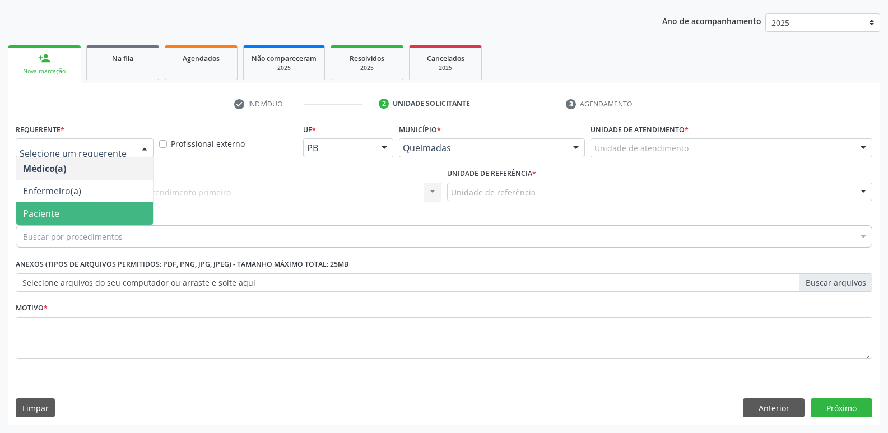
click at [101, 214] on span "Paciente" at bounding box center [84, 213] width 137 height 22
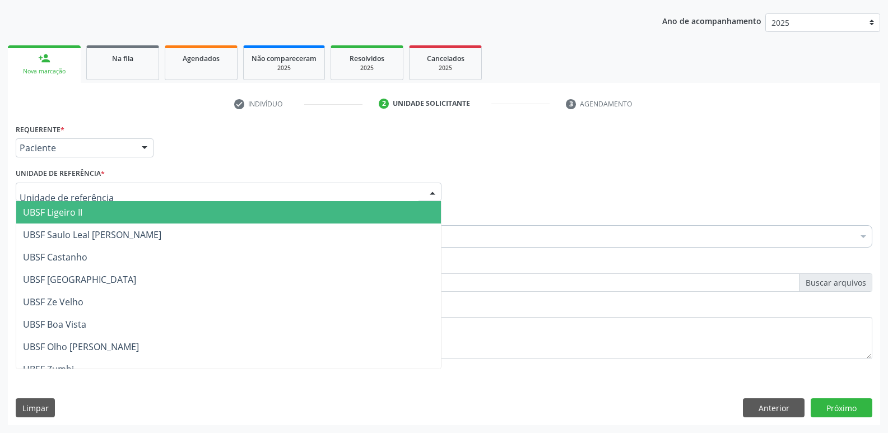
click at [187, 185] on div at bounding box center [229, 192] width 426 height 19
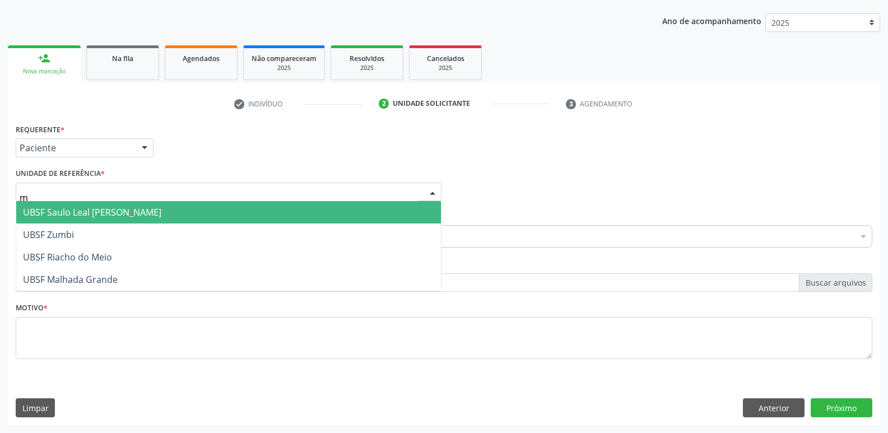
type input "ma"
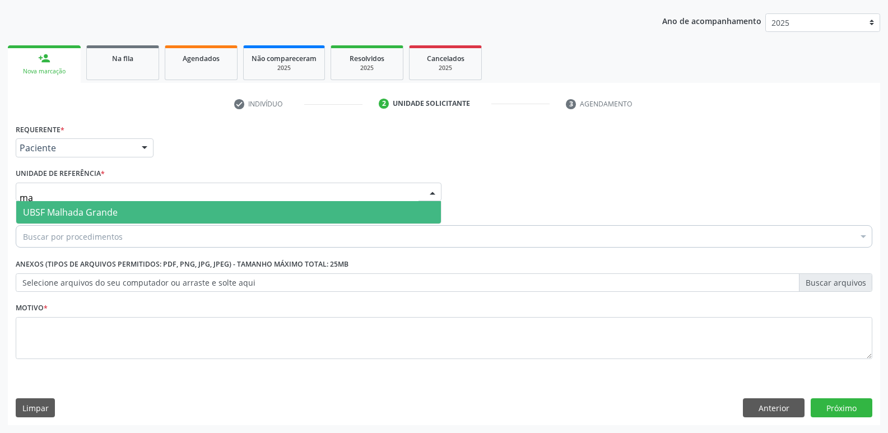
click at [137, 216] on span "UBSF Malhada Grande" at bounding box center [228, 212] width 425 height 22
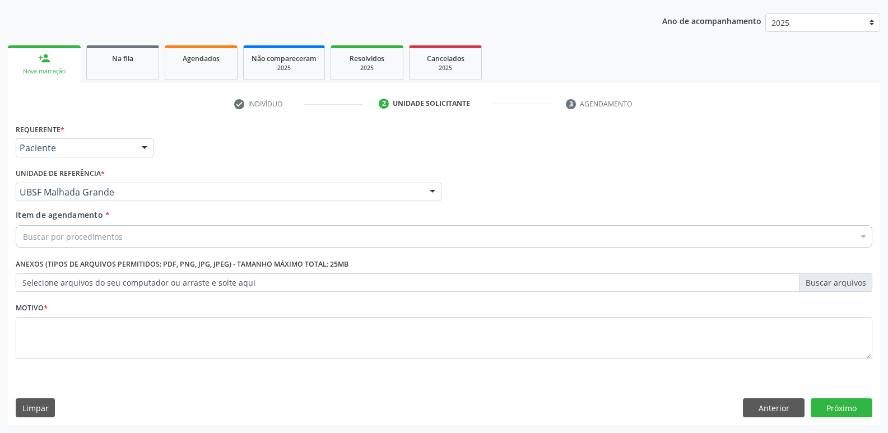
click at [146, 234] on div "Buscar por procedimentos" at bounding box center [444, 236] width 857 height 22
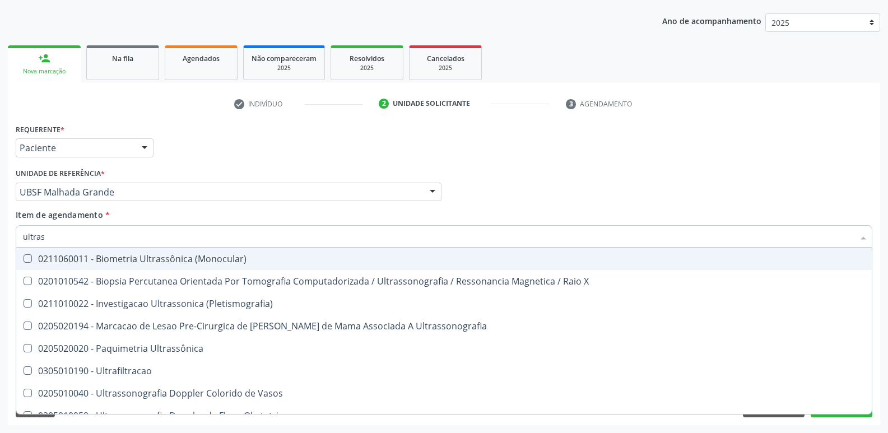
type input "ultrass"
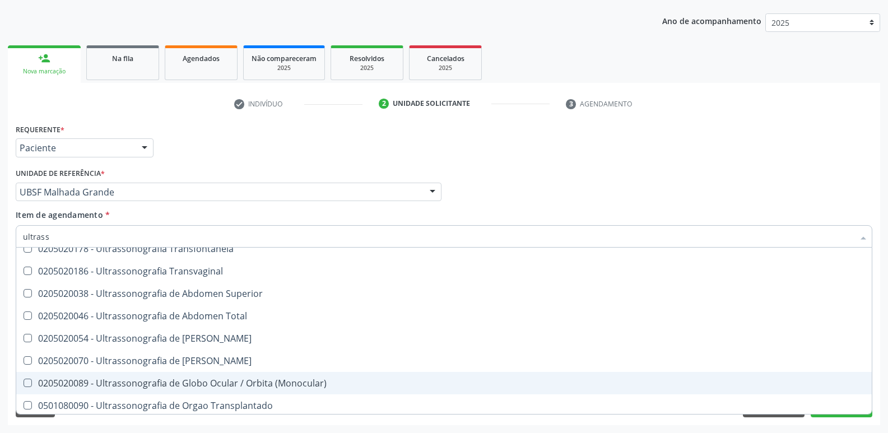
scroll to position [237, 0]
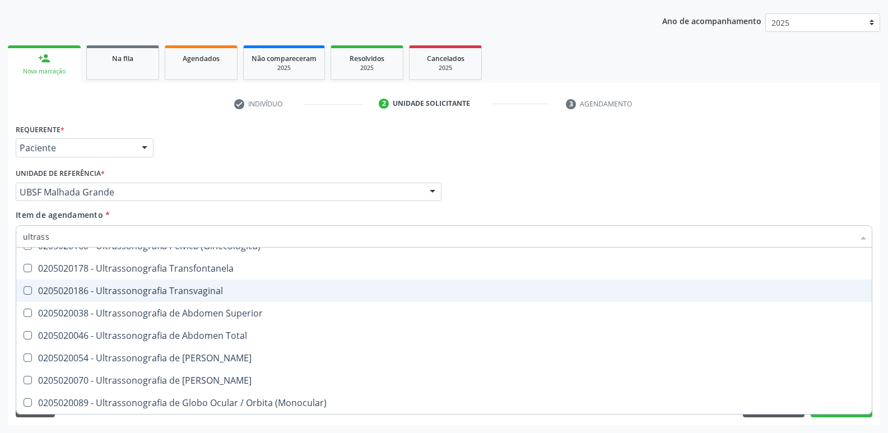
click at [218, 291] on div "0205020186 - Ultrassonografia Transvaginal" at bounding box center [444, 290] width 842 height 9
checkbox Transvaginal "true"
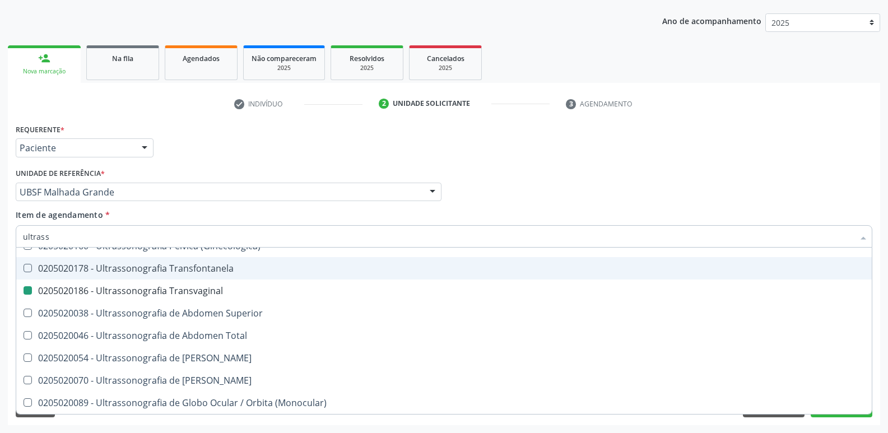
click at [231, 162] on div "Requerente * Paciente Médico(a) Enfermeiro(a) Paciente Nenhum resultado encontr…" at bounding box center [444, 143] width 862 height 44
checkbox X "true"
checkbox Transvaginal "false"
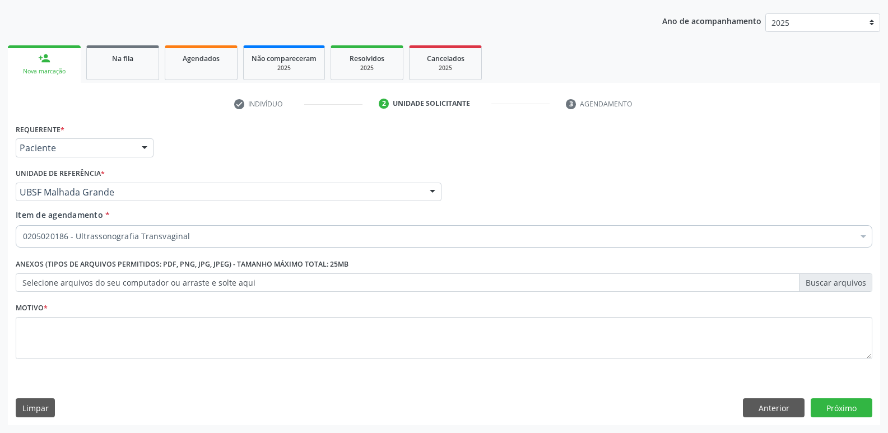
scroll to position [0, 0]
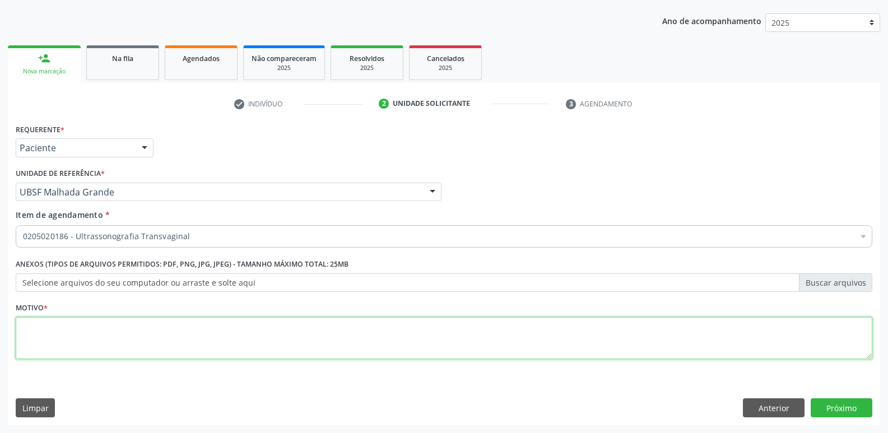
click at [136, 347] on textarea at bounding box center [444, 338] width 857 height 43
paste textarea "AVALIAÇÃO"
type textarea "AVALIAÇÃO"
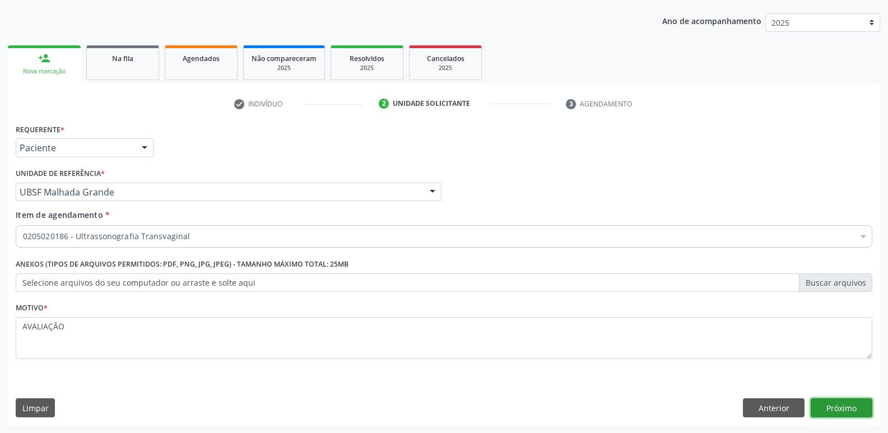
click at [835, 398] on button "Próximo" at bounding box center [842, 407] width 62 height 19
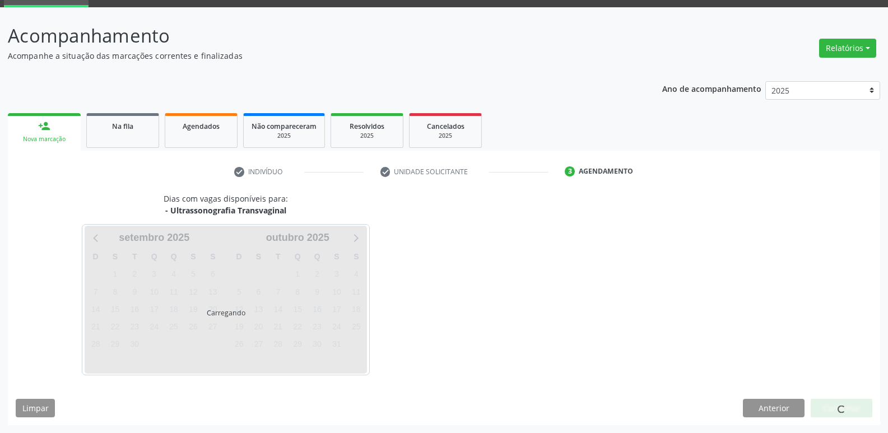
scroll to position [54, 0]
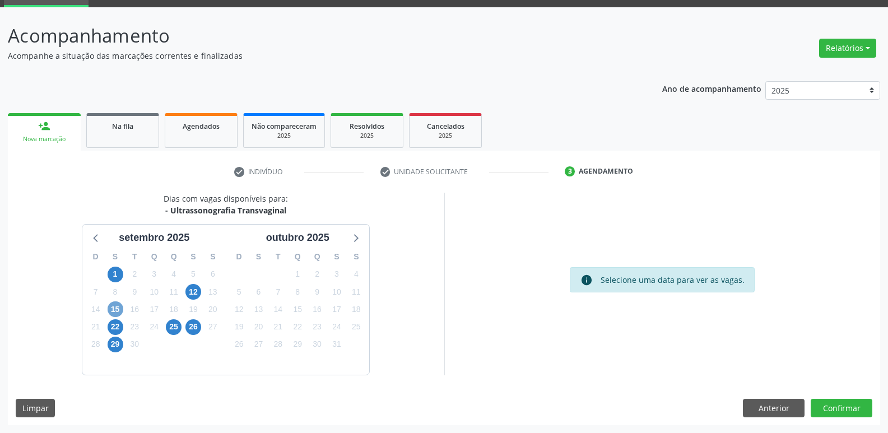
click at [119, 310] on span "15" at bounding box center [116, 309] width 16 height 16
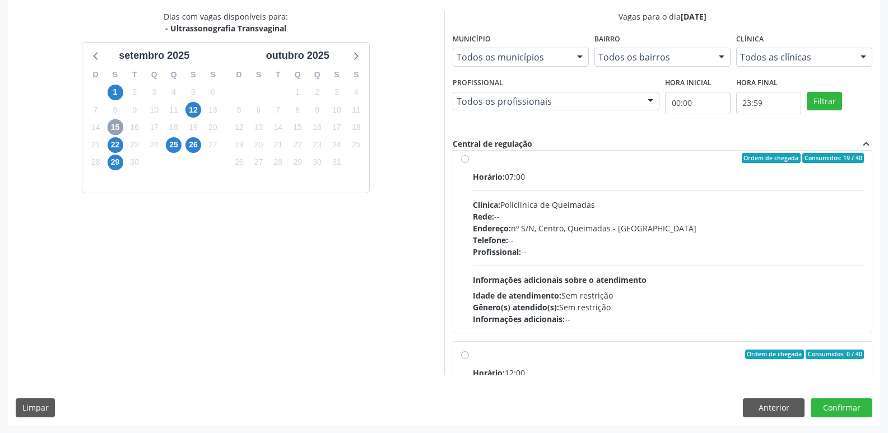
scroll to position [0, 0]
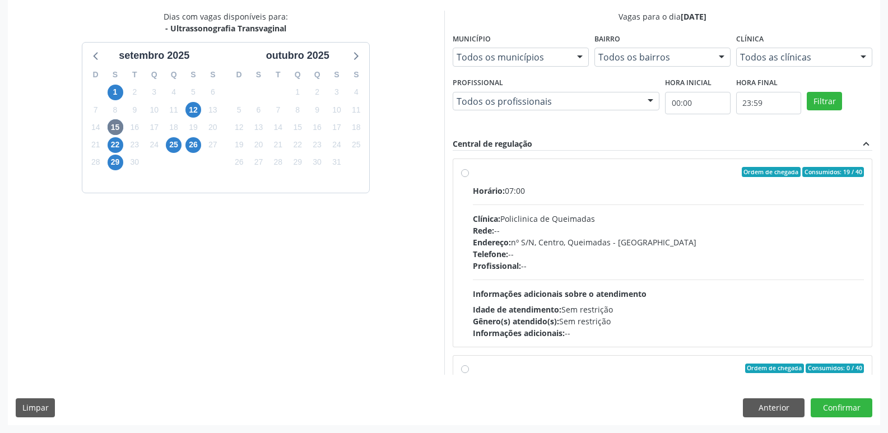
click at [730, 270] on div "Profissional: --" at bounding box center [669, 266] width 392 height 12
click at [469, 177] on input "Ordem de chegada Consumidos: 19 / 40 Horário: 07:00 Clínica: Policlinica de Que…" at bounding box center [465, 172] width 8 height 10
radio input "true"
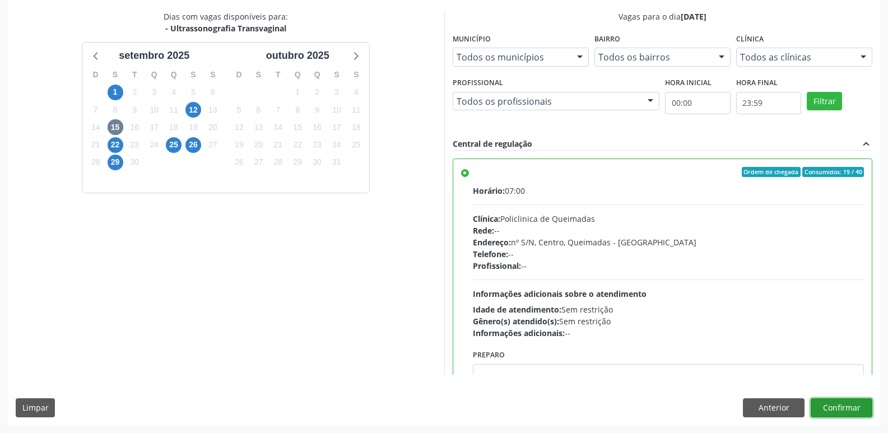
click at [822, 407] on button "Confirmar" at bounding box center [842, 407] width 62 height 19
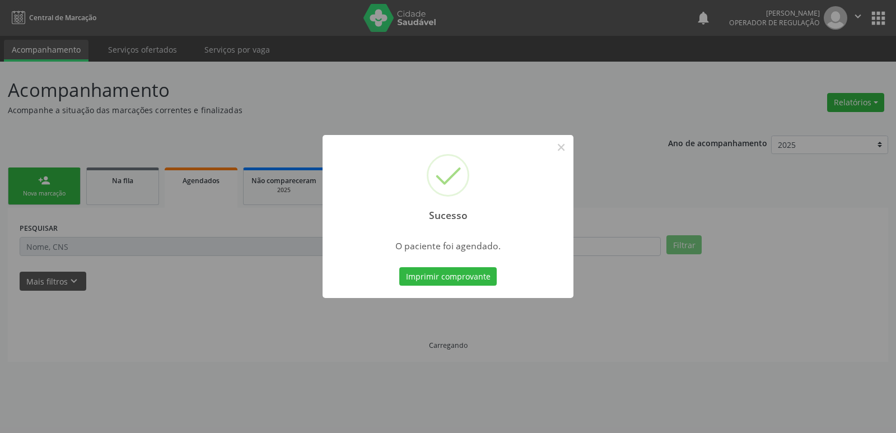
click at [399, 267] on button "Imprimir comprovante" at bounding box center [447, 276] width 97 height 19
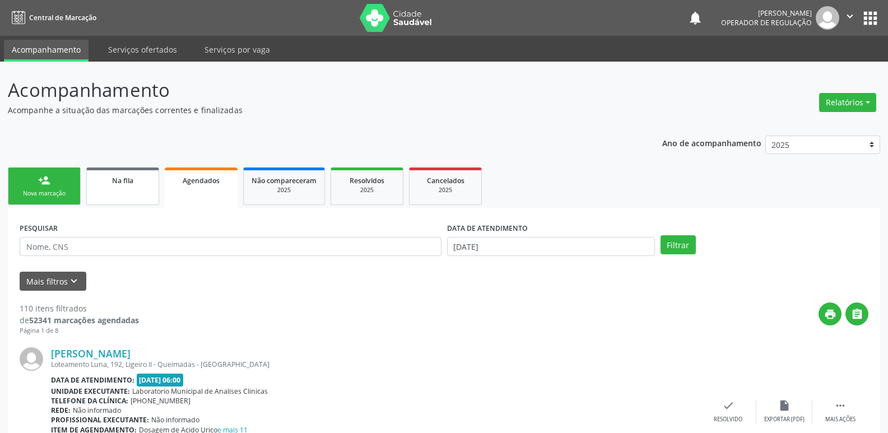
click at [151, 190] on link "Na fila" at bounding box center [122, 187] width 73 height 38
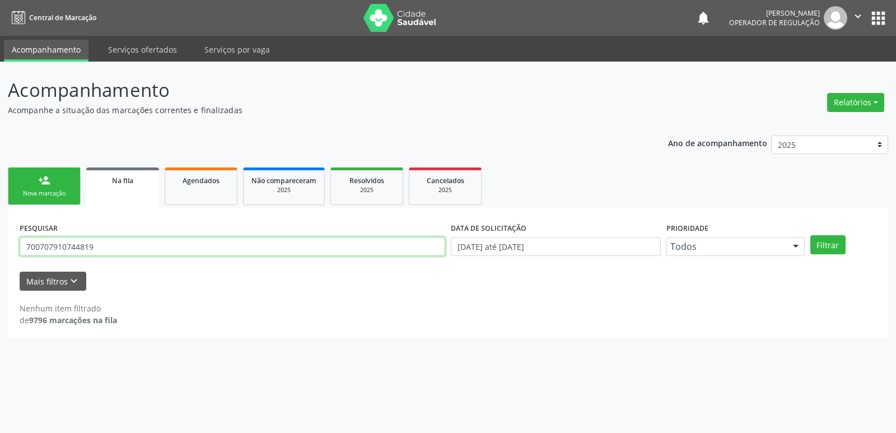
drag, startPoint x: 114, startPoint y: 239, endPoint x: 0, endPoint y: 234, distance: 113.9
click at [0, 234] on div "Acompanhamento Acompanhe a situação das marcações correntes e finalizadas Relat…" at bounding box center [448, 247] width 896 height 371
type input "705001626406656"
click at [811, 235] on button "Filtrar" at bounding box center [828, 244] width 35 height 19
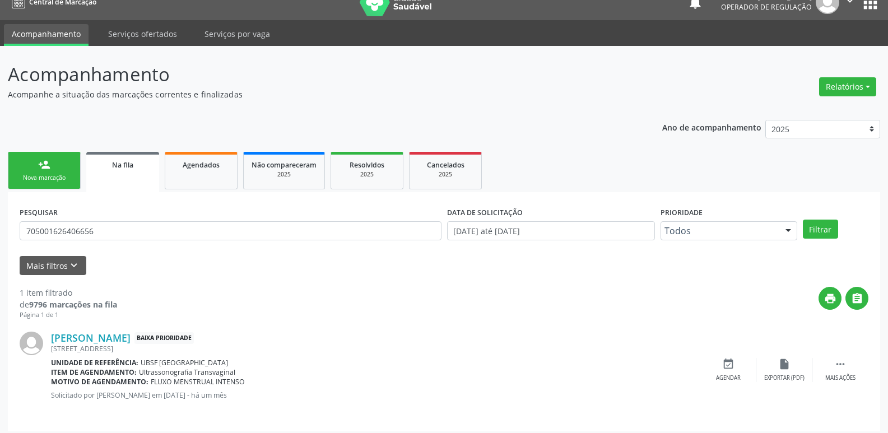
scroll to position [22, 0]
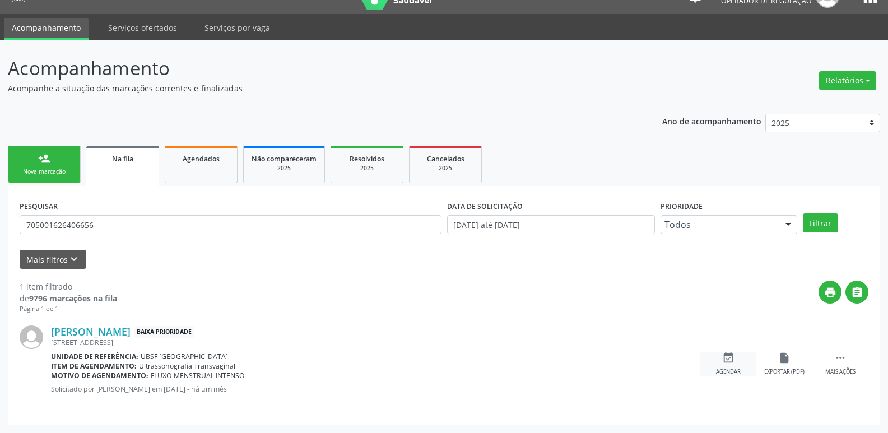
click at [726, 368] on div "Agendar" at bounding box center [728, 372] width 25 height 8
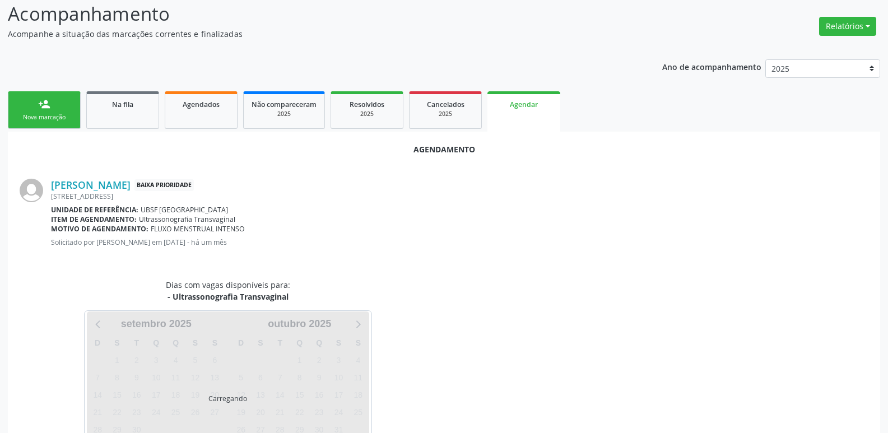
scroll to position [124, 0]
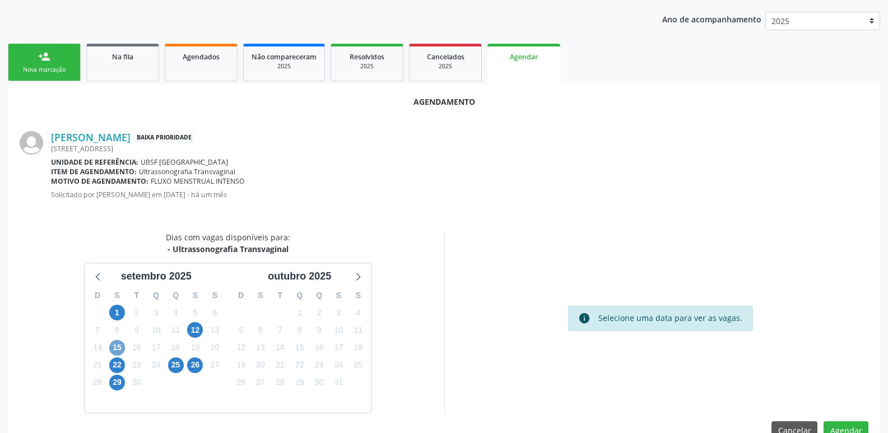
click at [116, 348] on span "15" at bounding box center [117, 348] width 16 height 16
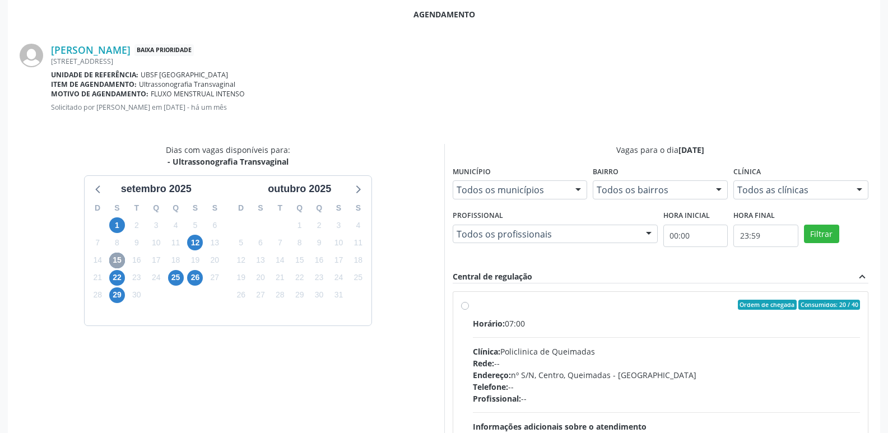
scroll to position [332, 0]
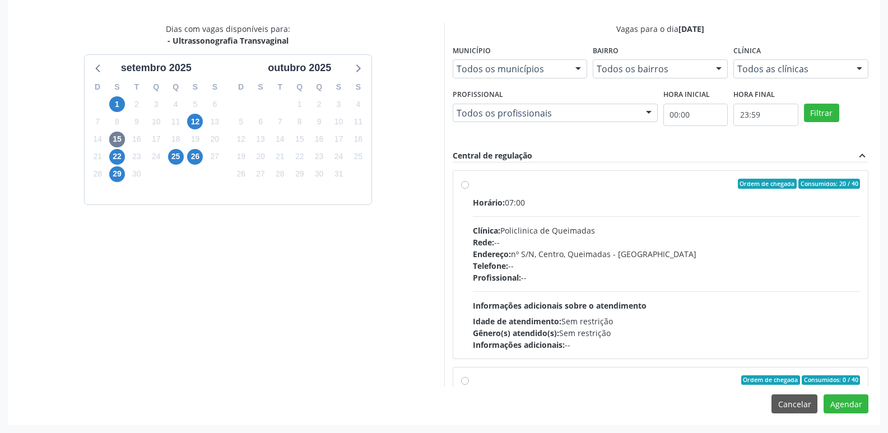
click at [812, 308] on div "Horário: 07:00 Clínica: Policlinica de Queimadas Rede: -- Endereço: nº S/N, Cen…" at bounding box center [667, 274] width 388 height 154
click at [469, 189] on input "Ordem de chegada Consumidos: 20 / 40 Horário: 07:00 Clínica: Policlinica de Que…" at bounding box center [465, 184] width 8 height 10
radio input "true"
click at [847, 399] on button "Agendar" at bounding box center [846, 403] width 45 height 19
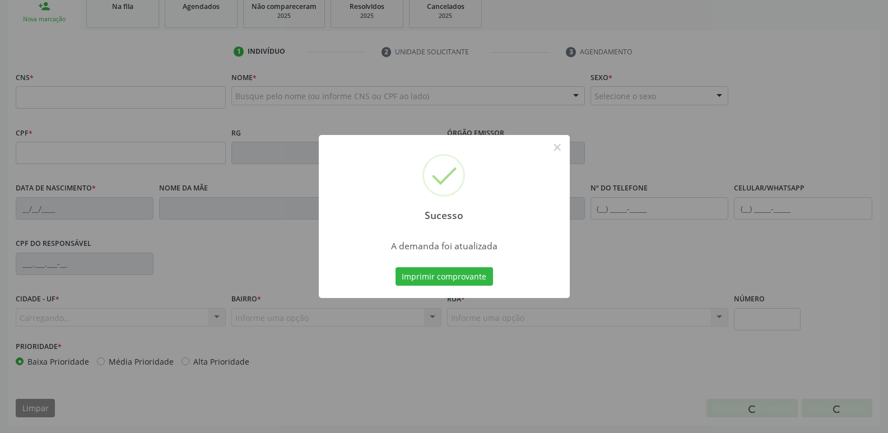
scroll to position [174, 0]
click at [396, 267] on button "Imprimir comprovante" at bounding box center [444, 276] width 97 height 19
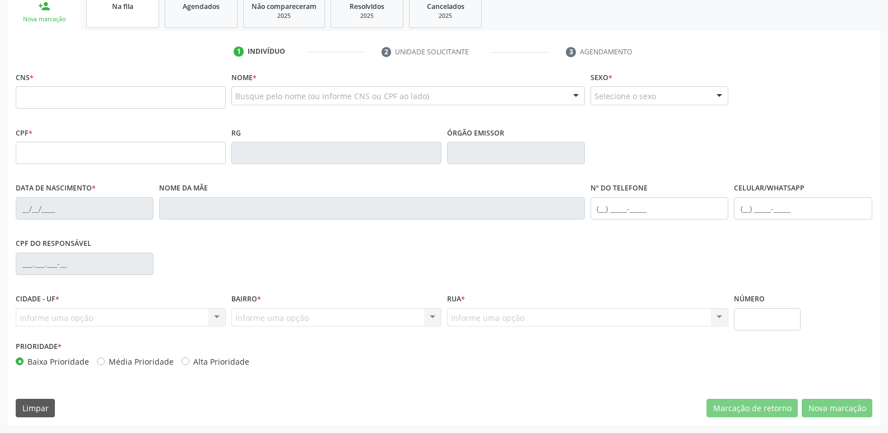
click at [114, 26] on link "Na fila" at bounding box center [122, 10] width 73 height 35
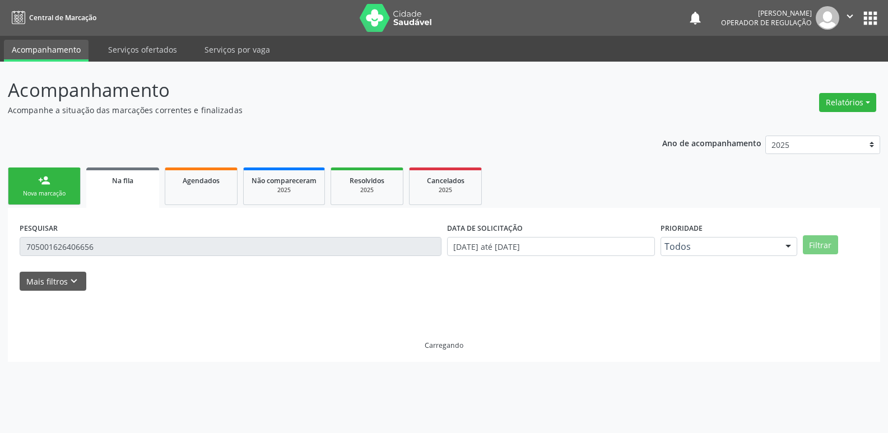
scroll to position [0, 0]
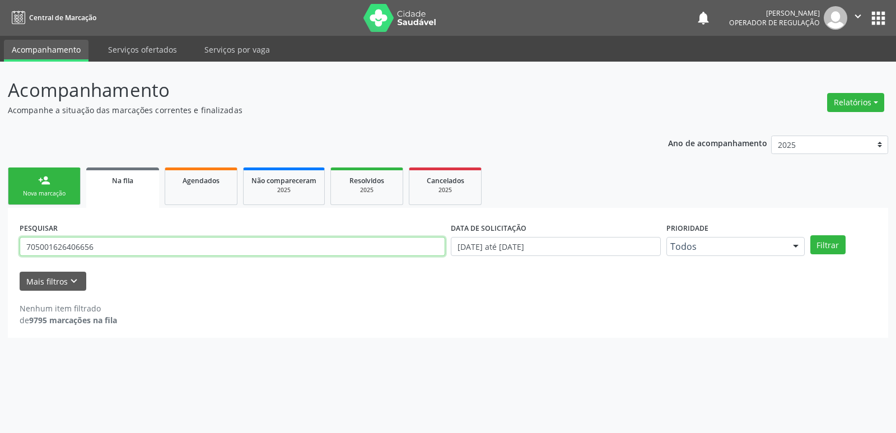
drag, startPoint x: 118, startPoint y: 247, endPoint x: 0, endPoint y: 248, distance: 118.2
click at [0, 248] on div "Acompanhamento Acompanhe a situação das marcações correntes e finalizadas Relat…" at bounding box center [448, 247] width 896 height 371
type input "704202748675385"
click at [811, 235] on button "Filtrar" at bounding box center [828, 244] width 35 height 19
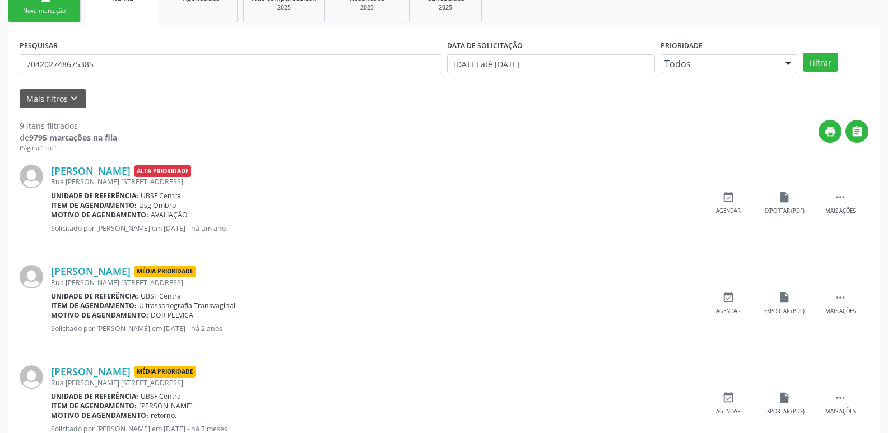
scroll to position [224, 0]
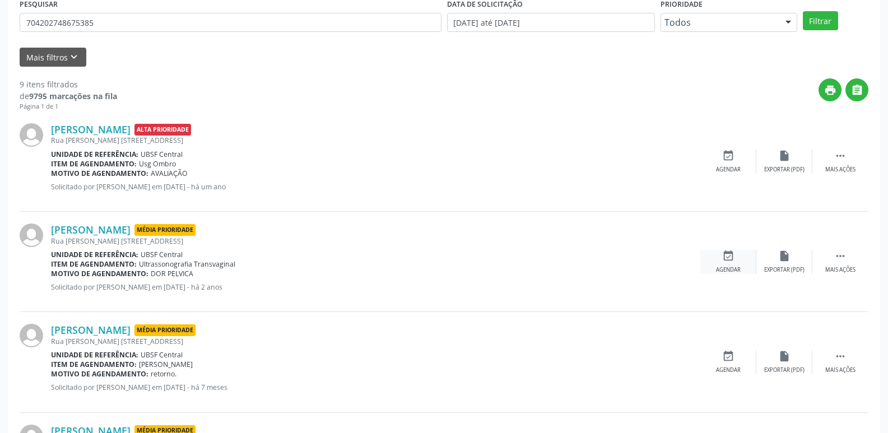
click at [727, 262] on icon "event_available" at bounding box center [728, 256] width 12 height 12
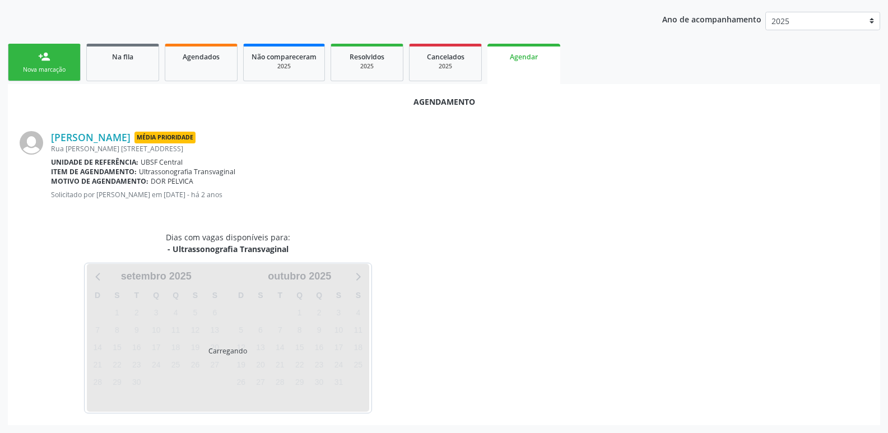
scroll to position [150, 0]
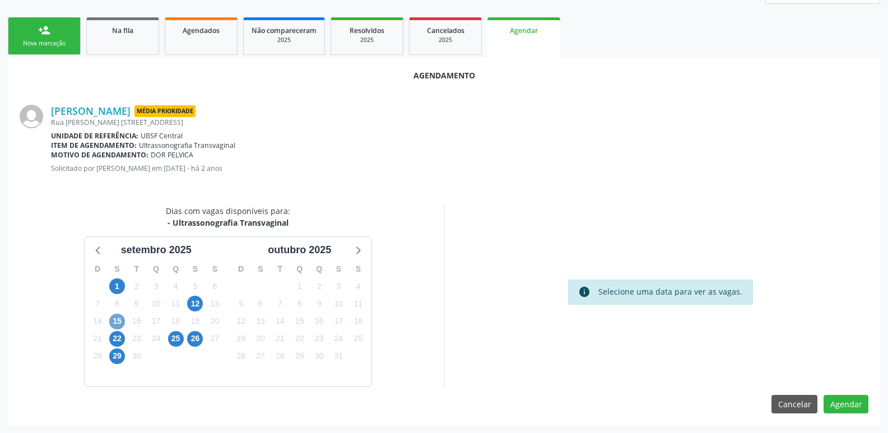
click at [121, 316] on span "15" at bounding box center [117, 322] width 16 height 16
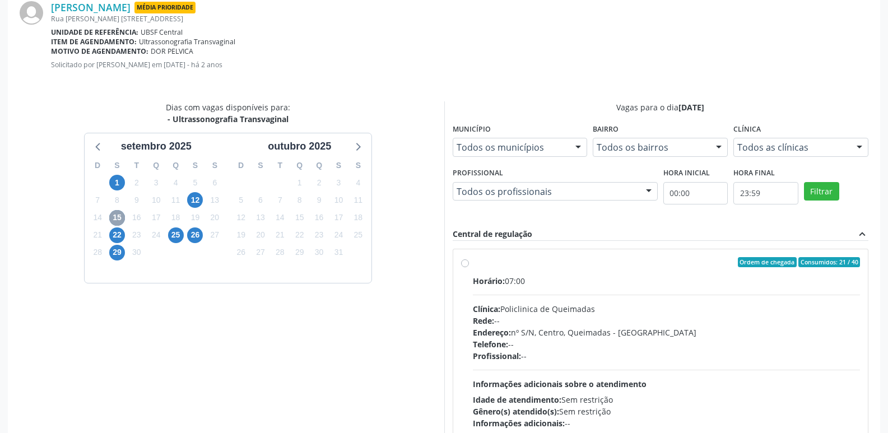
scroll to position [332, 0]
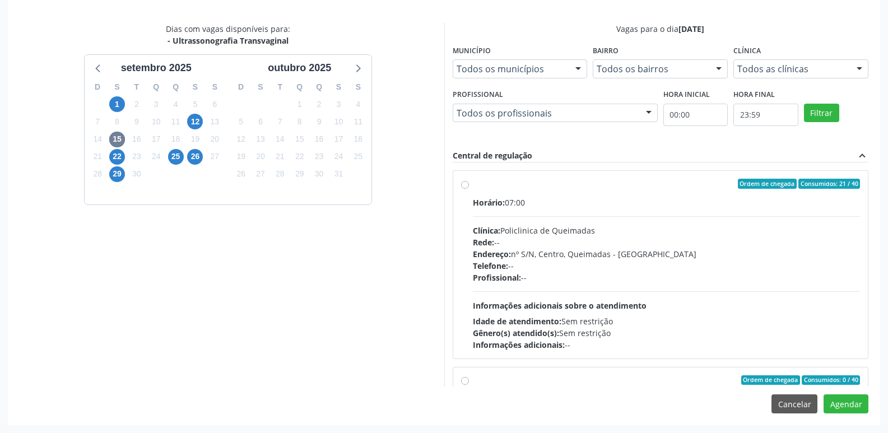
drag, startPoint x: 784, startPoint y: 295, endPoint x: 808, endPoint y: 336, distance: 47.2
click at [784, 296] on div "Horário: 07:00 Clínica: Policlinica de Queimadas Rede: -- Endereço: nº S/N, Cen…" at bounding box center [667, 274] width 388 height 154
click at [469, 189] on input "Ordem de chegada Consumidos: 21 / 40 Horário: 07:00 Clínica: Policlinica de Que…" at bounding box center [465, 184] width 8 height 10
radio input "true"
click at [867, 406] on button "Agendar" at bounding box center [846, 403] width 45 height 19
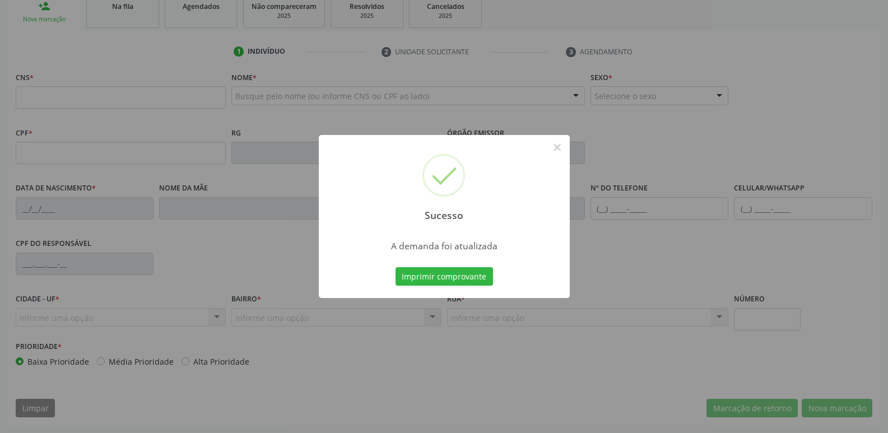
scroll to position [174, 0]
click at [396, 267] on button "Imprimir comprovante" at bounding box center [444, 276] width 97 height 19
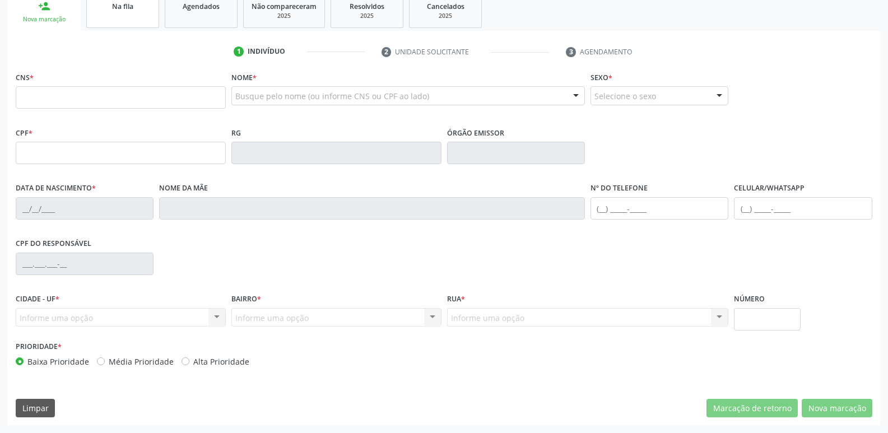
click at [103, 17] on link "Na fila" at bounding box center [122, 10] width 73 height 35
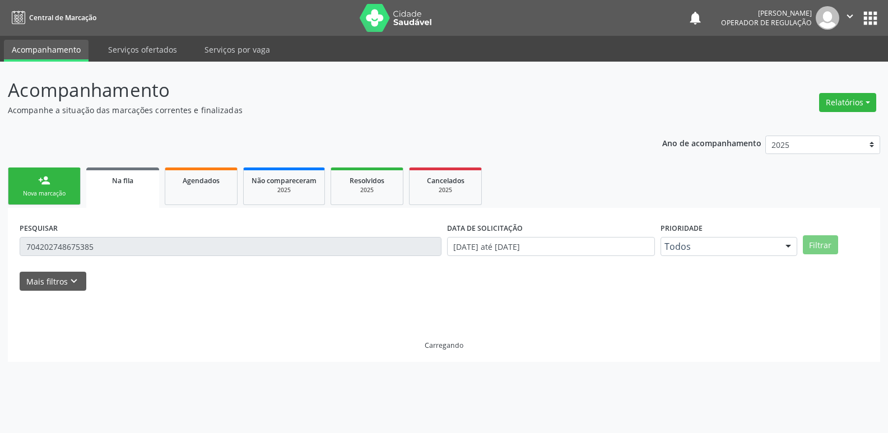
scroll to position [0, 0]
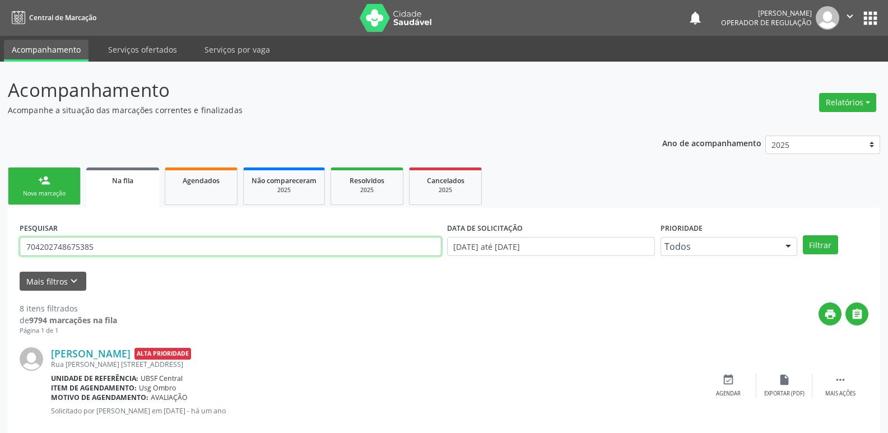
drag, startPoint x: 114, startPoint y: 252, endPoint x: 0, endPoint y: 166, distance: 142.4
type input "701003893517793"
click at [803, 235] on button "Filtrar" at bounding box center [820, 244] width 35 height 19
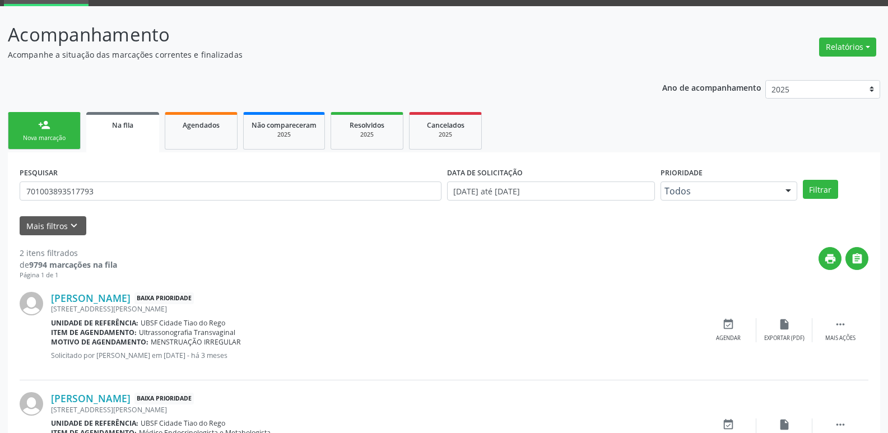
scroll to position [122, 0]
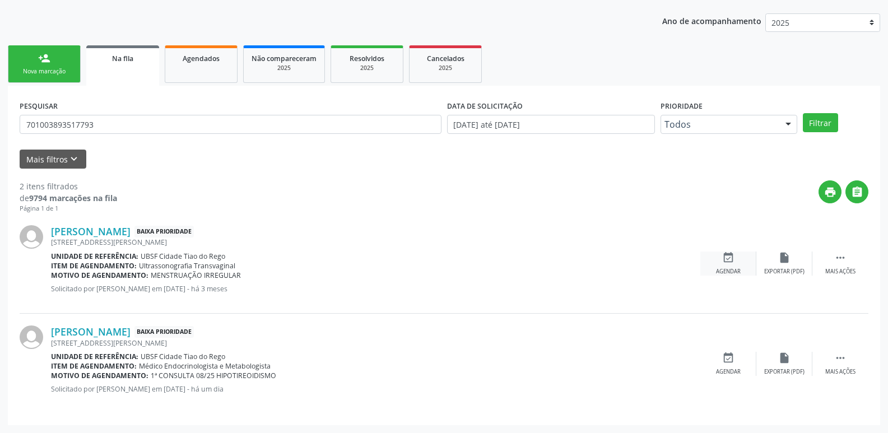
click at [729, 259] on icon "event_available" at bounding box center [728, 258] width 12 height 12
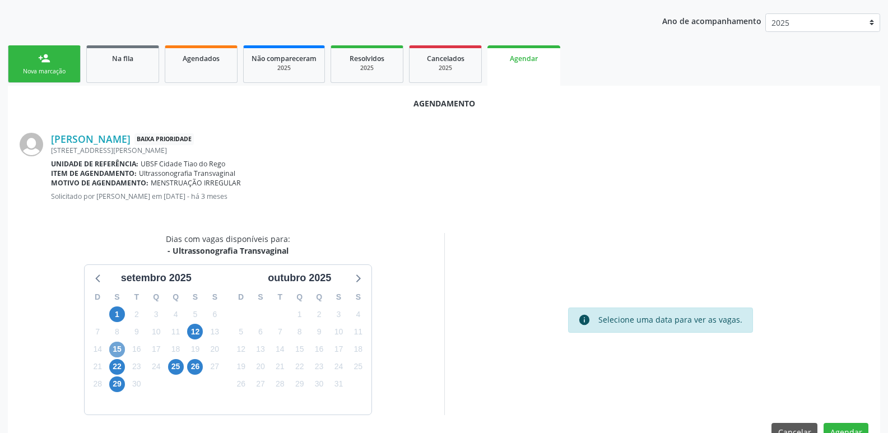
click at [123, 350] on span "15" at bounding box center [117, 350] width 16 height 16
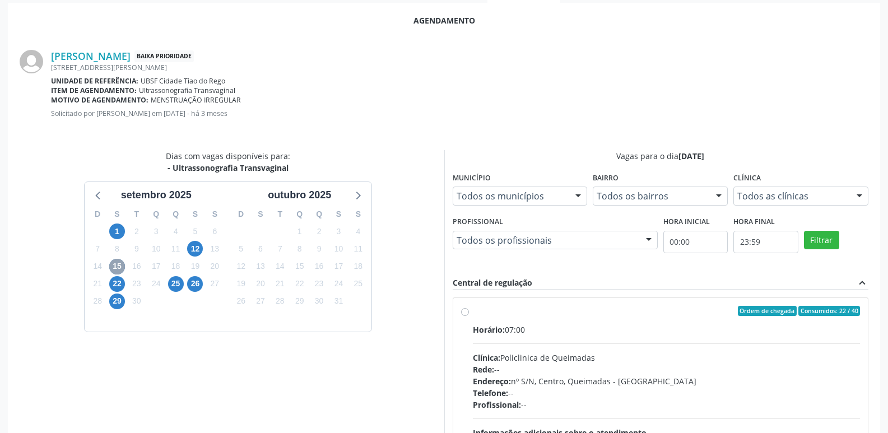
scroll to position [332, 0]
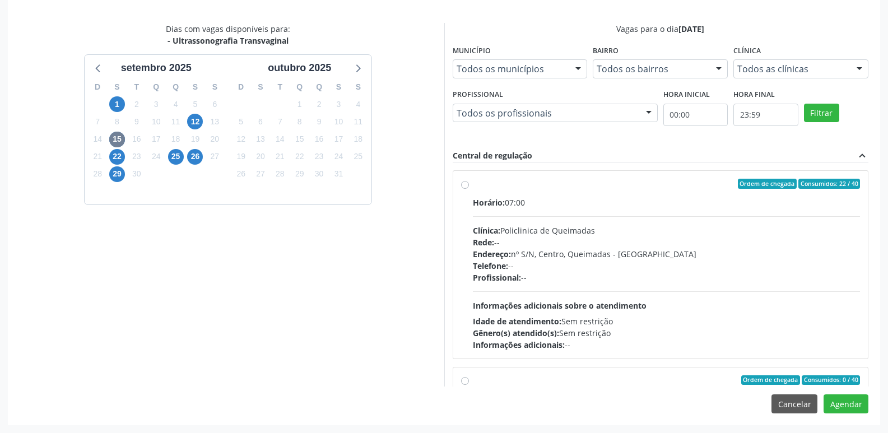
drag, startPoint x: 697, startPoint y: 289, endPoint x: 751, endPoint y: 331, distance: 68.7
click at [702, 293] on div "Horário: 07:00 Clínica: Policlinica de Queimadas Rede: -- Endereço: nº S/N, Cen…" at bounding box center [667, 274] width 388 height 154
radio input "true"
click at [859, 408] on button "Agendar" at bounding box center [846, 403] width 45 height 19
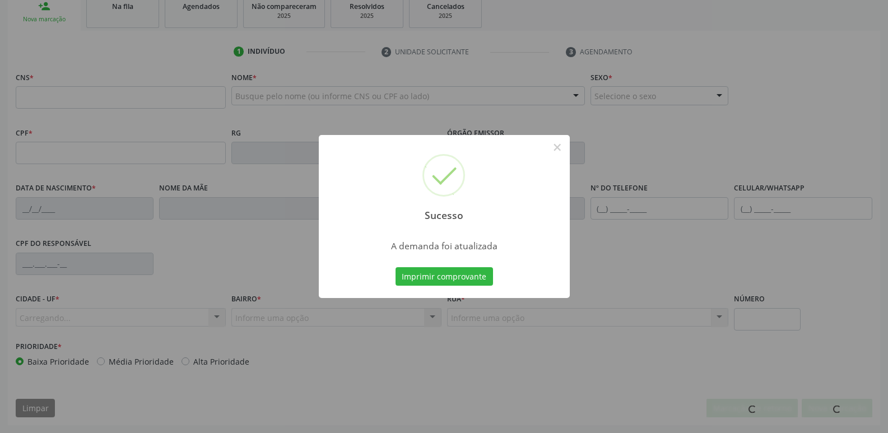
scroll to position [174, 0]
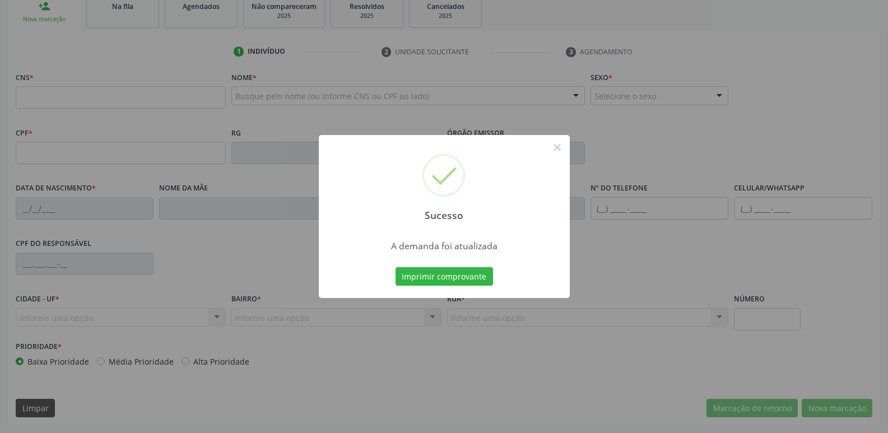
click at [396, 267] on button "Imprimir comprovante" at bounding box center [444, 276] width 97 height 19
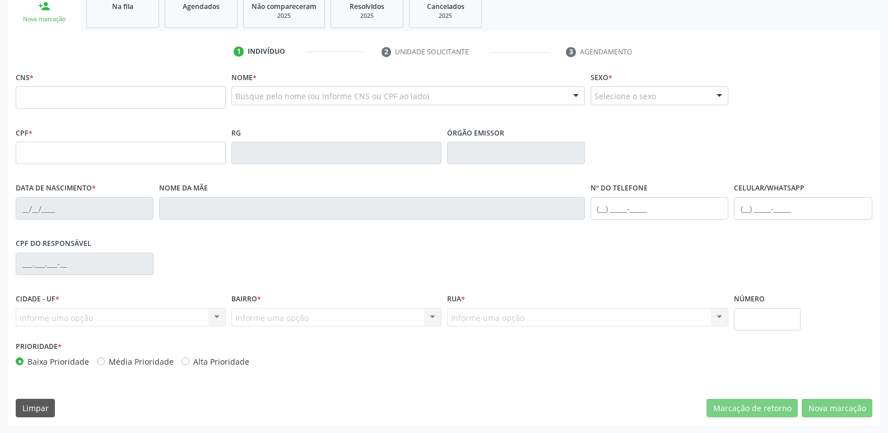
drag, startPoint x: 117, startPoint y: 21, endPoint x: 119, endPoint y: 164, distance: 142.9
click at [118, 20] on link "Na fila" at bounding box center [122, 10] width 73 height 35
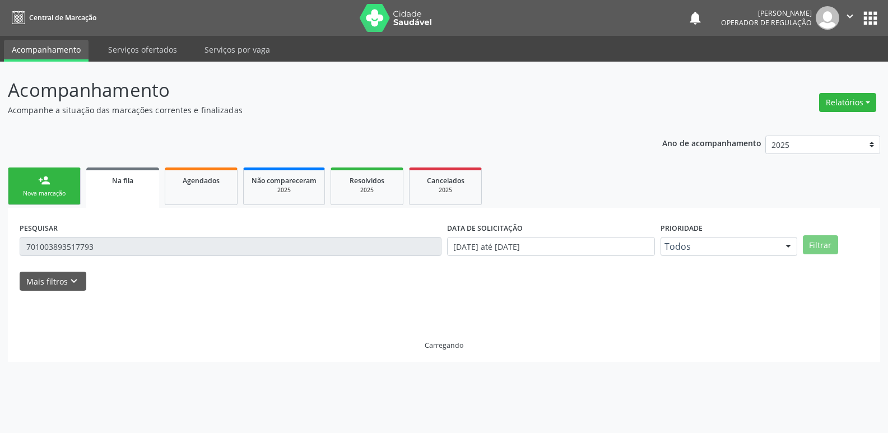
scroll to position [0, 0]
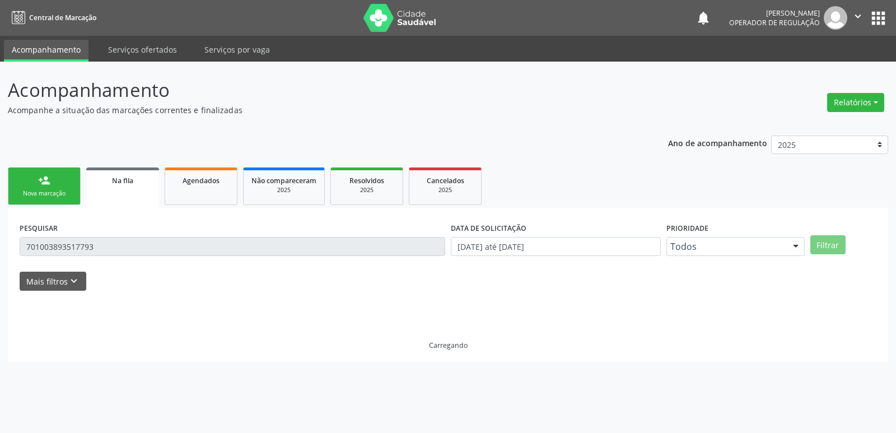
drag, startPoint x: 119, startPoint y: 232, endPoint x: 119, endPoint y: 243, distance: 11.2
click at [119, 232] on div "PESQUISAR 701003893517793" at bounding box center [232, 242] width 431 height 44
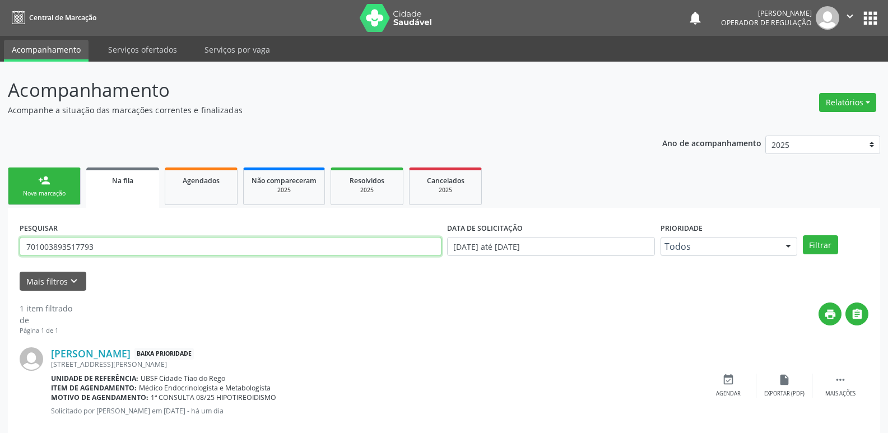
click at [119, 243] on input "701003893517793" at bounding box center [231, 246] width 422 height 19
type input "706409109217789"
click at [803, 235] on button "Filtrar" at bounding box center [820, 244] width 35 height 19
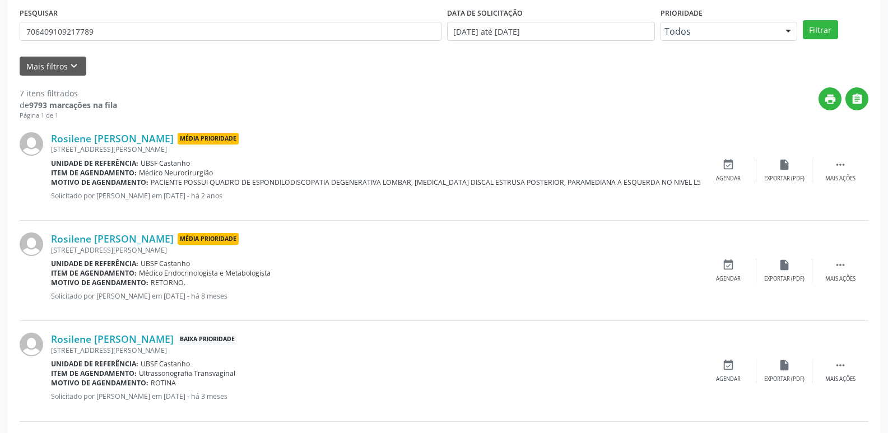
scroll to position [224, 0]
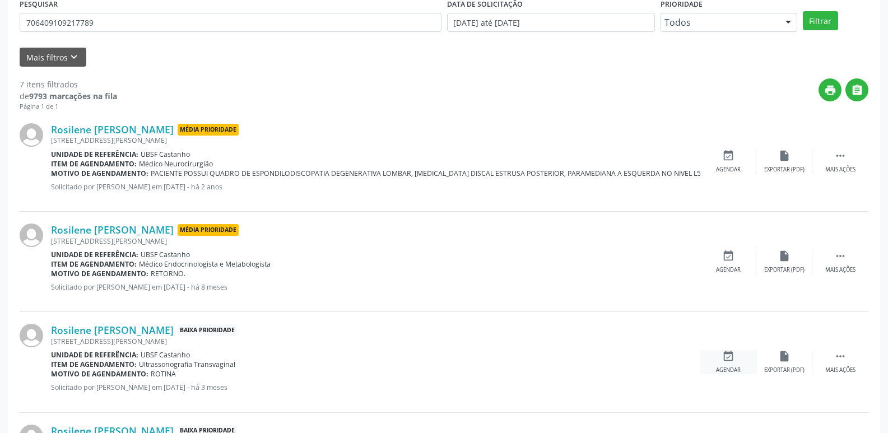
click at [729, 360] on icon "event_available" at bounding box center [728, 356] width 12 height 12
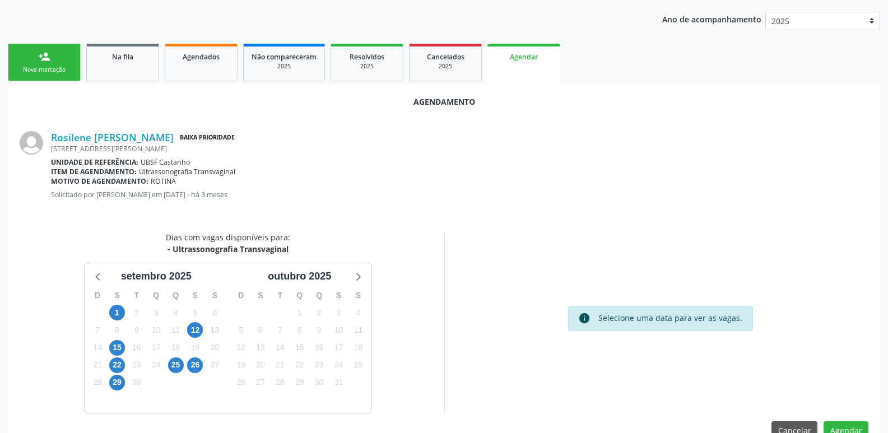
scroll to position [150, 0]
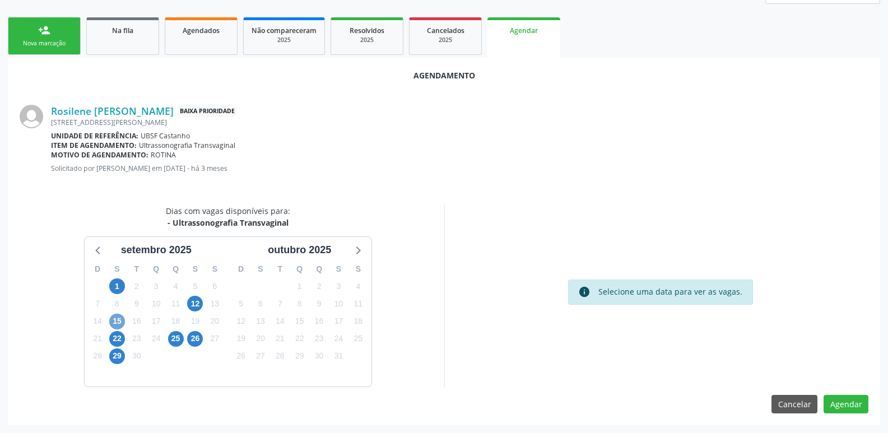
click at [114, 324] on span "15" at bounding box center [117, 322] width 16 height 16
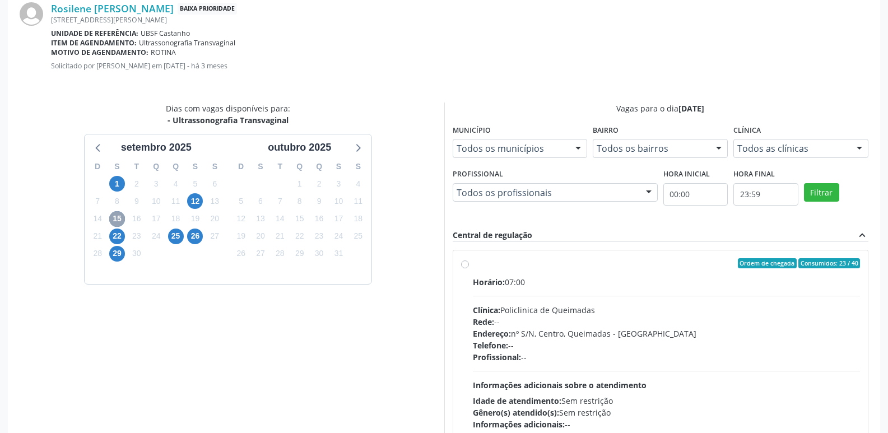
scroll to position [332, 0]
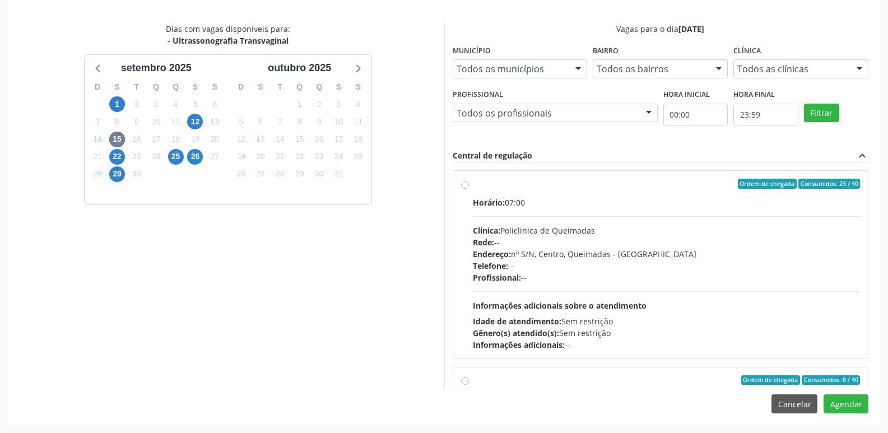
drag, startPoint x: 789, startPoint y: 308, endPoint x: 794, endPoint y: 310, distance: 6.0
click at [794, 310] on div "Horário: 07:00 Clínica: Policlinica de Queimadas Rede: -- Endereço: nº S/N, Cen…" at bounding box center [667, 274] width 388 height 154
click at [469, 189] on input "Ordem de chegada Consumidos: 23 / 40 Horário: 07:00 Clínica: Policlinica de Que…" at bounding box center [465, 184] width 8 height 10
radio input "true"
click at [828, 403] on button "Agendar" at bounding box center [846, 403] width 45 height 19
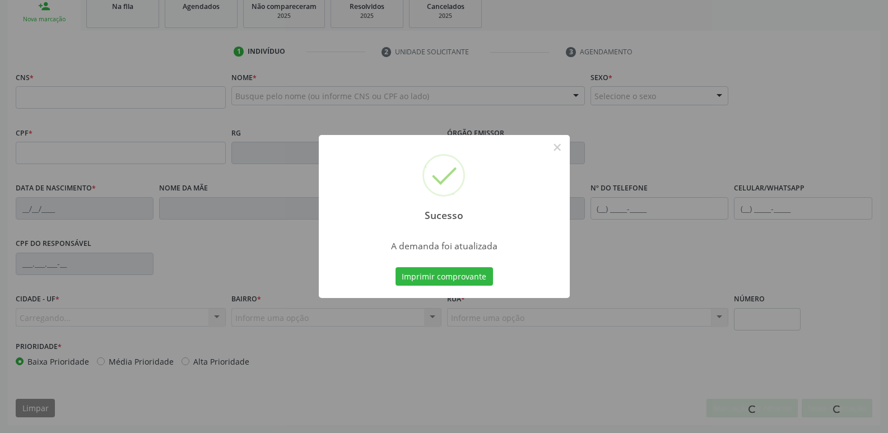
scroll to position [174, 0]
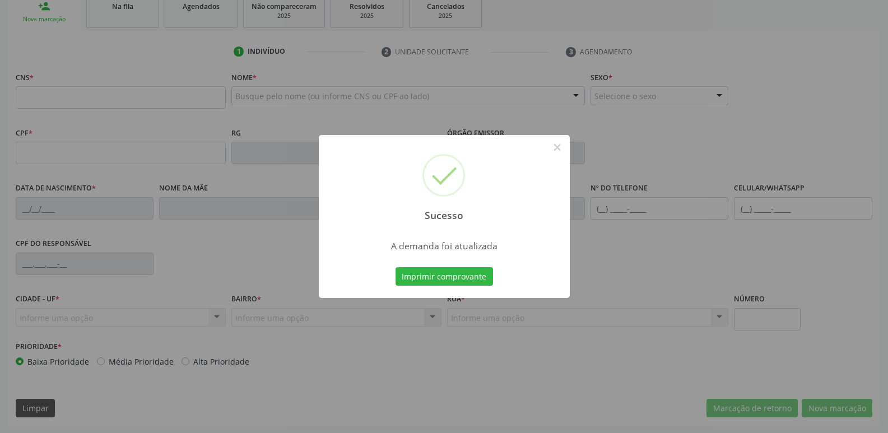
click at [396, 267] on button "Imprimir comprovante" at bounding box center [444, 276] width 97 height 19
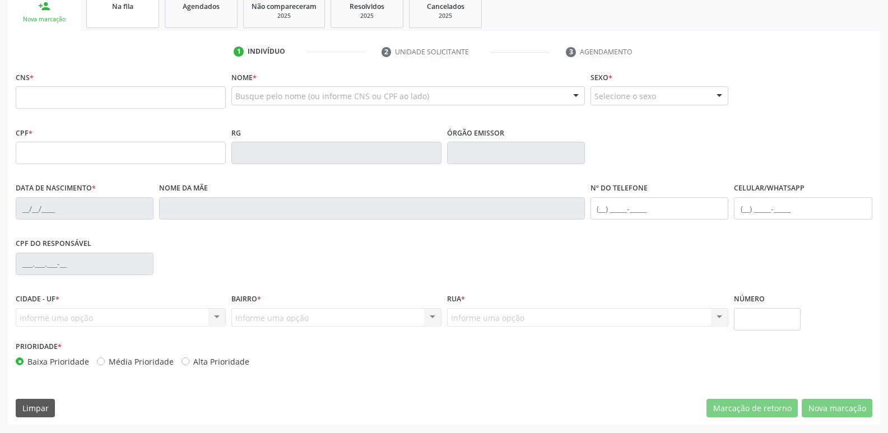
click at [131, 24] on link "Na fila" at bounding box center [122, 10] width 73 height 35
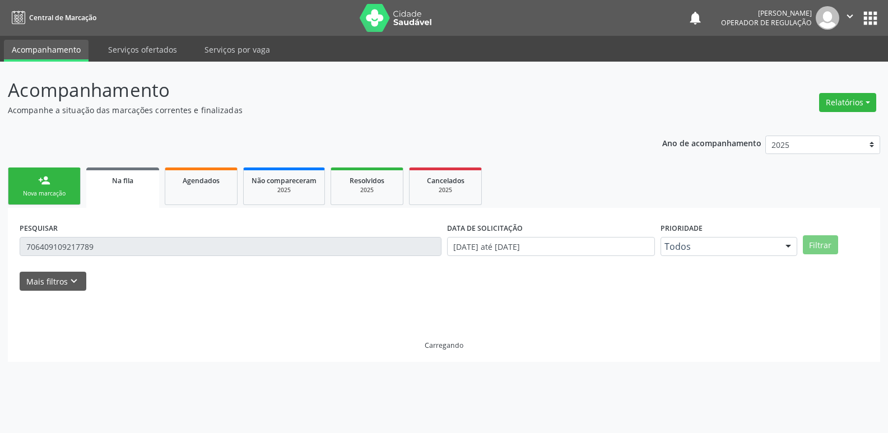
scroll to position [0, 0]
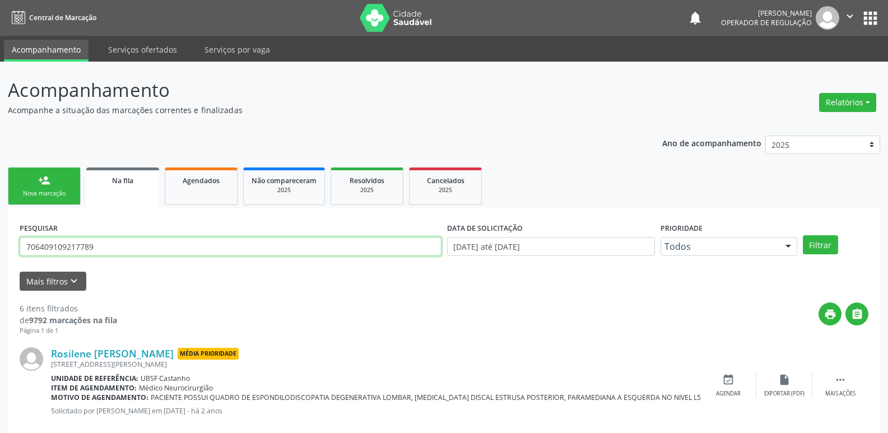
drag, startPoint x: 130, startPoint y: 251, endPoint x: 0, endPoint y: 238, distance: 130.7
click at [803, 235] on button "Filtrar" at bounding box center [820, 244] width 35 height 19
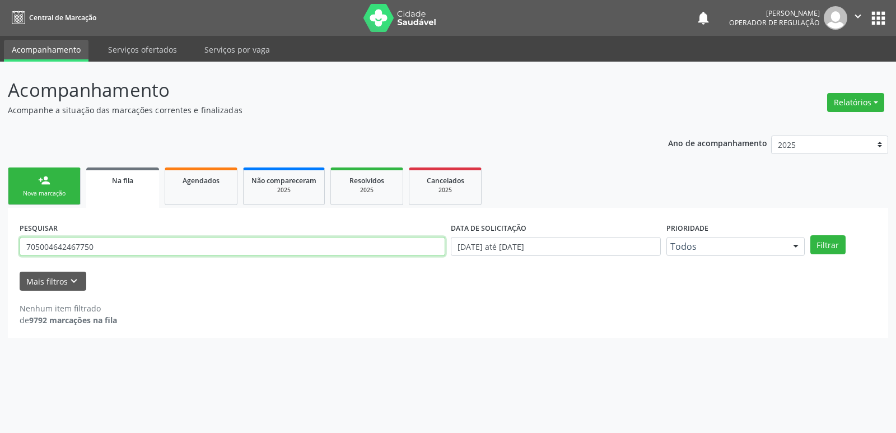
click at [67, 247] on input "705004642467750" at bounding box center [233, 246] width 426 height 19
click at [117, 242] on input "705004642467750" at bounding box center [233, 246] width 426 height 19
type input "705004642467756"
click at [811, 235] on button "Filtrar" at bounding box center [828, 244] width 35 height 19
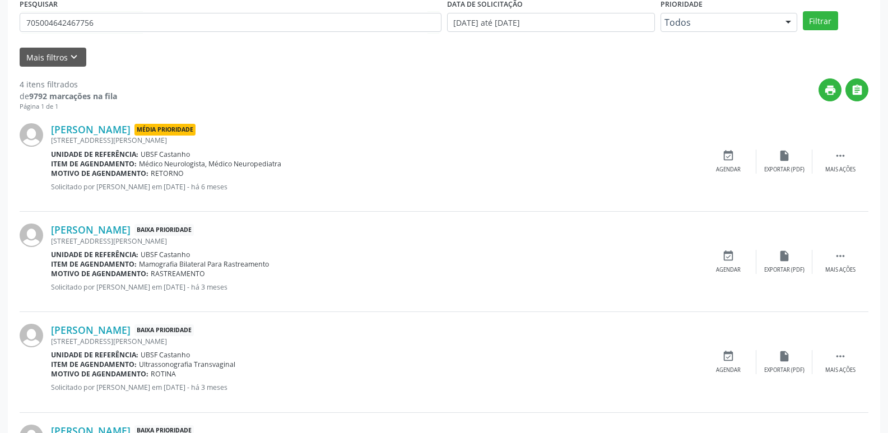
scroll to position [280, 0]
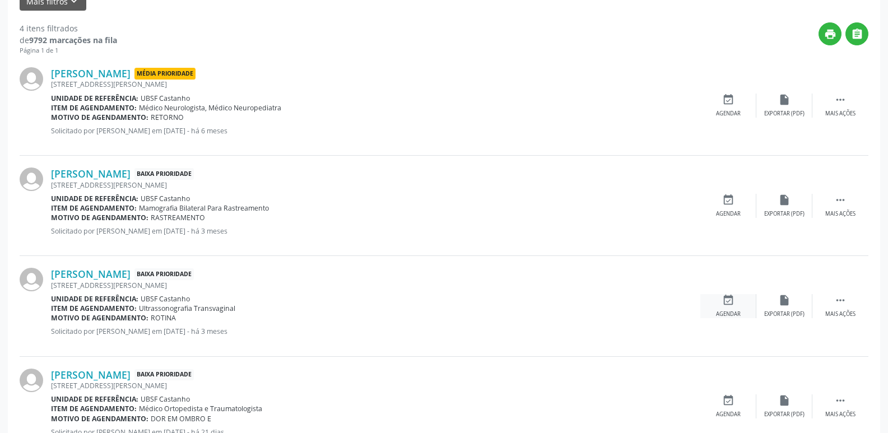
click at [741, 297] on div "event_available Agendar" at bounding box center [728, 306] width 56 height 24
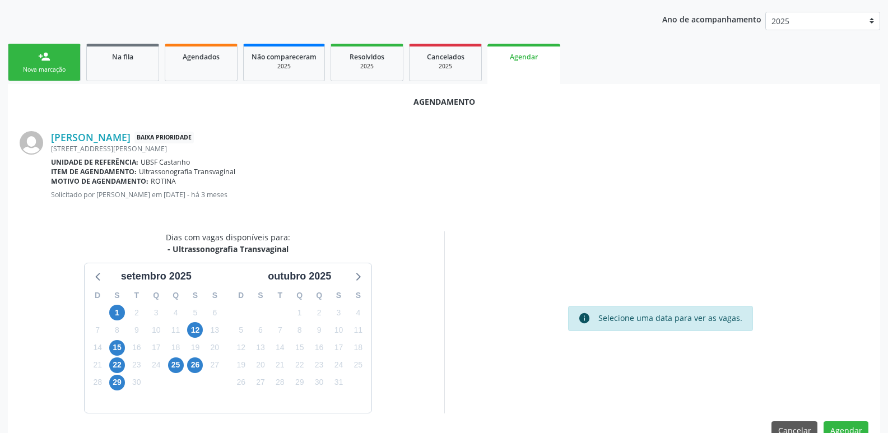
scroll to position [150, 0]
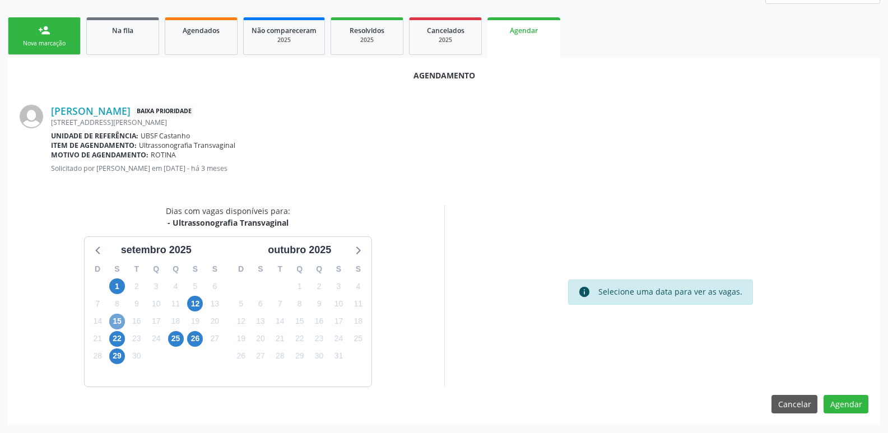
click at [121, 316] on span "15" at bounding box center [117, 322] width 16 height 16
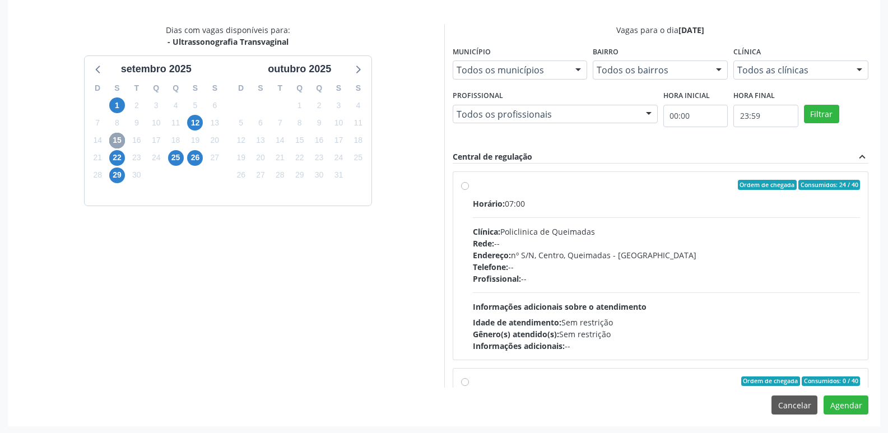
scroll to position [332, 0]
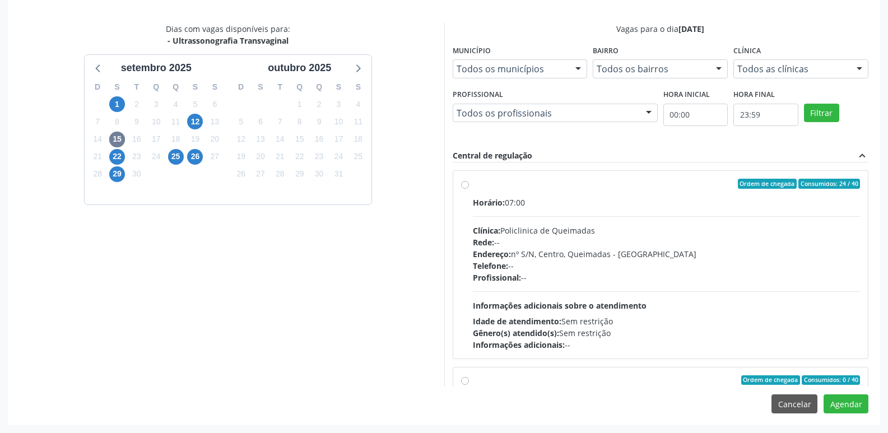
click at [690, 225] on div "Clínica: Policlinica de Queimadas" at bounding box center [667, 231] width 388 height 12
click at [469, 189] on input "Ordem de chegada Consumidos: 24 / 40 Horário: 07:00 Clínica: Policlinica de Que…" at bounding box center [465, 184] width 8 height 10
radio input "true"
click at [850, 404] on button "Agendar" at bounding box center [846, 403] width 45 height 19
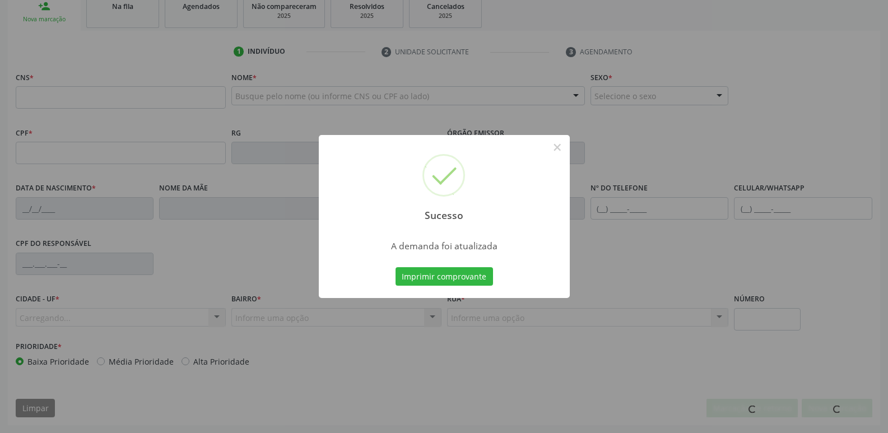
scroll to position [174, 0]
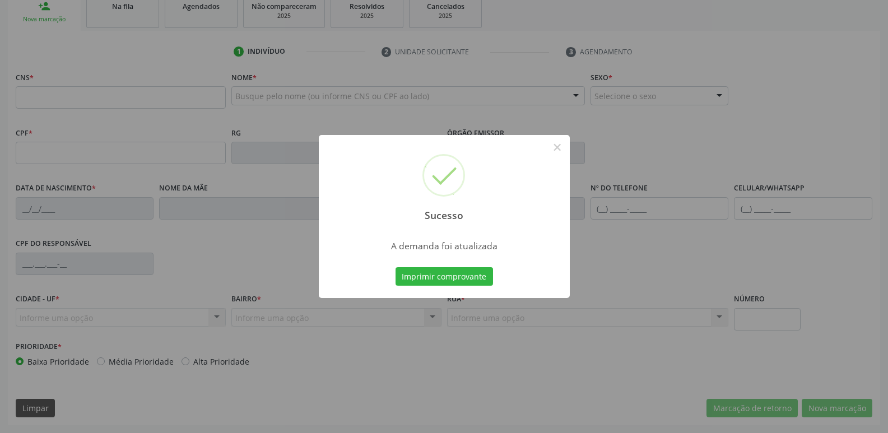
click at [396, 267] on button "Imprimir comprovante" at bounding box center [444, 276] width 97 height 19
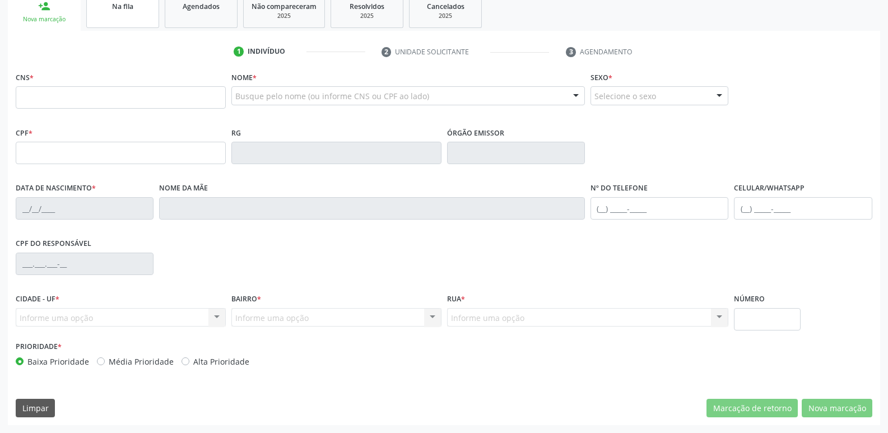
click at [142, 20] on link "Na fila" at bounding box center [122, 10] width 73 height 35
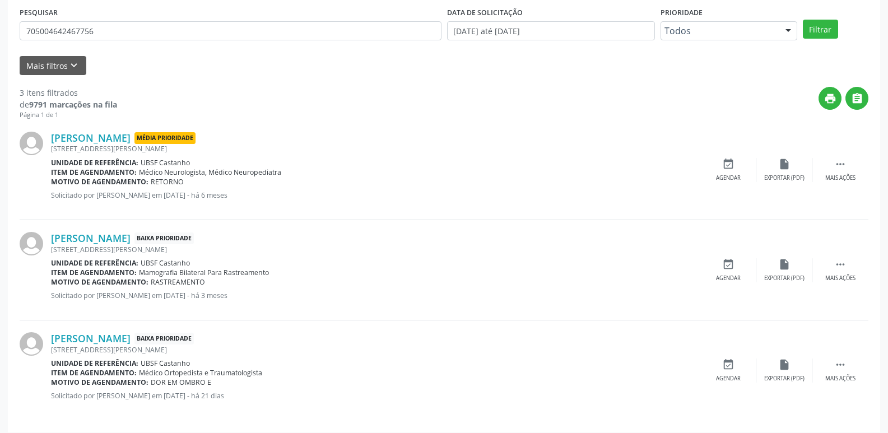
scroll to position [223, 0]
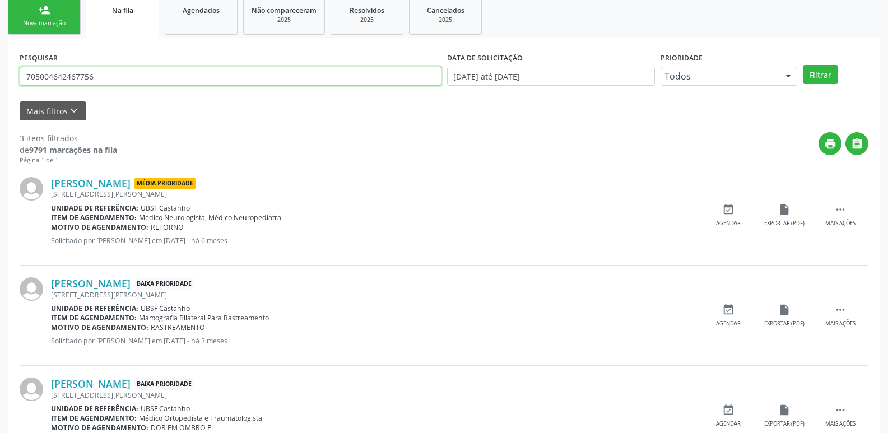
drag, startPoint x: 100, startPoint y: 22, endPoint x: 0, endPoint y: 0, distance: 102.2
click at [0, 1] on div "Acompanhamento Acompanhe a situação das marcações correntes e finalizadas Relat…" at bounding box center [444, 188] width 888 height 594
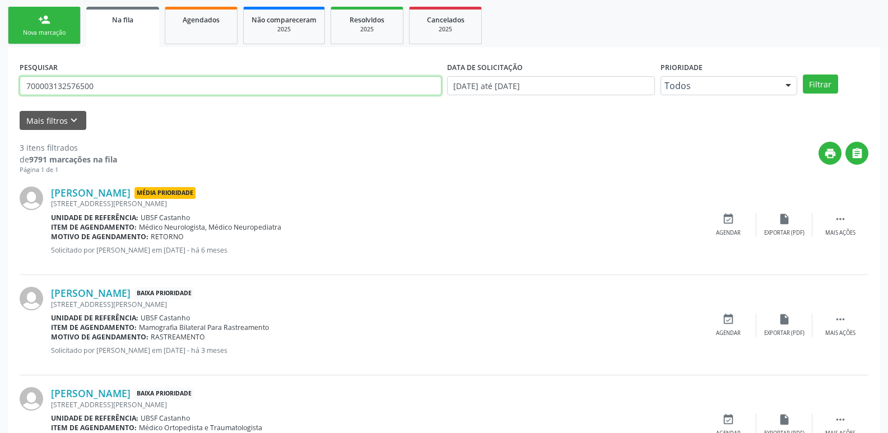
type input "700003132576500"
click at [803, 75] on button "Filtrar" at bounding box center [820, 84] width 35 height 19
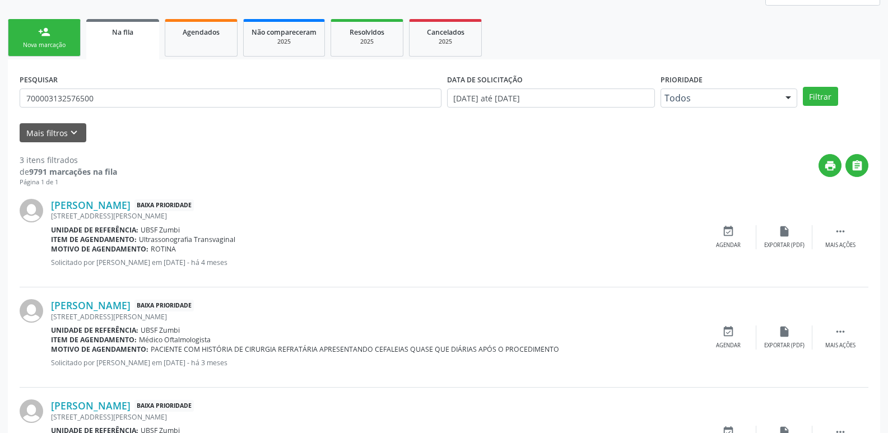
scroll to position [168, 0]
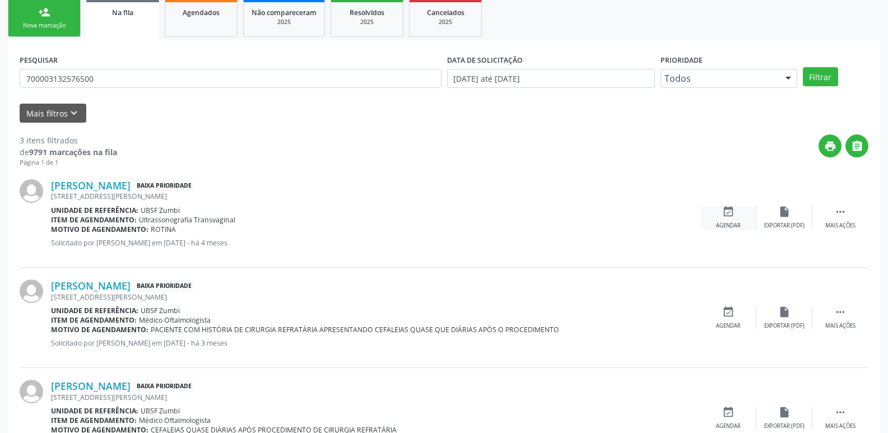
click at [732, 216] on icon "event_available" at bounding box center [728, 212] width 12 height 12
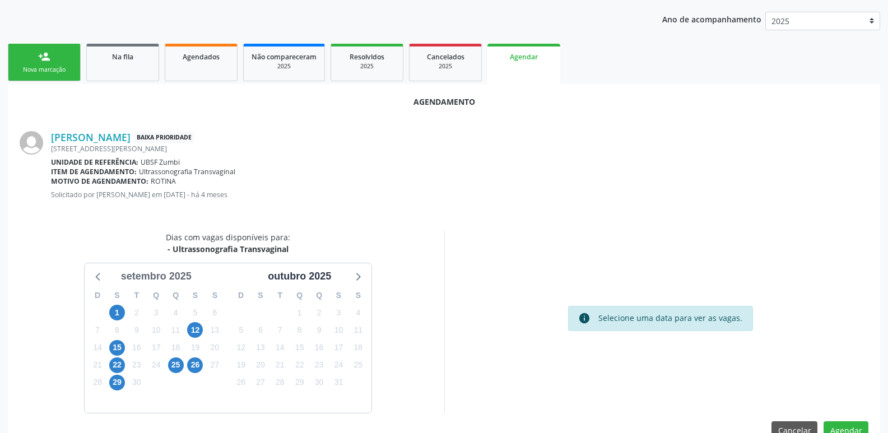
scroll to position [150, 0]
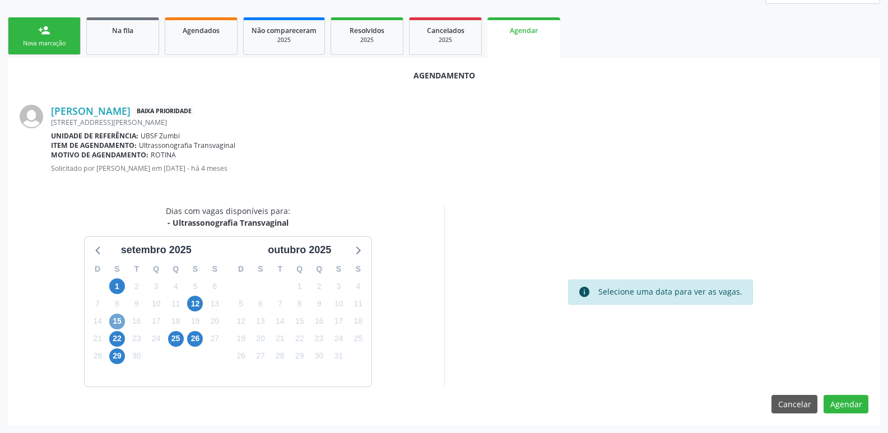
click at [120, 322] on span "15" at bounding box center [117, 322] width 16 height 16
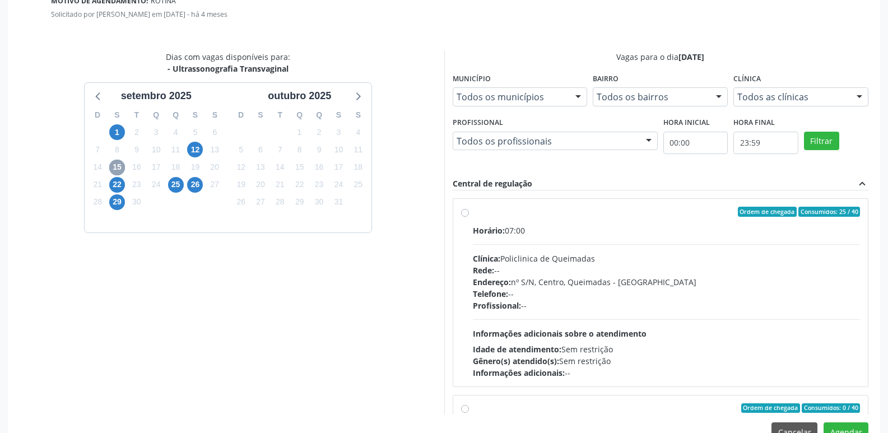
scroll to position [332, 0]
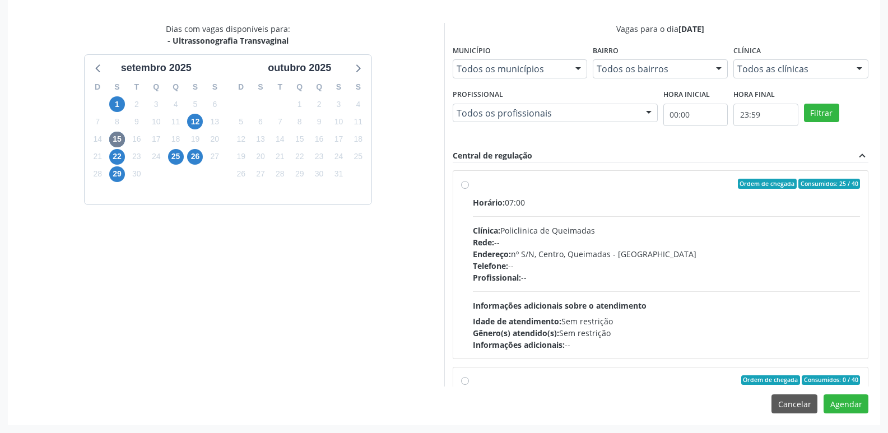
click at [803, 261] on div "Telefone: --" at bounding box center [667, 266] width 388 height 12
click at [469, 189] on input "Ordem de chegada Consumidos: 25 / 40 Horário: 07:00 Clínica: Policlinica de Que…" at bounding box center [465, 184] width 8 height 10
radio input "true"
click at [841, 402] on button "Agendar" at bounding box center [846, 403] width 45 height 19
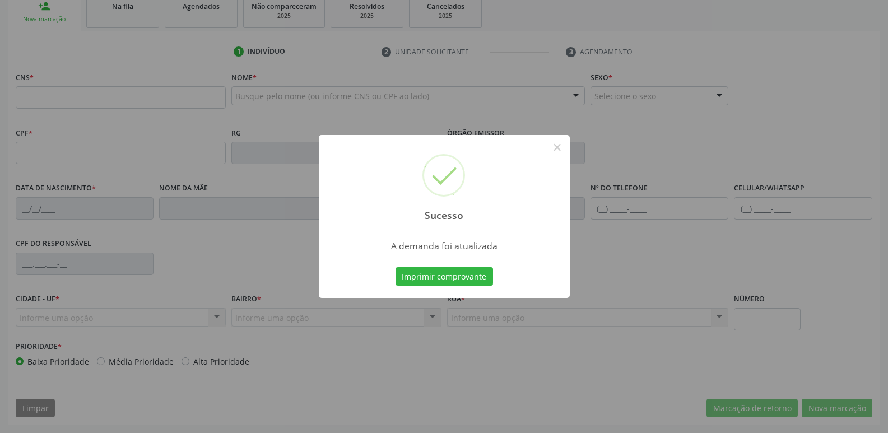
scroll to position [174, 0]
click at [396, 267] on button "Imprimir comprovante" at bounding box center [444, 276] width 97 height 19
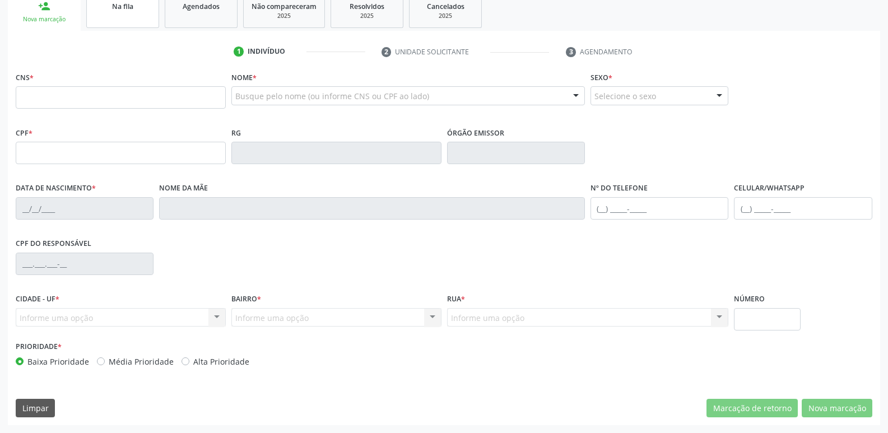
click at [124, 18] on link "Na fila" at bounding box center [122, 10] width 73 height 35
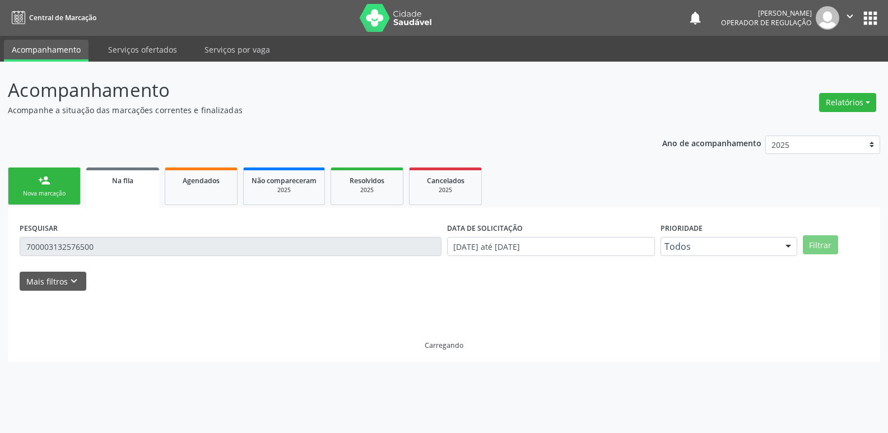
scroll to position [0, 0]
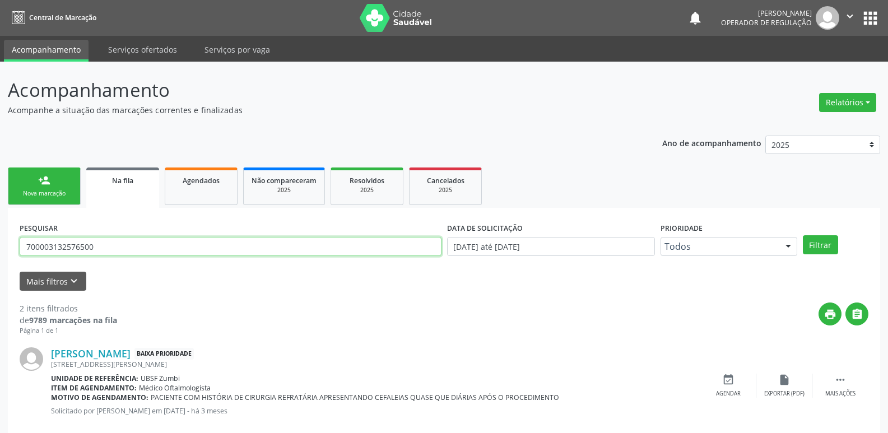
drag, startPoint x: 113, startPoint y: 239, endPoint x: 0, endPoint y: 246, distance: 113.4
click at [0, 246] on div "Acompanhamento Acompanhe a situação das marcações correntes e finalizadas Relat…" at bounding box center [444, 309] width 888 height 494
type input "709802023756899"
click at [803, 235] on button "Filtrar" at bounding box center [820, 244] width 35 height 19
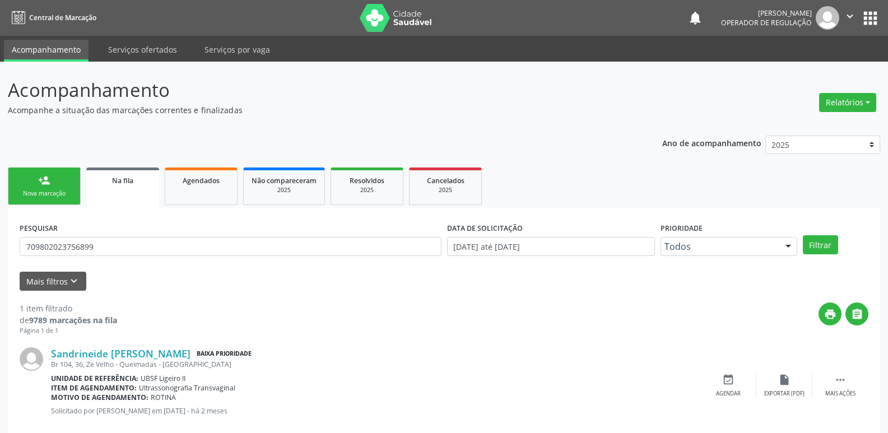
scroll to position [22, 0]
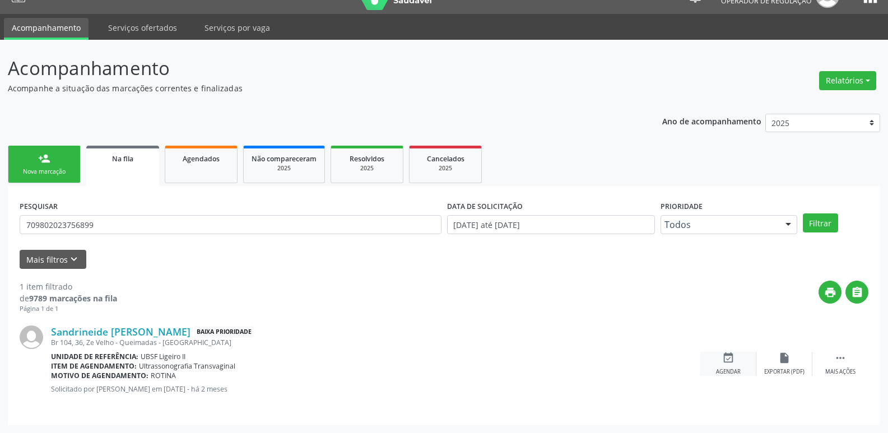
click at [727, 360] on icon "event_available" at bounding box center [728, 358] width 12 height 12
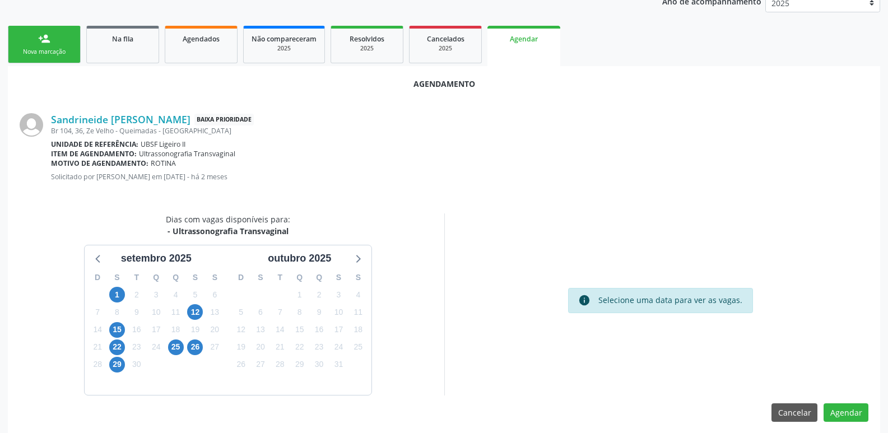
scroll to position [150, 0]
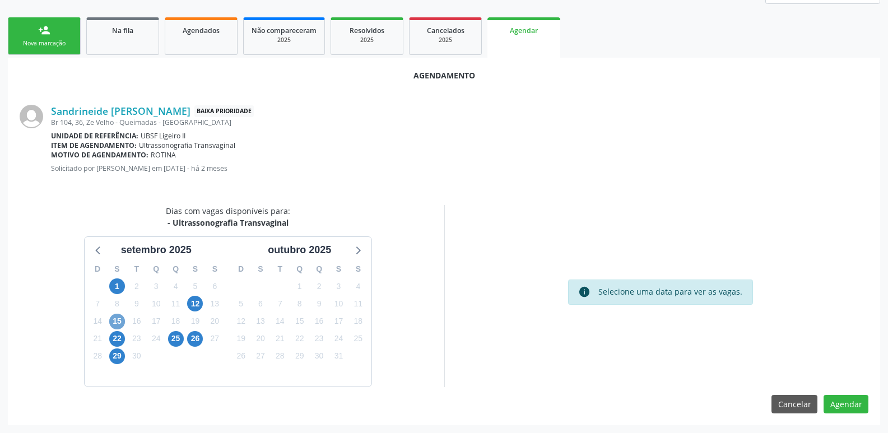
click at [116, 318] on span "15" at bounding box center [117, 322] width 16 height 16
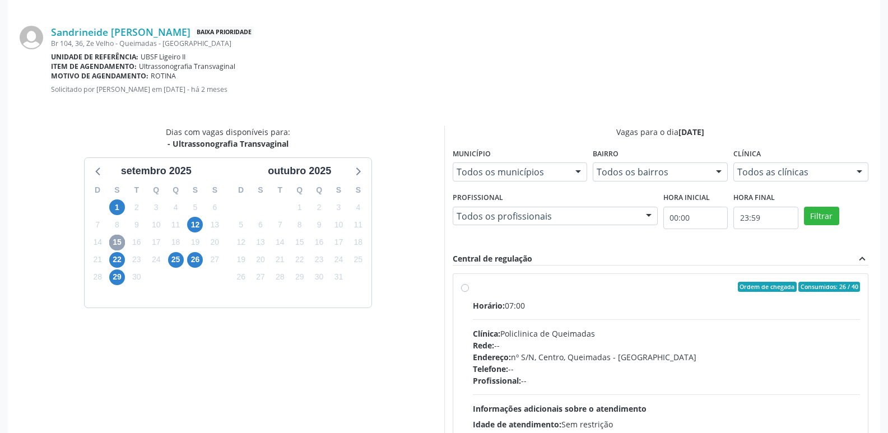
scroll to position [332, 0]
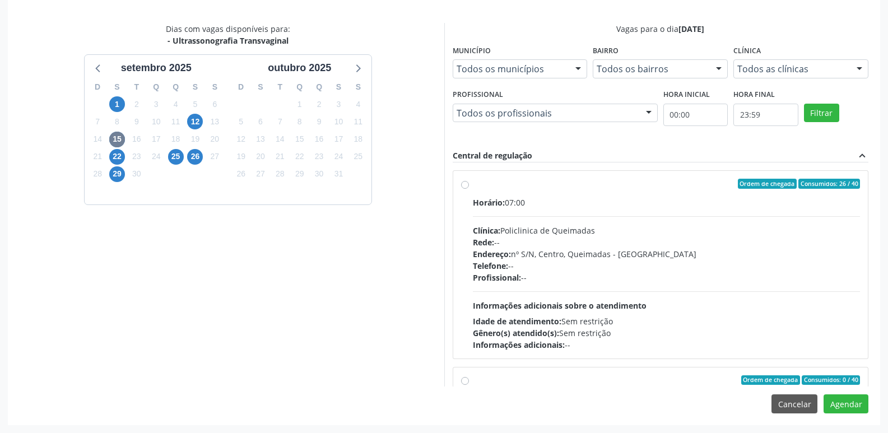
click at [686, 267] on div "Telefone: --" at bounding box center [667, 266] width 388 height 12
click at [469, 189] on input "Ordem de chegada Consumidos: 26 / 40 Horário: 07:00 Clínica: Policlinica de Que…" at bounding box center [465, 184] width 8 height 10
radio input "true"
click at [841, 402] on button "Agendar" at bounding box center [846, 403] width 45 height 19
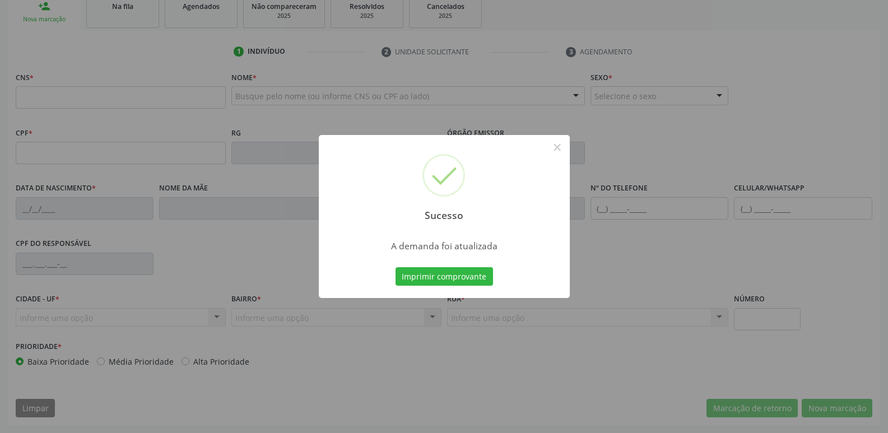
scroll to position [174, 0]
click at [396, 267] on button "Imprimir comprovante" at bounding box center [444, 276] width 97 height 19
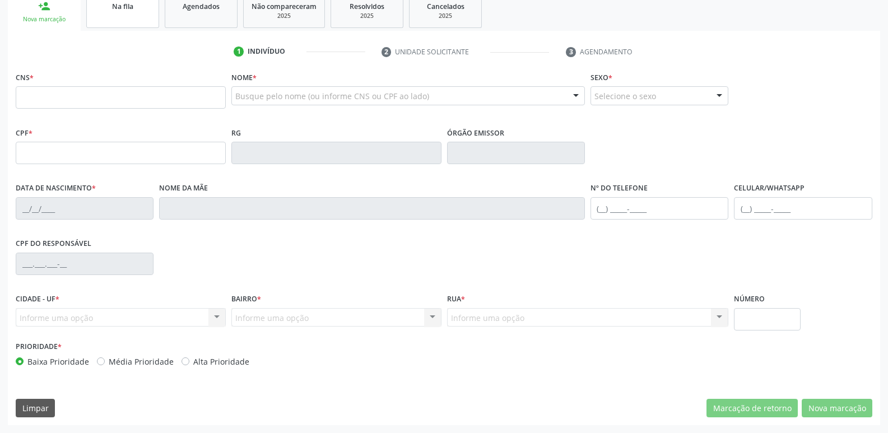
click at [131, 17] on link "Na fila" at bounding box center [122, 10] width 73 height 35
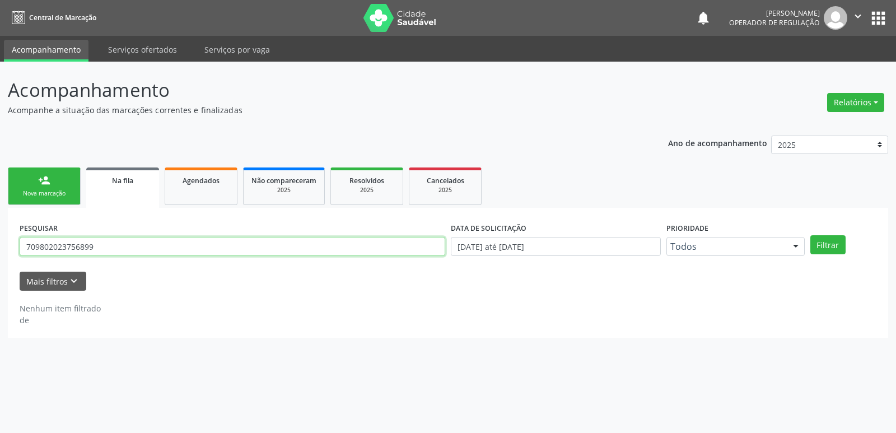
click at [125, 239] on input "709802023756899" at bounding box center [233, 246] width 426 height 19
click at [811, 235] on button "Filtrar" at bounding box center [828, 244] width 35 height 19
drag, startPoint x: 113, startPoint y: 243, endPoint x: 0, endPoint y: 241, distance: 113.2
click at [0, 241] on div "Acompanhamento Acompanhe a situação das marcações correntes e finalizadas Relat…" at bounding box center [448, 247] width 896 height 371
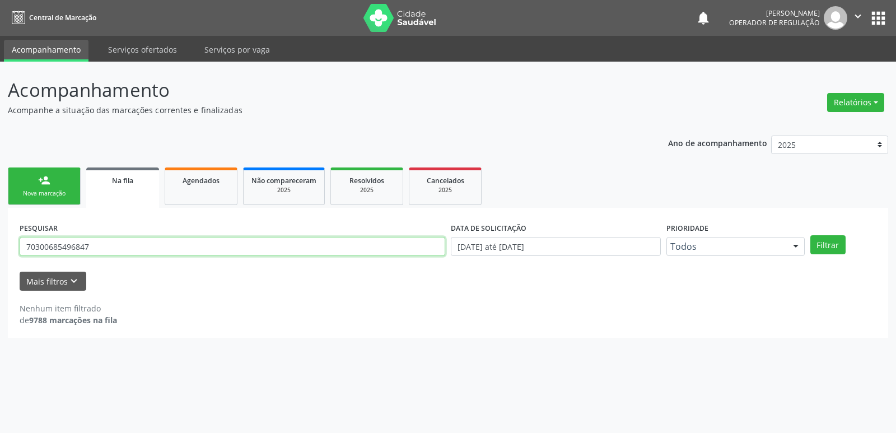
type input "703006854968479"
click at [811, 235] on button "Filtrar" at bounding box center [828, 244] width 35 height 19
click at [21, 181] on link "person_add Nova marcação" at bounding box center [44, 187] width 73 height 38
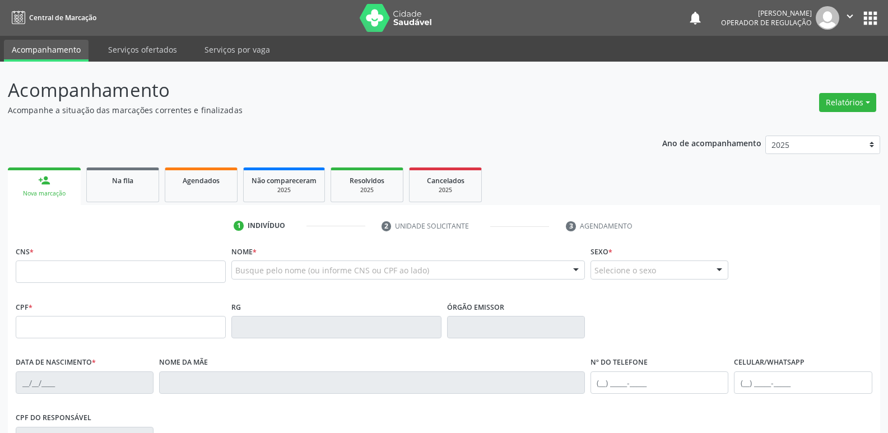
click at [61, 198] on div "Nova marcação" at bounding box center [44, 193] width 57 height 8
click at [66, 267] on input "text" at bounding box center [121, 272] width 210 height 22
type input "703 0068 5496 8479"
type input "026.642.224-14"
type input "[DATE]"
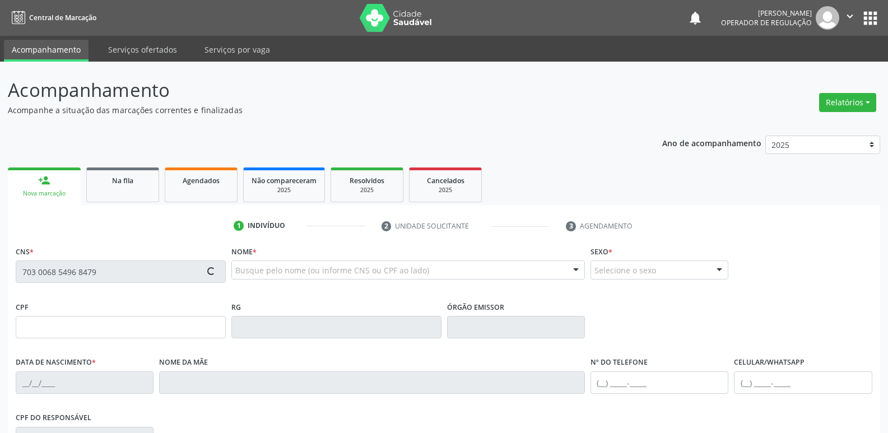
type input "[PERSON_NAME]"
type input "[PHONE_NUMBER]"
type input "S/N"
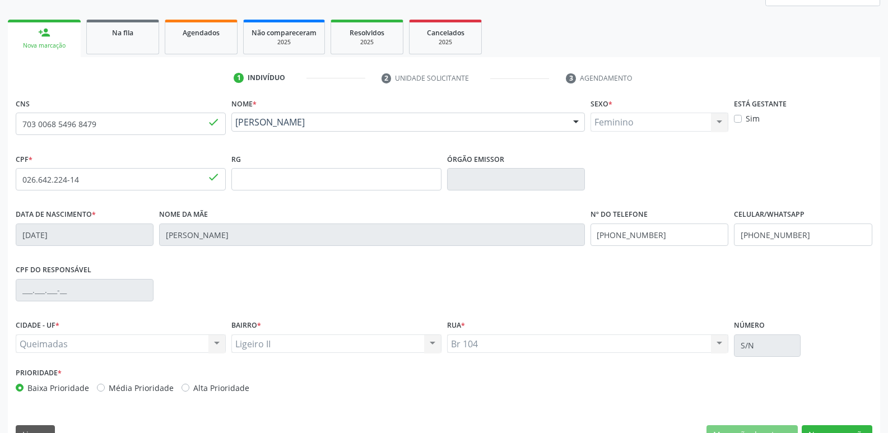
scroll to position [174, 0]
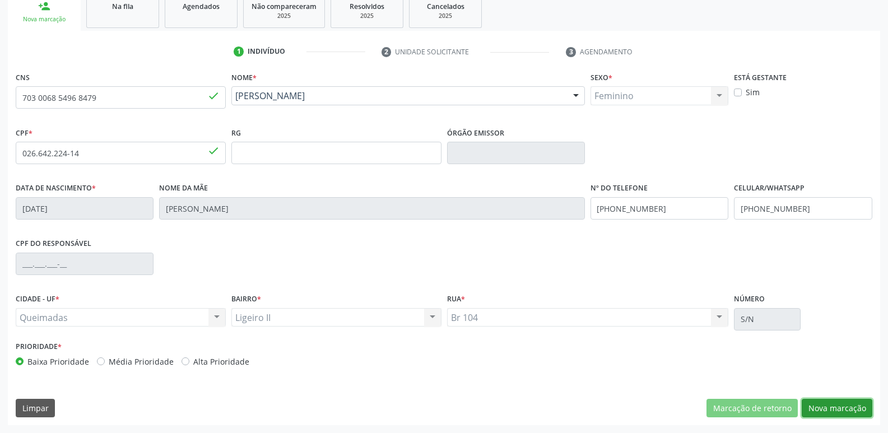
click at [852, 409] on button "Nova marcação" at bounding box center [837, 408] width 71 height 19
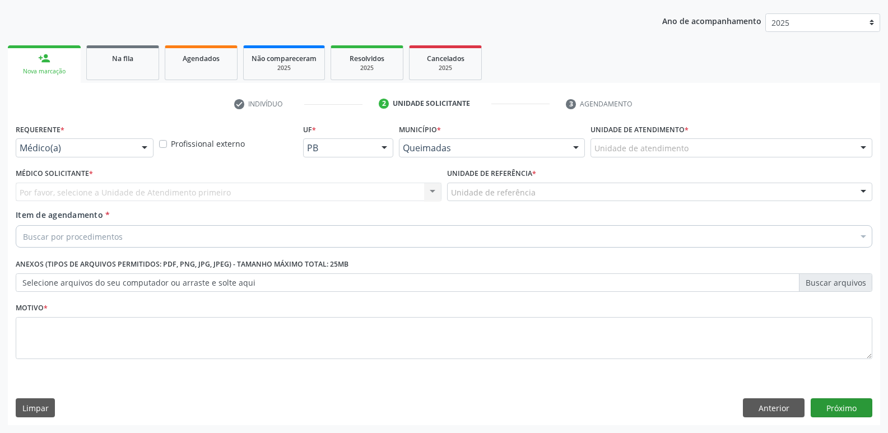
scroll to position [122, 0]
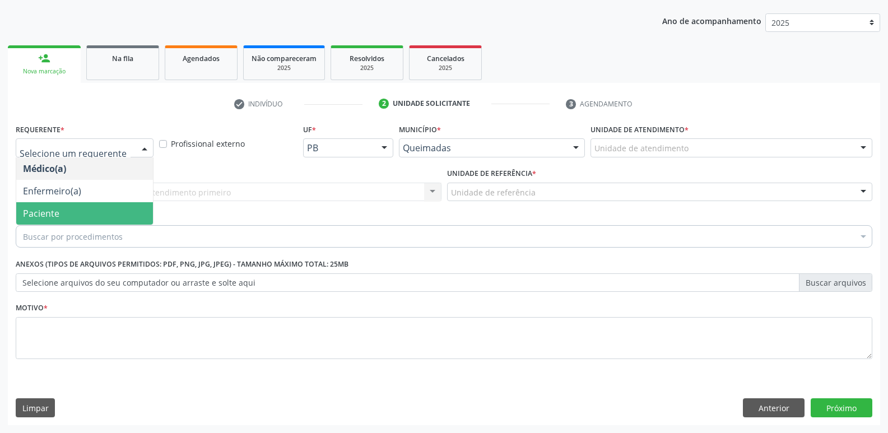
click at [60, 207] on span "Paciente" at bounding box center [84, 213] width 137 height 22
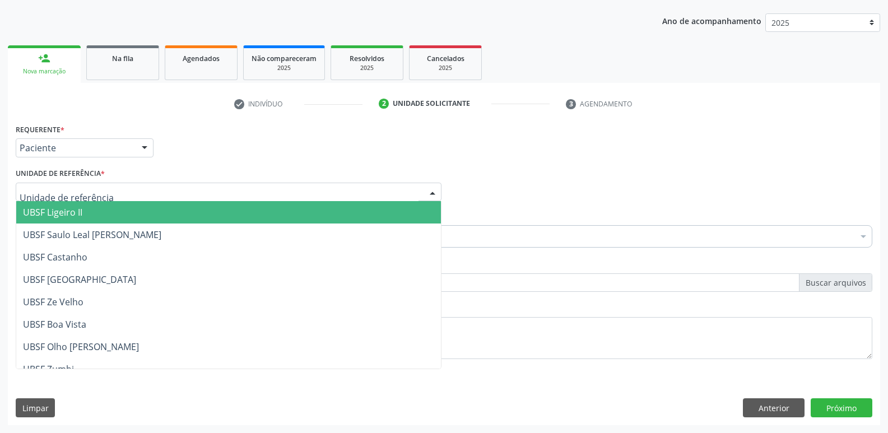
click at [80, 211] on span "UBSF Ligeiro II" at bounding box center [52, 212] width 59 height 12
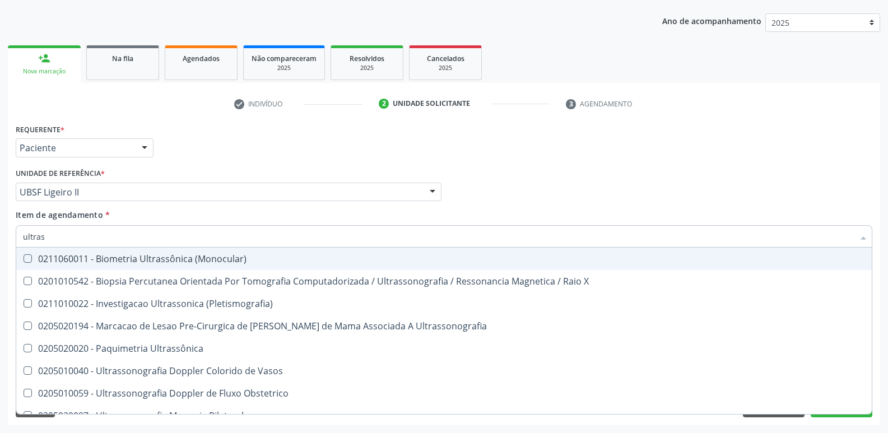
type input "ultrass"
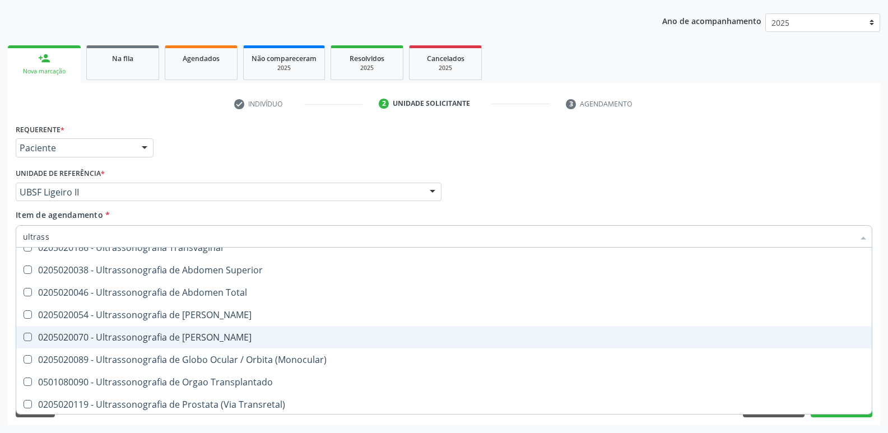
scroll to position [224, 0]
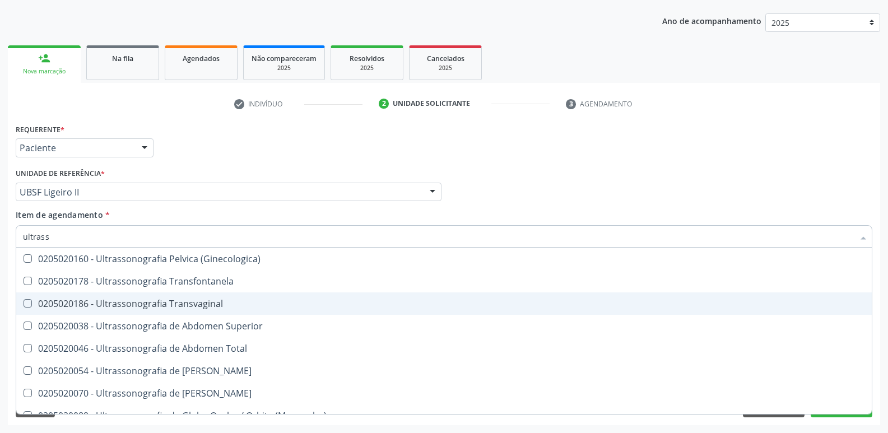
drag, startPoint x: 249, startPoint y: 311, endPoint x: 264, endPoint y: 285, distance: 29.6
click at [249, 310] on span "0205020186 - Ultrassonografia Transvaginal" at bounding box center [443, 303] width 855 height 22
checkbox Transvaginal "true"
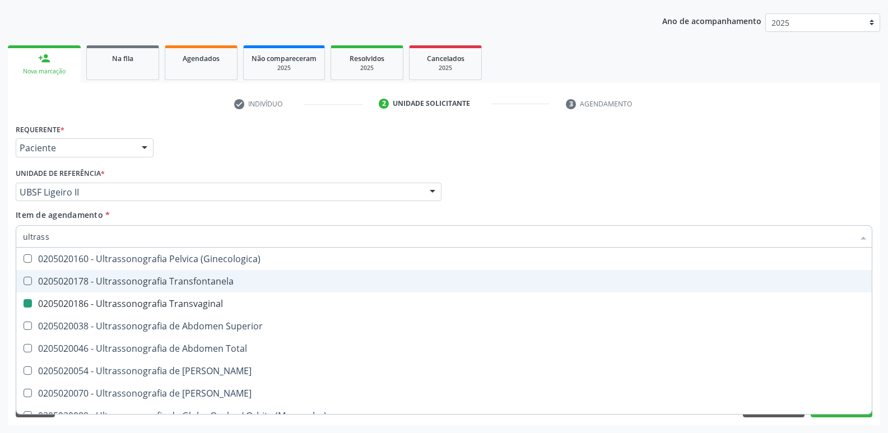
click at [337, 149] on div "Requerente * Paciente Médico(a) Enfermeiro(a) Paciente Nenhum resultado encontr…" at bounding box center [444, 143] width 862 height 44
checkbox X "true"
checkbox Transvaginal "false"
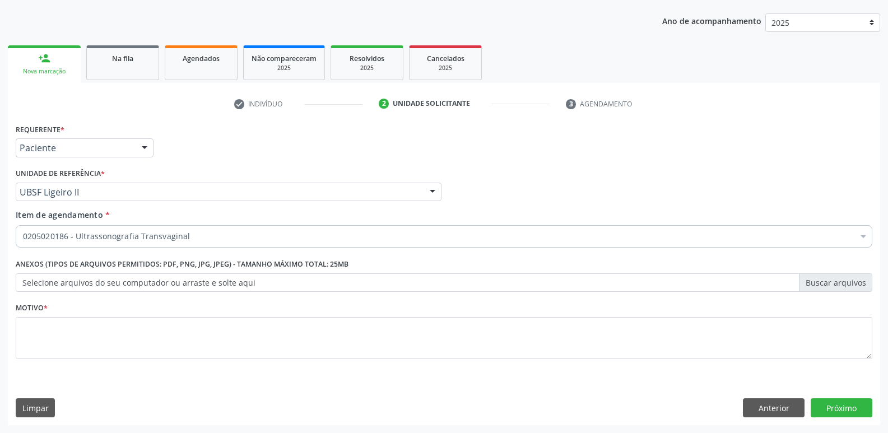
scroll to position [0, 0]
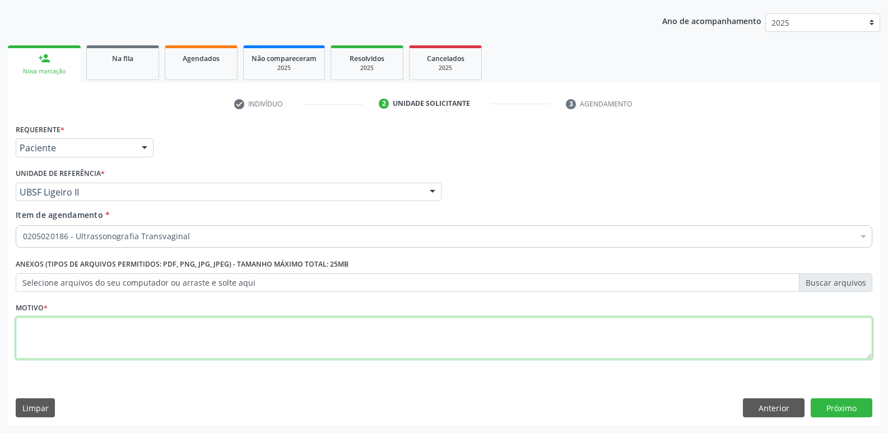
click at [178, 343] on textarea at bounding box center [444, 338] width 857 height 43
paste textarea "AVALIAÇÃO"
type textarea "AVALIAÇÃO"
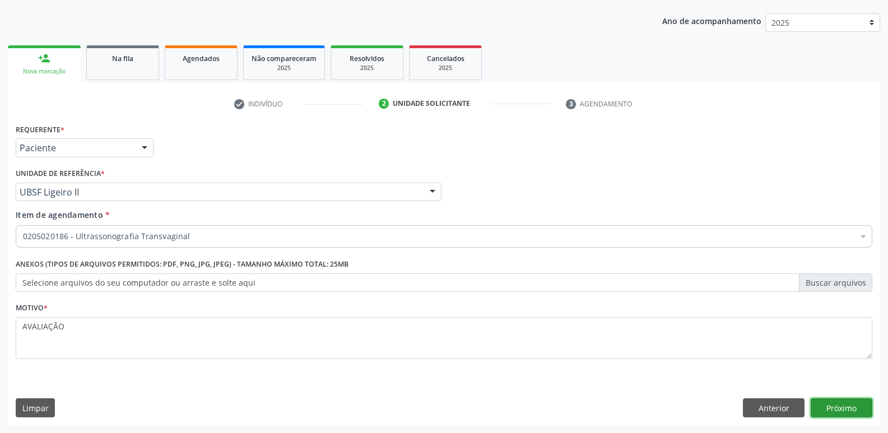
click at [845, 403] on button "Próximo" at bounding box center [842, 407] width 62 height 19
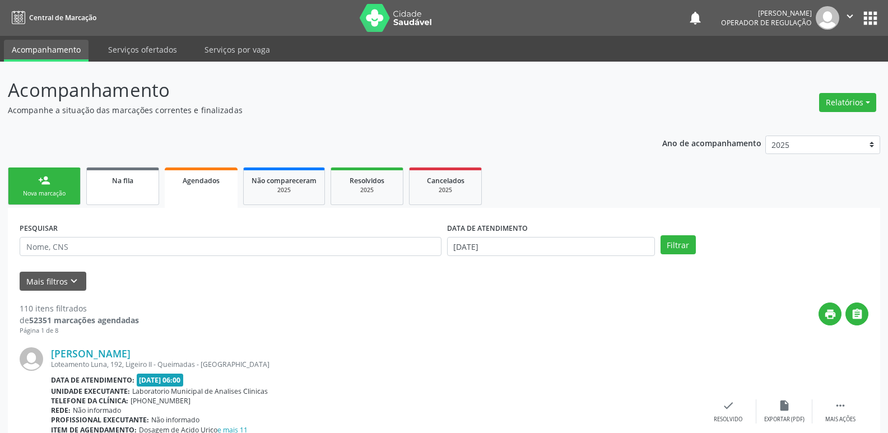
click at [111, 176] on div "Na fila" at bounding box center [123, 180] width 56 height 12
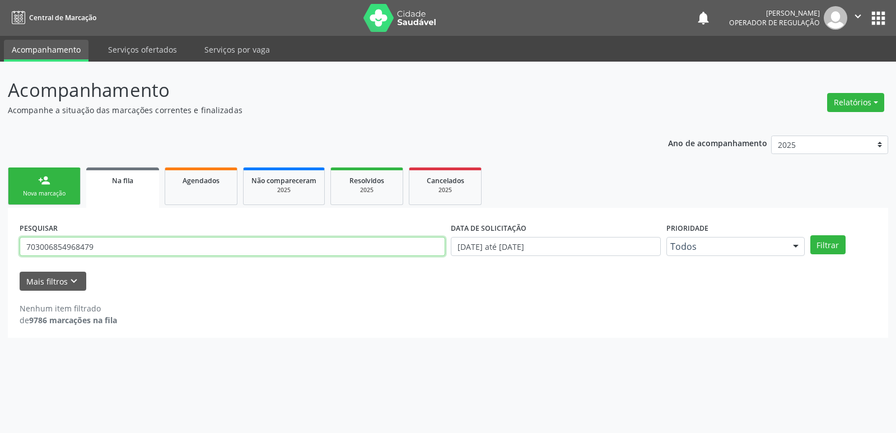
drag, startPoint x: 126, startPoint y: 244, endPoint x: 0, endPoint y: 235, distance: 126.4
click at [0, 235] on div "Acompanhamento Acompanhe a situação das marcações correntes e finalizadas Relat…" at bounding box center [448, 247] width 896 height 371
type input "706705223931820"
click at [811, 235] on button "Filtrar" at bounding box center [828, 244] width 35 height 19
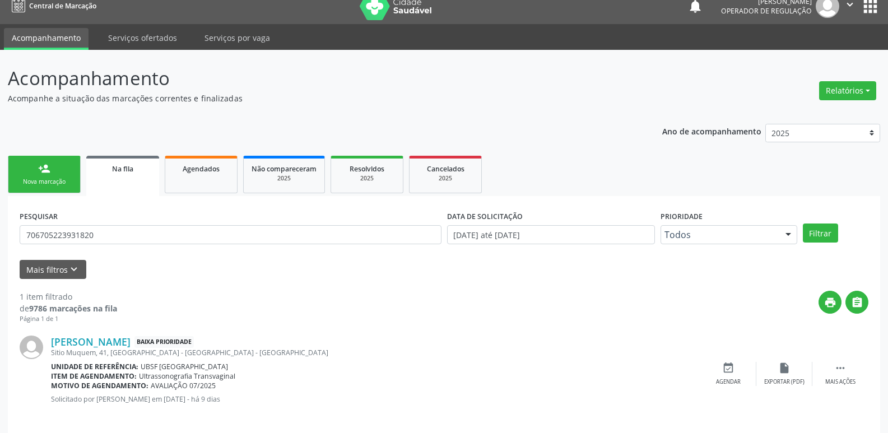
scroll to position [22, 0]
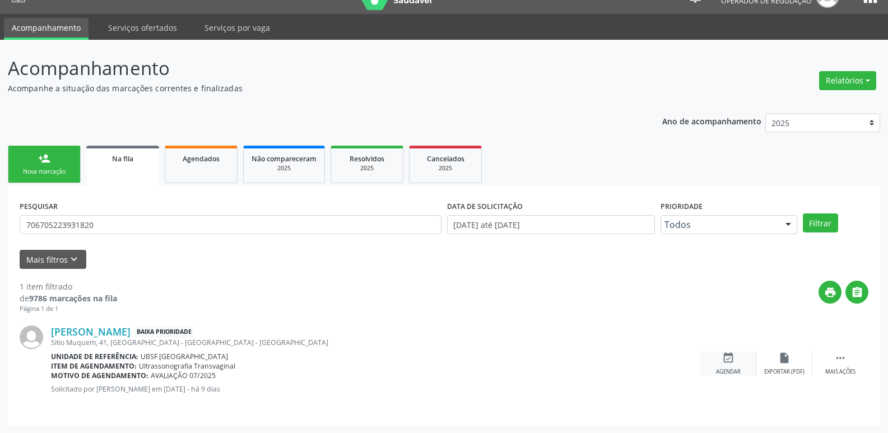
click at [731, 356] on icon "event_available" at bounding box center [728, 358] width 12 height 12
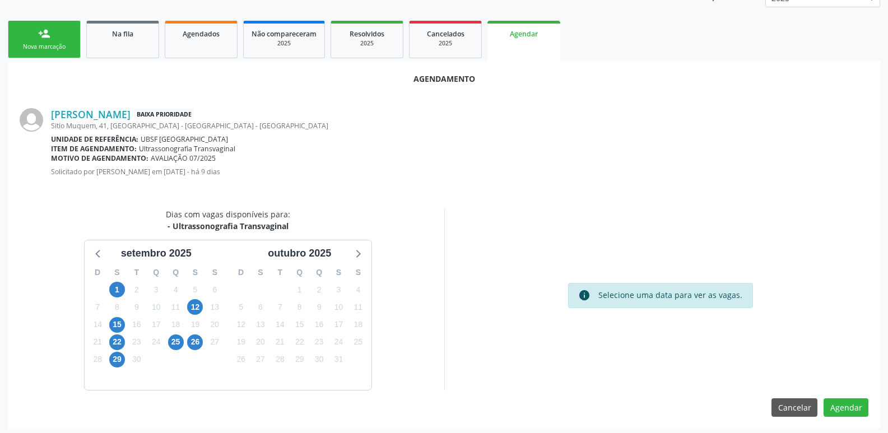
scroll to position [150, 0]
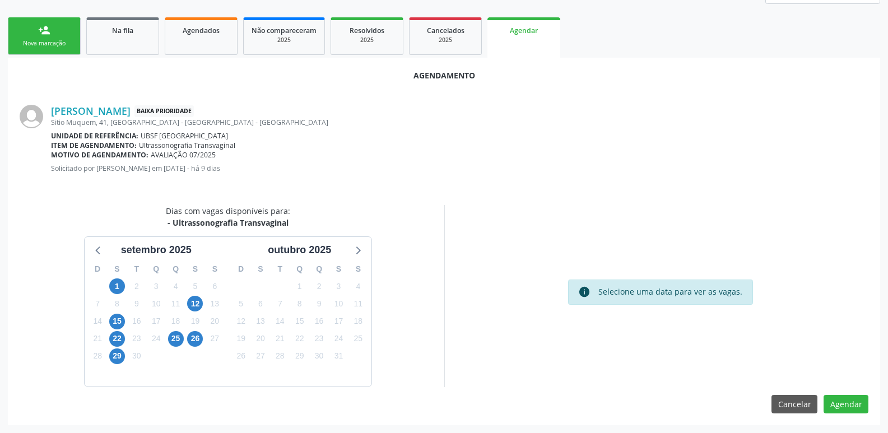
click at [111, 314] on div "15" at bounding box center [117, 321] width 16 height 17
click at [113, 315] on span "15" at bounding box center [117, 322] width 16 height 16
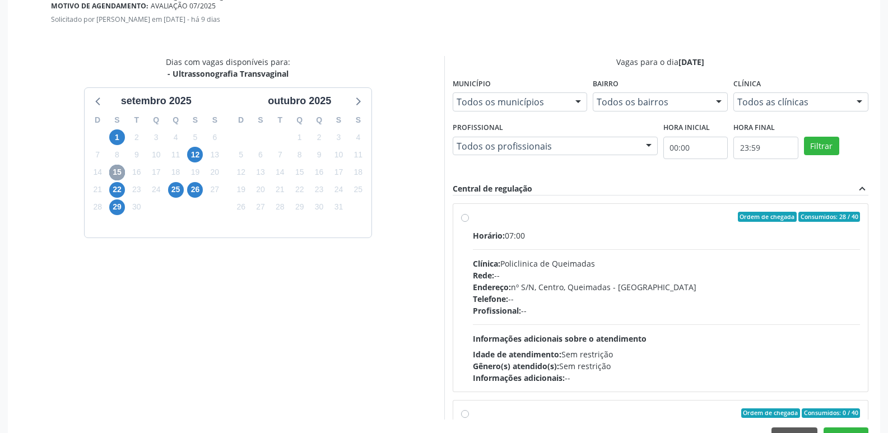
scroll to position [332, 0]
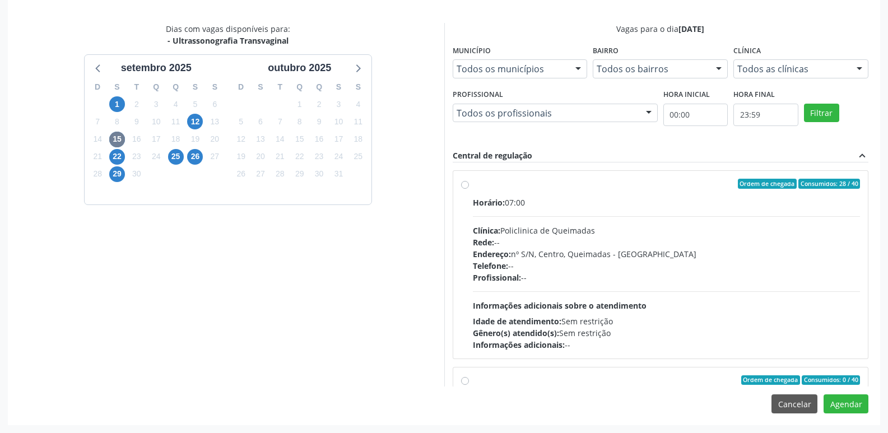
drag, startPoint x: 767, startPoint y: 278, endPoint x: 736, endPoint y: 272, distance: 31.9
click at [764, 278] on div "Profissional: --" at bounding box center [667, 278] width 388 height 12
click at [469, 189] on input "Ordem de chegada Consumidos: 28 / 40 Horário: 07:00 Clínica: Policlinica de Que…" at bounding box center [465, 184] width 8 height 10
radio input "true"
click at [853, 397] on button "Agendar" at bounding box center [846, 403] width 45 height 19
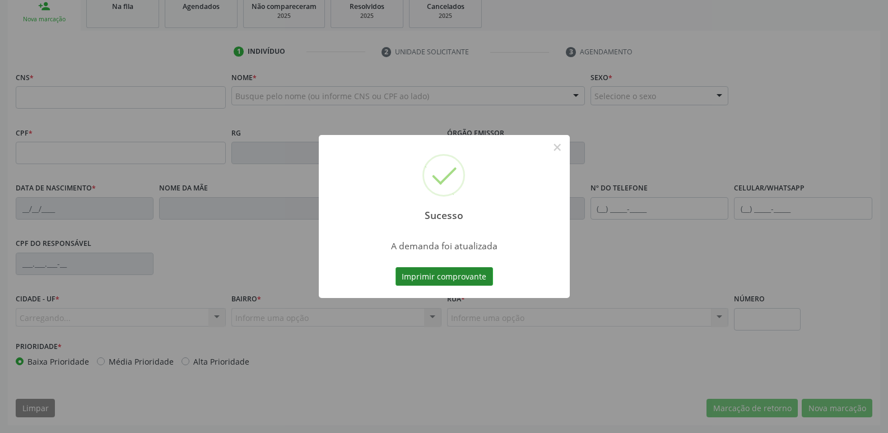
scroll to position [174, 0]
click at [476, 273] on button "Imprimir comprovante" at bounding box center [444, 276] width 97 height 19
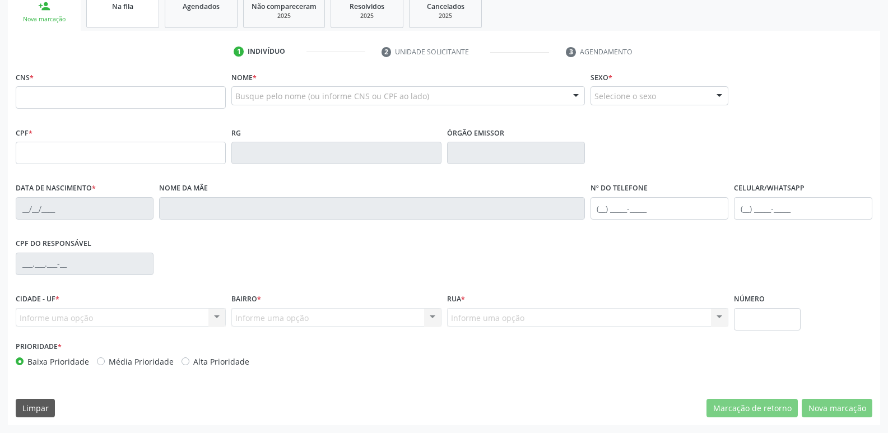
click at [112, 12] on link "Na fila" at bounding box center [122, 10] width 73 height 35
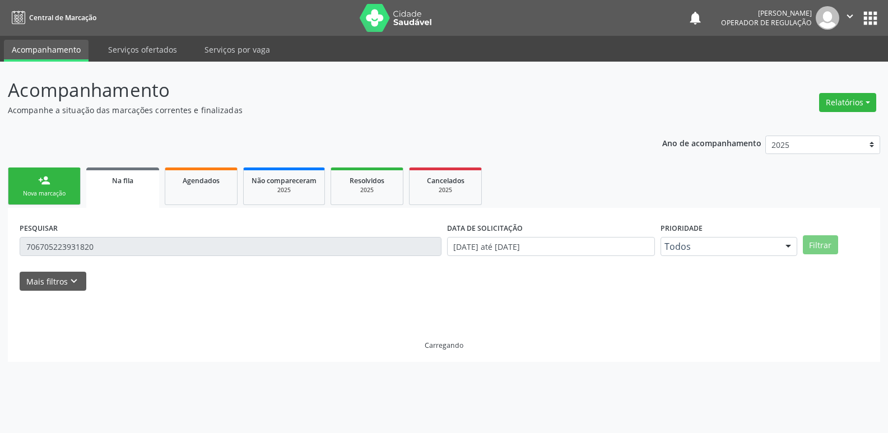
scroll to position [0, 0]
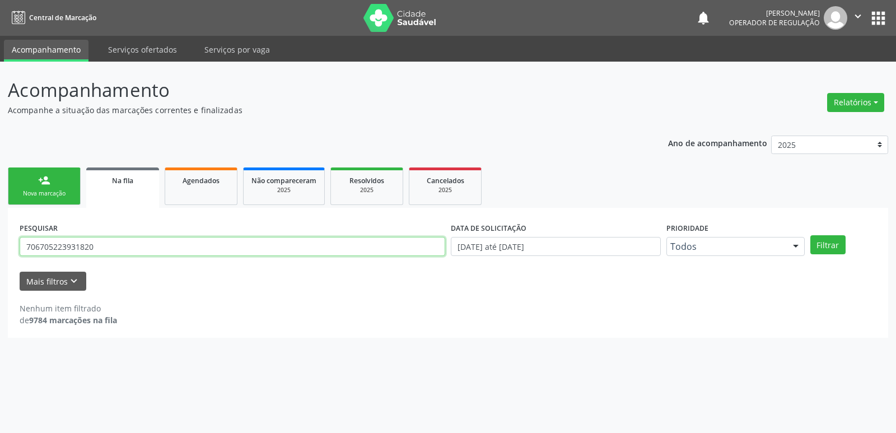
drag, startPoint x: 155, startPoint y: 245, endPoint x: 4, endPoint y: 19, distance: 271.1
click at [2, 51] on div "Central de Marcação notifications Elaine Machado da Silva Operador de regulação…" at bounding box center [448, 216] width 896 height 433
type input "709804038881297"
click at [811, 235] on button "Filtrar" at bounding box center [828, 244] width 35 height 19
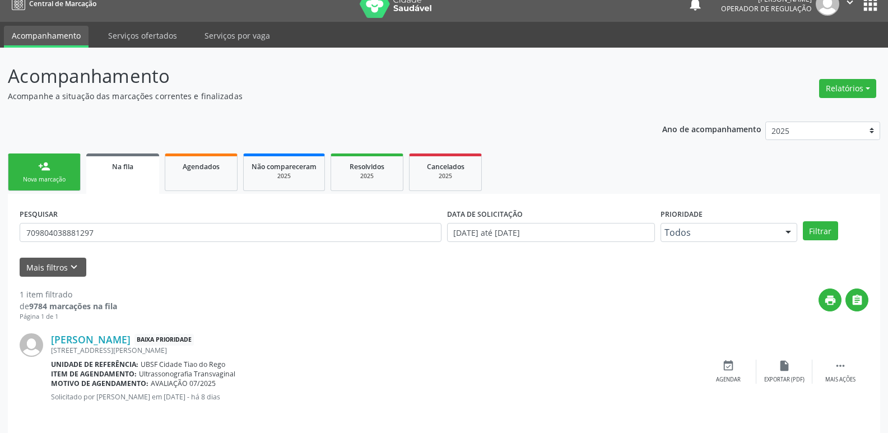
scroll to position [22, 0]
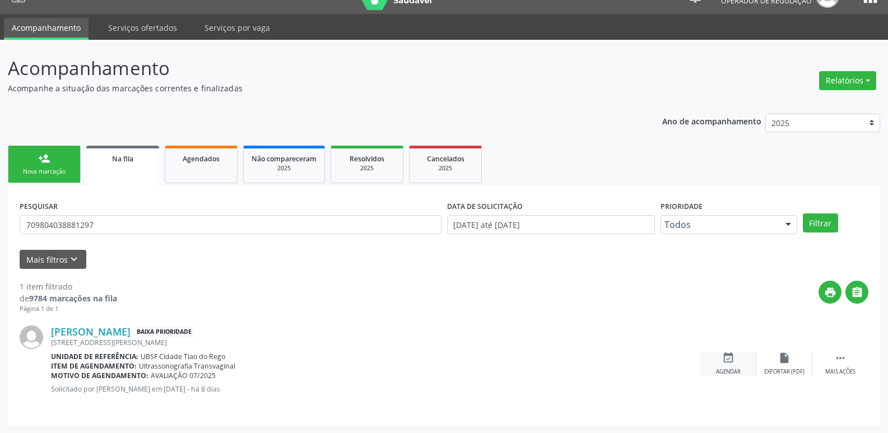
click at [729, 359] on icon "event_available" at bounding box center [728, 358] width 12 height 12
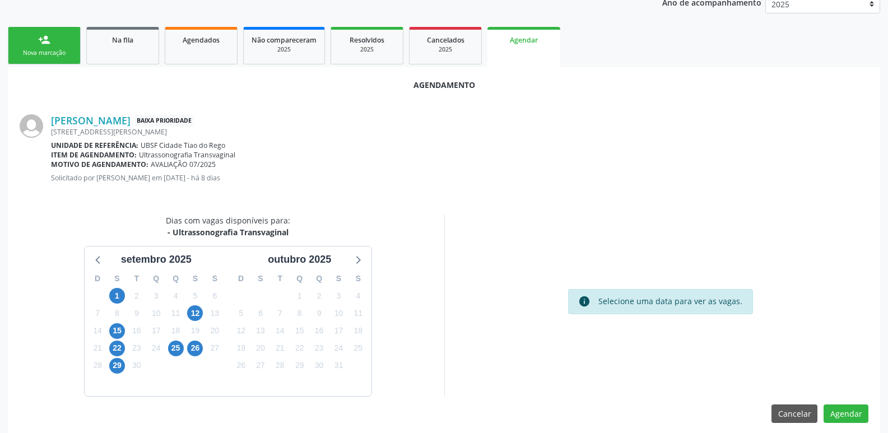
scroll to position [150, 0]
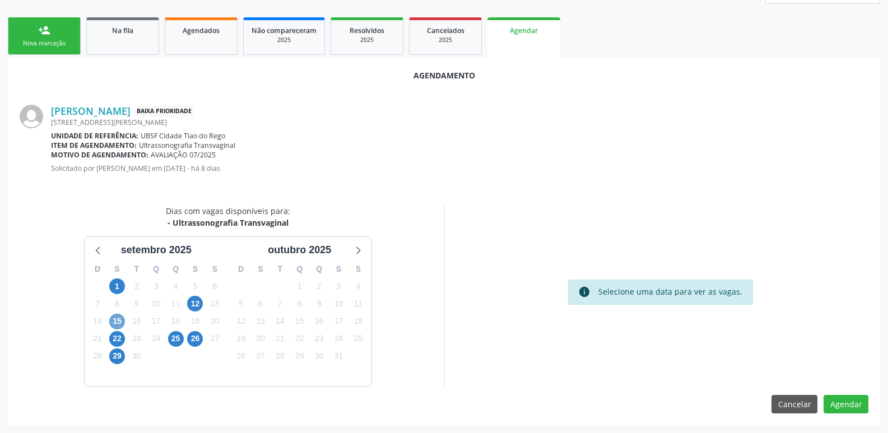
click at [119, 320] on span "15" at bounding box center [117, 322] width 16 height 16
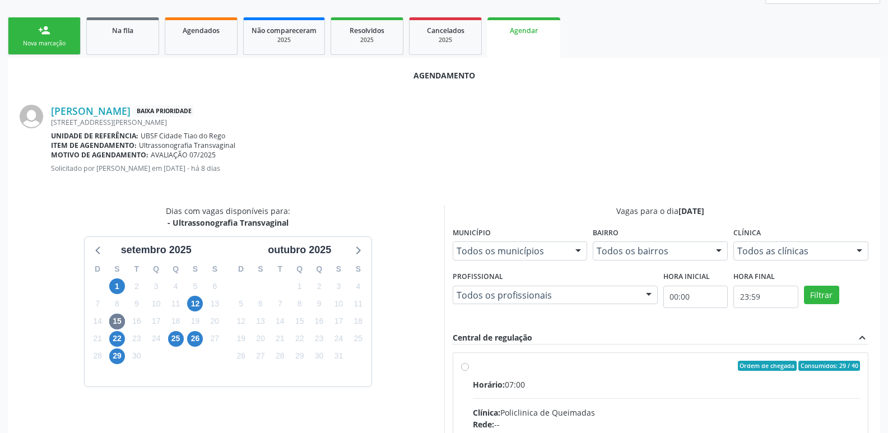
drag, startPoint x: 654, startPoint y: 389, endPoint x: 719, endPoint y: 315, distance: 98.4
click at [662, 379] on div "Horário: 07:00" at bounding box center [667, 385] width 388 height 12
click at [469, 371] on input "Ordem de chegada Consumidos: 29 / 40 Horário: 07:00 Clínica: Policlinica de Que…" at bounding box center [465, 366] width 8 height 10
radio input "true"
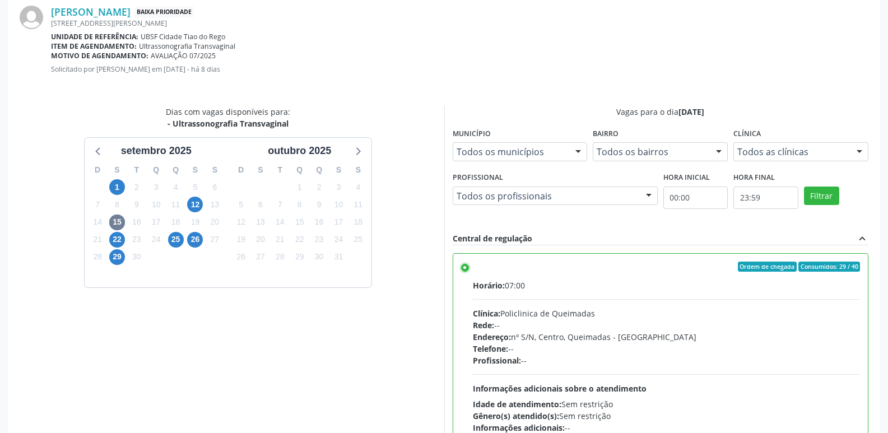
scroll to position [332, 0]
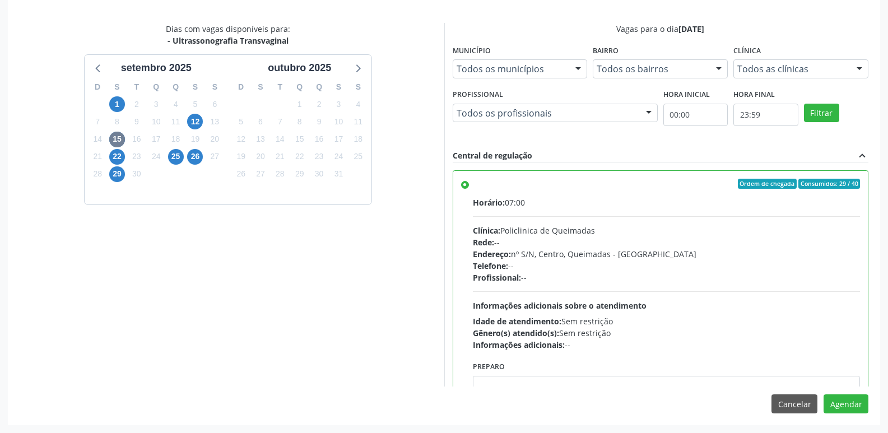
click at [841, 393] on div "Agendamento Danielly Fernandes Castro Silva Baixa Prioridade Rua Marcela Serafi…" at bounding box center [444, 150] width 872 height 549
click at [843, 405] on button "Agendar" at bounding box center [846, 403] width 45 height 19
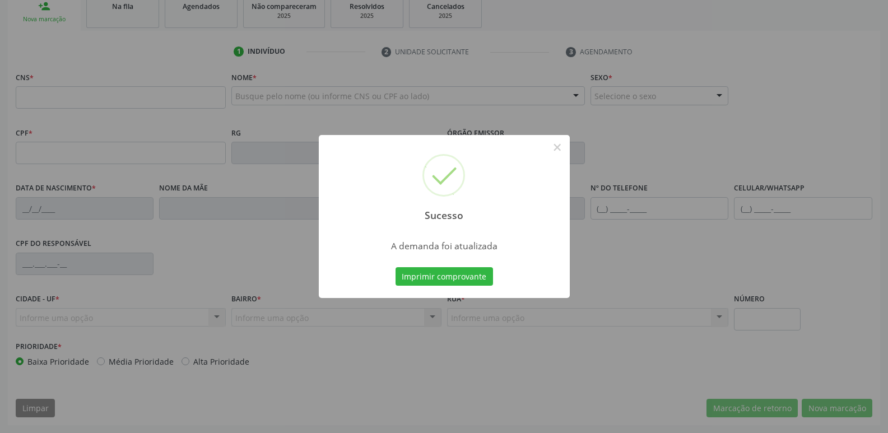
scroll to position [174, 0]
click at [396, 267] on button "Imprimir comprovante" at bounding box center [444, 276] width 97 height 19
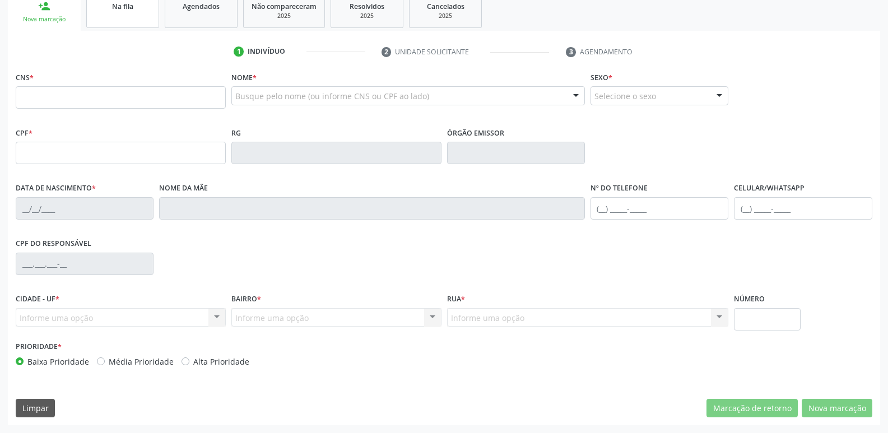
click at [119, 20] on link "Na fila" at bounding box center [122, 10] width 73 height 35
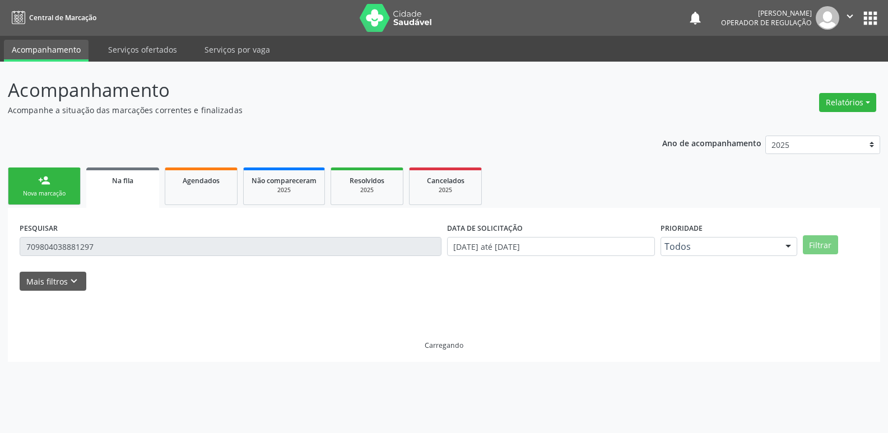
scroll to position [0, 0]
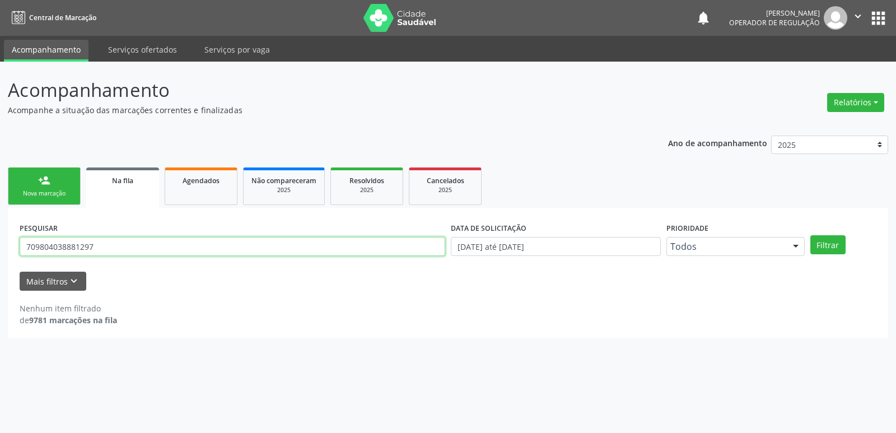
drag, startPoint x: 136, startPoint y: 250, endPoint x: 0, endPoint y: 232, distance: 136.7
click at [0, 232] on div "Acompanhamento Acompanhe a situação das marcações correntes e finalizadas Relat…" at bounding box center [448, 247] width 896 height 371
type input "700505709858153"
click at [811, 235] on button "Filtrar" at bounding box center [828, 244] width 35 height 19
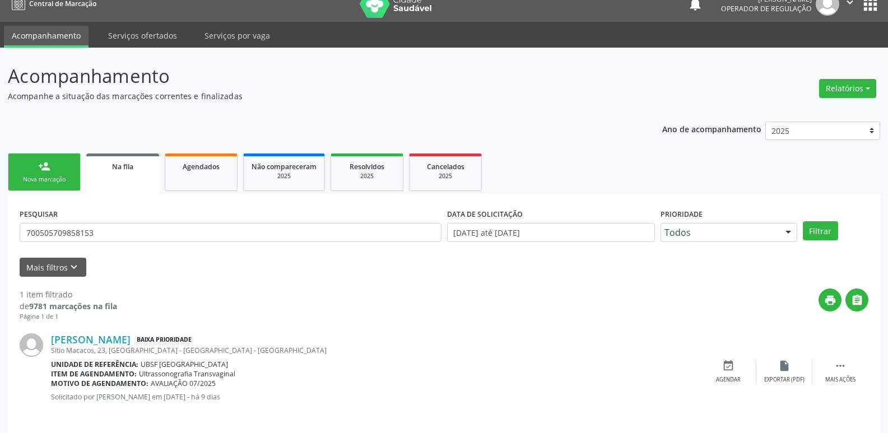
scroll to position [22, 0]
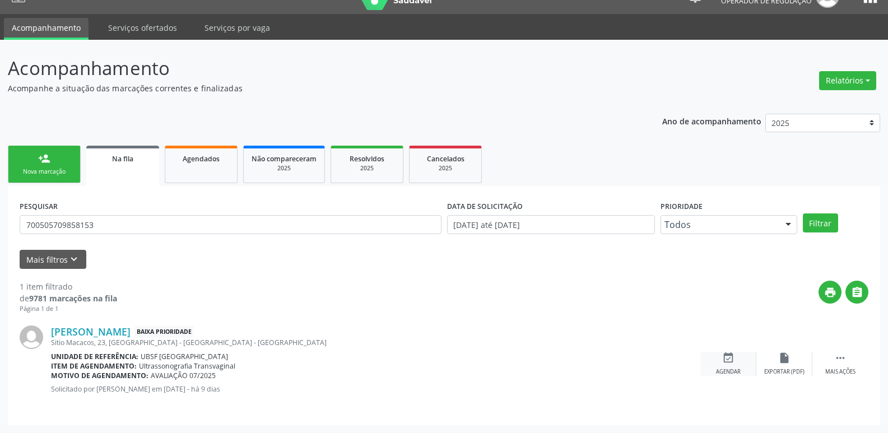
click at [720, 360] on div "event_available Agendar" at bounding box center [728, 364] width 56 height 24
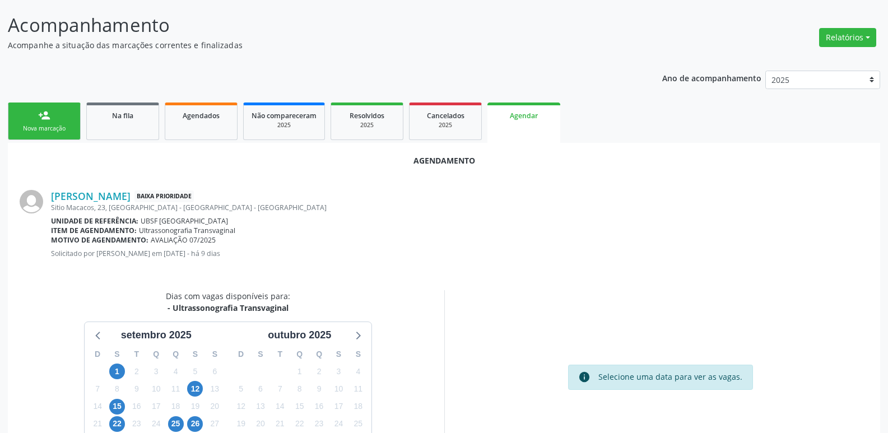
scroll to position [150, 0]
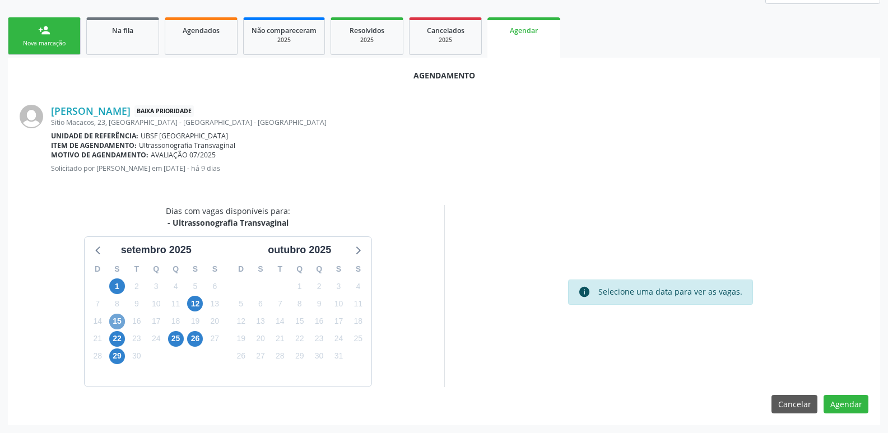
click at [123, 317] on span "15" at bounding box center [117, 322] width 16 height 16
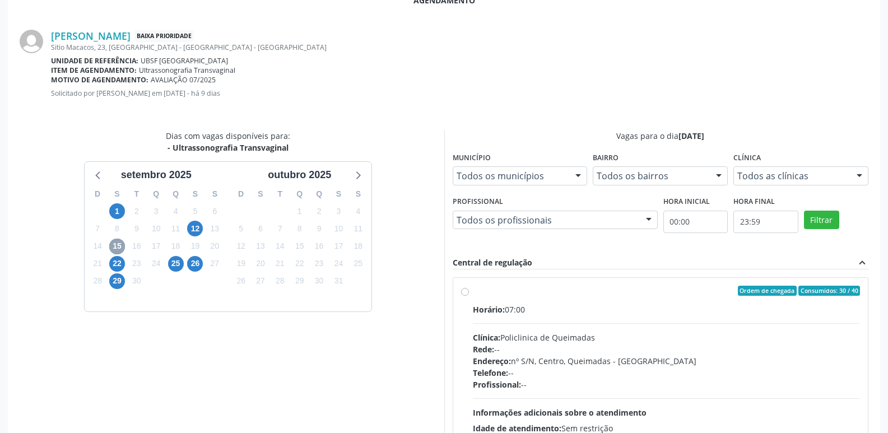
scroll to position [332, 0]
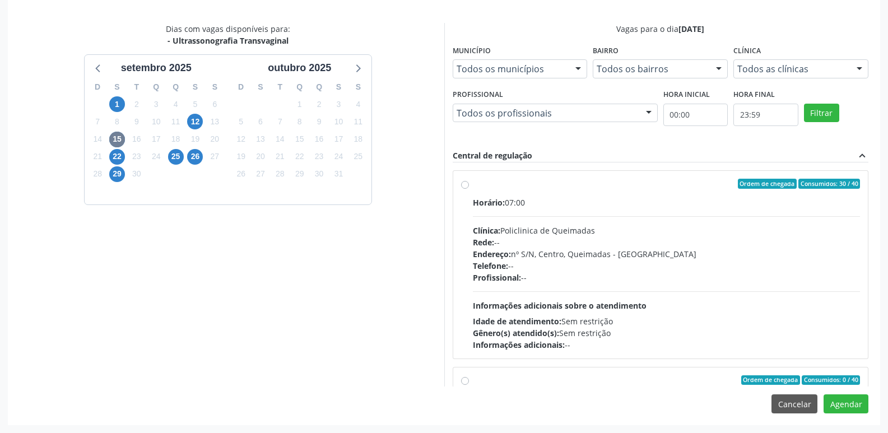
click at [804, 287] on div "Horário: 07:00 Clínica: Policlinica de Queimadas Rede: -- Endereço: nº S/N, Cen…" at bounding box center [667, 274] width 388 height 154
click at [469, 189] on input "Ordem de chegada Consumidos: 30 / 40 Horário: 07:00 Clínica: Policlinica de Que…" at bounding box center [465, 184] width 8 height 10
radio input "true"
click at [855, 406] on button "Agendar" at bounding box center [846, 403] width 45 height 19
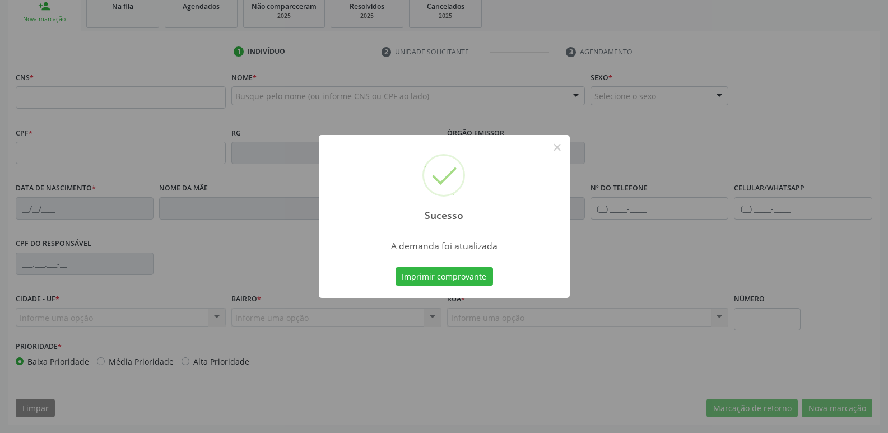
scroll to position [174, 0]
click at [396, 267] on button "Imprimir comprovante" at bounding box center [444, 276] width 97 height 19
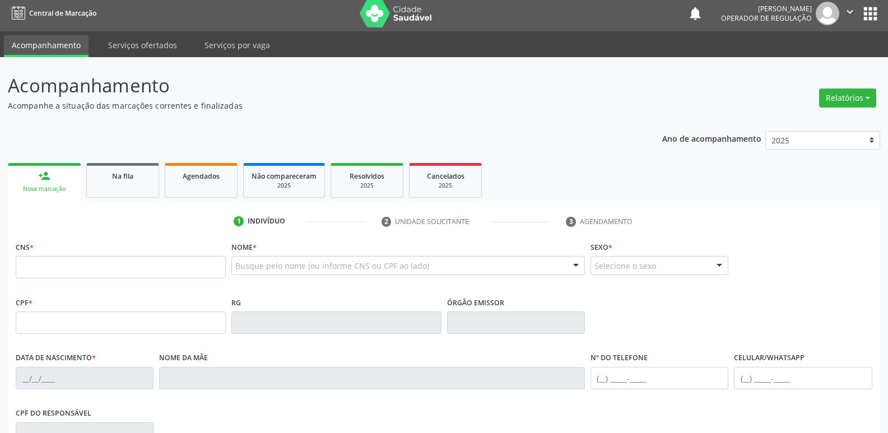
scroll to position [0, 0]
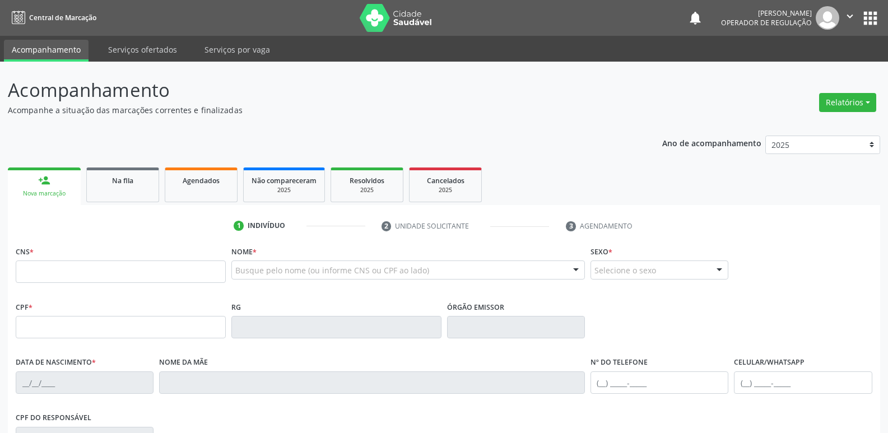
click at [846, 18] on icon "" at bounding box center [850, 16] width 12 height 12
click at [821, 61] on link "Sair" at bounding box center [821, 69] width 77 height 16
